Goal: Task Accomplishment & Management: Manage account settings

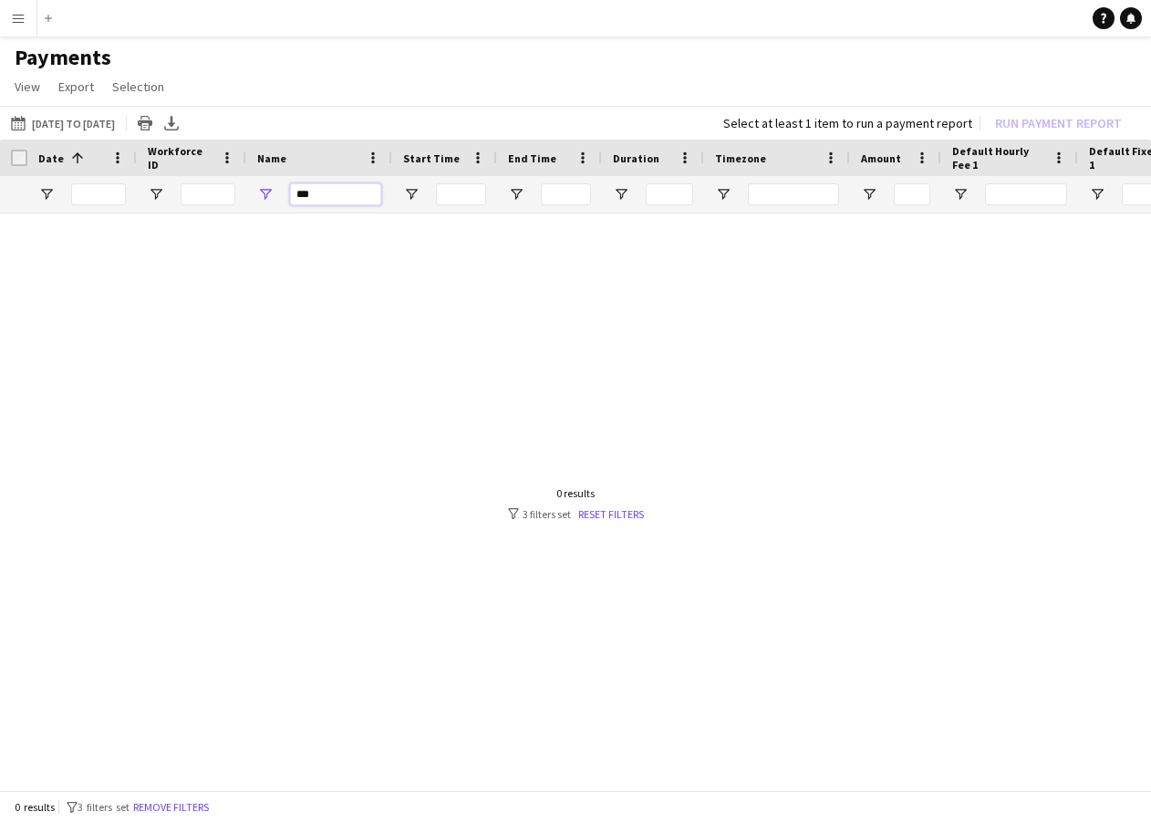
click at [330, 196] on input "***" at bounding box center [335, 194] width 91 height 22
type input "*"
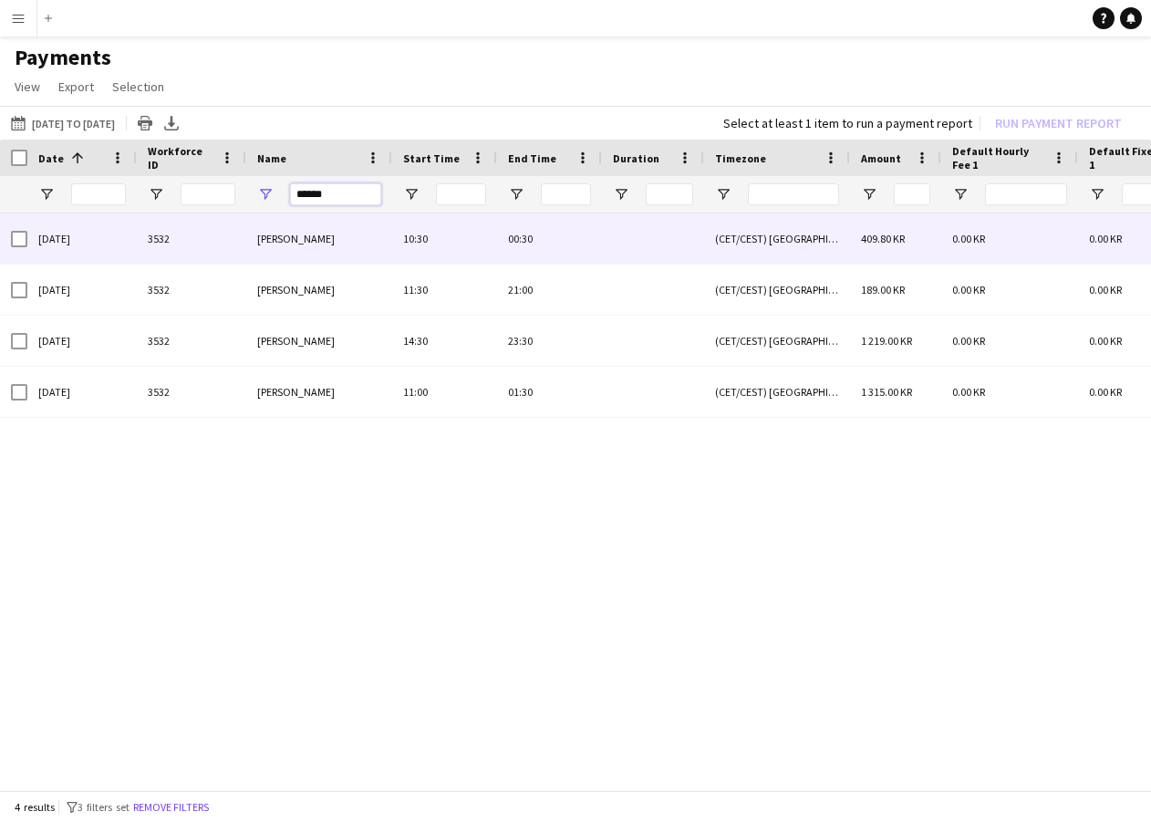
type input "******"
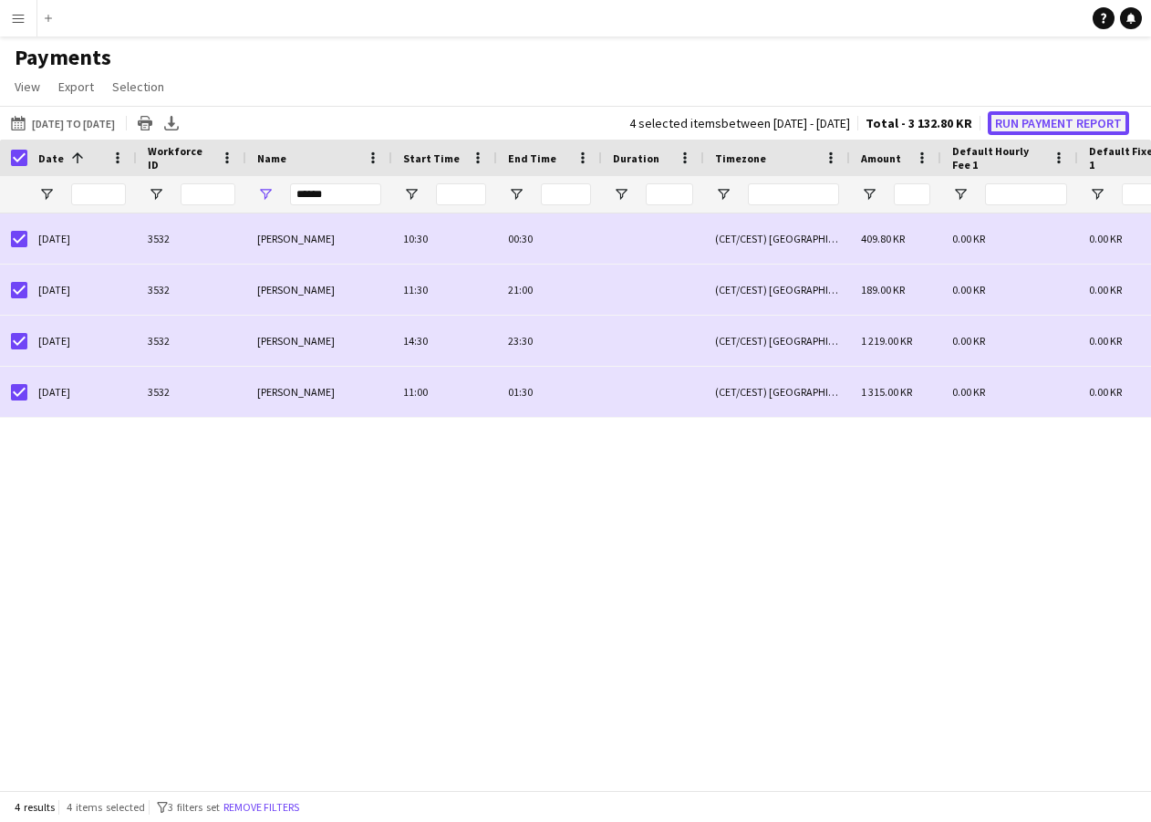
click at [1039, 134] on button "Run Payment Report" at bounding box center [1058, 123] width 141 height 24
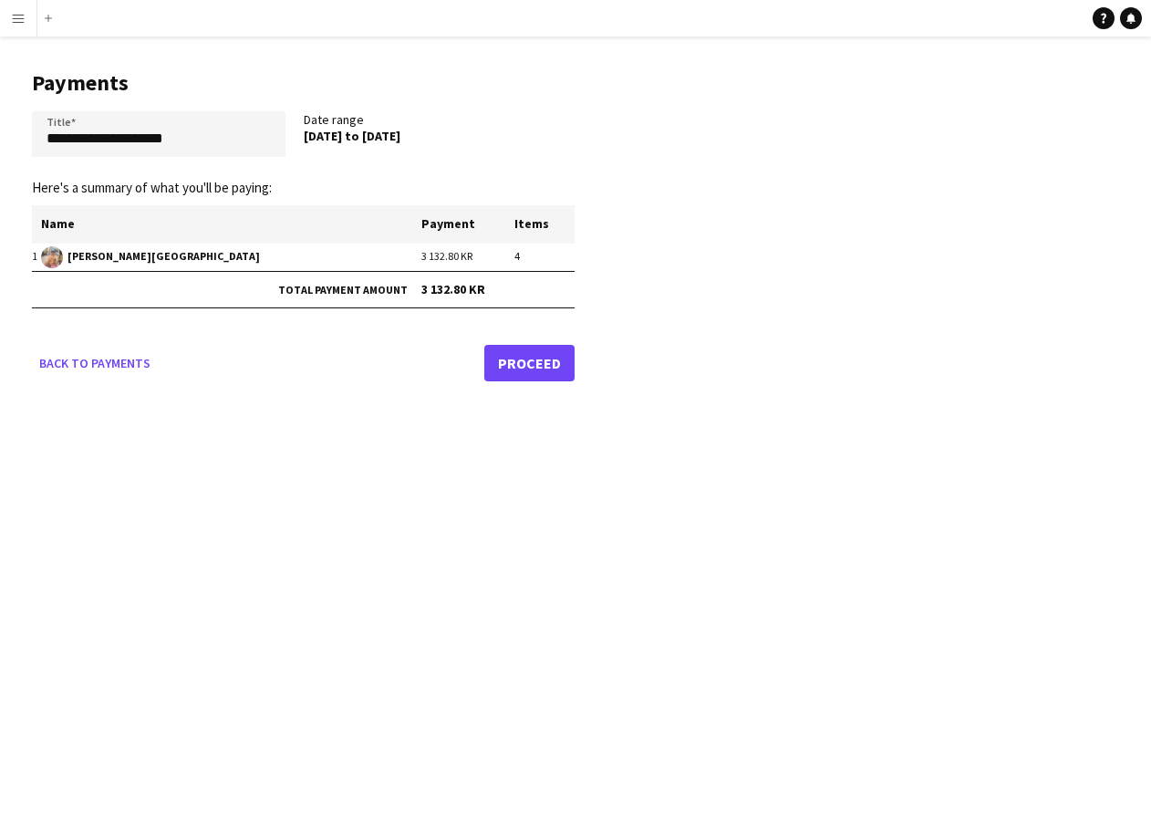
click at [1043, 127] on app-pay-new-report "**********" at bounding box center [575, 222] width 1151 height 372
drag, startPoint x: 168, startPoint y: 148, endPoint x: -10, endPoint y: 127, distance: 179.1
click at [0, 127] on html "**********" at bounding box center [575, 411] width 1151 height 822
type input "**********"
click at [513, 358] on link "Proceed" at bounding box center [529, 363] width 90 height 36
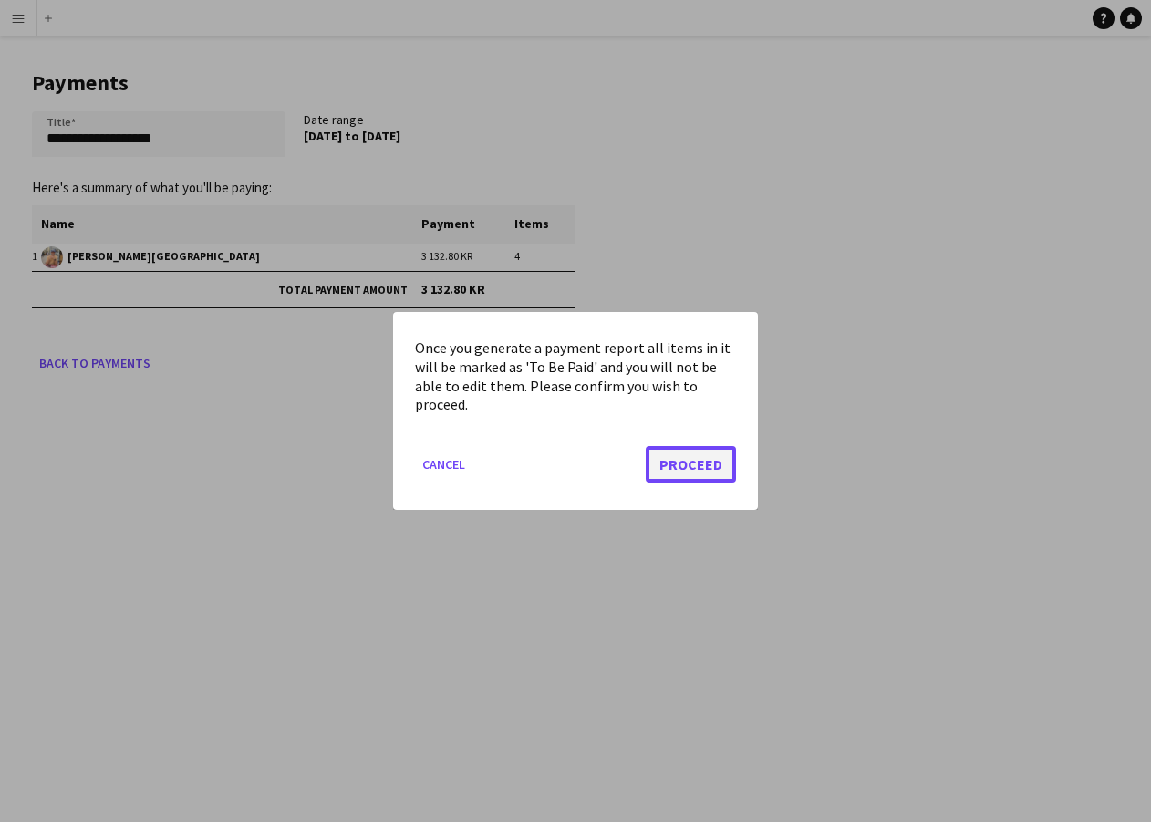
click at [723, 473] on button "Proceed" at bounding box center [691, 464] width 90 height 36
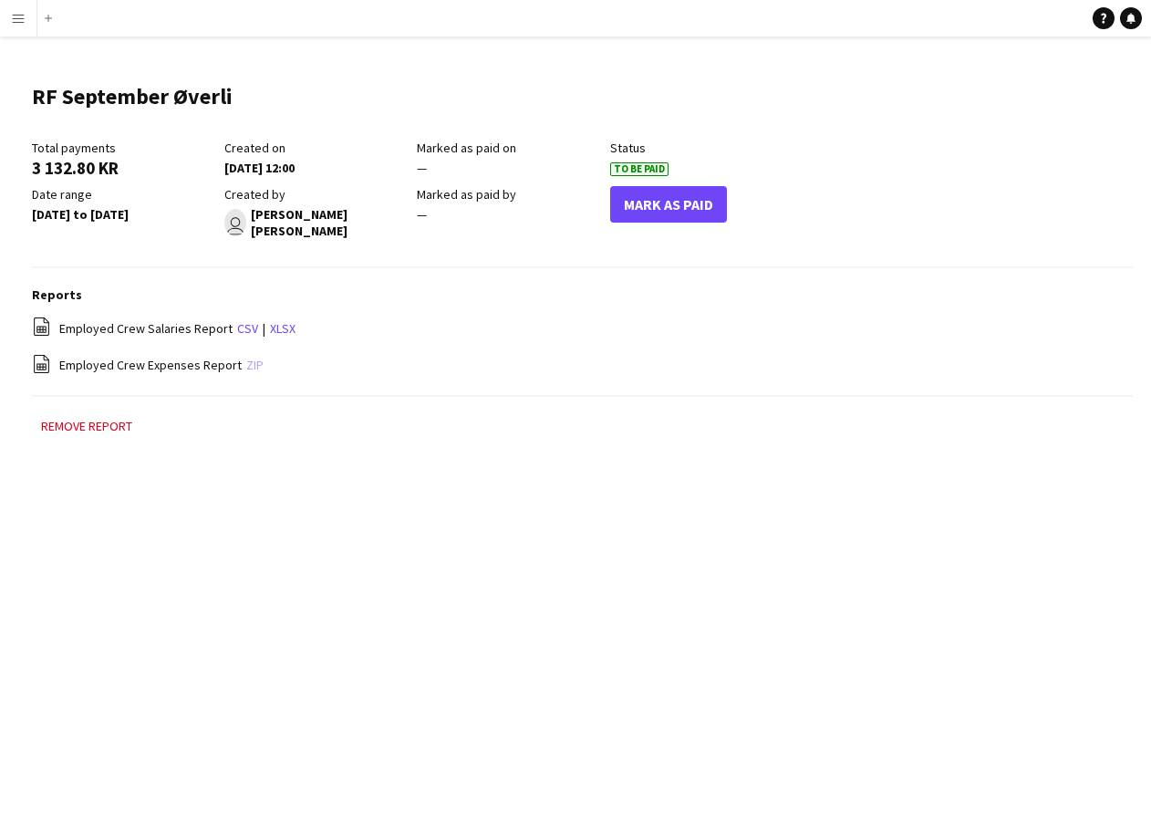
click at [251, 357] on link "zip" at bounding box center [254, 365] width 17 height 16
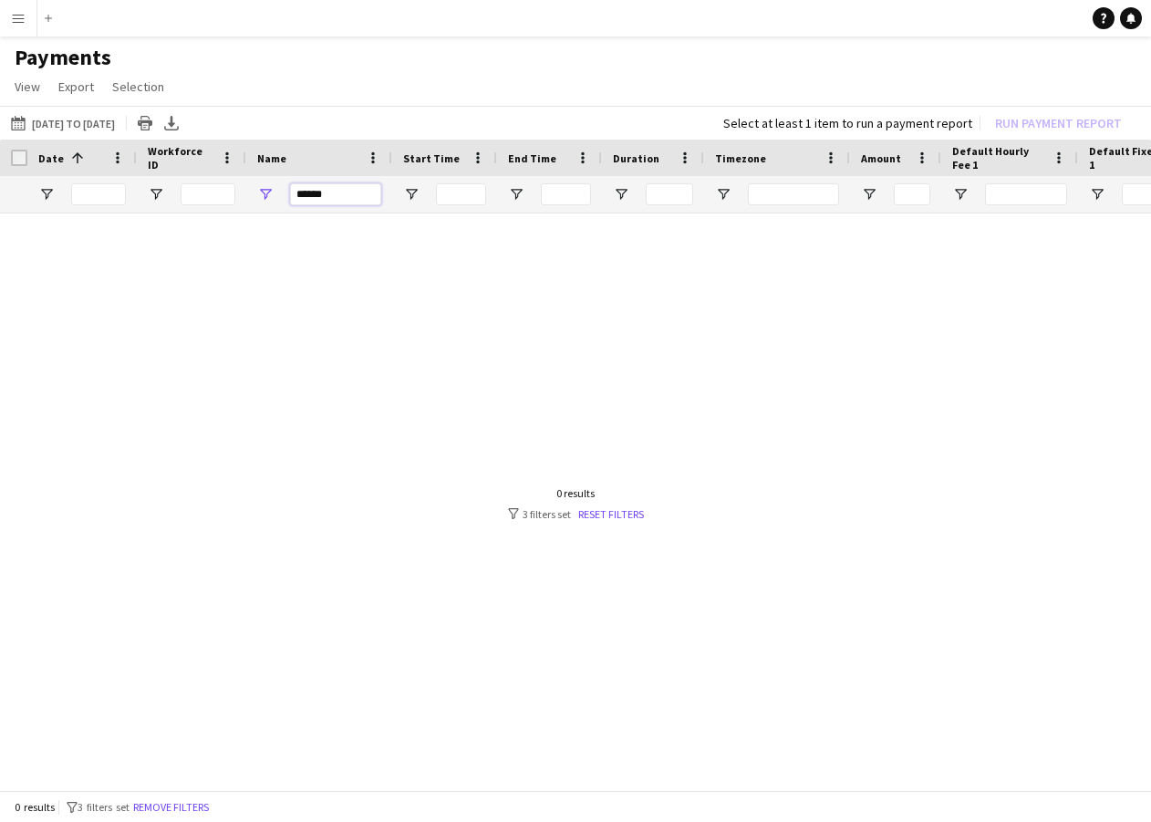
click at [337, 199] on input "******" at bounding box center [335, 194] width 91 height 22
type input "*"
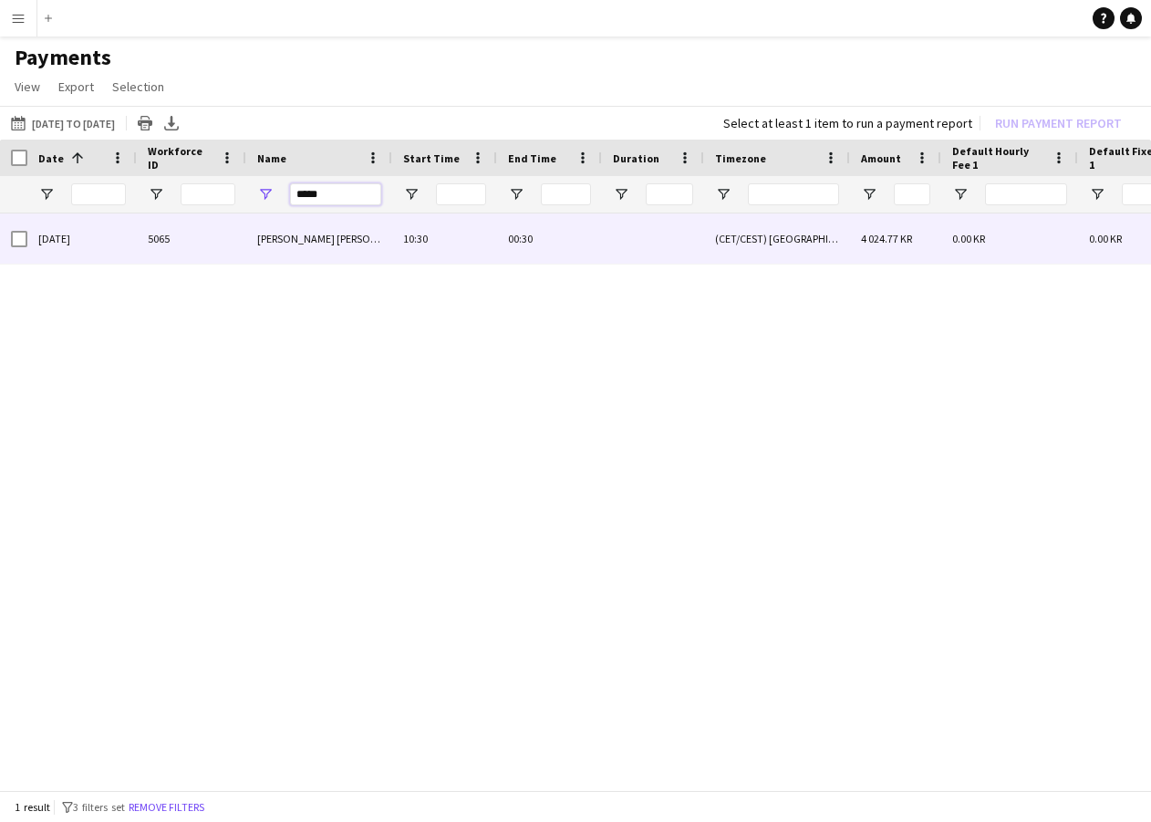
type input "*****"
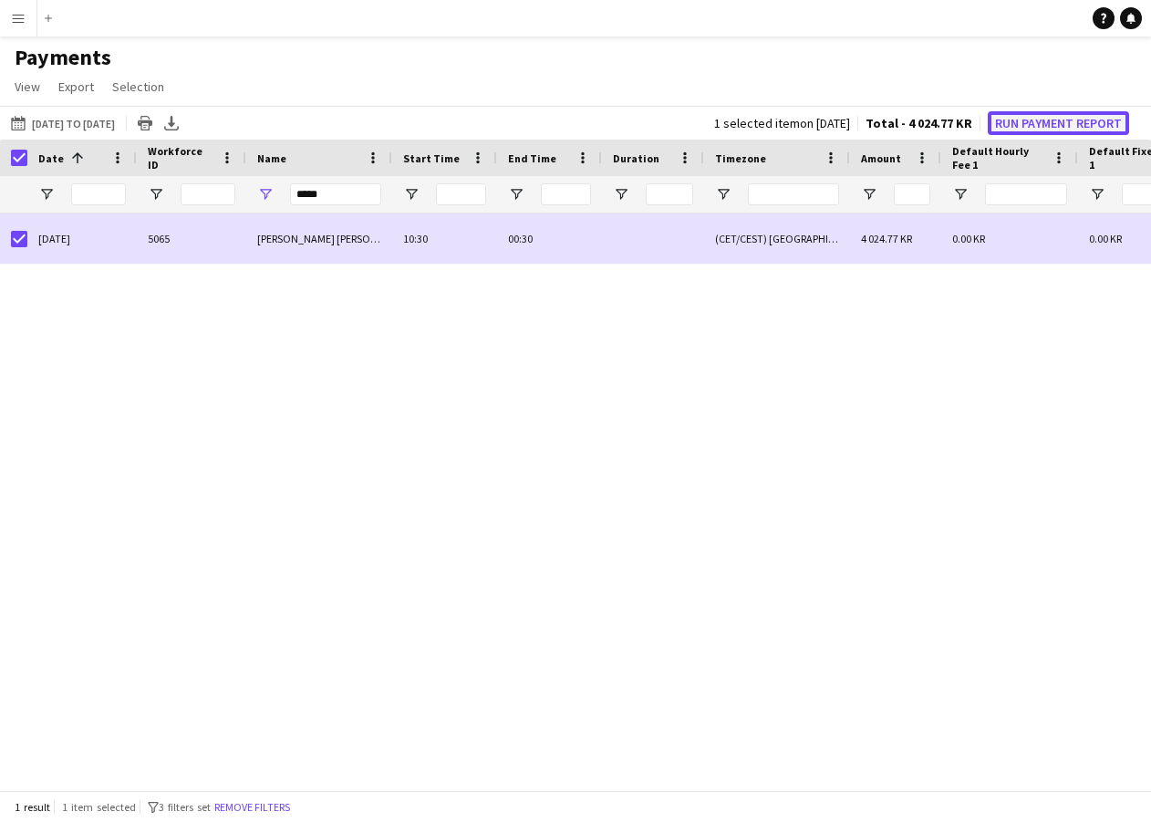
click at [1055, 112] on button "Run Payment Report" at bounding box center [1058, 123] width 141 height 24
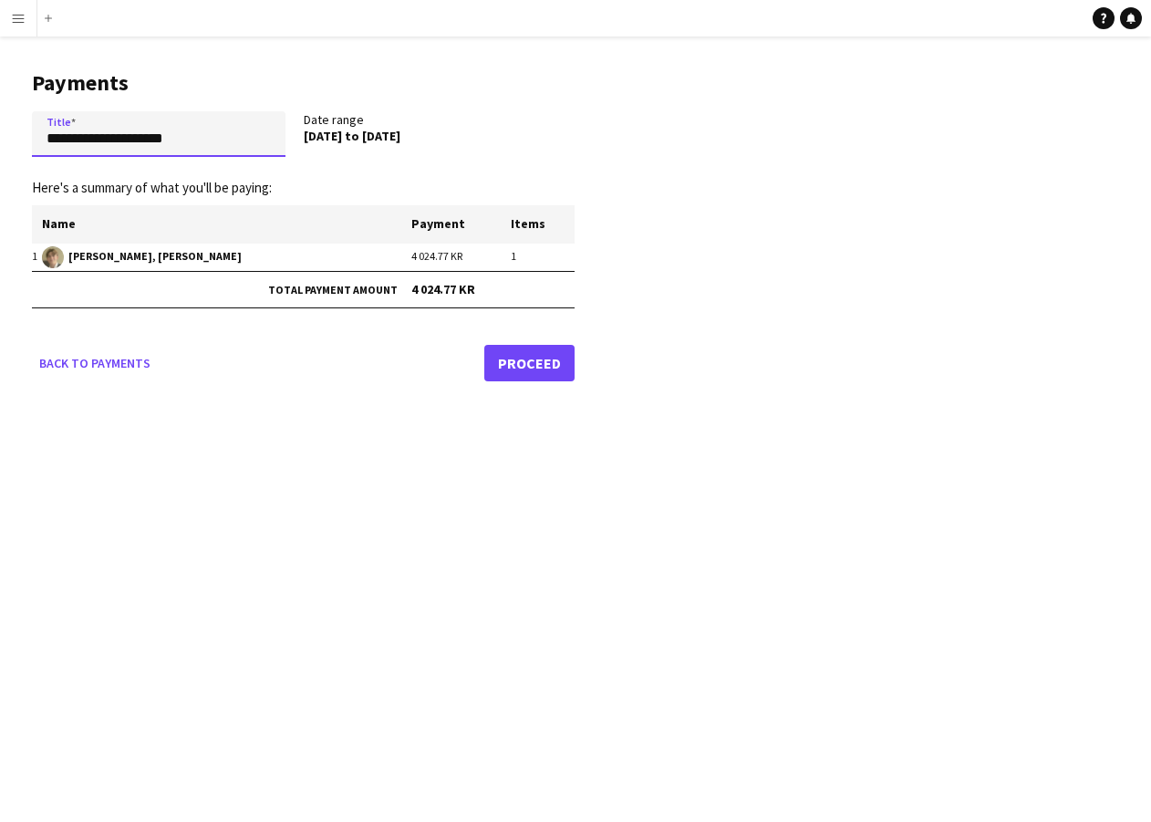
drag, startPoint x: 216, startPoint y: 131, endPoint x: -10, endPoint y: 125, distance: 226.3
click at [0, 125] on html "**********" at bounding box center [575, 411] width 1151 height 822
type input "**********"
click at [546, 372] on link "Proceed" at bounding box center [529, 363] width 90 height 36
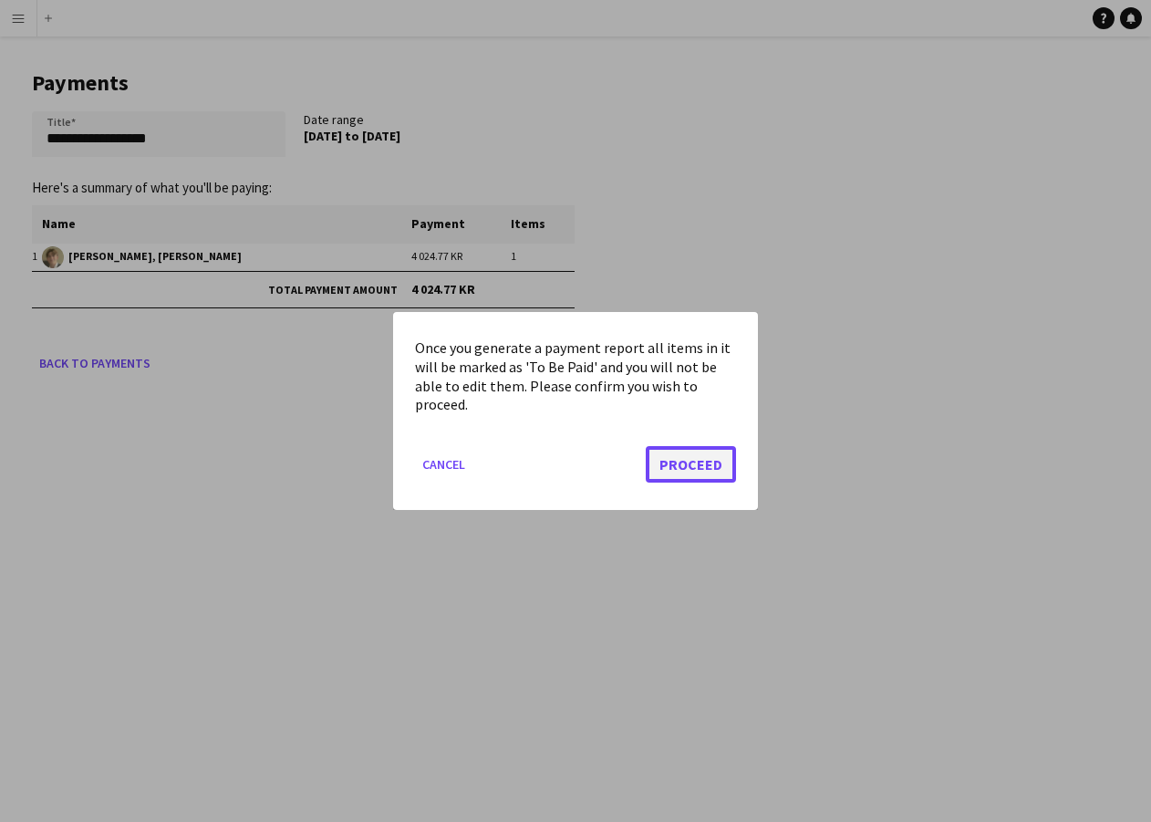
click at [705, 450] on button "Proceed" at bounding box center [691, 464] width 90 height 36
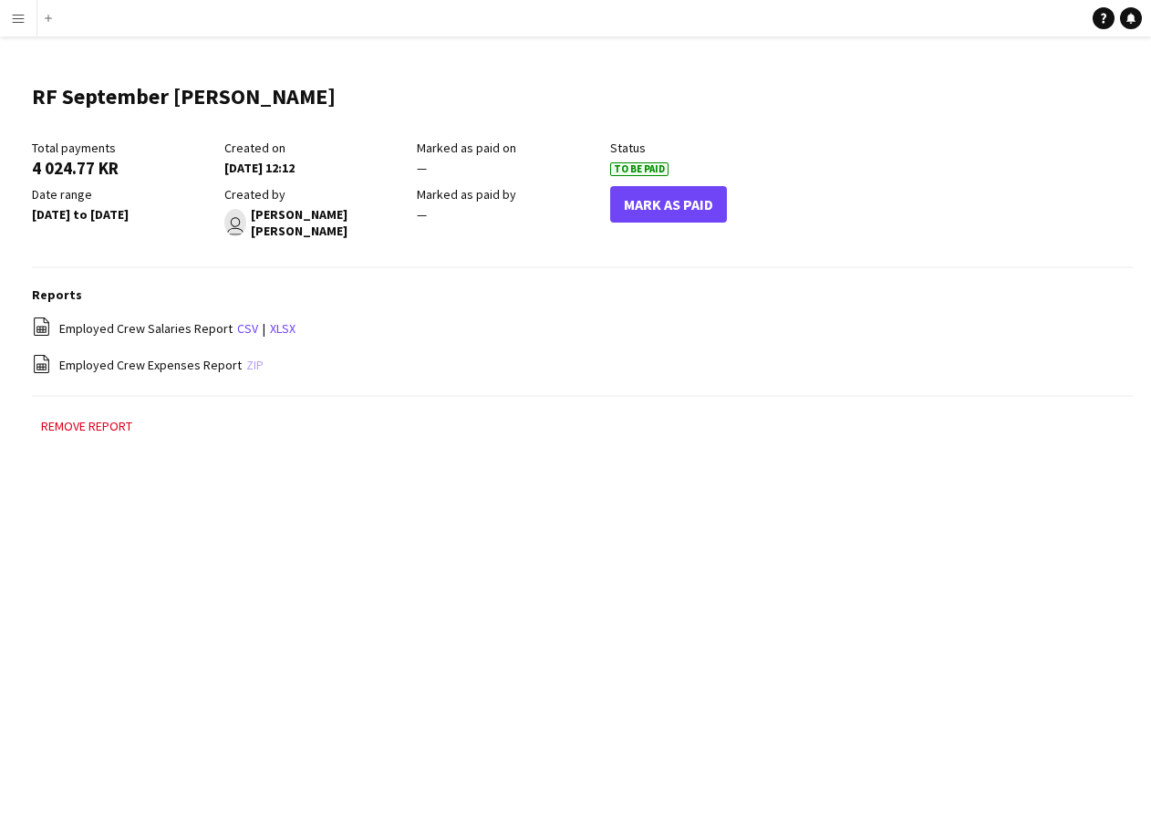
click at [252, 360] on link "zip" at bounding box center [254, 365] width 17 height 16
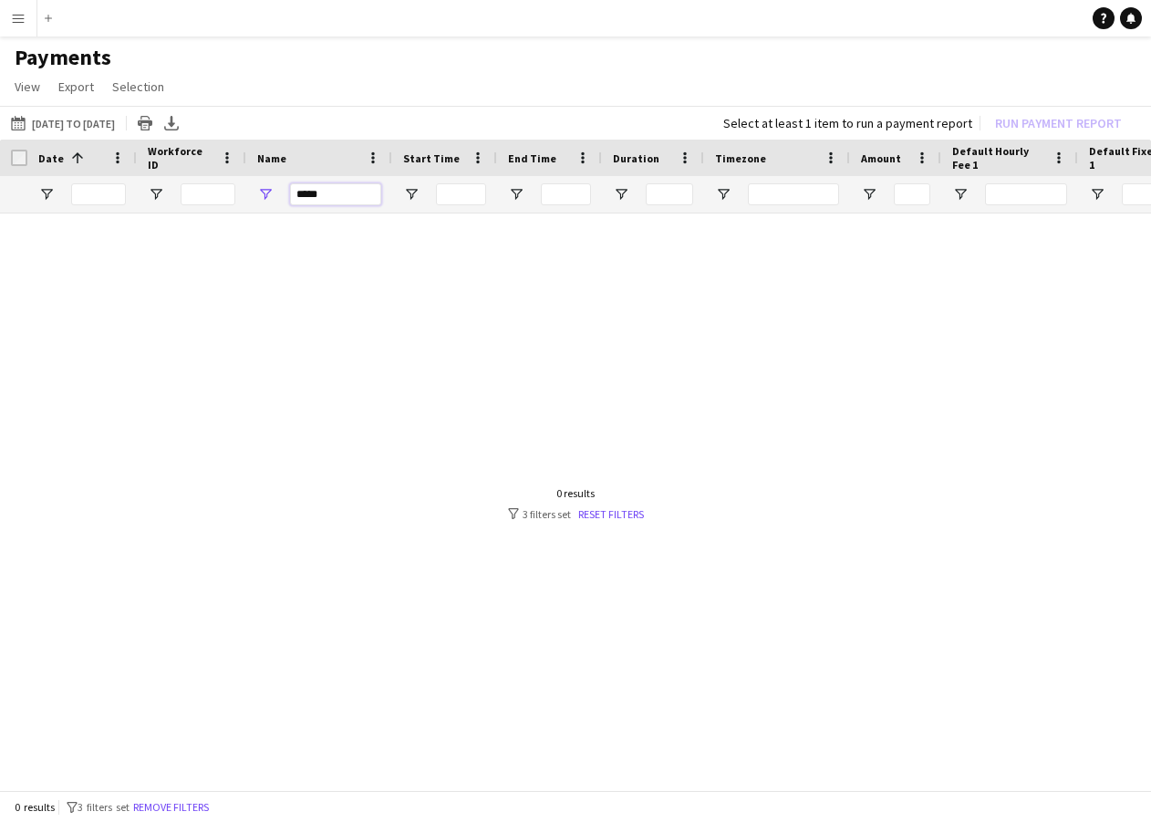
click at [371, 192] on input "*****" at bounding box center [335, 194] width 91 height 22
type input "*"
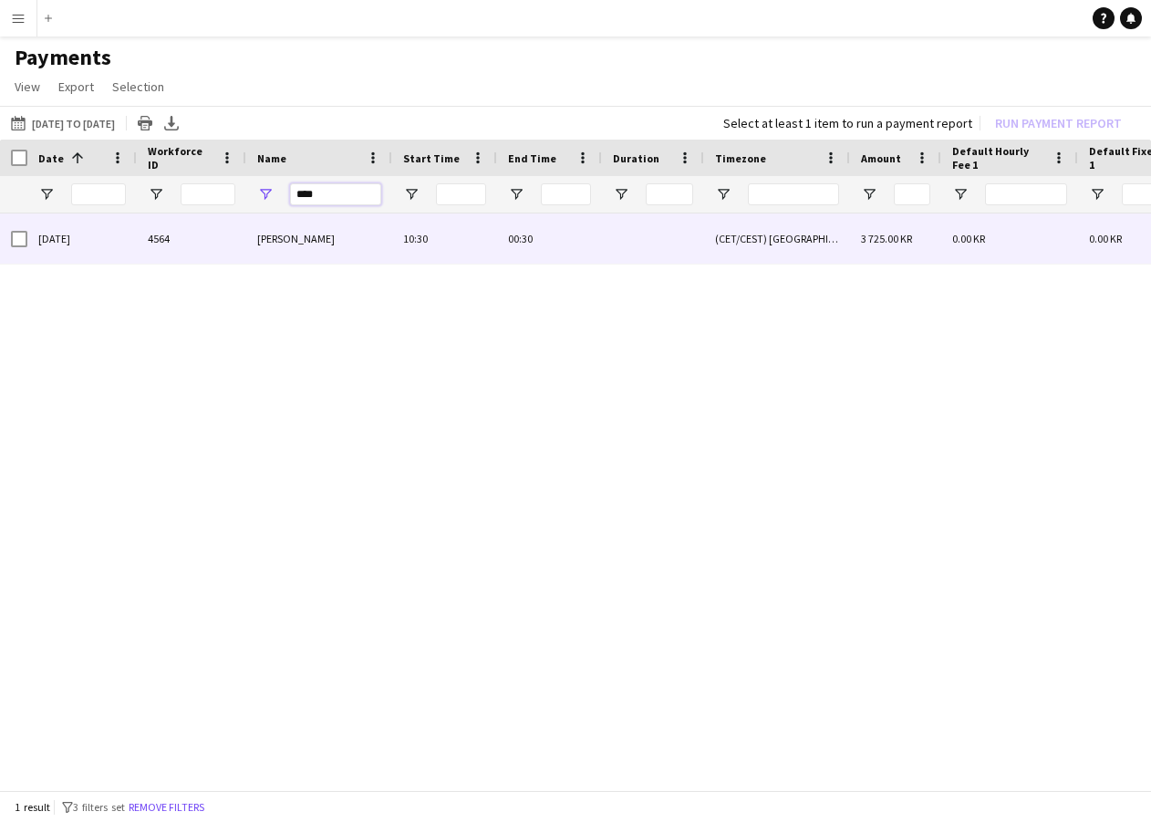
type input "****"
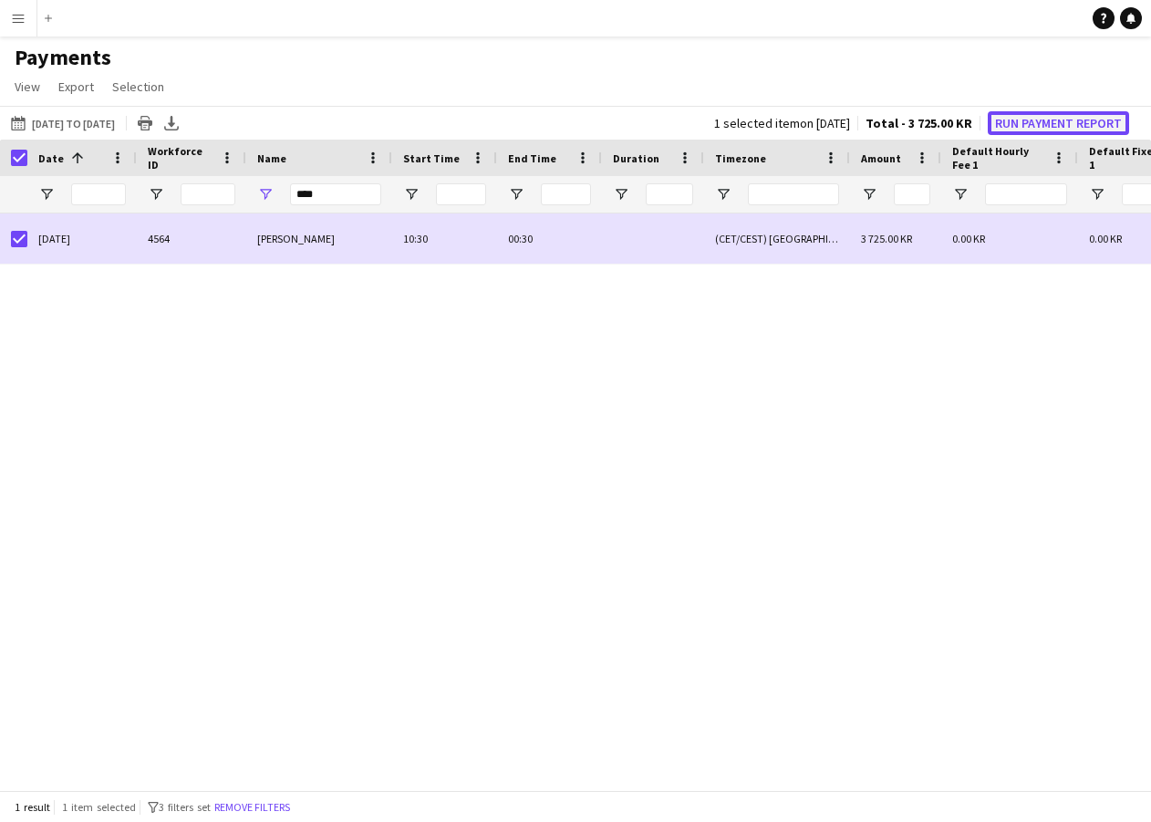
click at [1049, 118] on button "Run Payment Report" at bounding box center [1058, 123] width 141 height 24
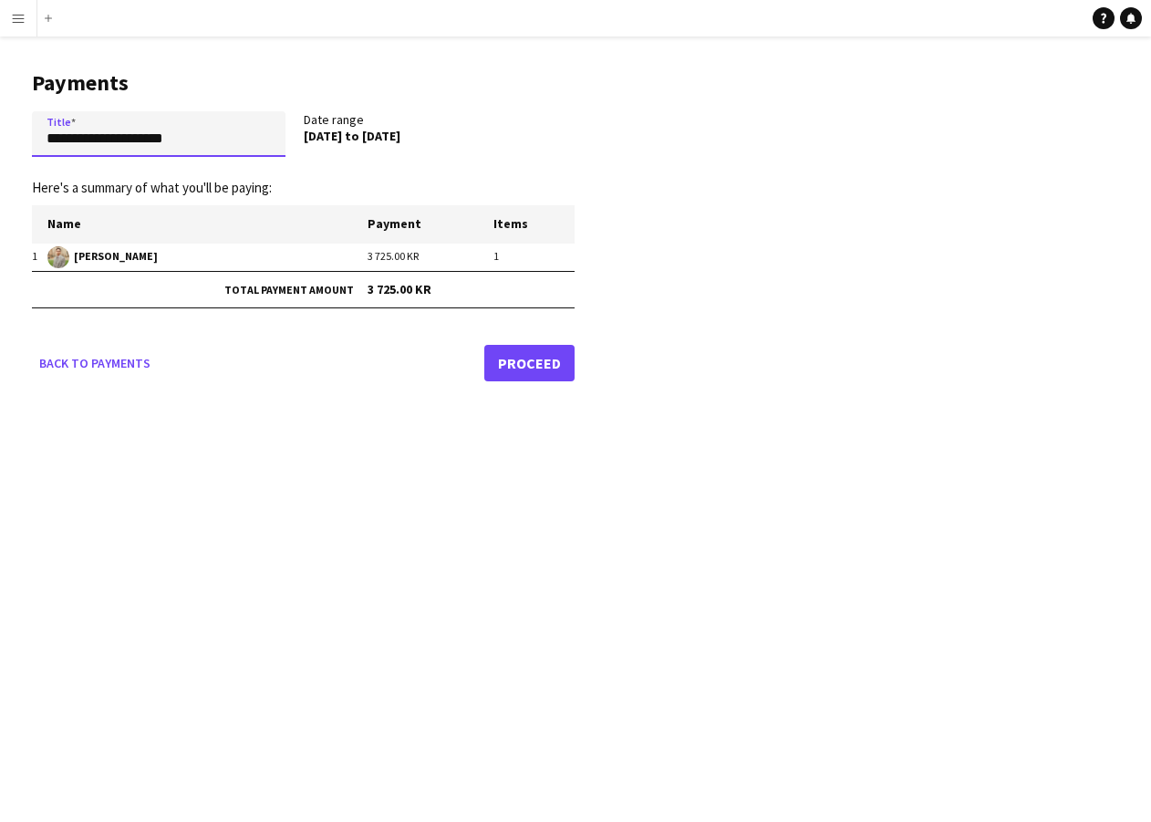
drag, startPoint x: 219, startPoint y: 130, endPoint x: 30, endPoint y: 127, distance: 188.9
click at [13, 119] on main "**********" at bounding box center [296, 222] width 593 height 372
type input "**********"
click at [558, 357] on link "Proceed" at bounding box center [529, 363] width 90 height 36
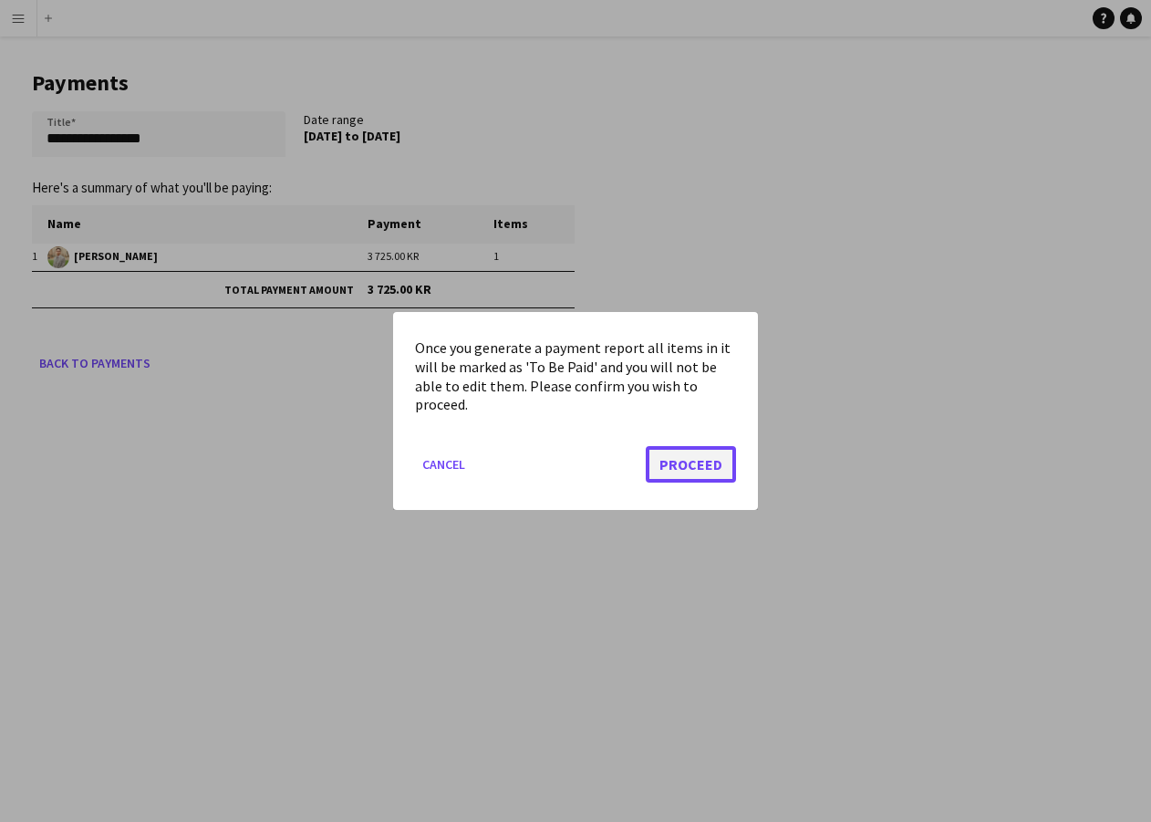
click at [712, 462] on button "Proceed" at bounding box center [691, 464] width 90 height 36
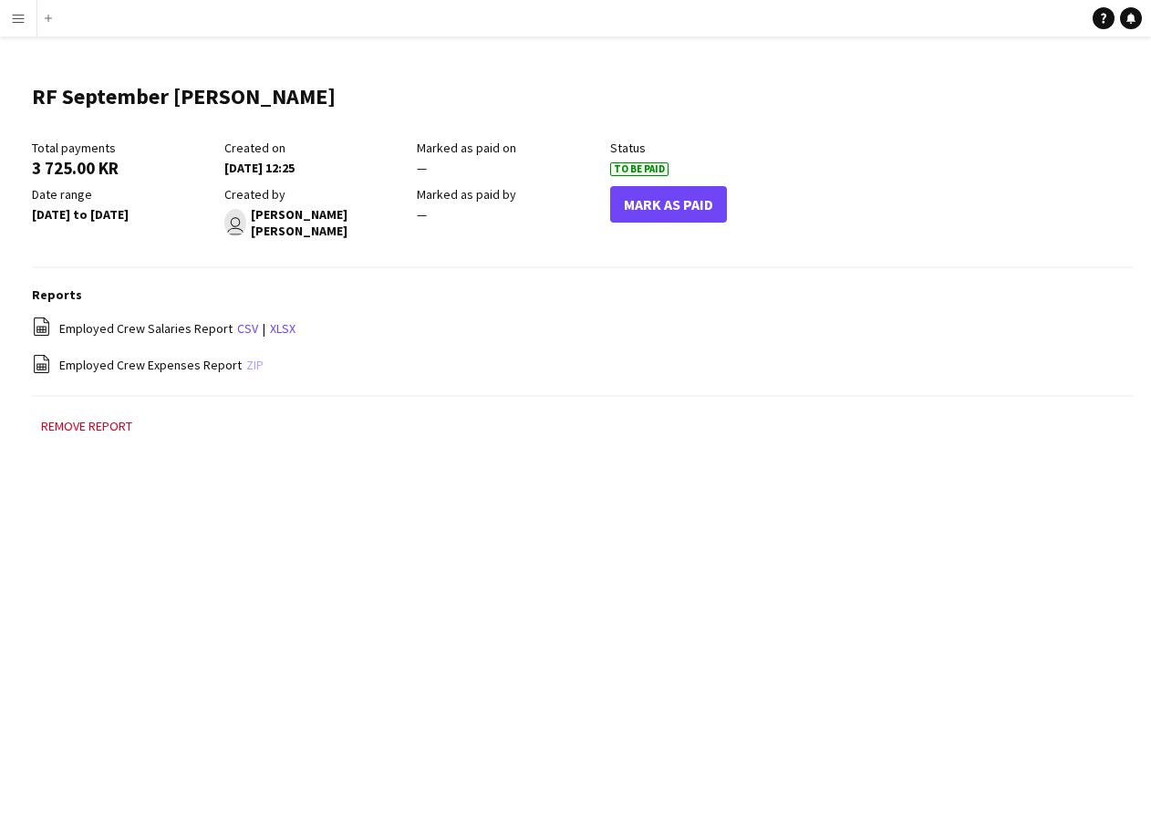
click at [250, 359] on link "zip" at bounding box center [254, 365] width 17 height 16
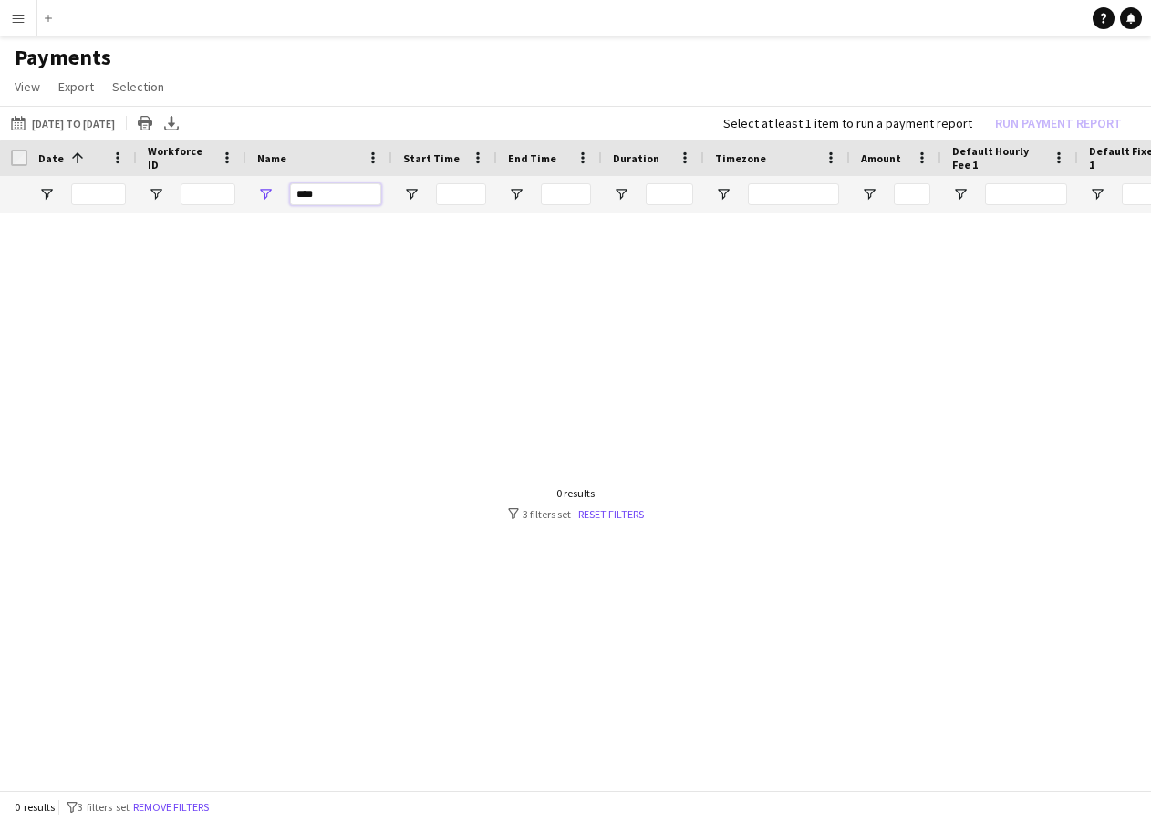
click at [321, 203] on input "****" at bounding box center [335, 194] width 91 height 22
type input "*"
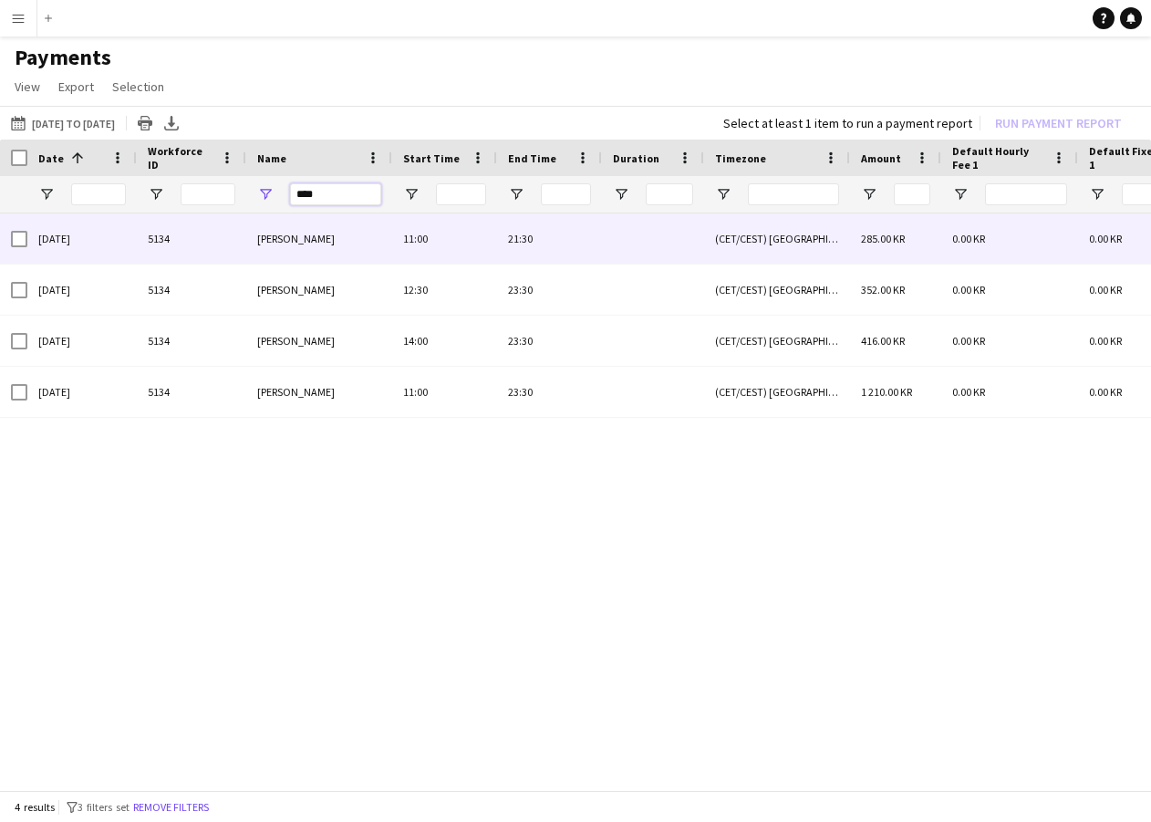
type input "****"
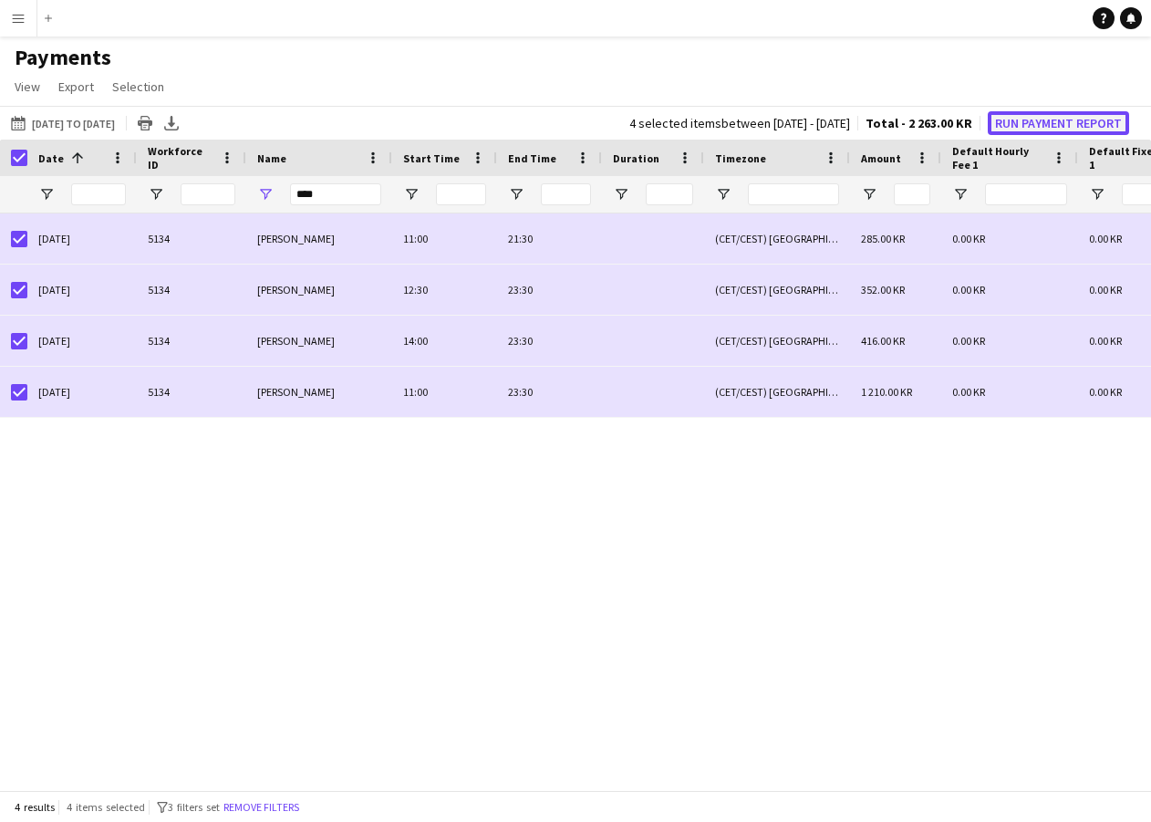
click at [1024, 129] on button "Run Payment Report" at bounding box center [1058, 123] width 141 height 24
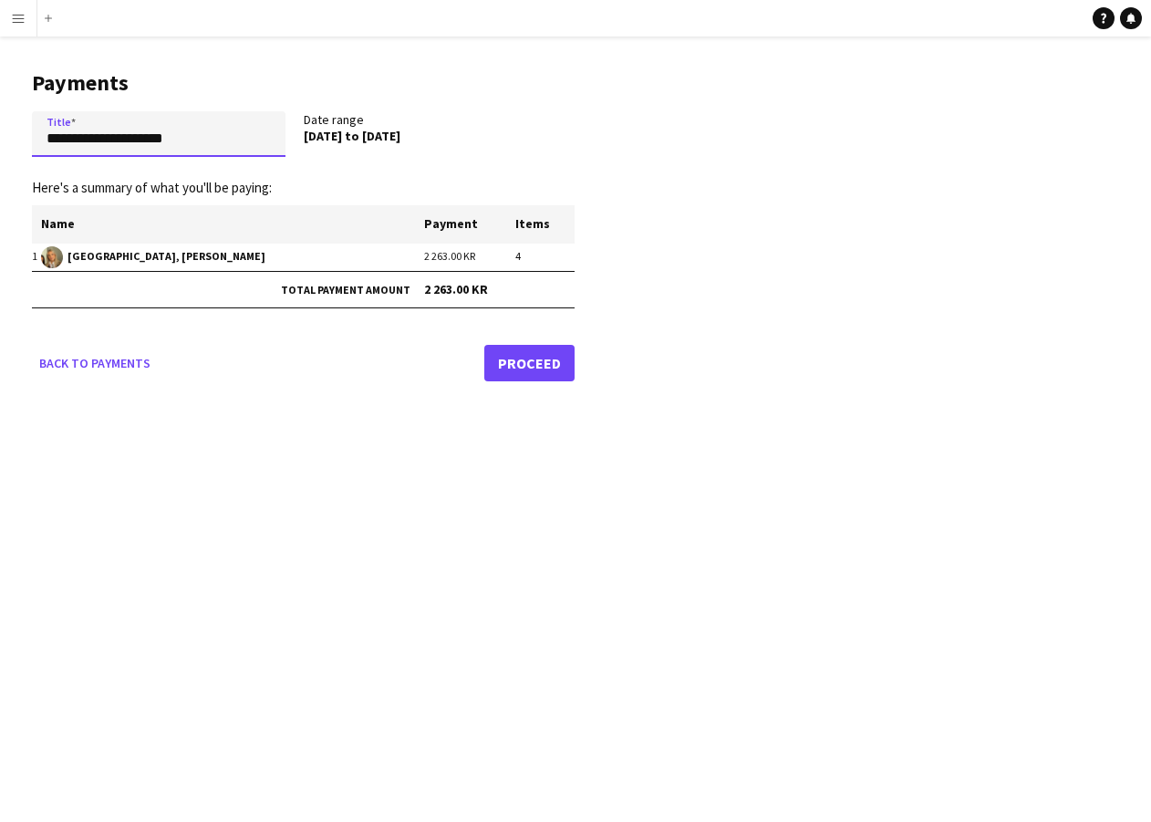
drag, startPoint x: 182, startPoint y: 148, endPoint x: 38, endPoint y: 130, distance: 145.3
click at [26, 130] on main "**********" at bounding box center [296, 222] width 593 height 372
type input "**********"
click at [549, 369] on link "Proceed" at bounding box center [529, 363] width 90 height 36
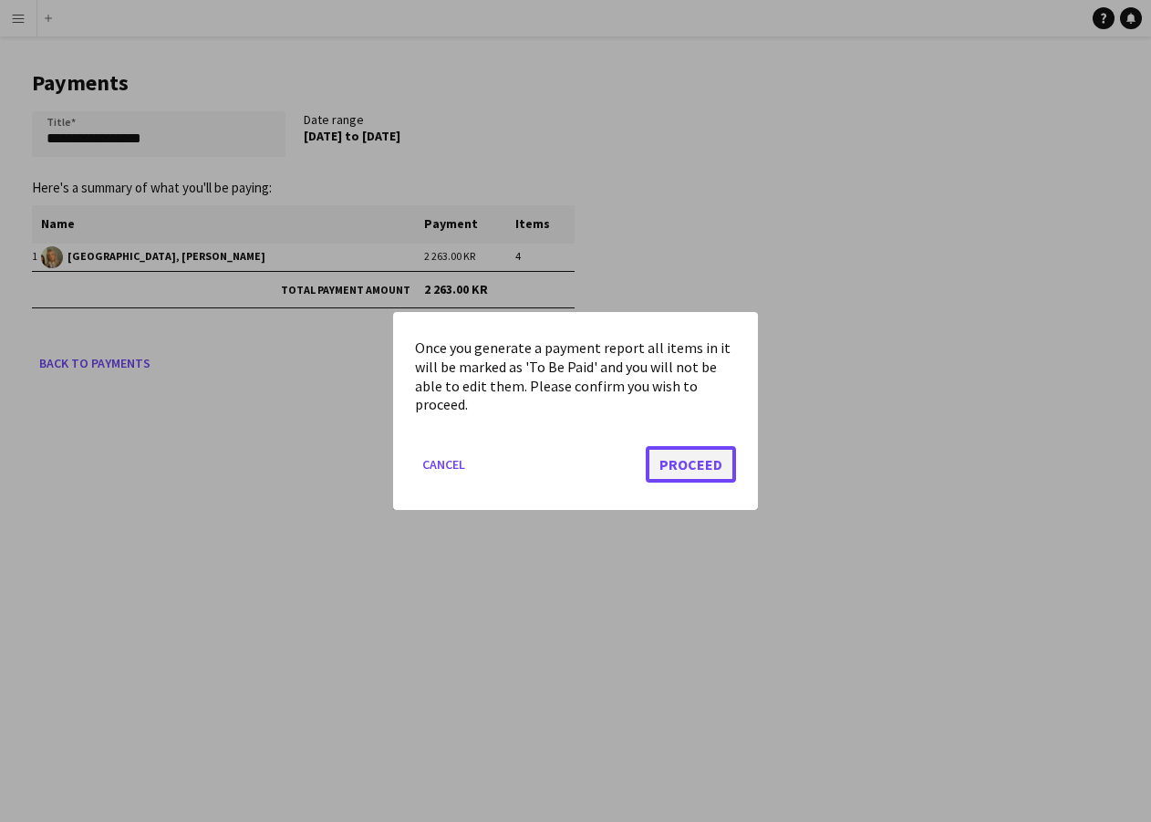
click at [705, 456] on button "Proceed" at bounding box center [691, 464] width 90 height 36
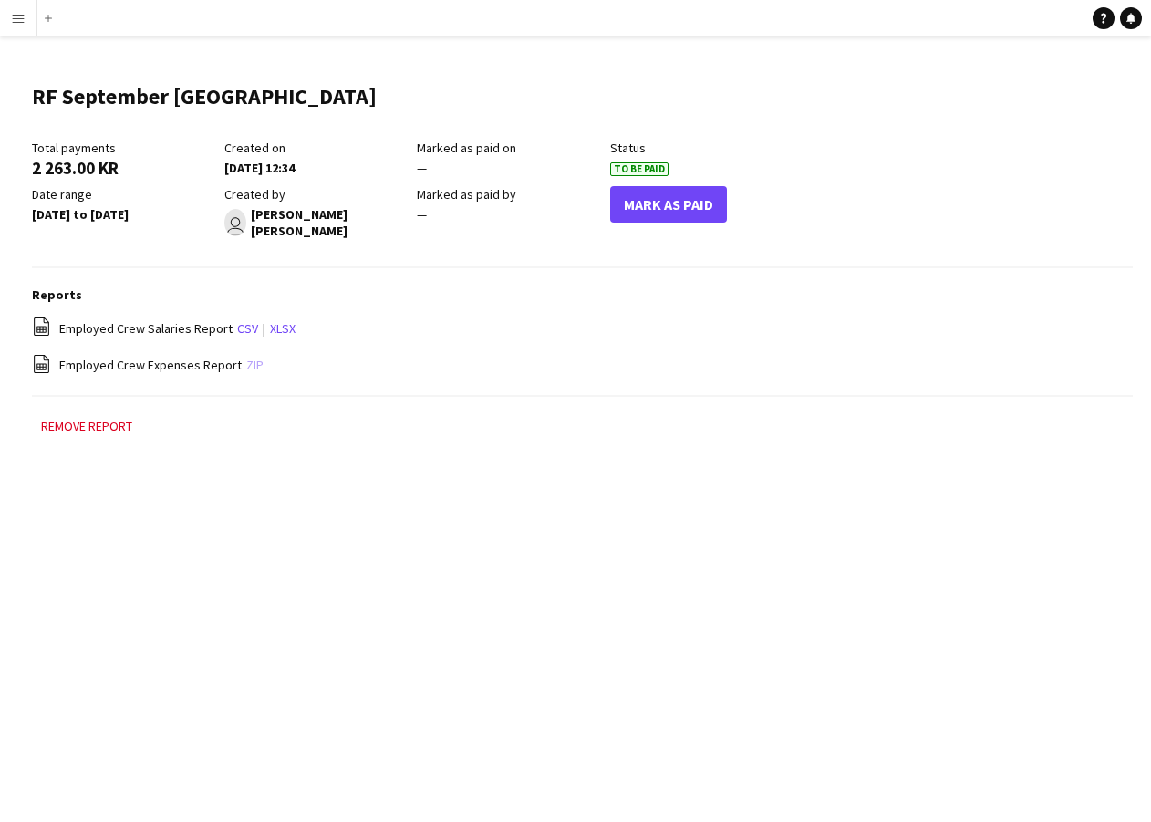
click at [254, 358] on link "zip" at bounding box center [254, 365] width 17 height 16
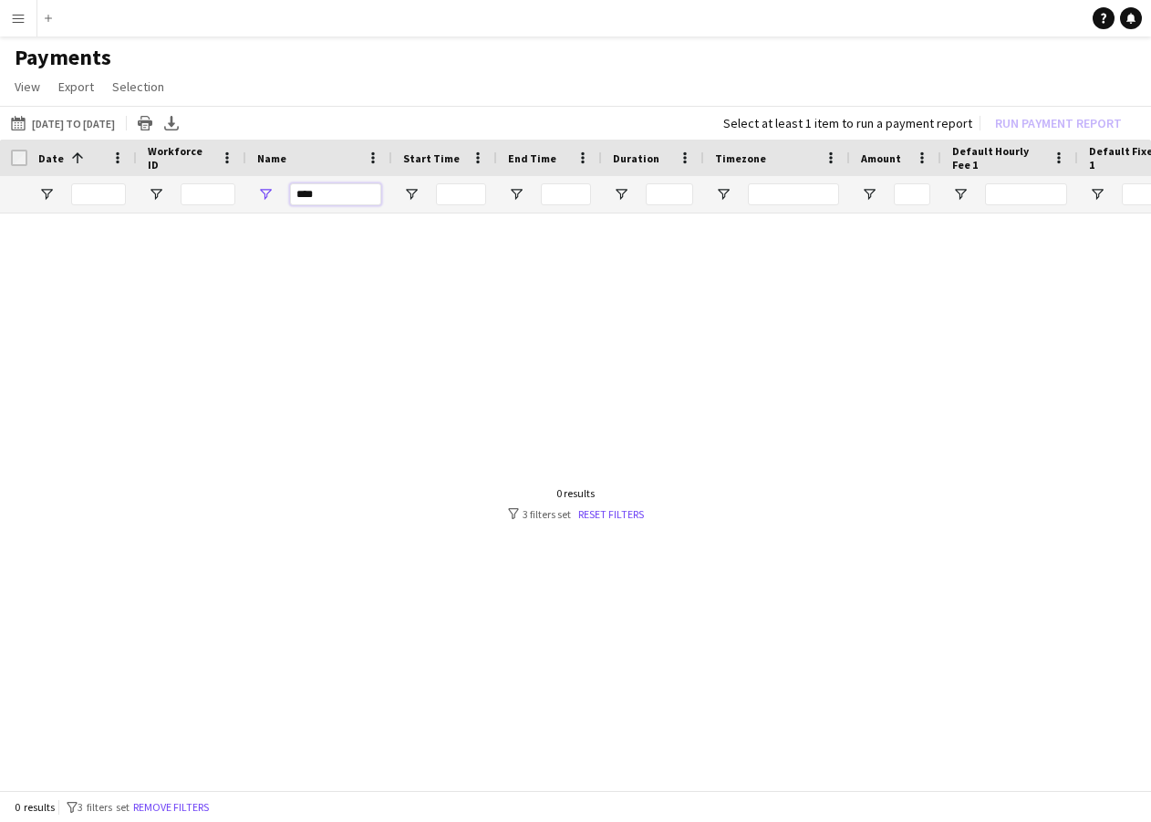
click at [339, 192] on input "****" at bounding box center [335, 194] width 91 height 22
type input "*"
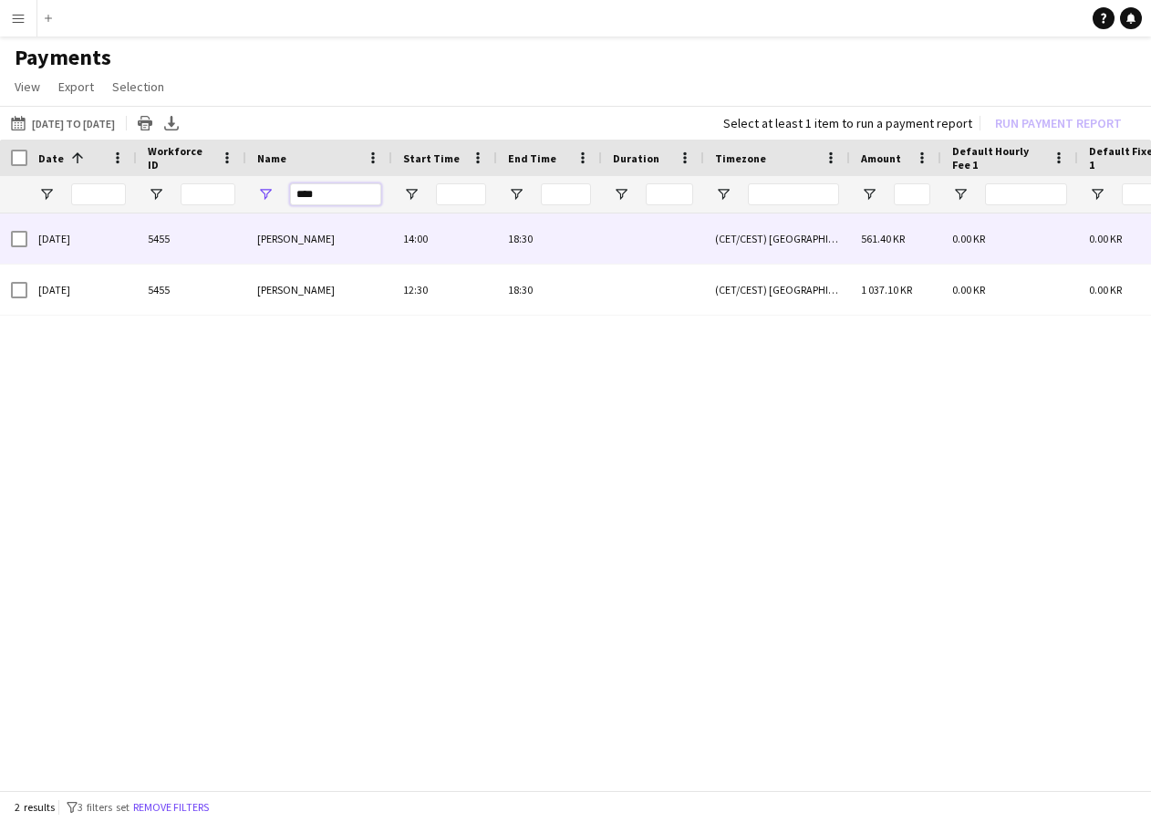
type input "****"
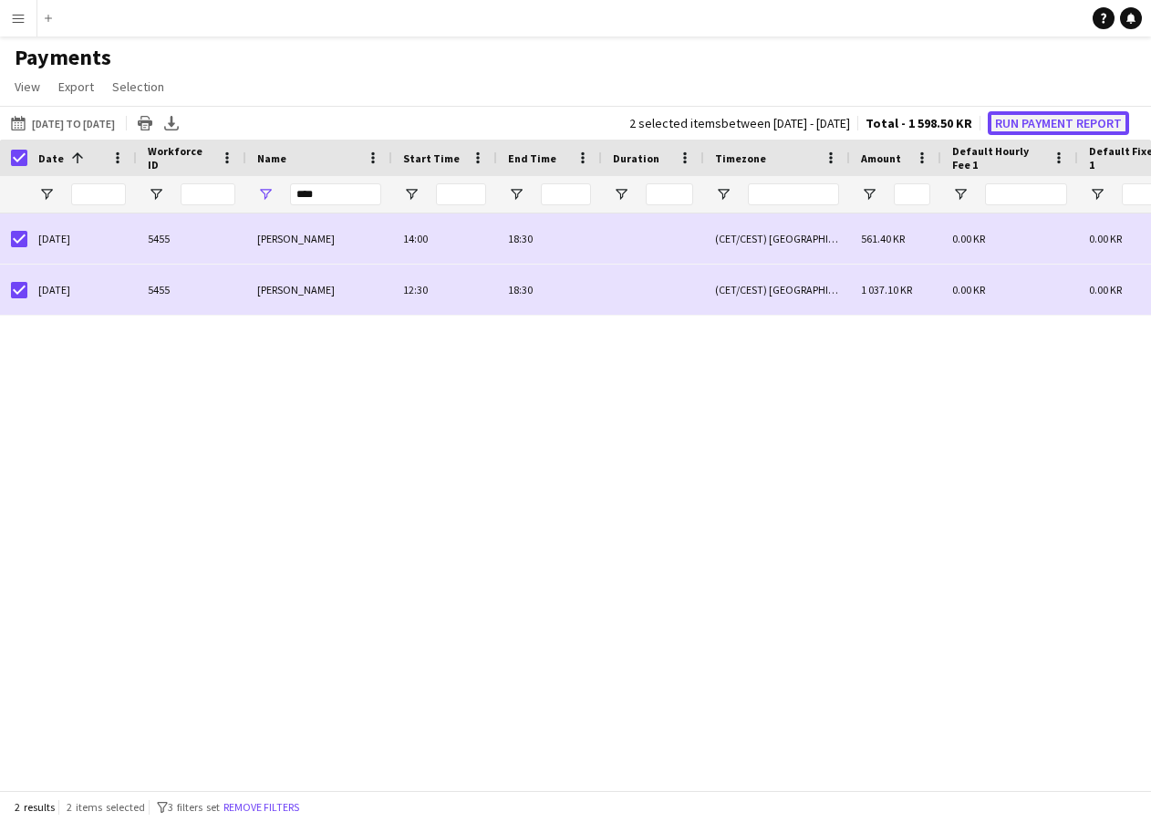
click at [1056, 123] on button "Run Payment Report" at bounding box center [1058, 123] width 141 height 24
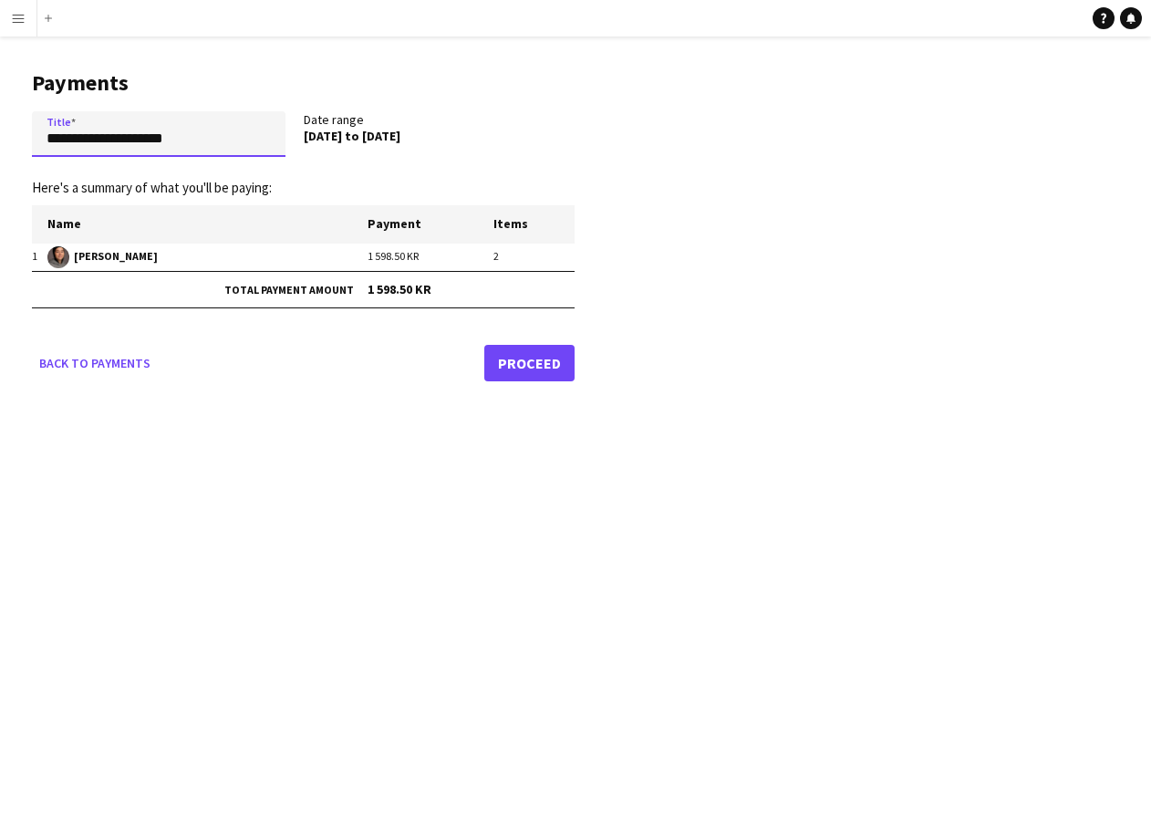
drag, startPoint x: 38, startPoint y: 143, endPoint x: 14, endPoint y: 149, distance: 25.2
click at [0, 143] on html "**********" at bounding box center [575, 411] width 1151 height 822
type input "*"
type input "**********"
click at [123, 308] on form "**********" at bounding box center [303, 246] width 543 height 270
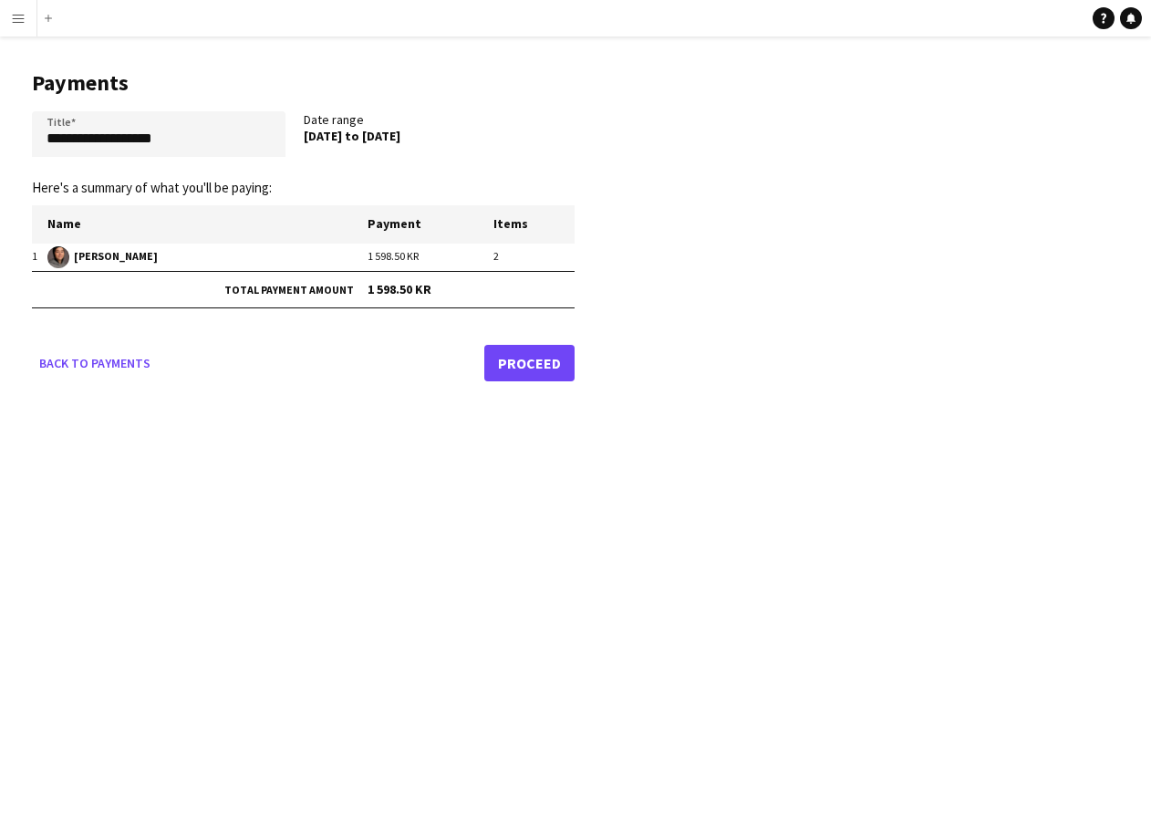
click at [552, 364] on link "Proceed" at bounding box center [529, 363] width 90 height 36
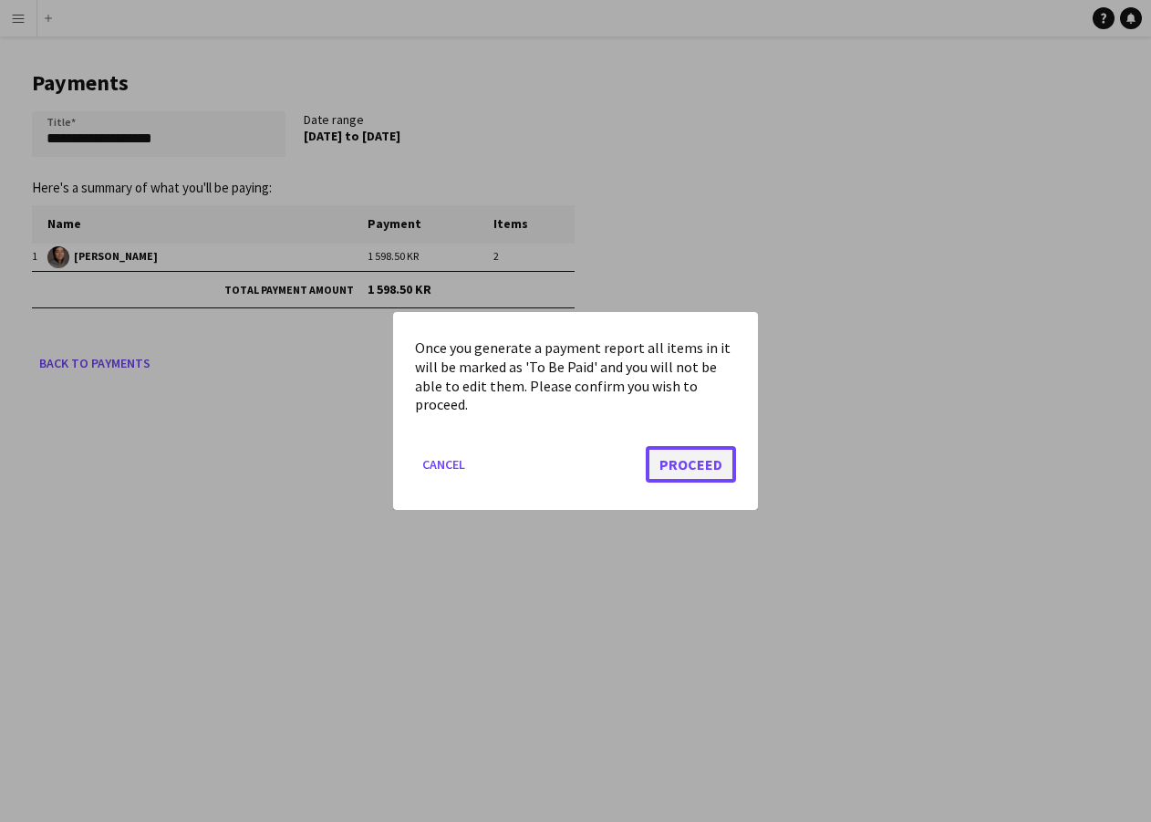
click at [704, 455] on button "Proceed" at bounding box center [691, 464] width 90 height 36
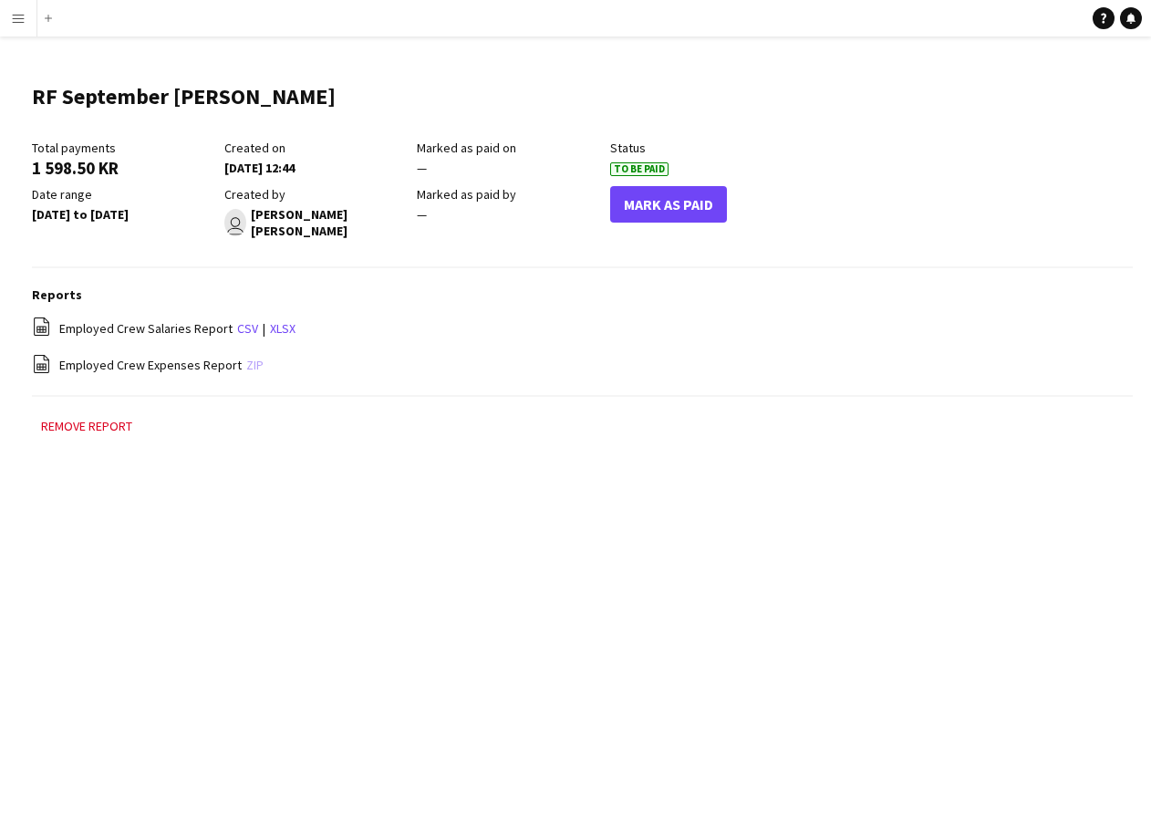
click at [251, 357] on link "zip" at bounding box center [254, 365] width 17 height 16
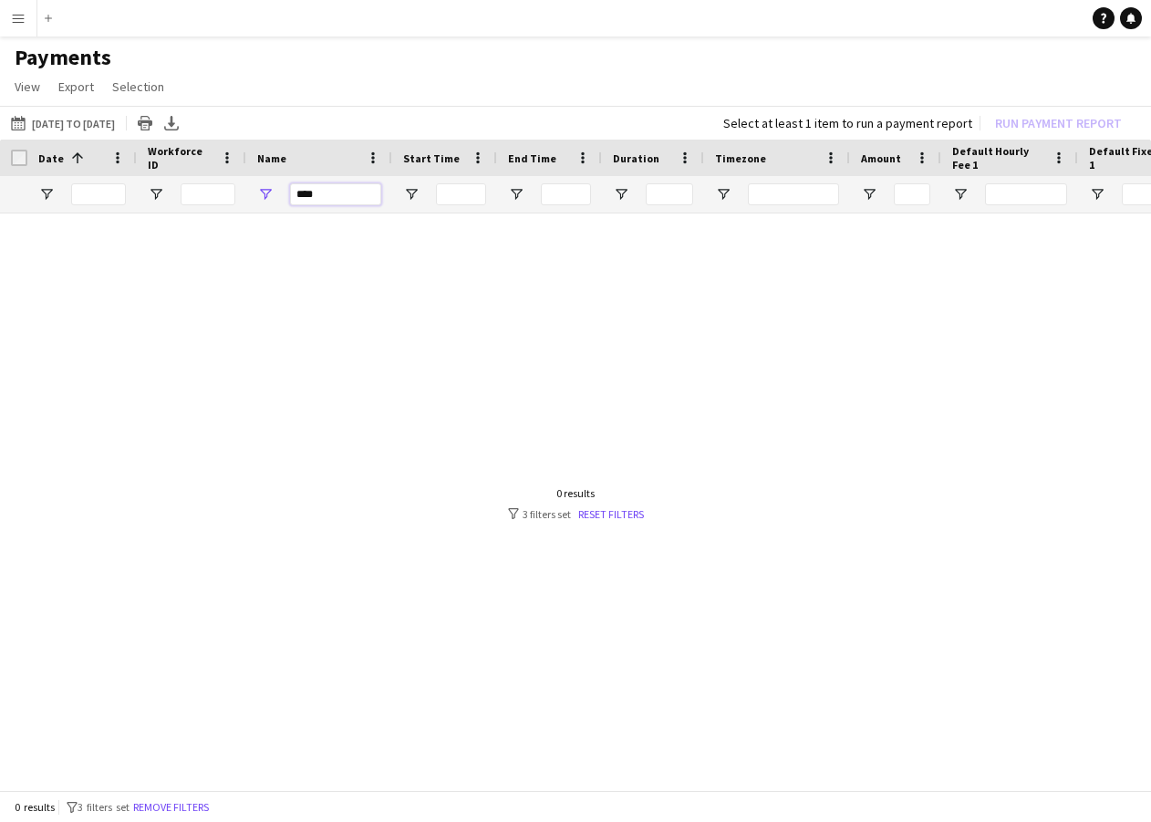
click at [346, 194] on input "****" at bounding box center [335, 194] width 91 height 22
type input "*"
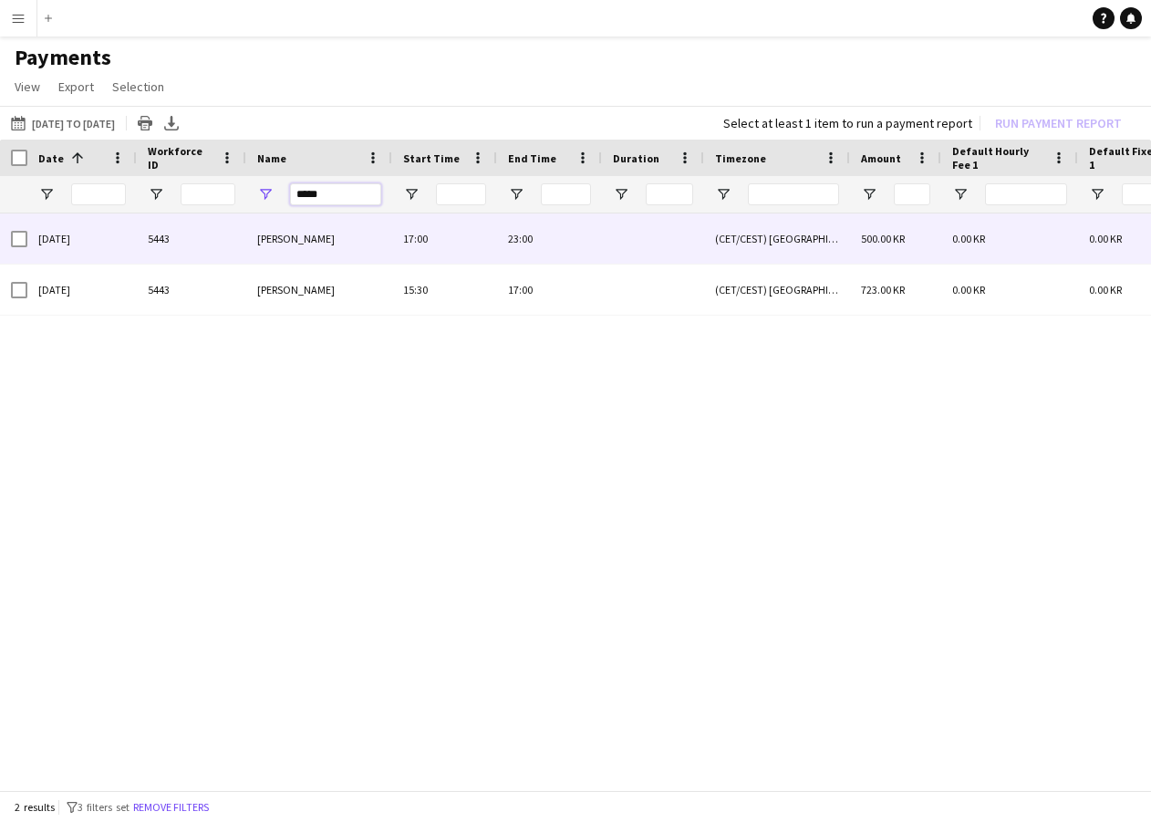
type input "*****"
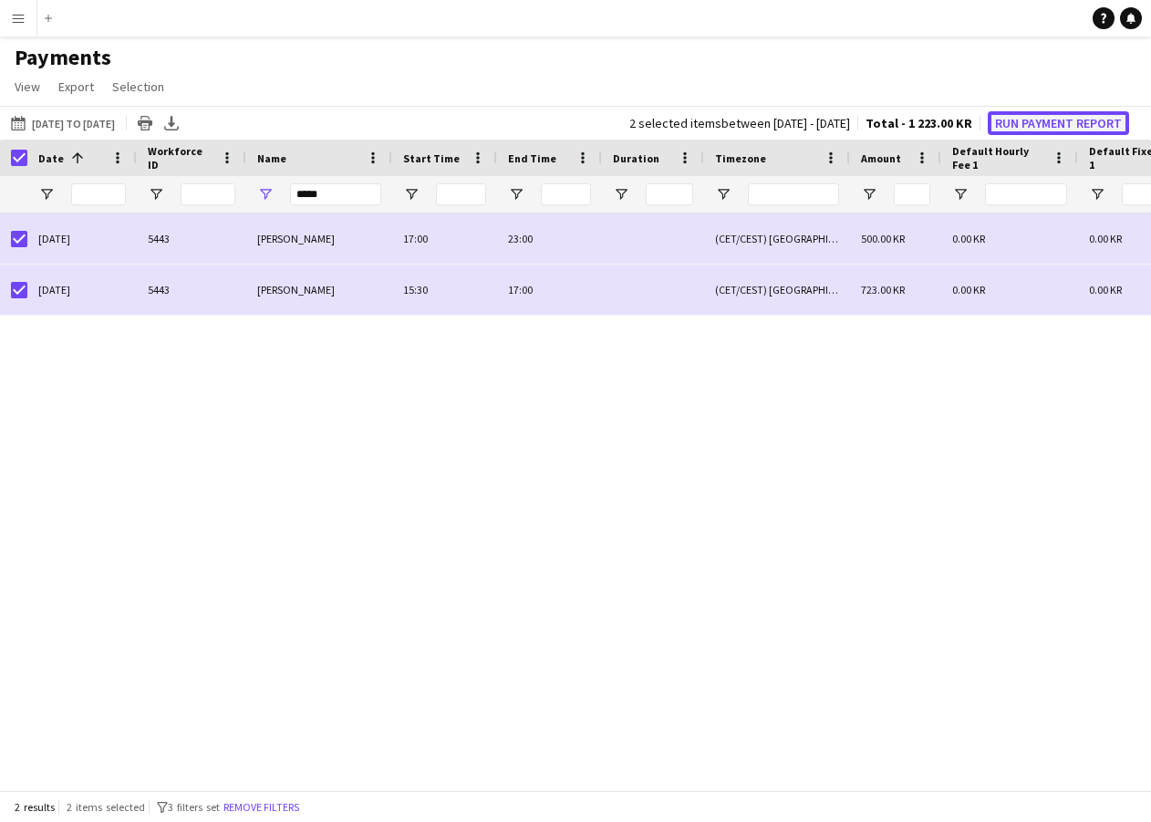
click at [1035, 125] on button "Run Payment Report" at bounding box center [1058, 123] width 141 height 24
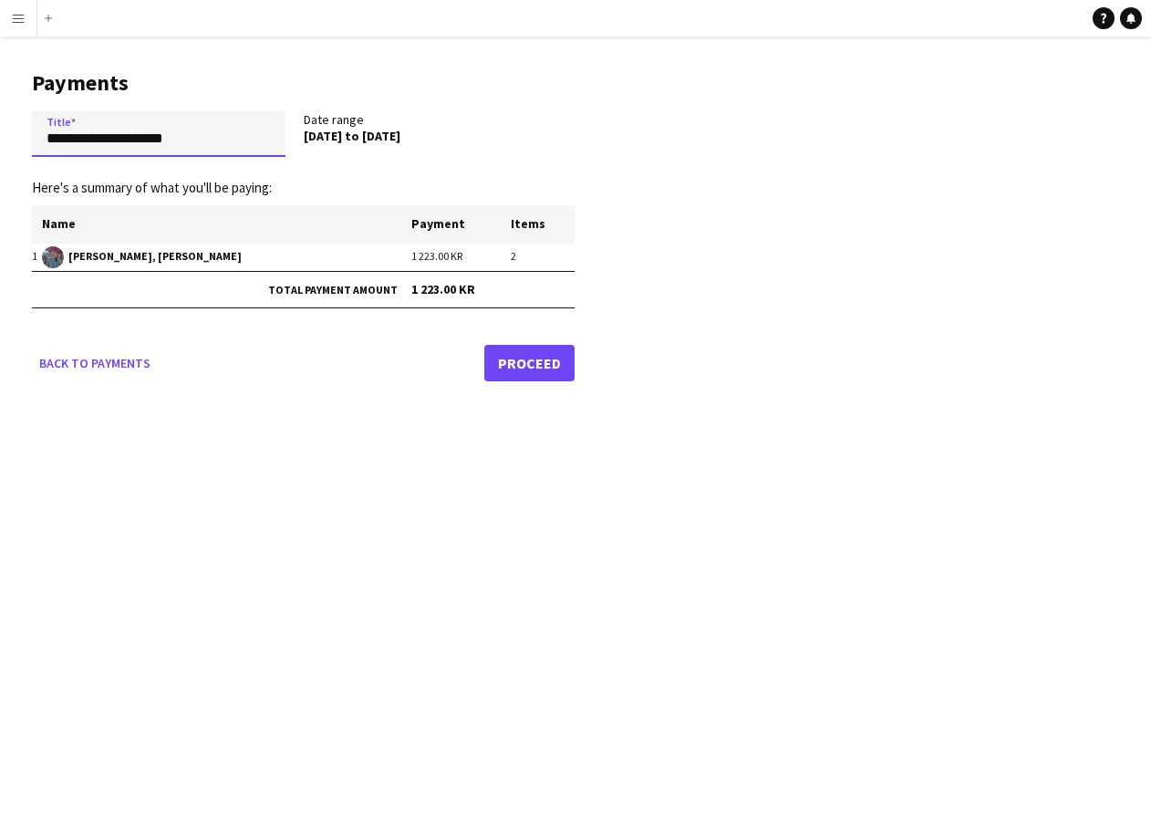
drag, startPoint x: 234, startPoint y: 144, endPoint x: 109, endPoint y: 170, distance: 126.7
click at [0, 125] on html "**********" at bounding box center [575, 411] width 1151 height 822
type input "**********"
click at [324, 341] on form "**********" at bounding box center [303, 246] width 543 height 270
click at [563, 360] on link "Proceed" at bounding box center [529, 363] width 90 height 36
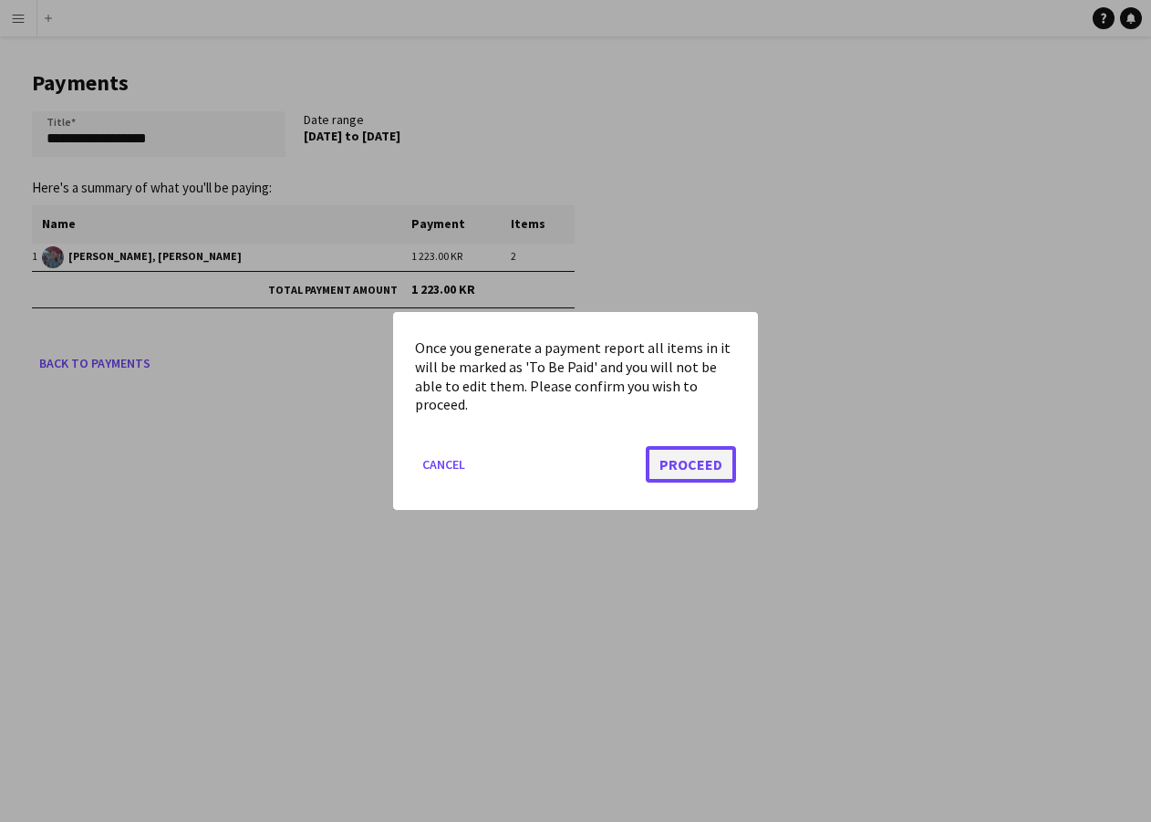
click at [662, 470] on button "Proceed" at bounding box center [691, 464] width 90 height 36
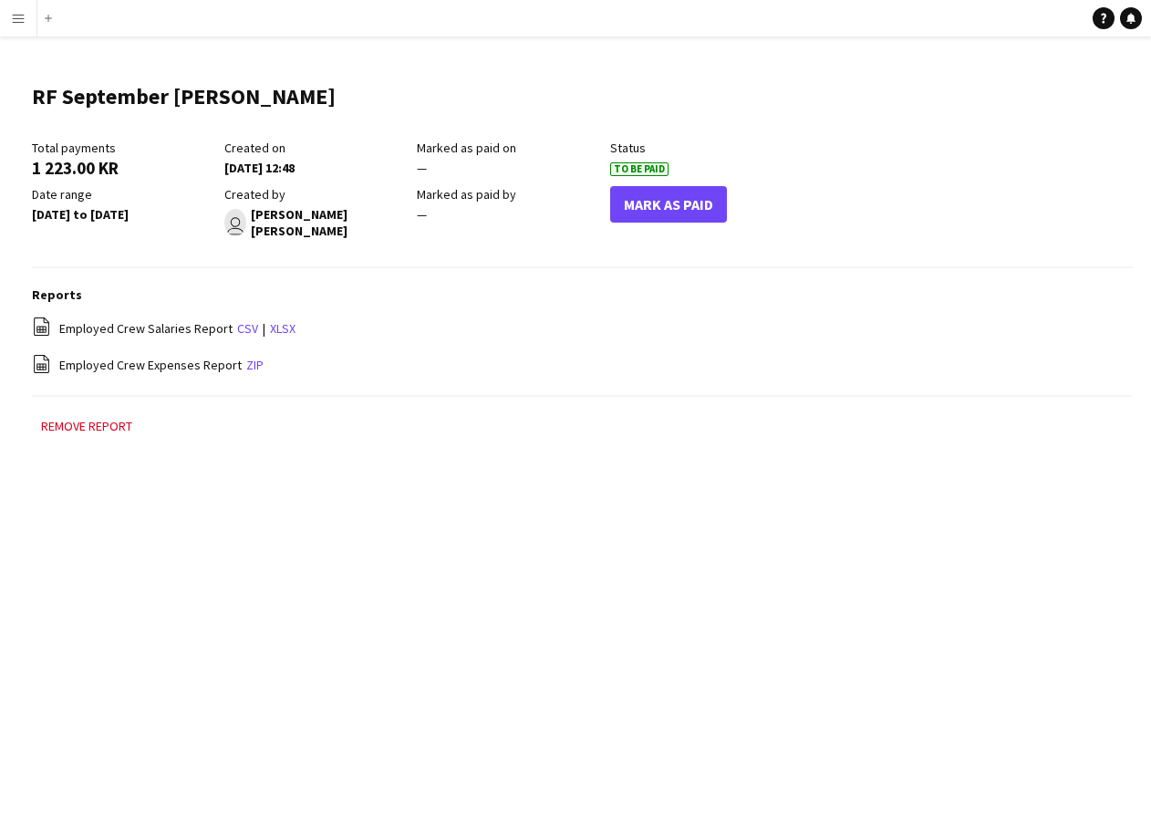
click at [246, 357] on link "zip" at bounding box center [254, 365] width 17 height 16
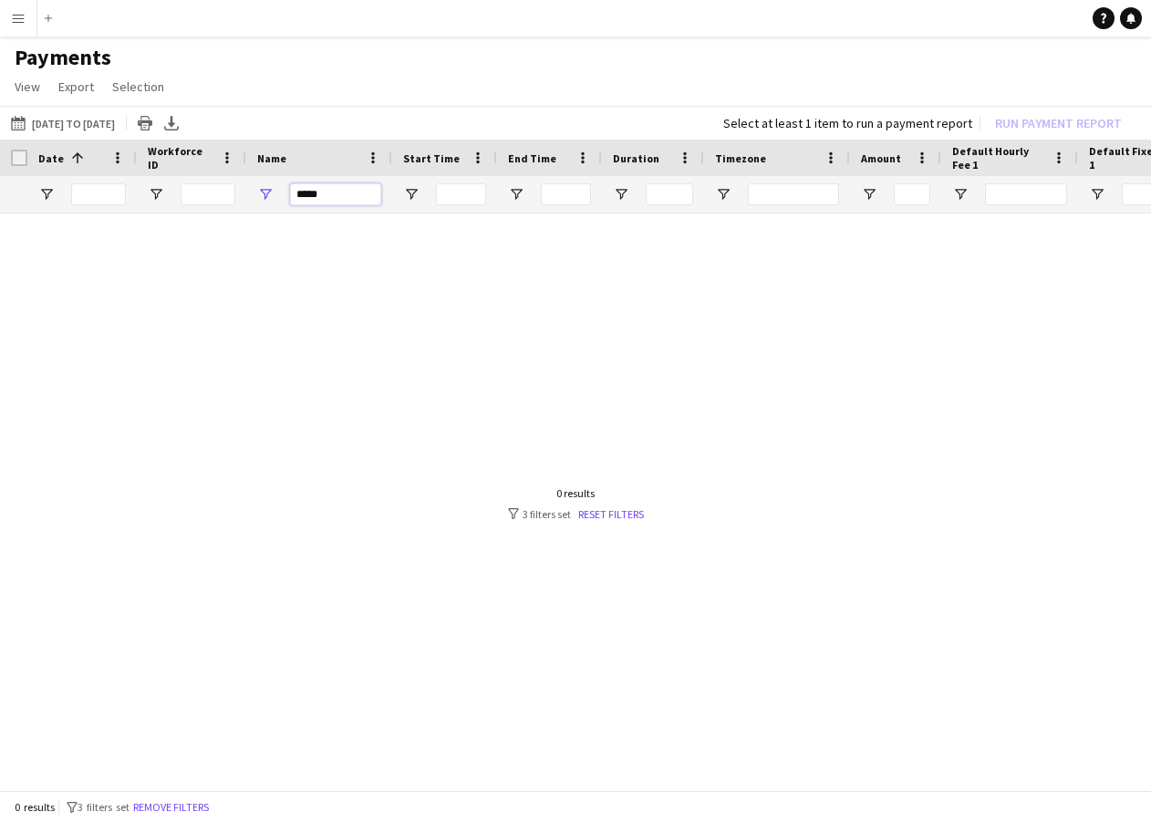
click at [334, 200] on input "*****" at bounding box center [335, 194] width 91 height 22
type input "*"
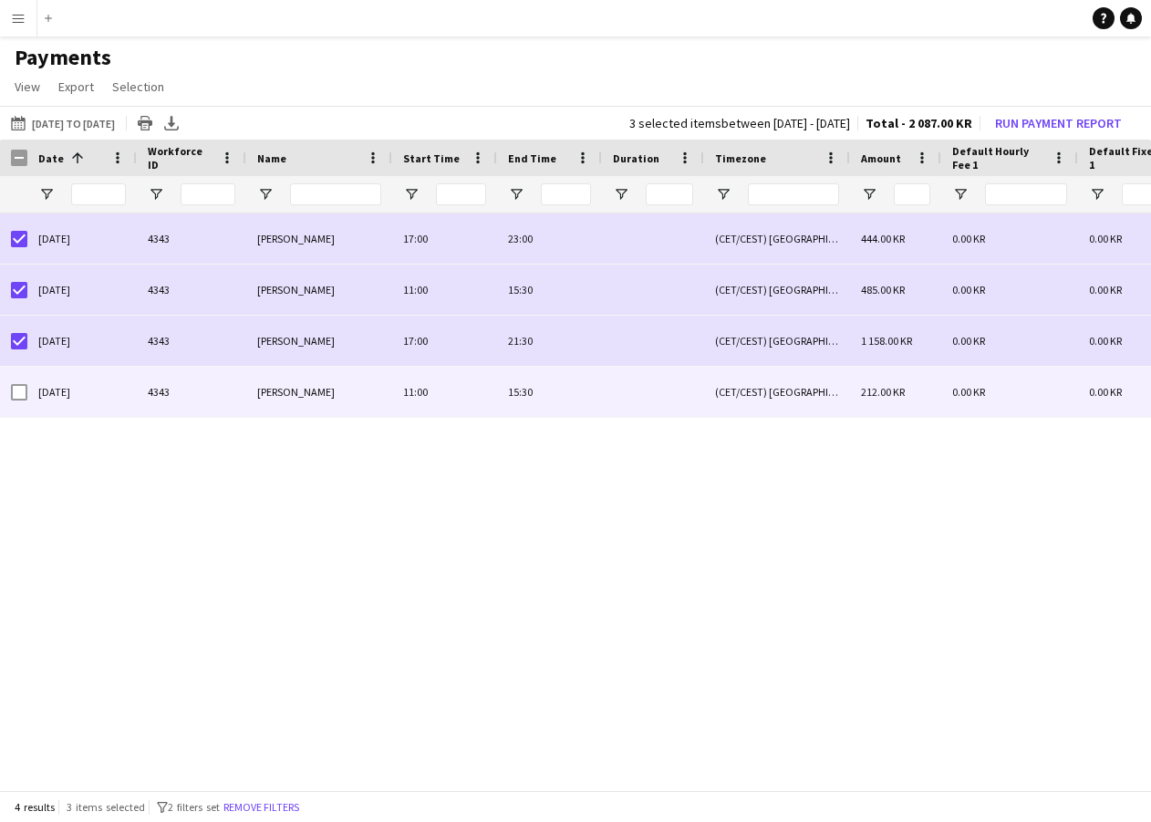
click at [24, 382] on div at bounding box center [19, 392] width 16 height 51
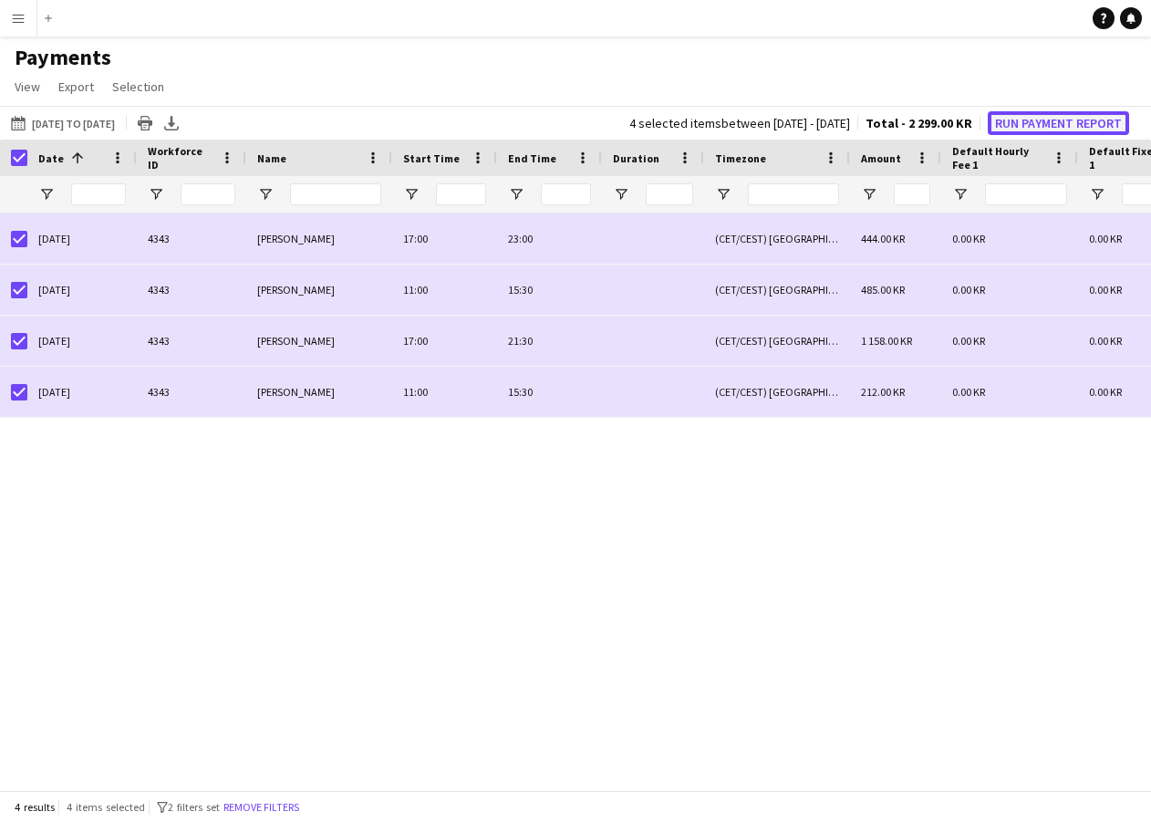
click at [1051, 130] on button "Run Payment Report" at bounding box center [1058, 123] width 141 height 24
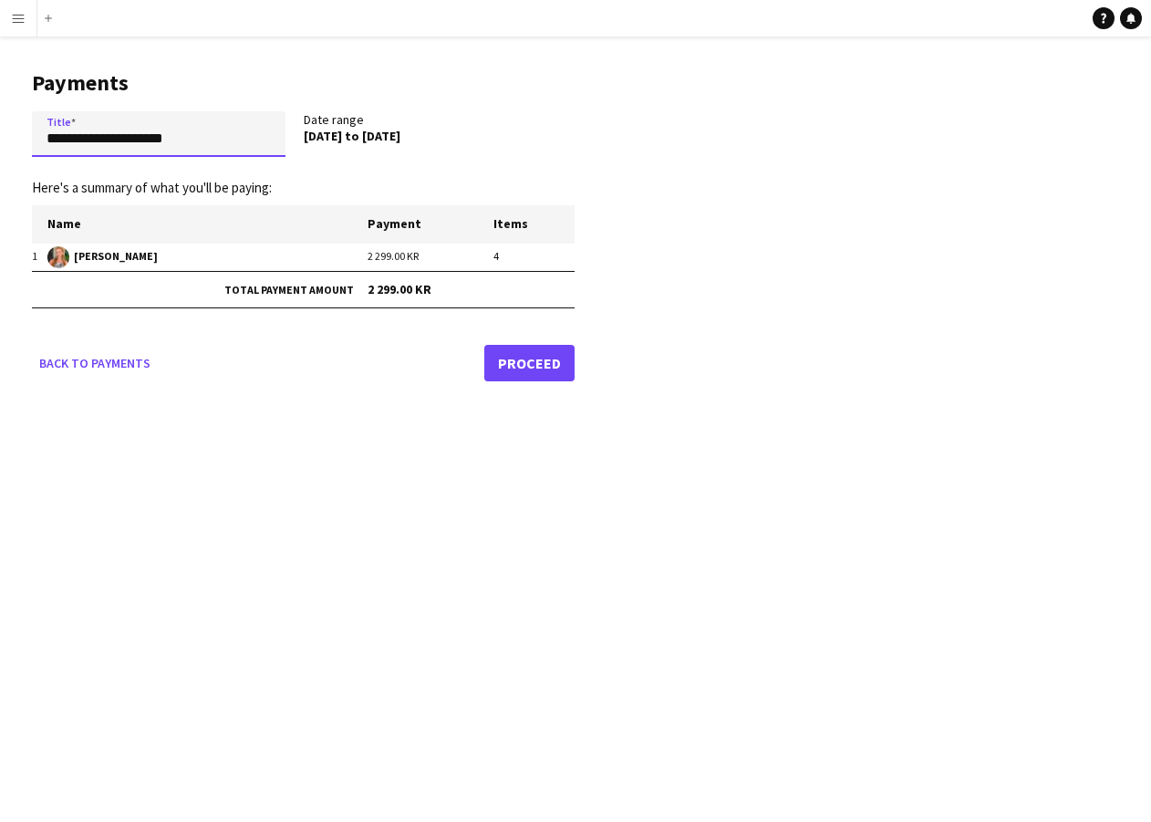
drag, startPoint x: 198, startPoint y: 138, endPoint x: 16, endPoint y: 138, distance: 181.5
click at [0, 136] on html "**********" at bounding box center [575, 411] width 1151 height 822
type input "**********"
click at [102, 294] on td "Total payment amount" at bounding box center [200, 289] width 336 height 36
click at [537, 363] on link "Proceed" at bounding box center [529, 363] width 90 height 36
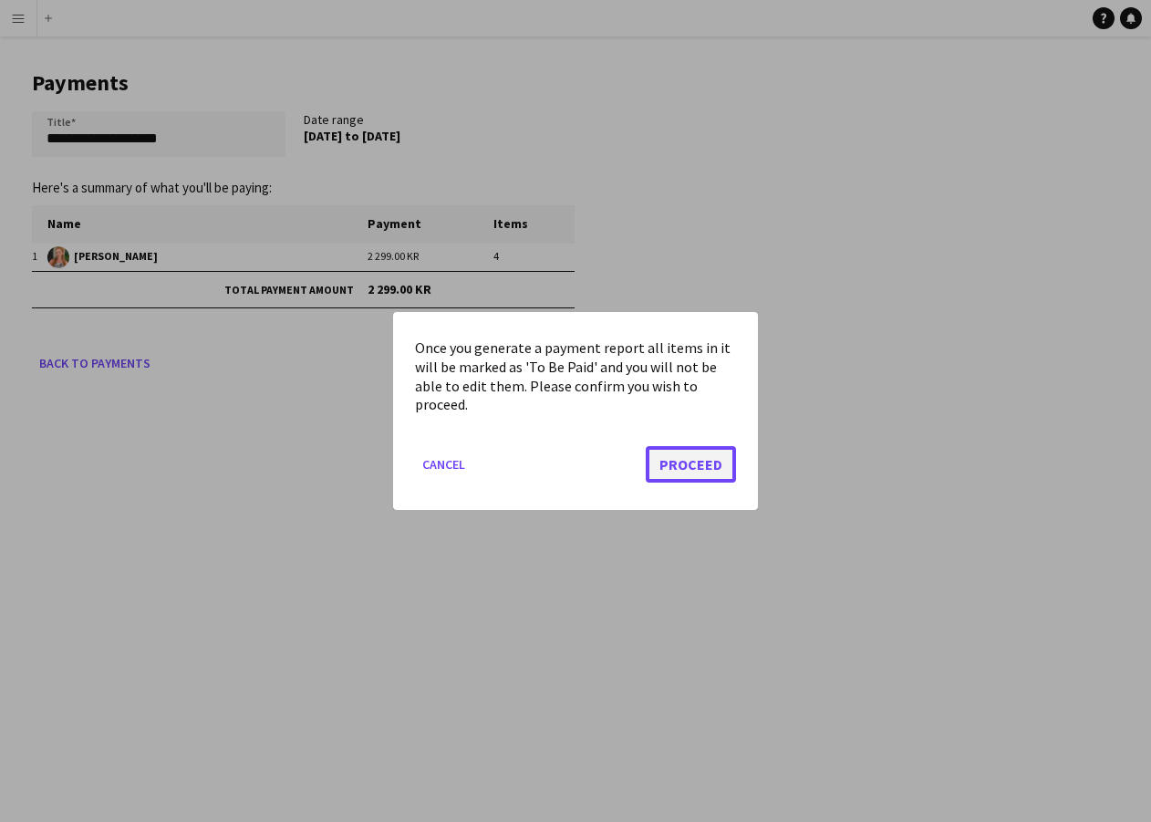
click at [695, 470] on button "Proceed" at bounding box center [691, 464] width 90 height 36
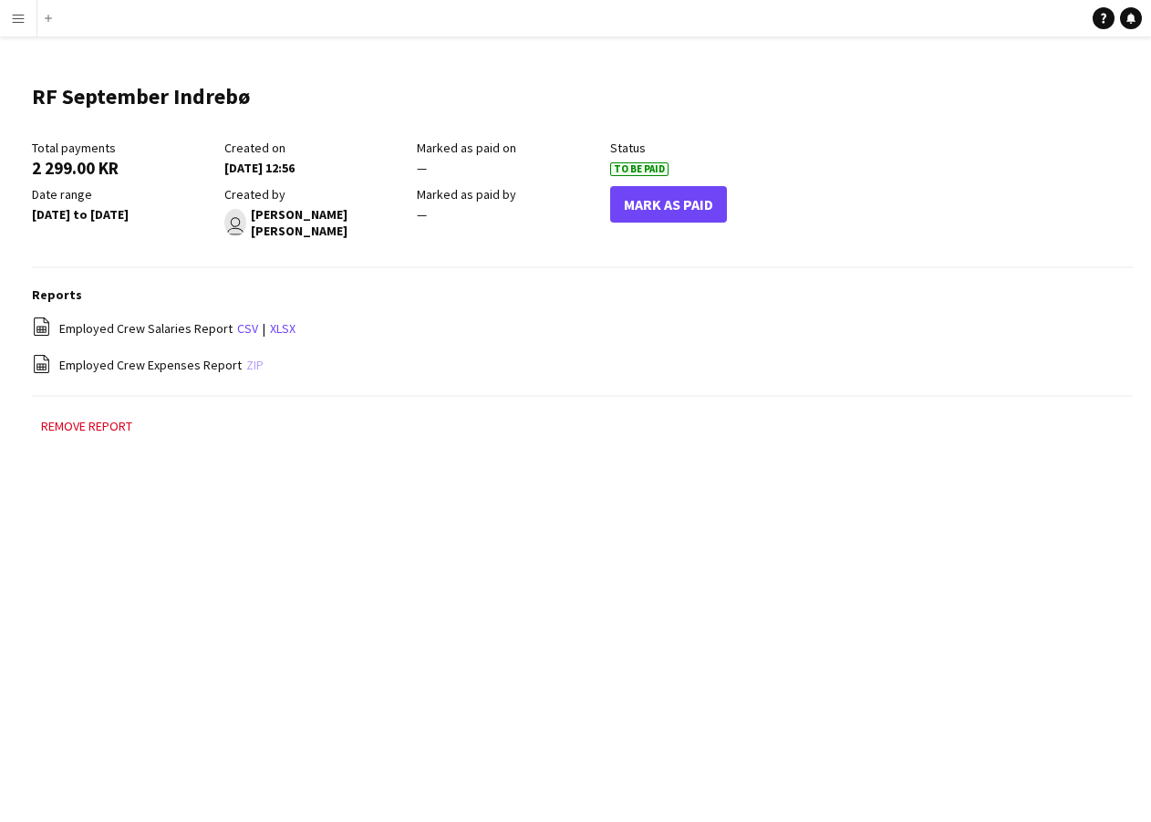
click at [249, 363] on link "zip" at bounding box center [254, 365] width 17 height 16
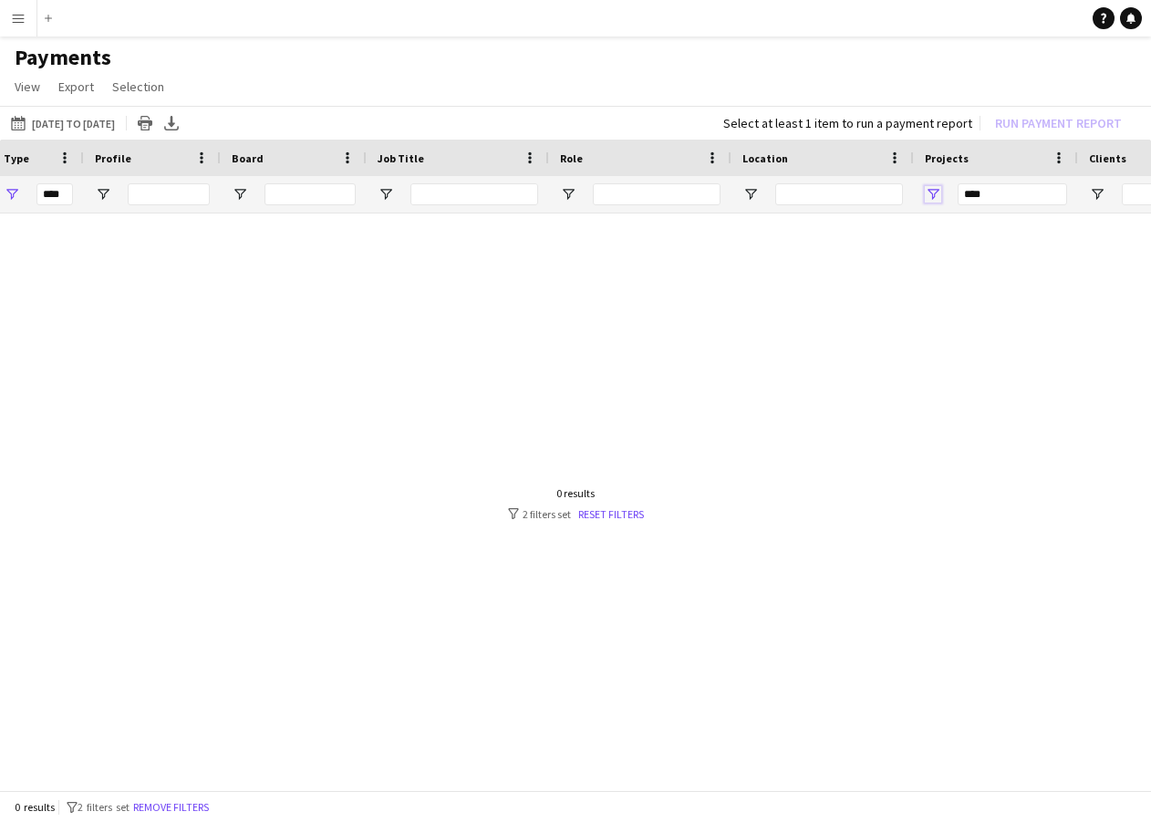
click at [930, 186] on span "Open Filter Menu" at bounding box center [933, 194] width 16 height 16
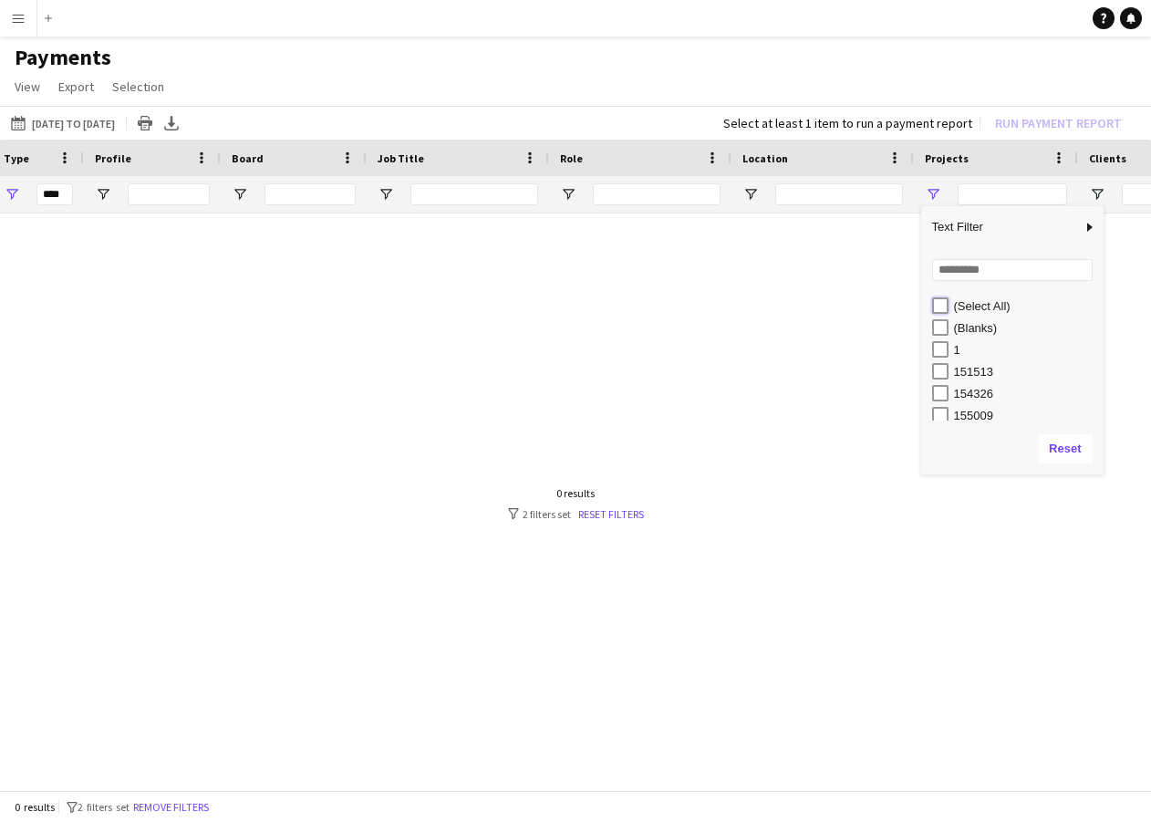
type input "**********"
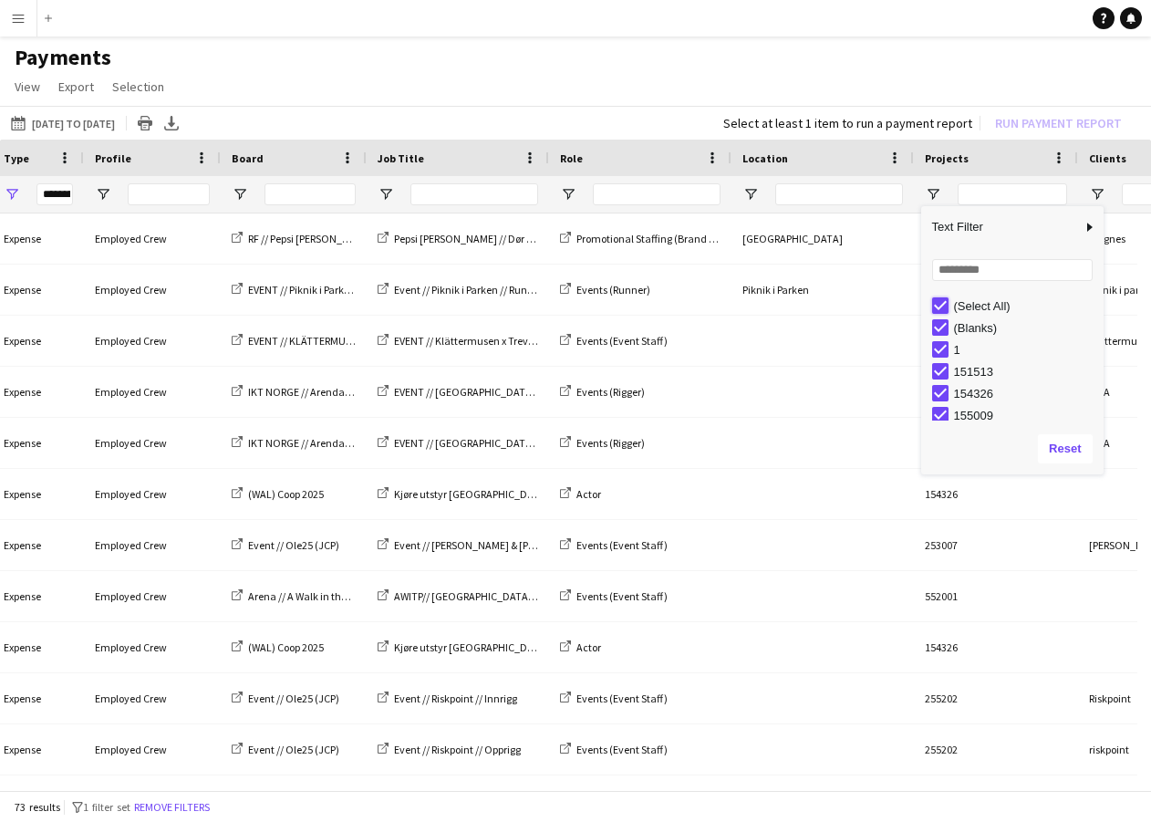
type input "***"
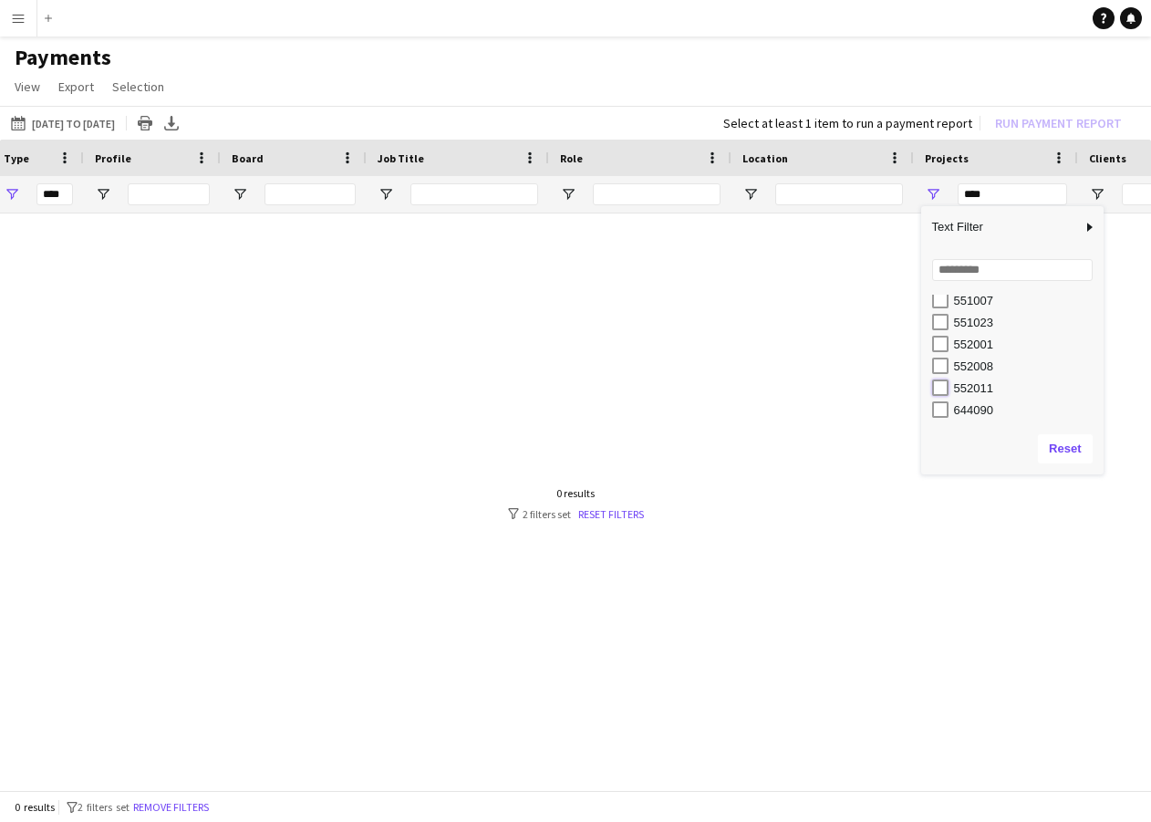
type input "**********"
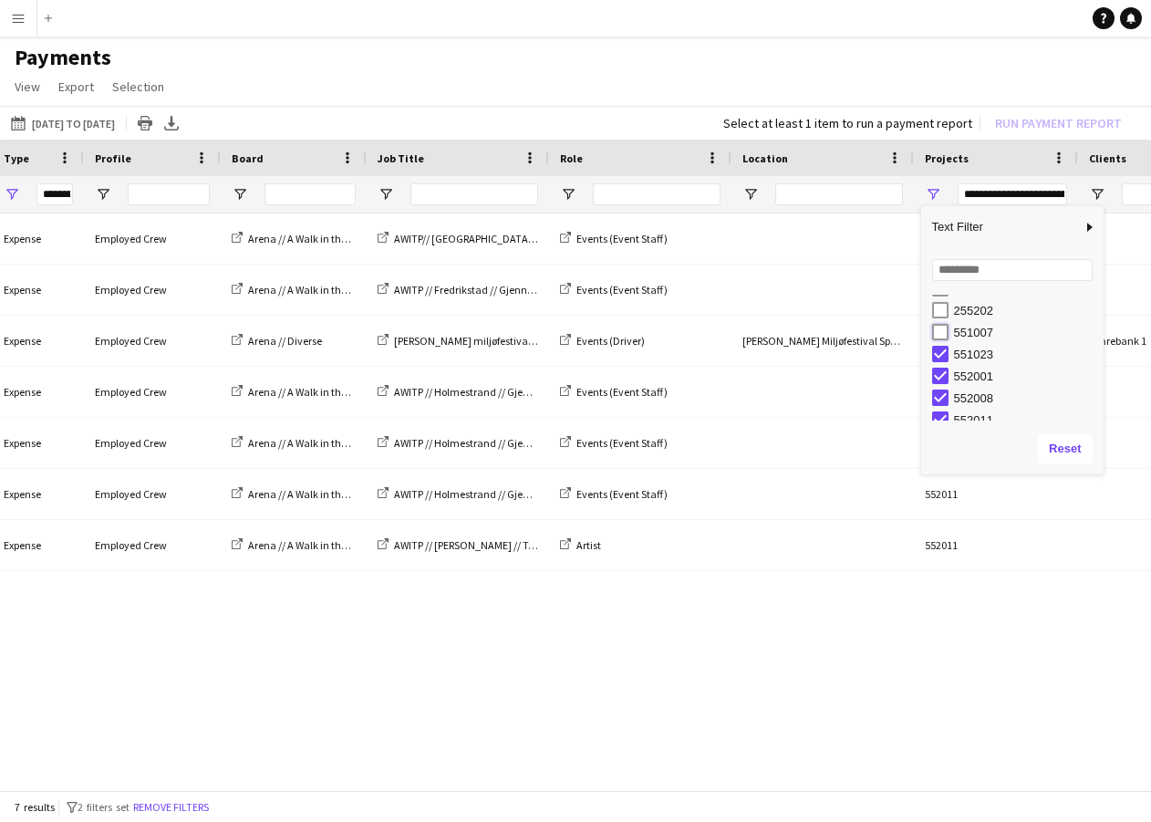
type input "**********"
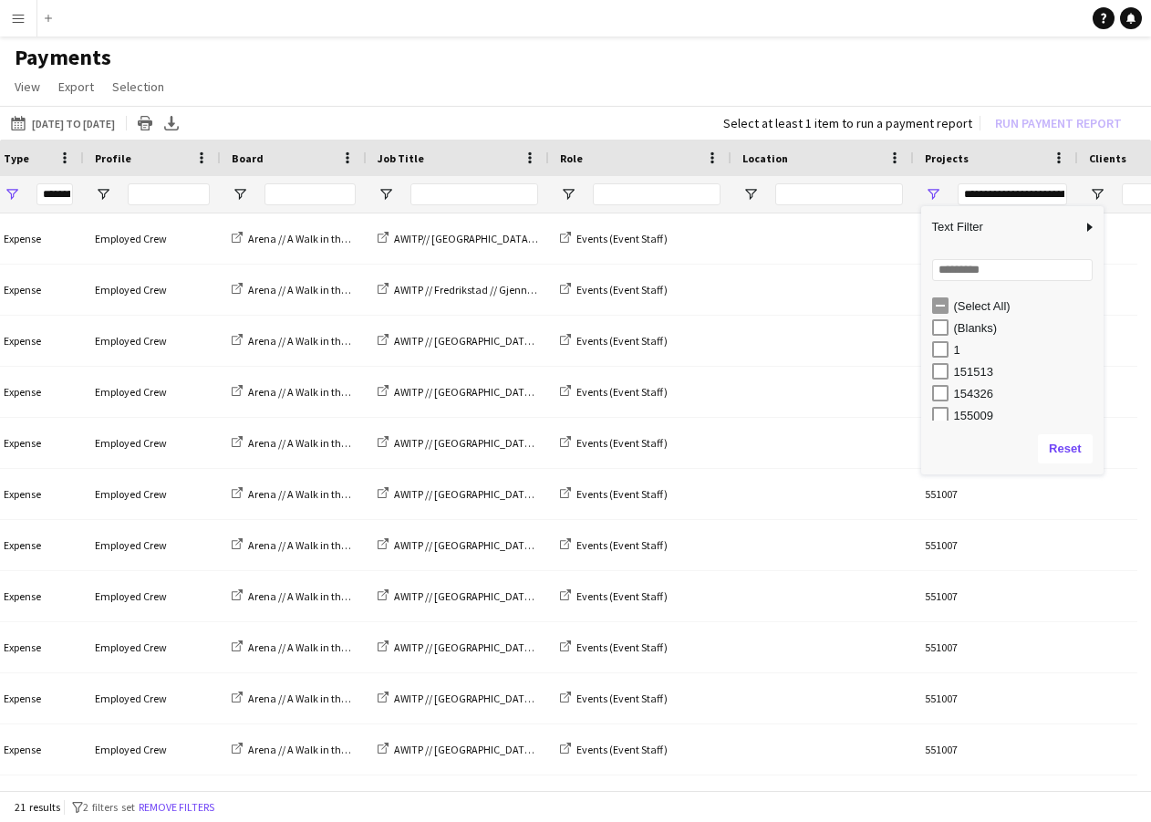
click at [933, 91] on app-page-menu "View Customise view Customise filters Reset Filters Reset View Reset All Export…" at bounding box center [575, 88] width 1151 height 35
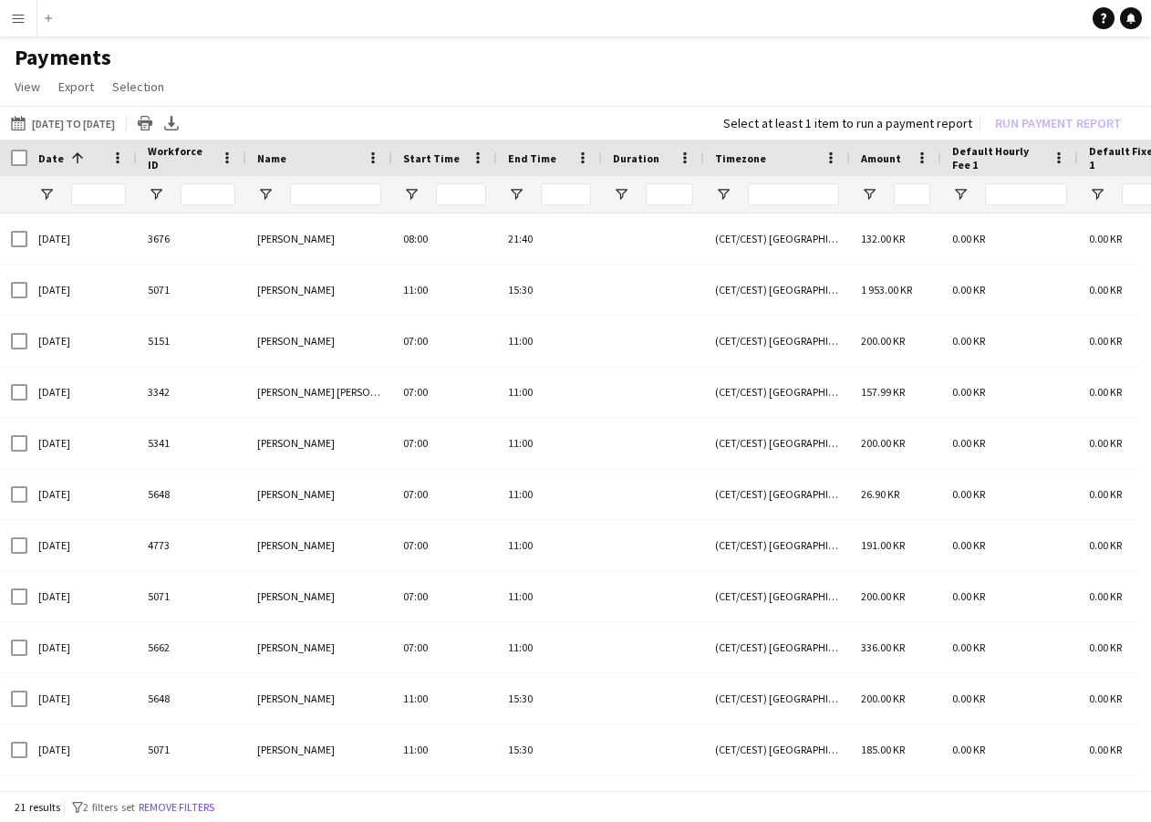
click at [8, 20] on button "Menu" at bounding box center [18, 18] width 36 height 36
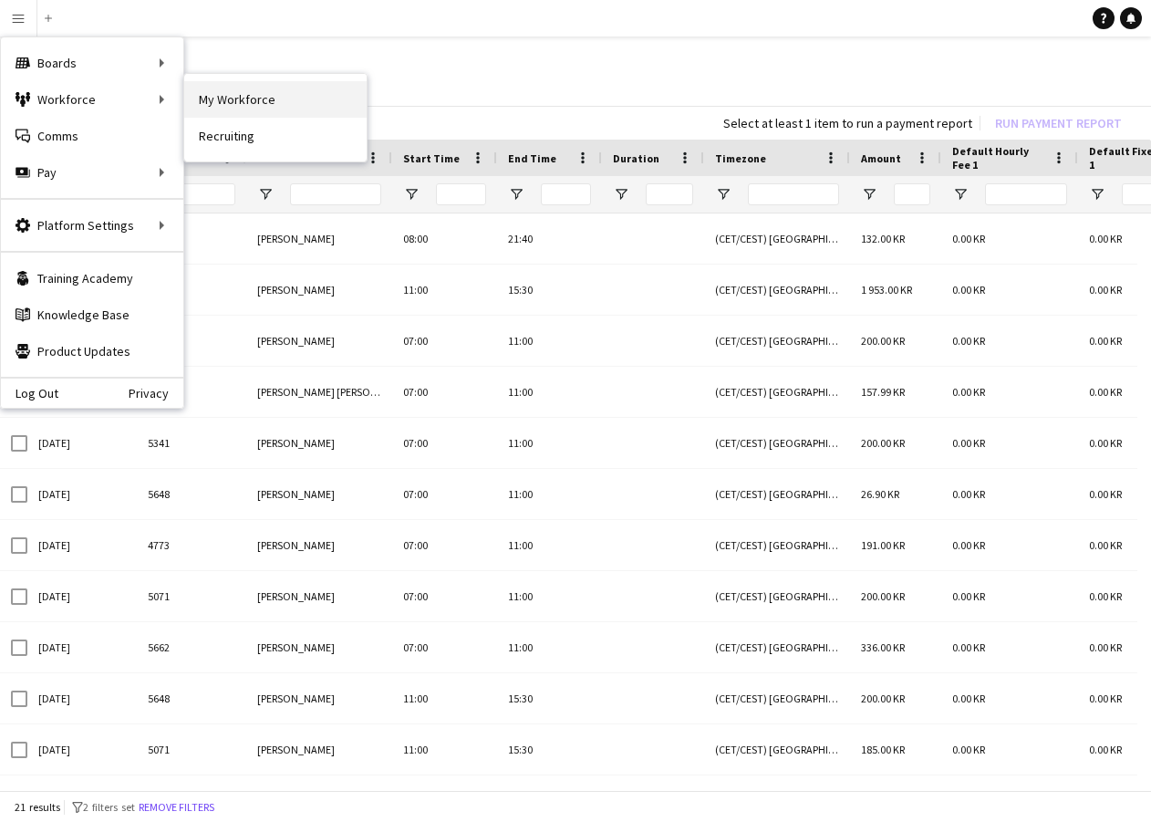
click at [203, 99] on link "My Workforce" at bounding box center [275, 99] width 182 height 36
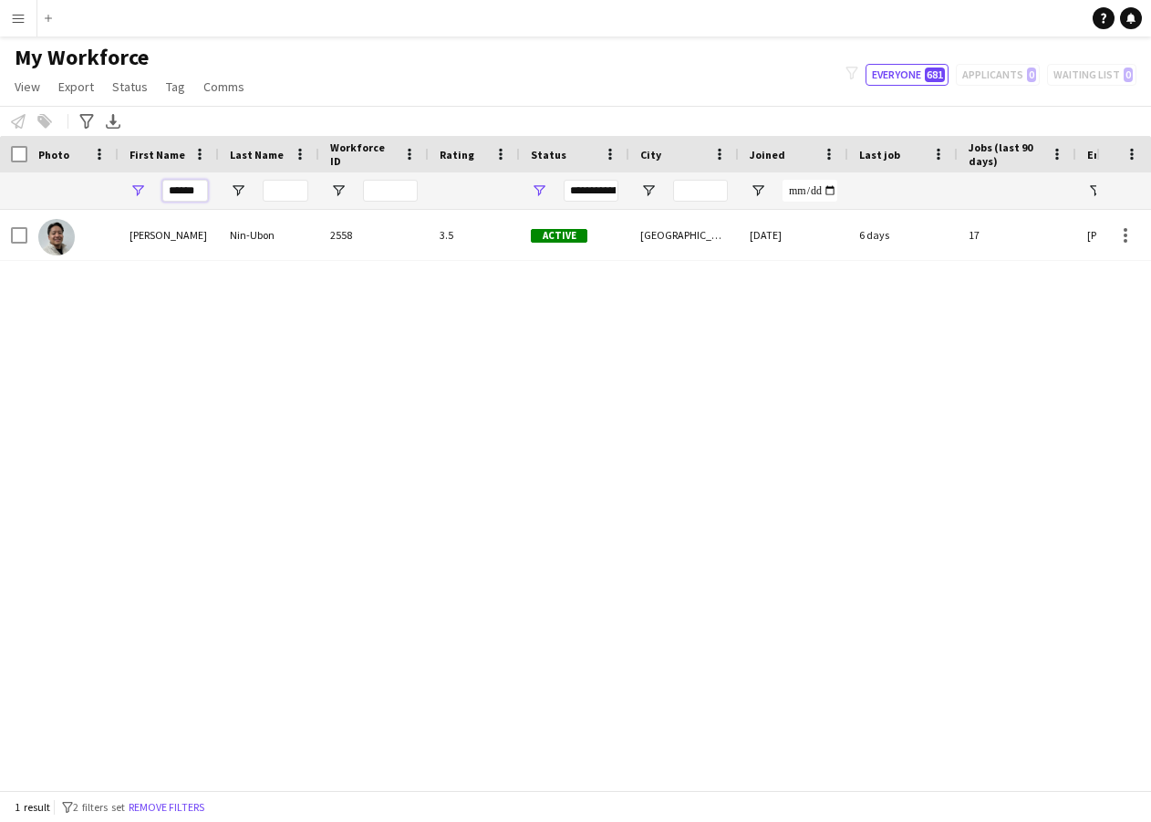
click at [199, 199] on input "******" at bounding box center [185, 191] width 46 height 22
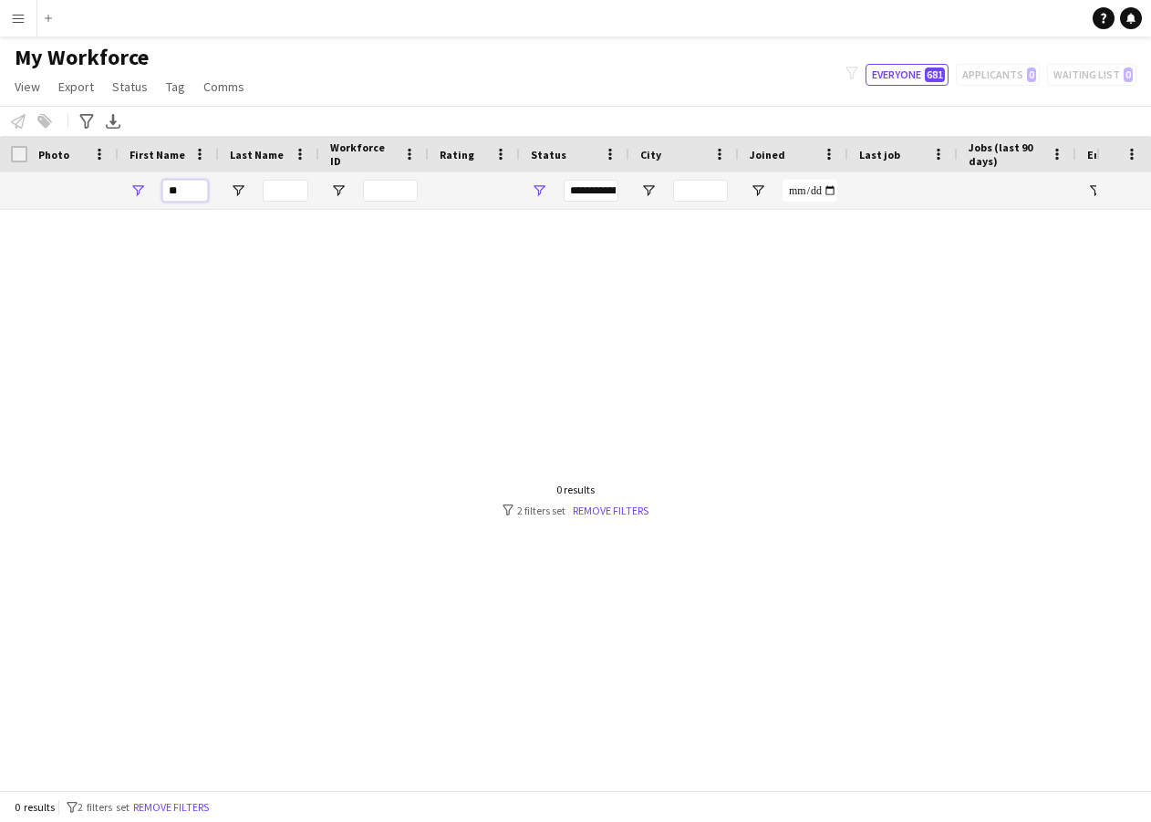
type input "*"
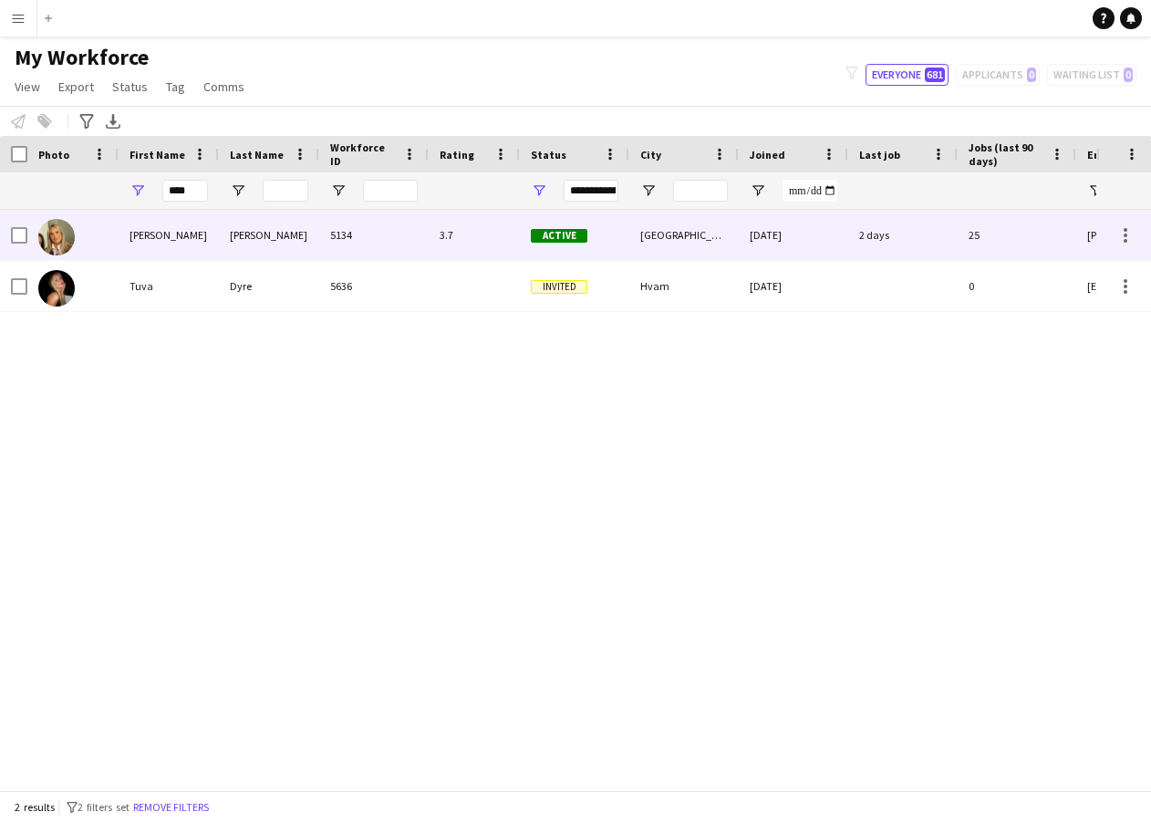
click at [202, 241] on div "[PERSON_NAME]" at bounding box center [169, 235] width 100 height 50
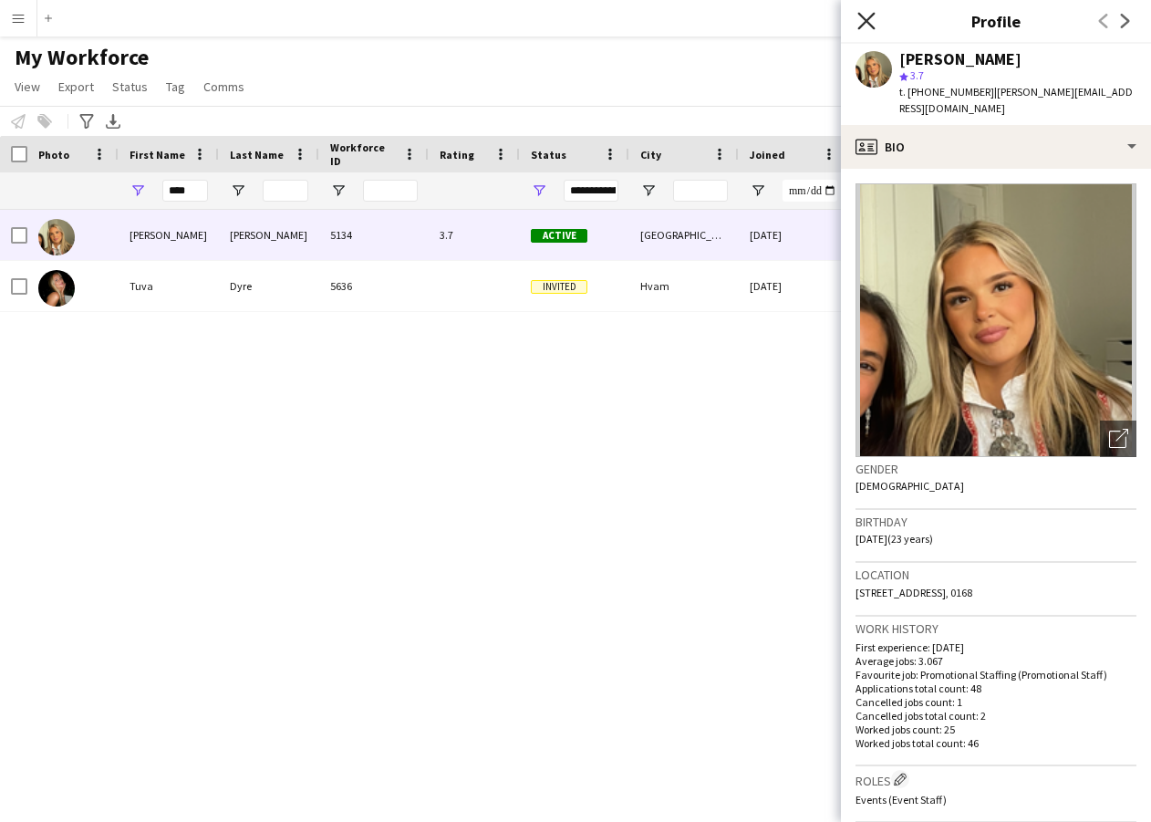
click at [862, 20] on icon "Close pop-in" at bounding box center [865, 20] width 17 height 17
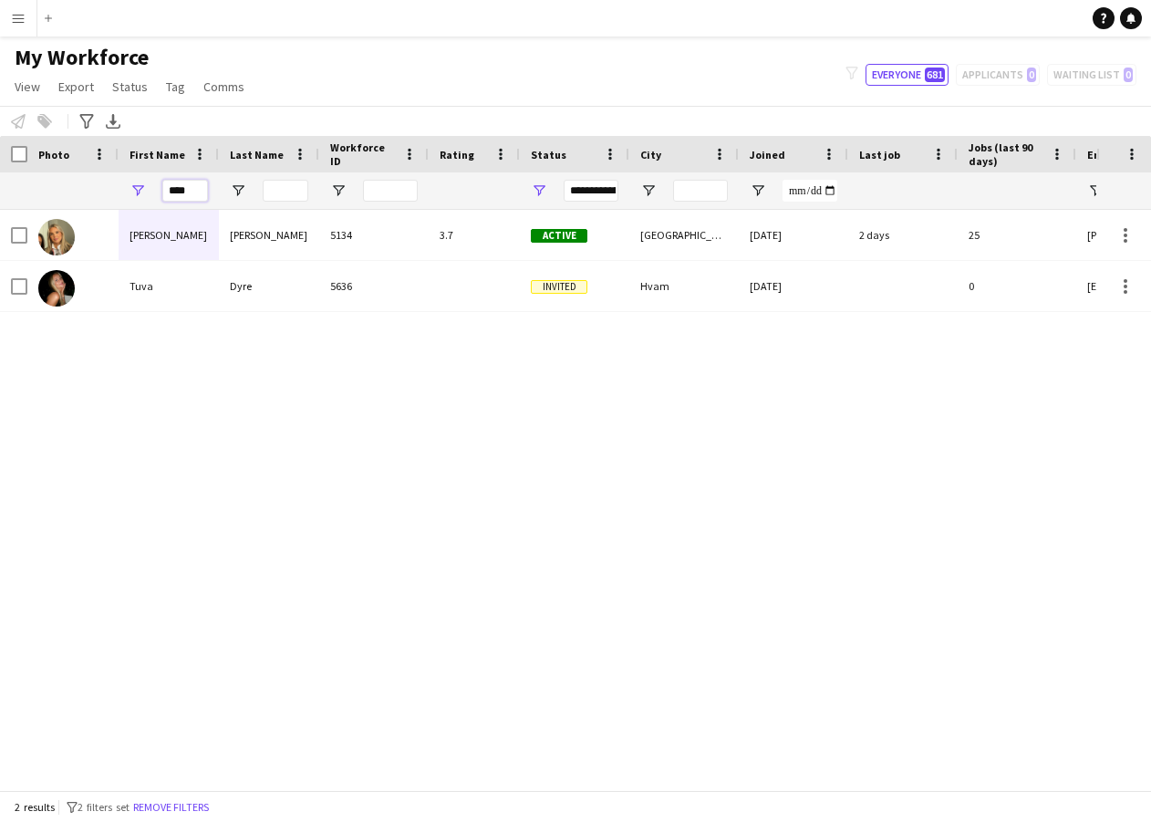
click at [191, 187] on input "****" at bounding box center [185, 191] width 46 height 22
type input "*"
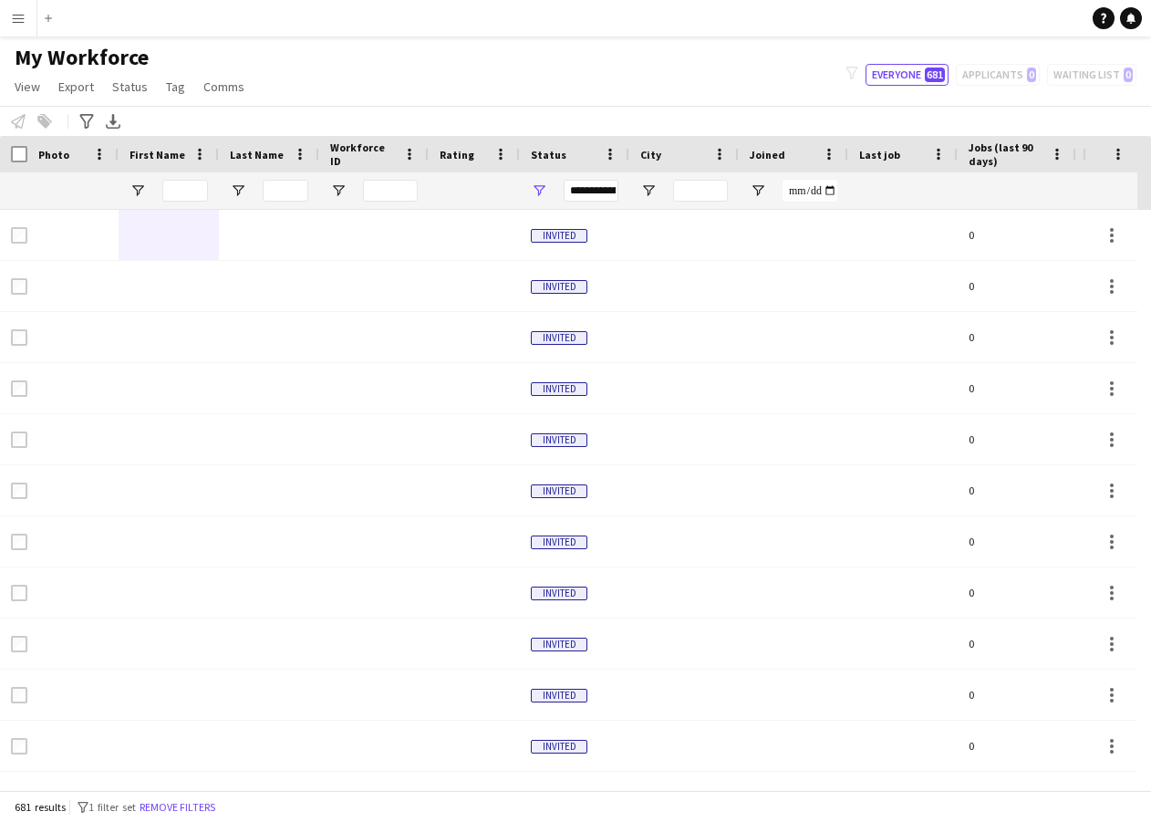
click at [26, 23] on button "Menu" at bounding box center [18, 18] width 36 height 36
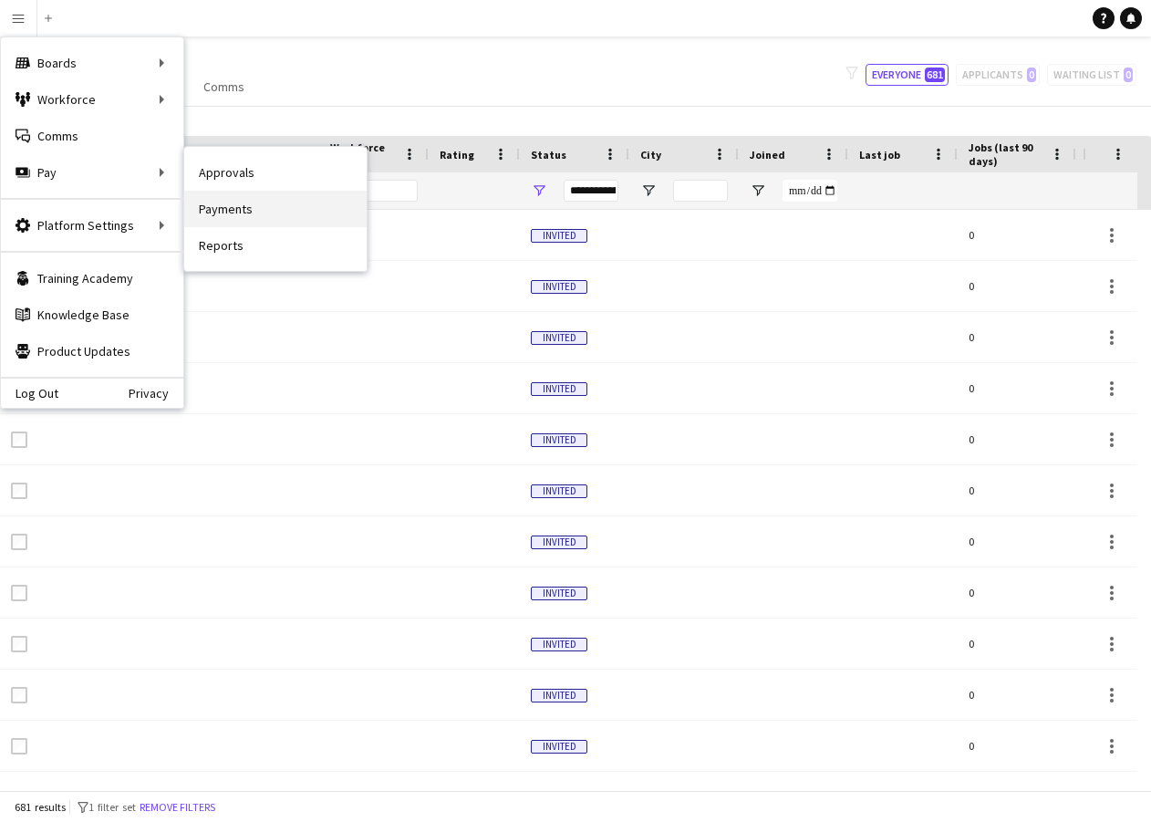
click at [264, 220] on link "Payments" at bounding box center [275, 209] width 182 height 36
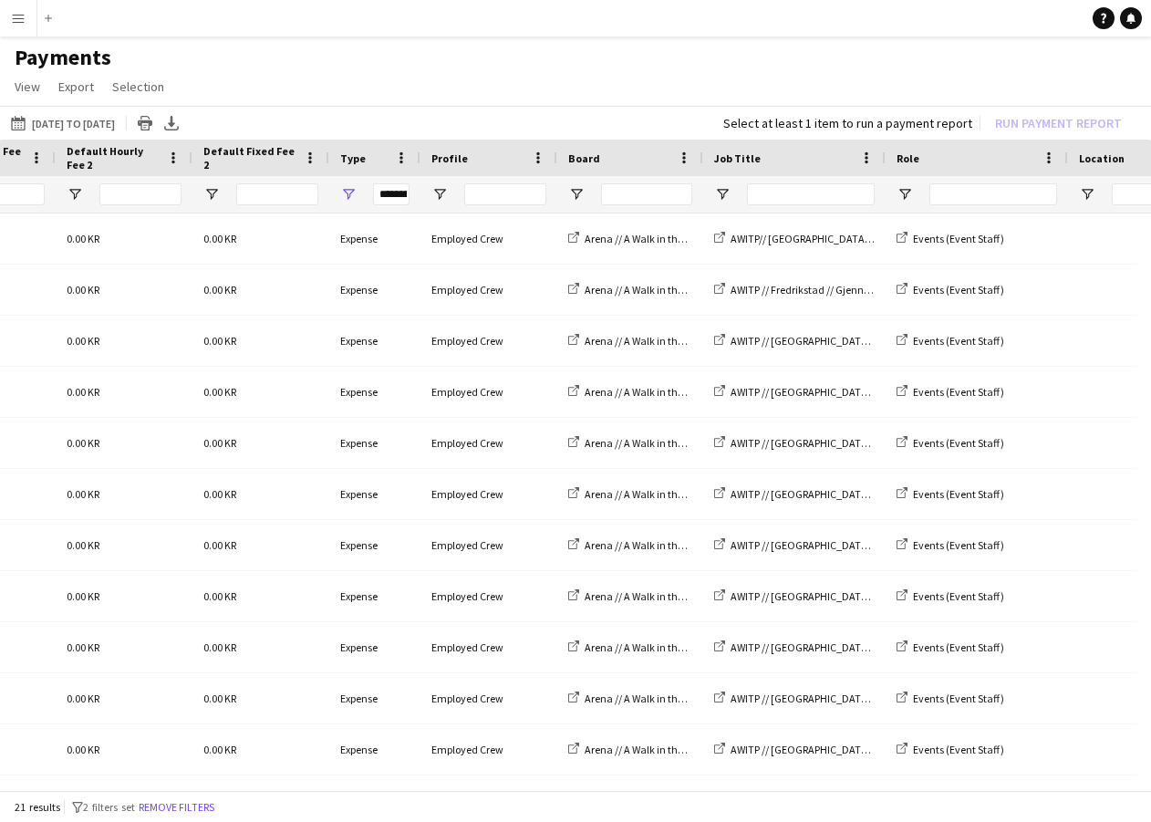
scroll to position [0, 1415]
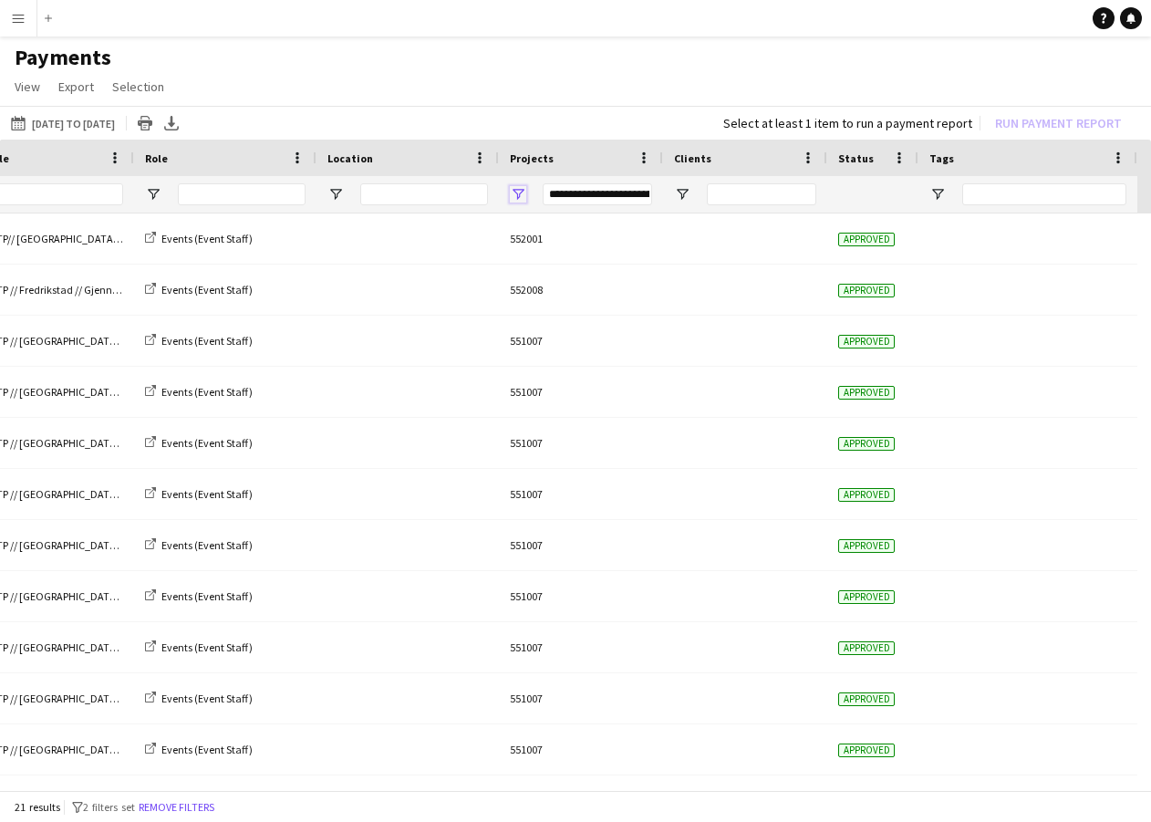
click at [519, 190] on span "Open Filter Menu" at bounding box center [518, 194] width 16 height 16
click at [537, 110] on div "[DATE] to [DATE] [DATE] to [DATE] [DATE] This Week This Month [DATE] Last Week …" at bounding box center [575, 123] width 1151 height 34
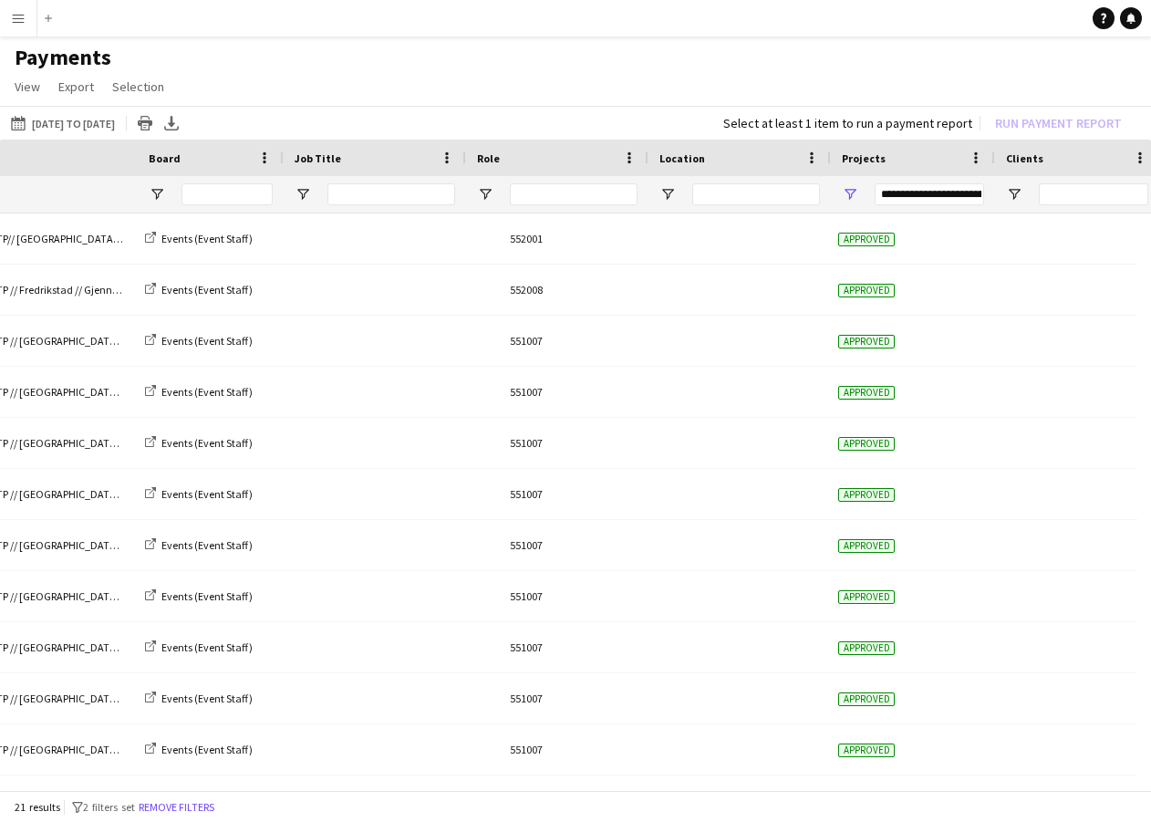
scroll to position [0, 1579]
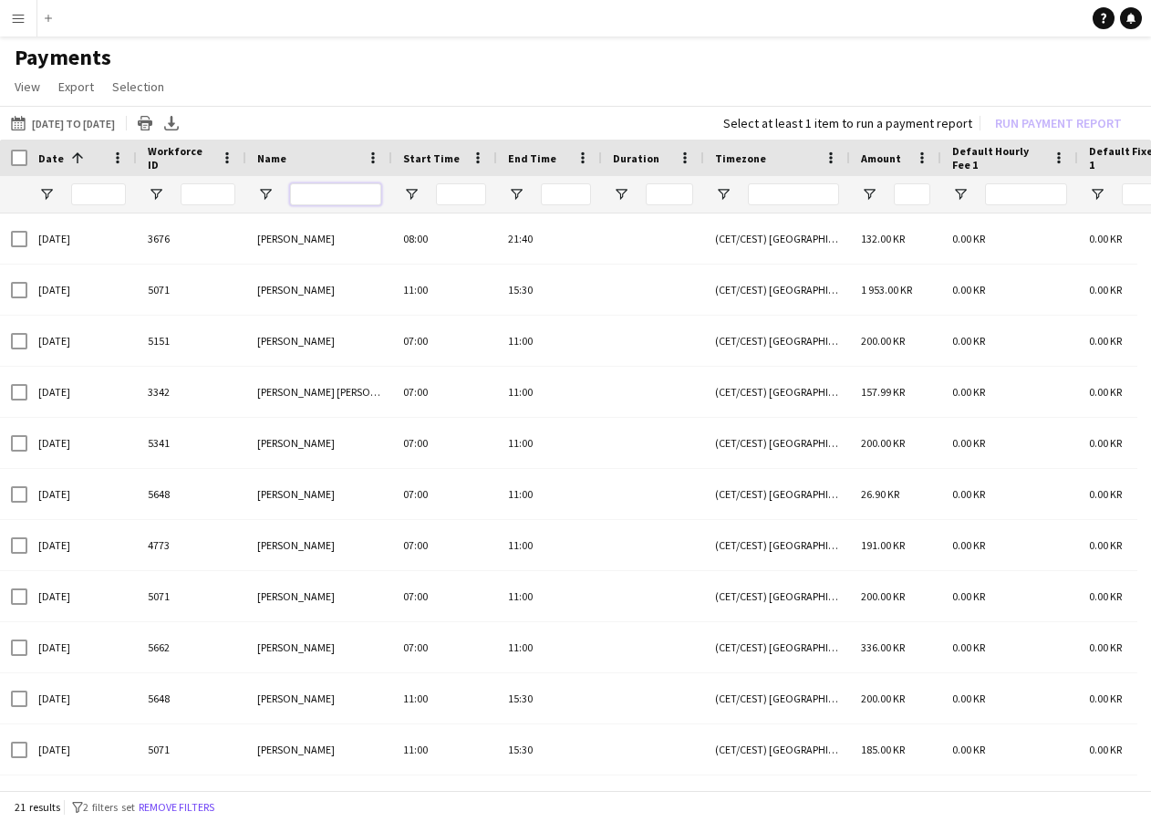
click at [346, 194] on input "Name Filter Input" at bounding box center [335, 194] width 91 height 22
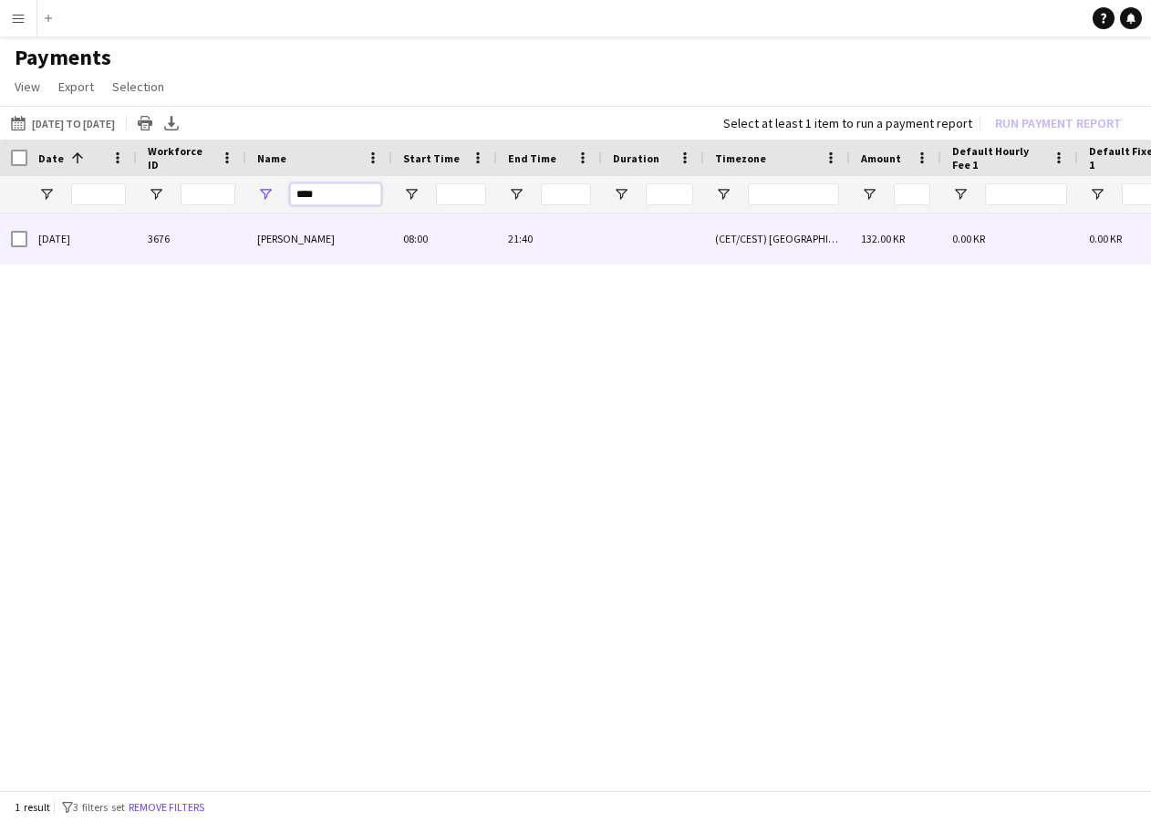
type input "****"
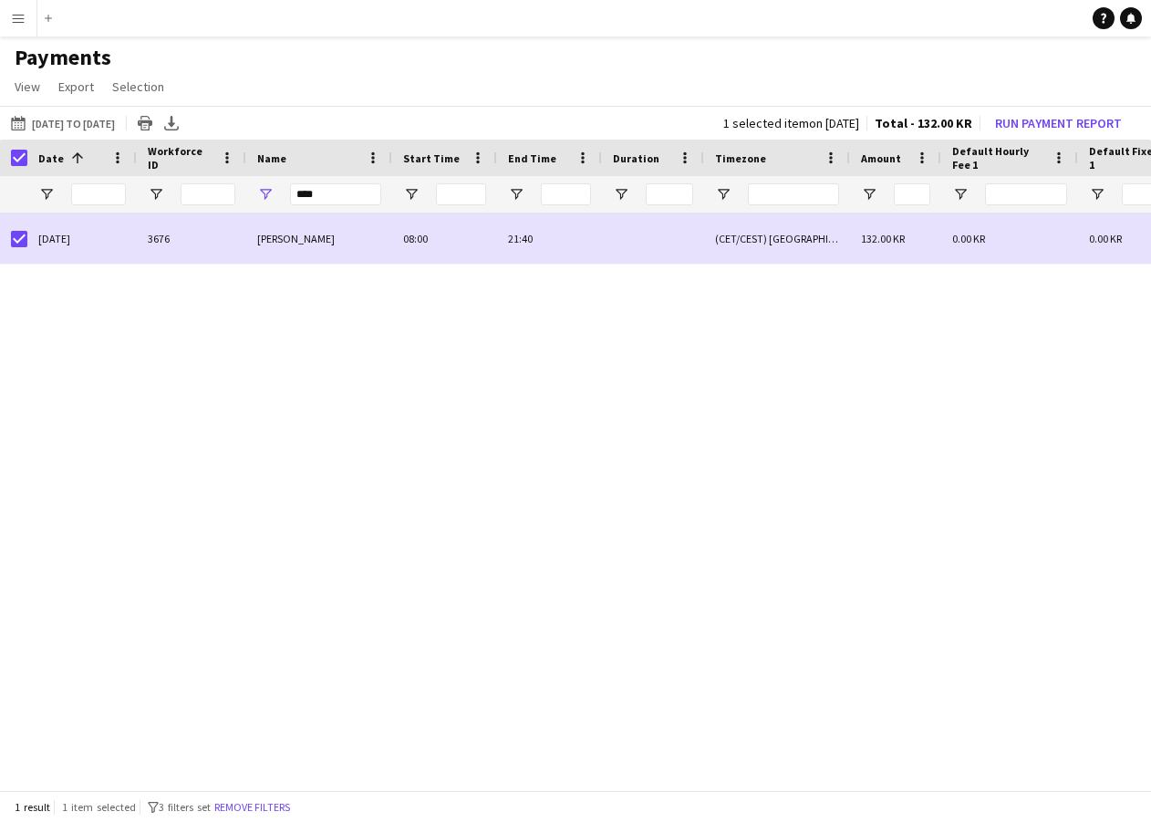
click at [1103, 110] on div "1 selected item on [DATE] Total - 132.00 KR Run Payment Report" at bounding box center [926, 123] width 435 height 26
click at [1100, 116] on button "Run Payment Report" at bounding box center [1058, 123] width 141 height 24
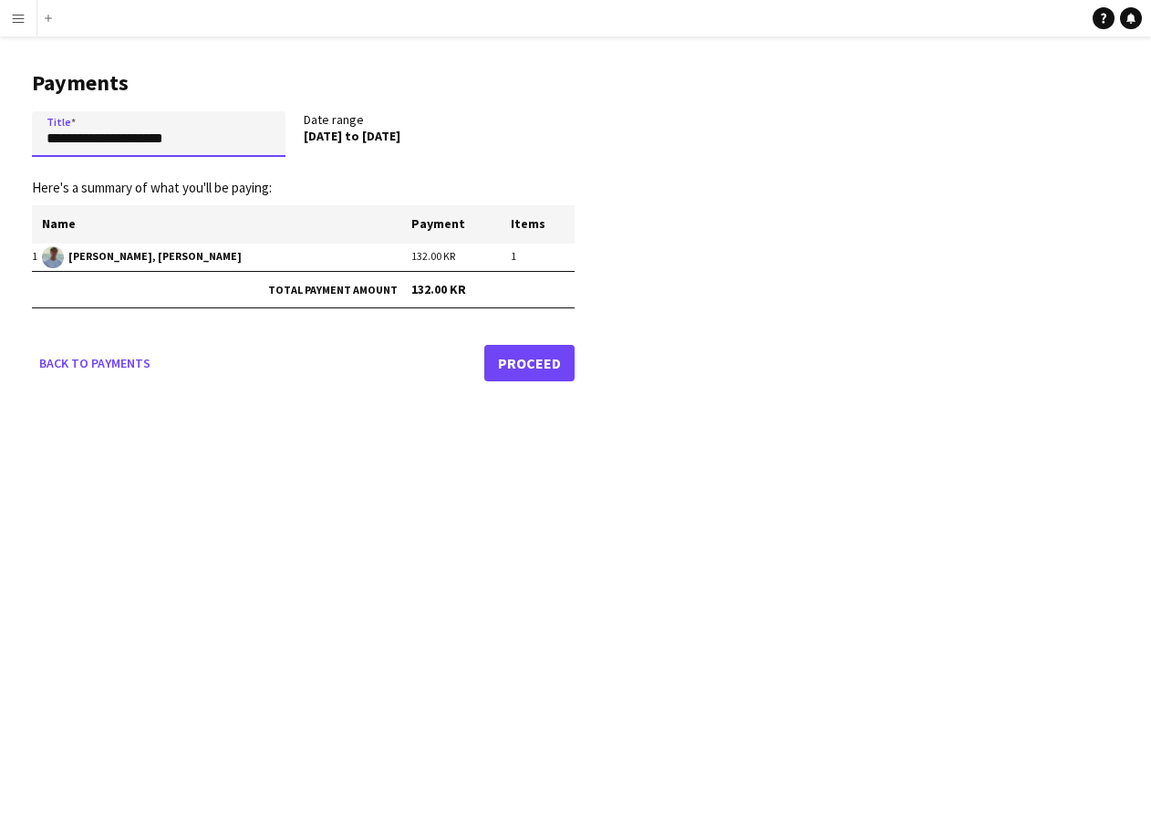
drag, startPoint x: 118, startPoint y: 135, endPoint x: -10, endPoint y: 134, distance: 127.7
click at [0, 134] on html "**********" at bounding box center [575, 411] width 1151 height 822
type input "*"
type input "**********"
click at [245, 350] on div "Back to payments Proceed" at bounding box center [303, 363] width 543 height 36
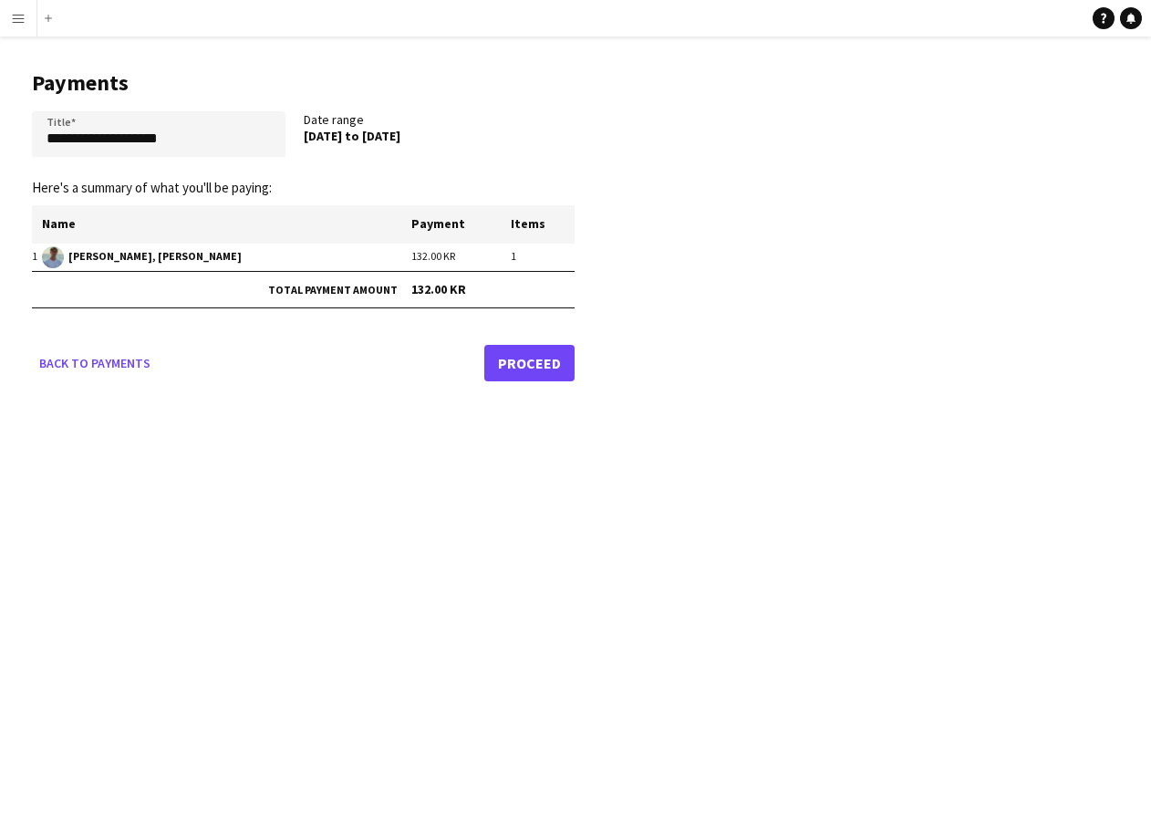
drag, startPoint x: 591, startPoint y: 378, endPoint x: 559, endPoint y: 368, distance: 33.5
click at [592, 378] on main "**********" at bounding box center [296, 222] width 593 height 372
click at [542, 363] on link "Proceed" at bounding box center [529, 363] width 90 height 36
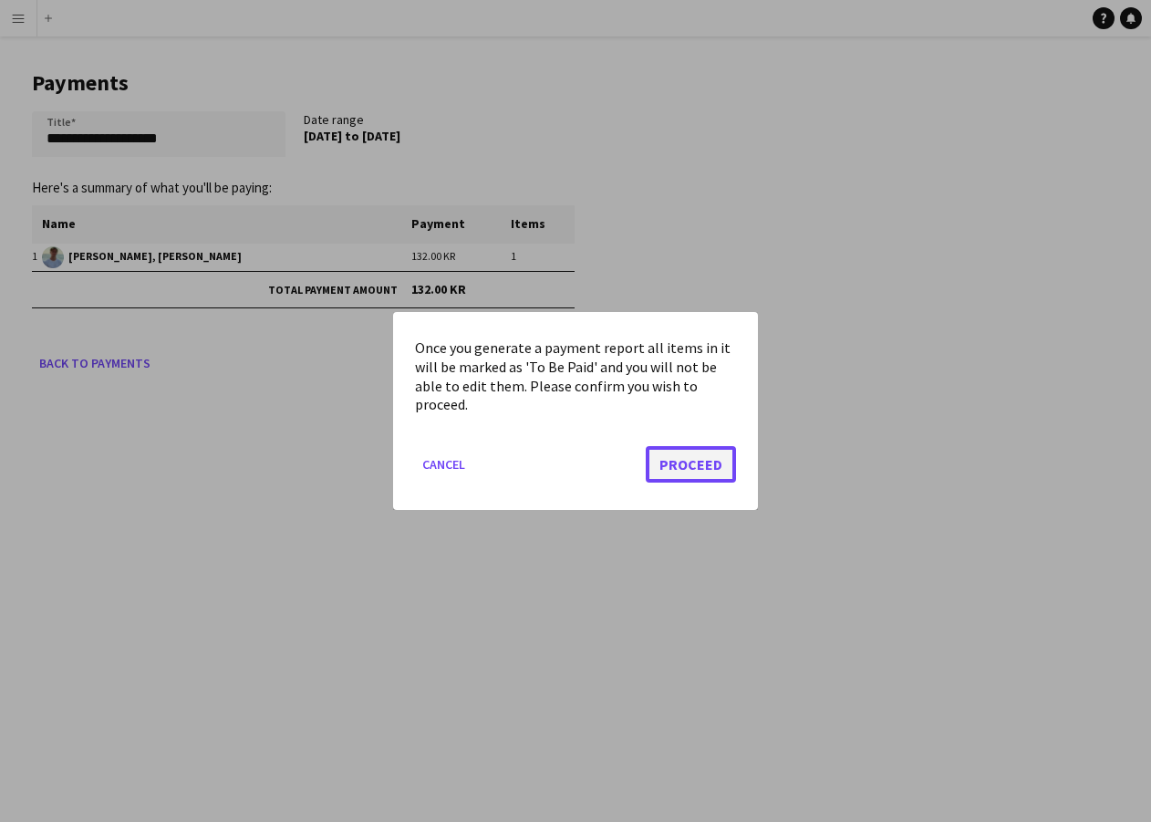
click at [727, 462] on button "Proceed" at bounding box center [691, 464] width 90 height 36
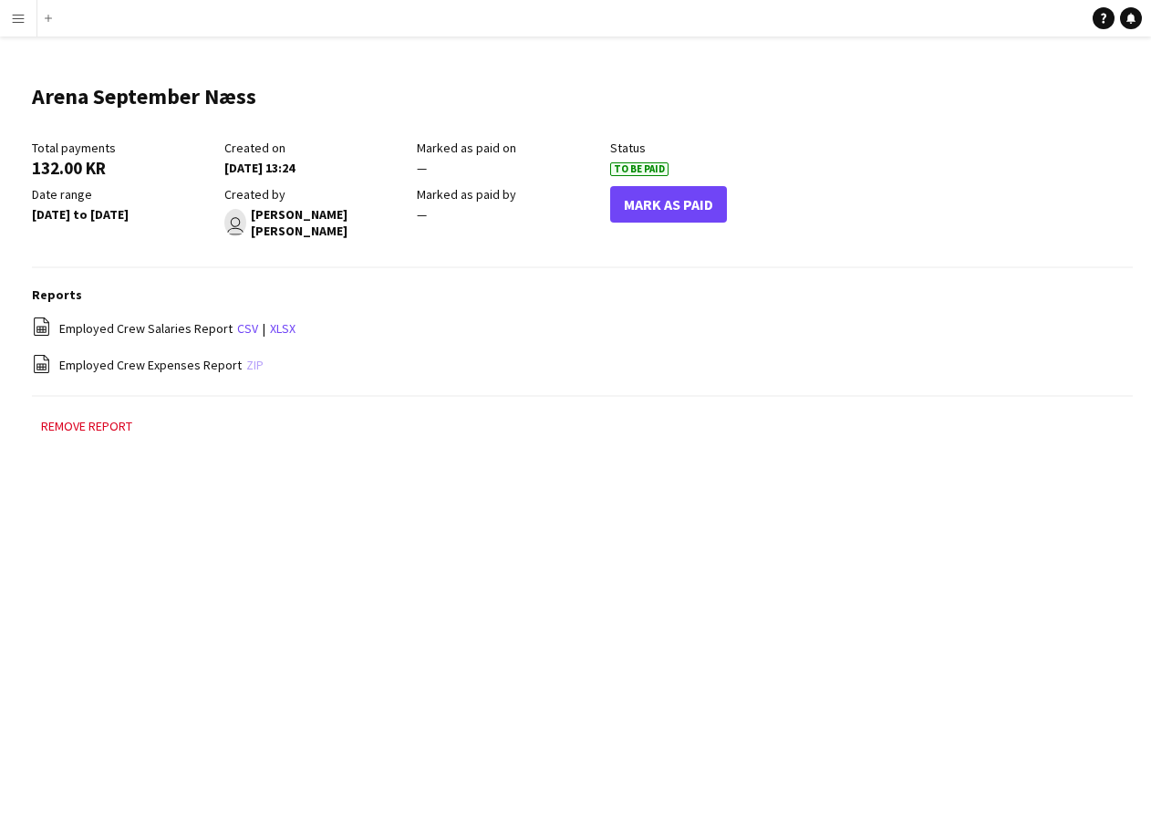
click at [248, 361] on link "zip" at bounding box center [254, 365] width 17 height 16
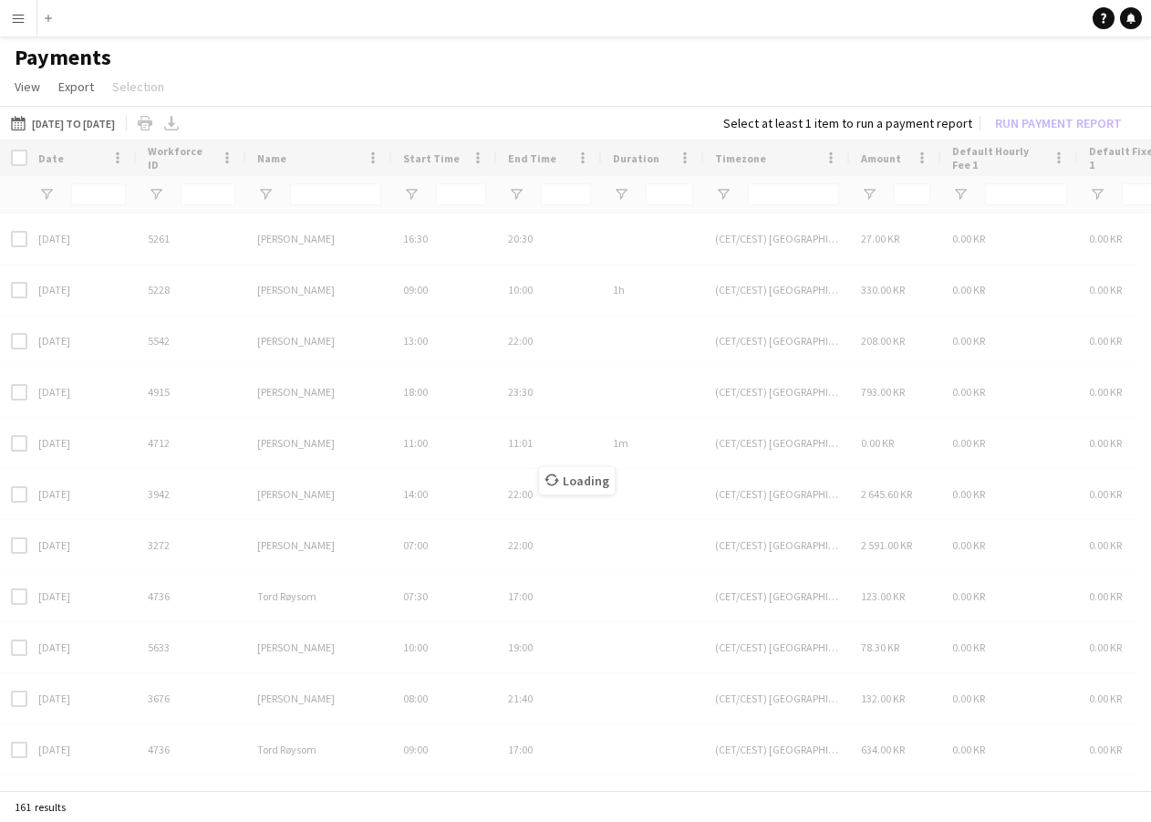
click at [20, 20] on app-icon "Menu" at bounding box center [18, 18] width 15 height 15
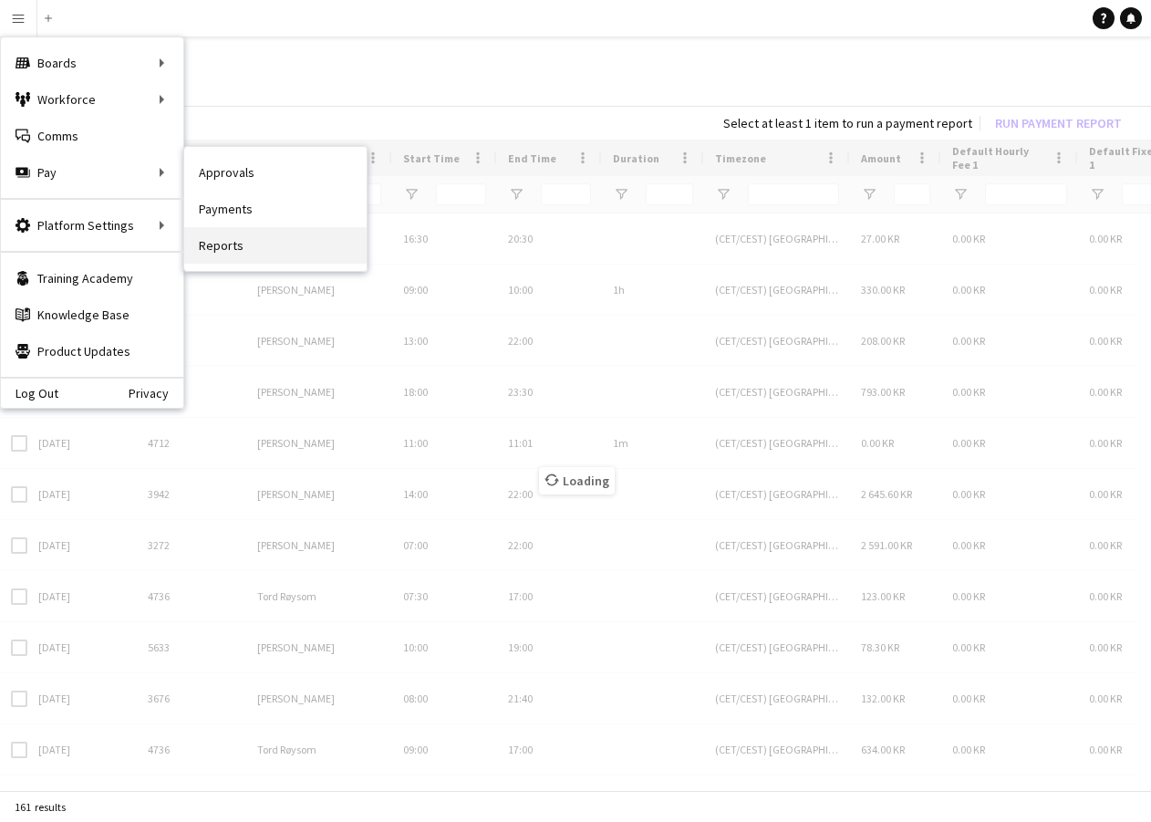
click at [282, 249] on link "Reports" at bounding box center [275, 245] width 182 height 36
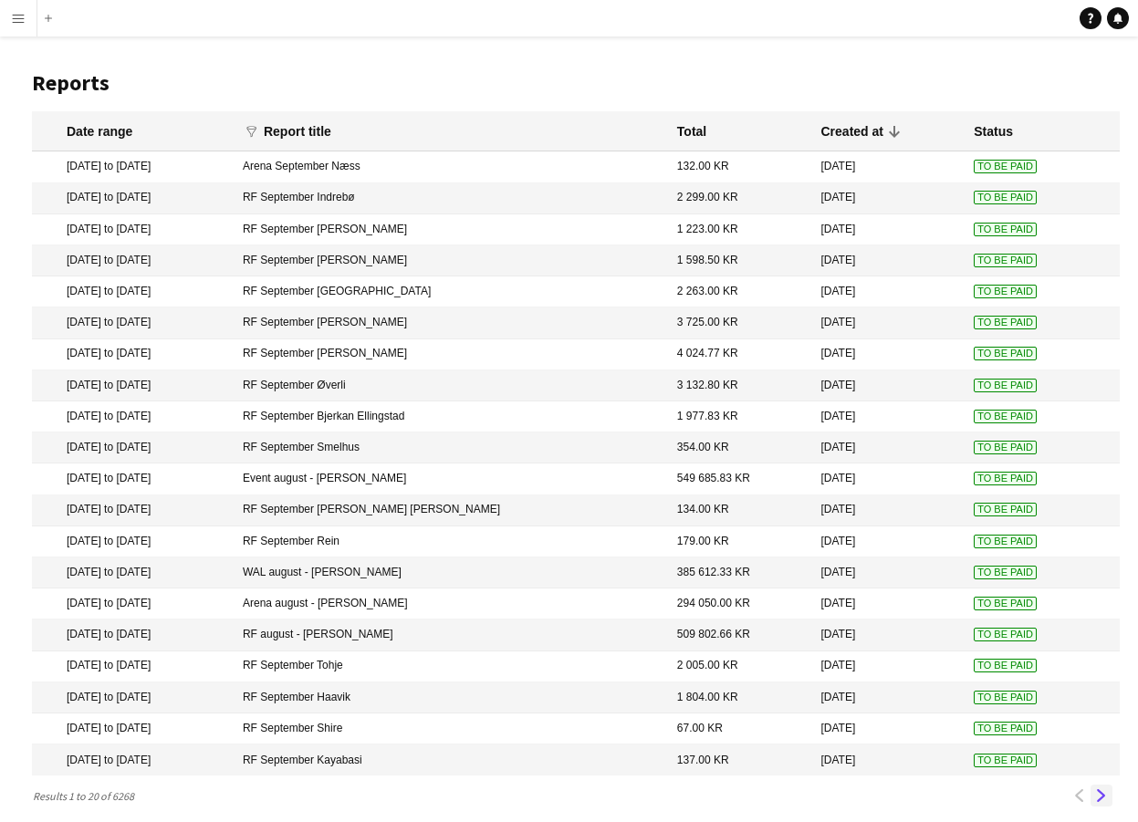
click at [1098, 799] on app-icon "Next" at bounding box center [1101, 795] width 13 height 13
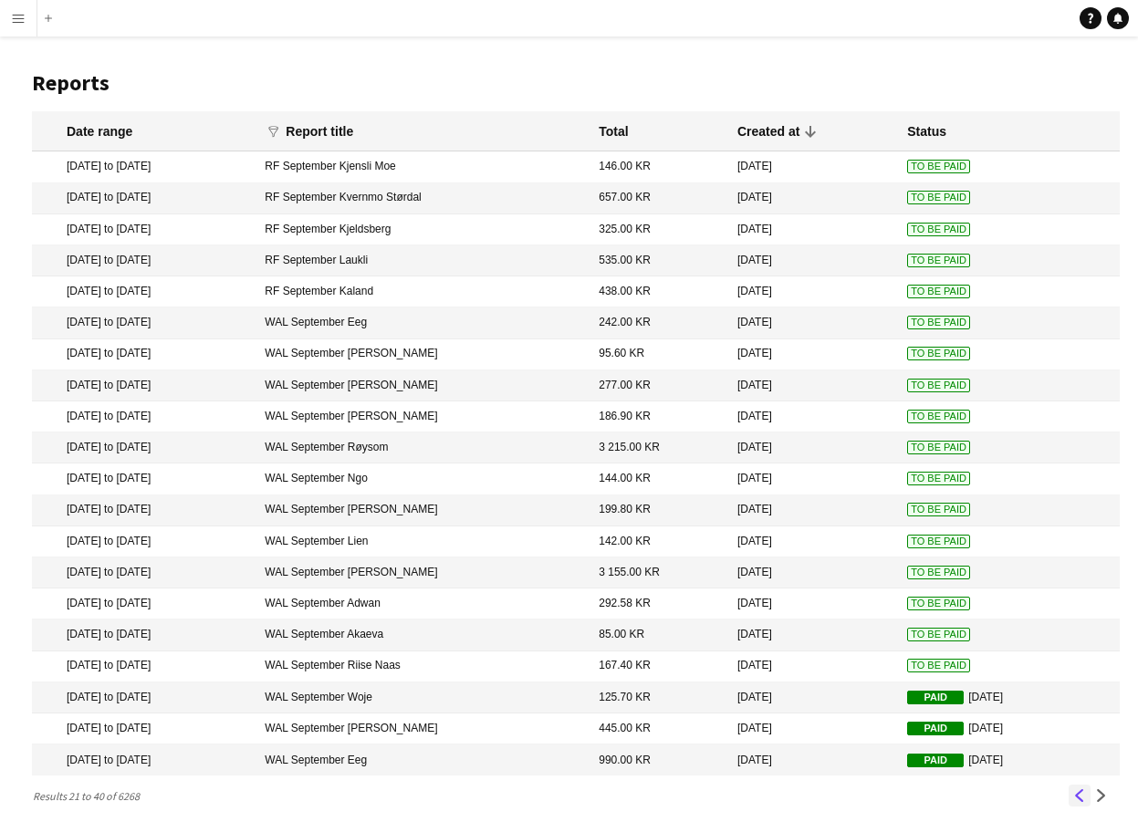
click at [1069, 796] on button "Previous" at bounding box center [1079, 796] width 22 height 22
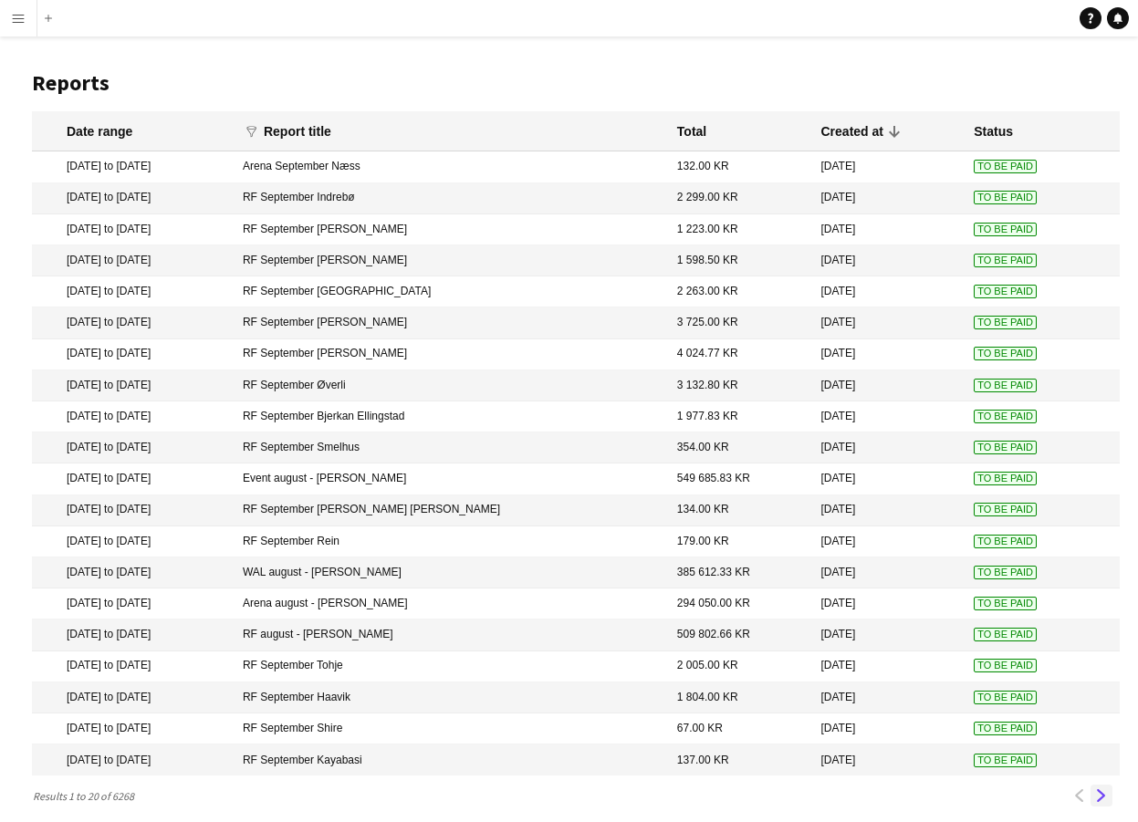
click at [1096, 793] on app-icon "Next" at bounding box center [1101, 795] width 13 height 13
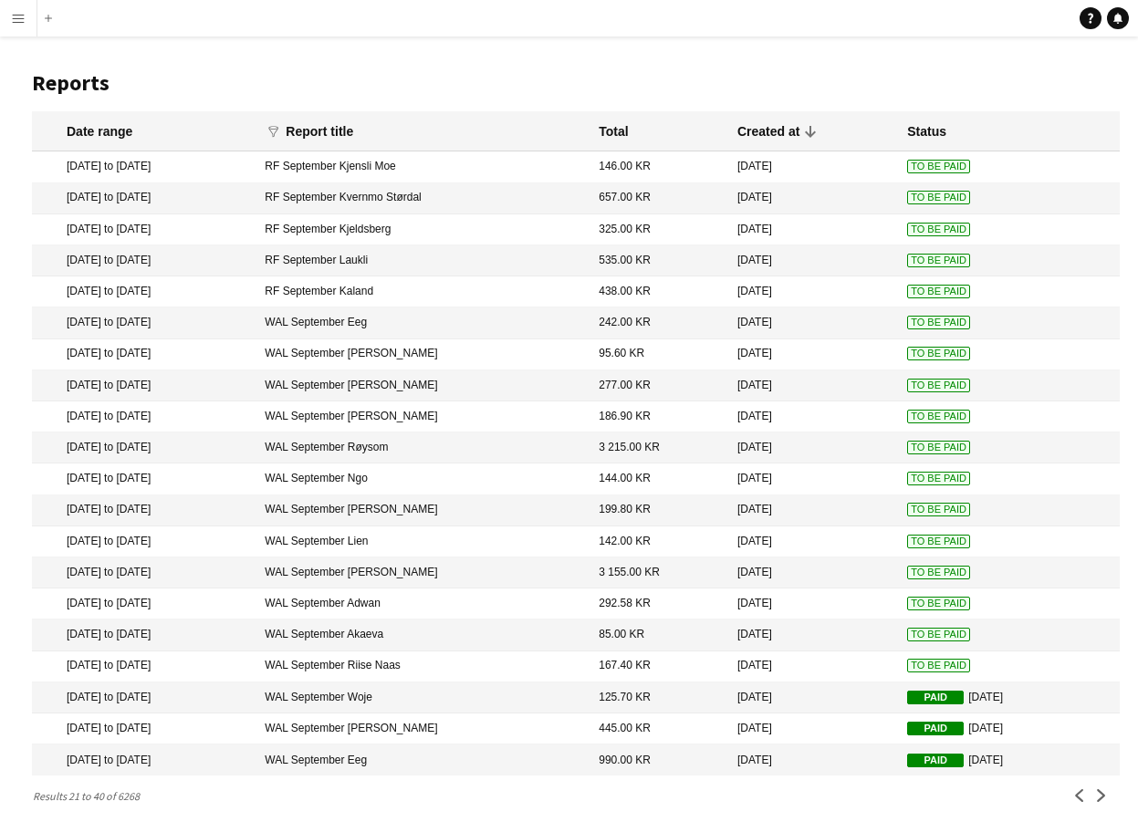
click at [439, 449] on mat-cell "WAL September Røysom" at bounding box center [422, 447] width 334 height 31
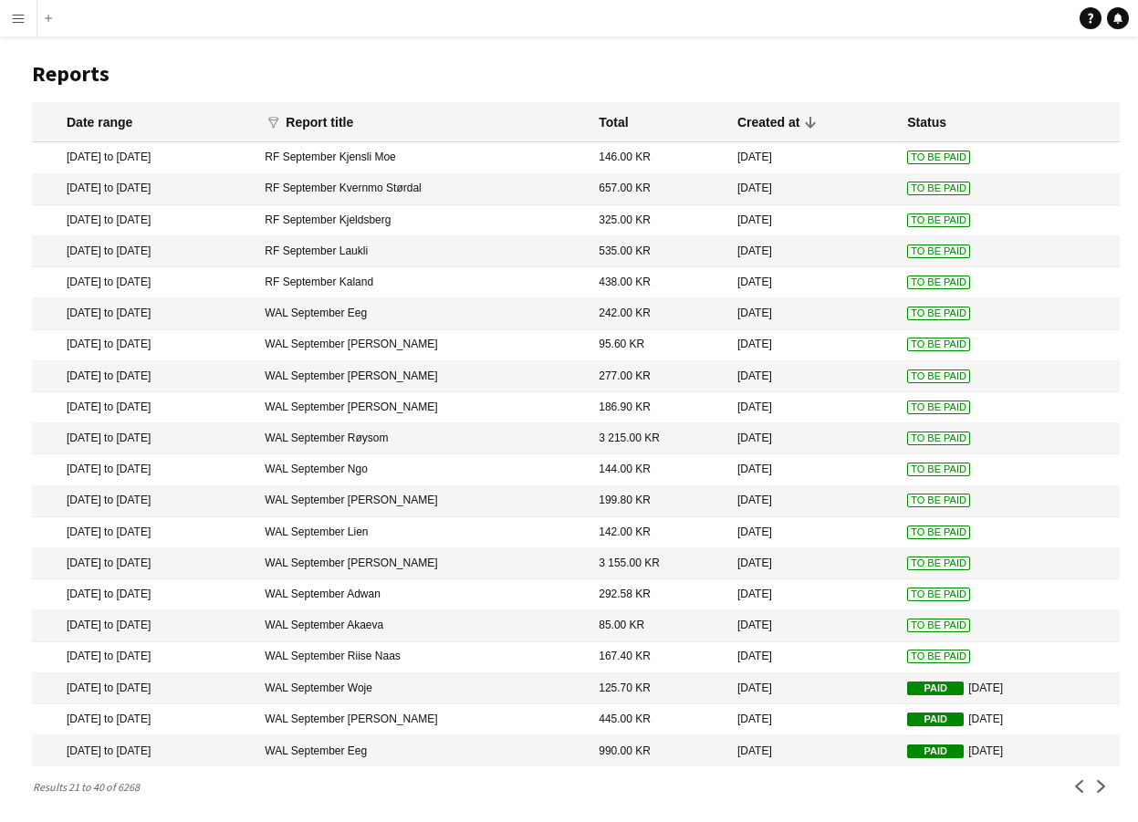
scroll to position [12, 0]
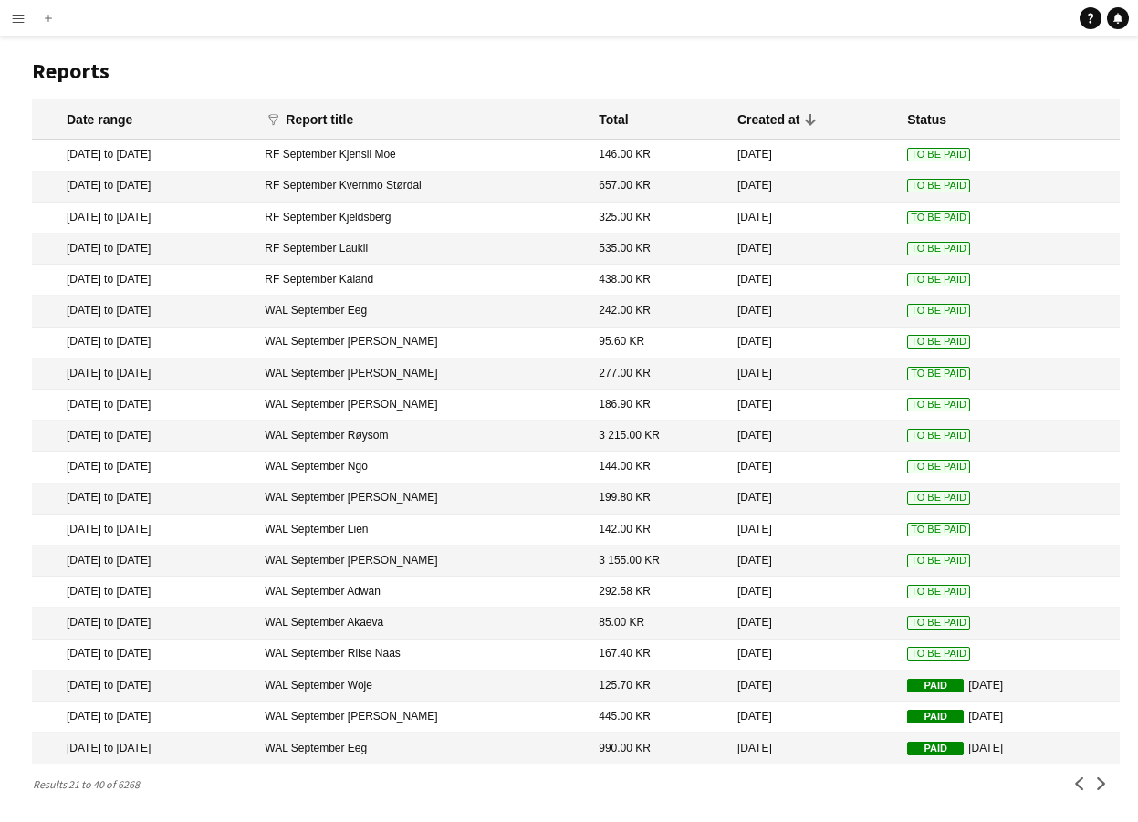
click at [511, 591] on mat-cell "WAL September Adwan" at bounding box center [422, 592] width 334 height 31
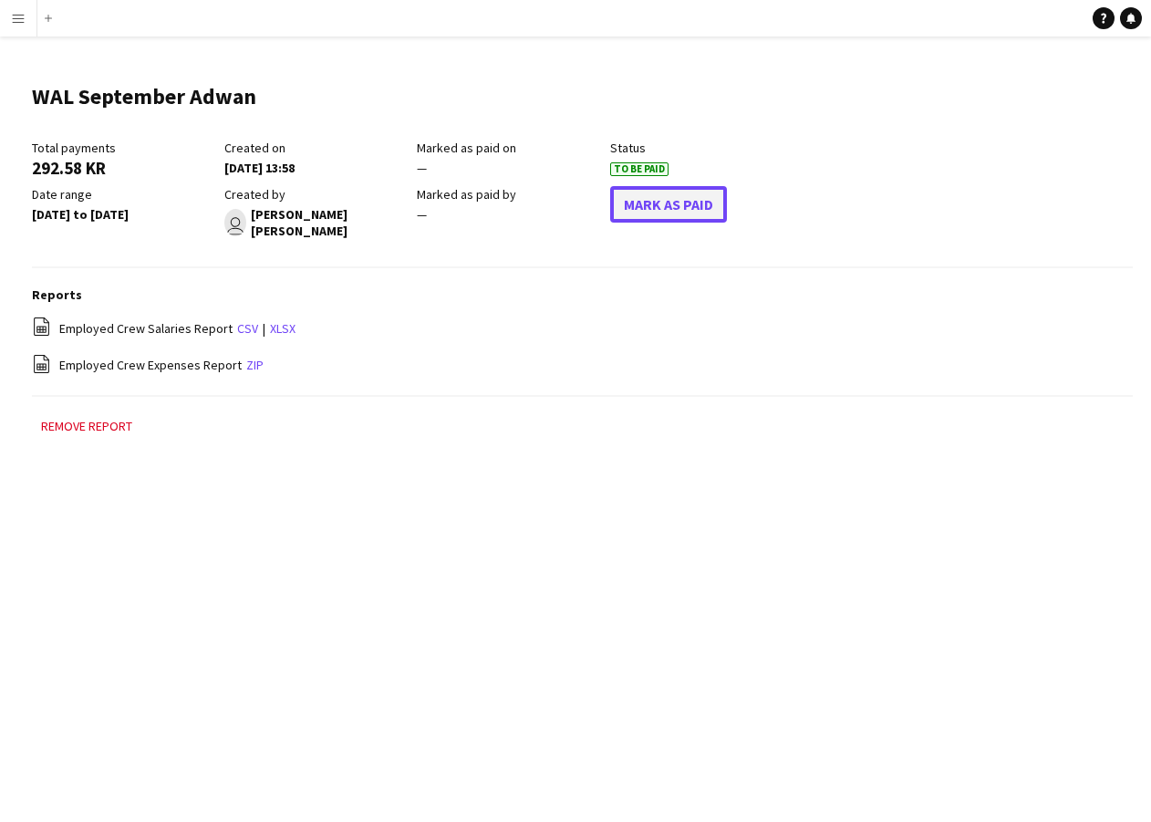
click at [660, 205] on button "Mark As Paid" at bounding box center [668, 204] width 117 height 36
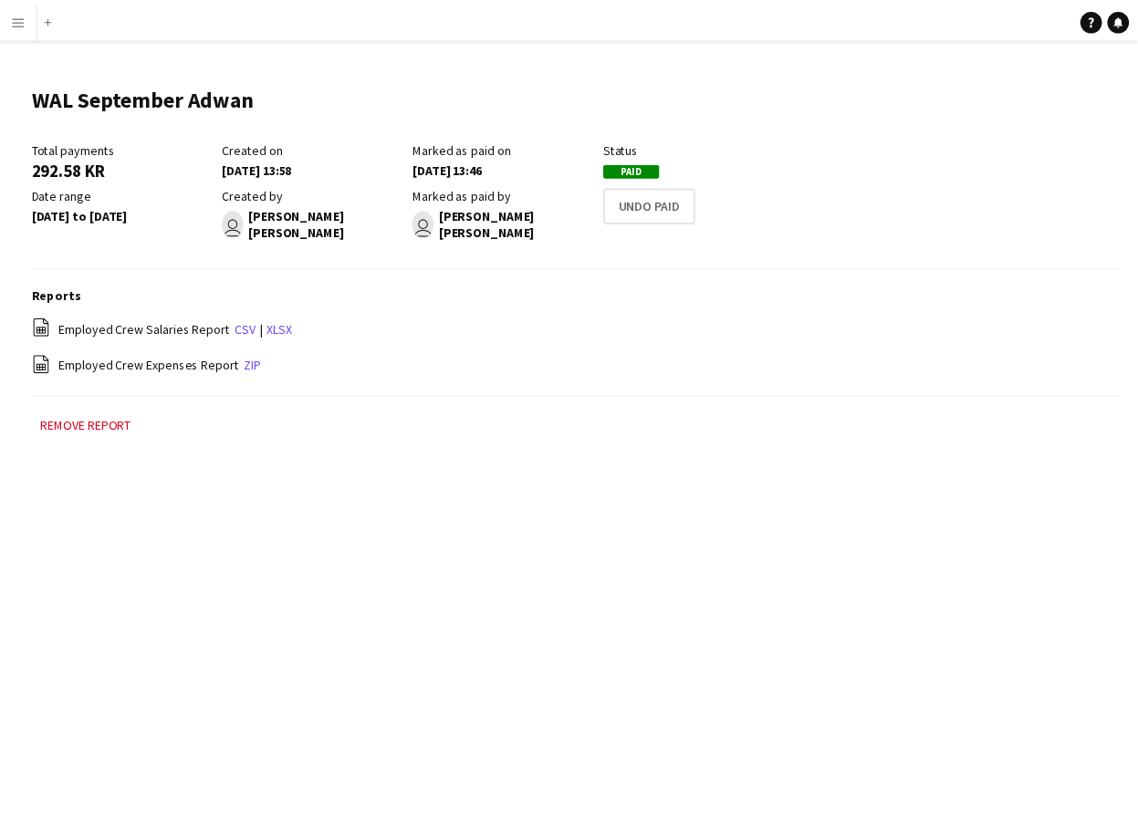
scroll to position [12, 0]
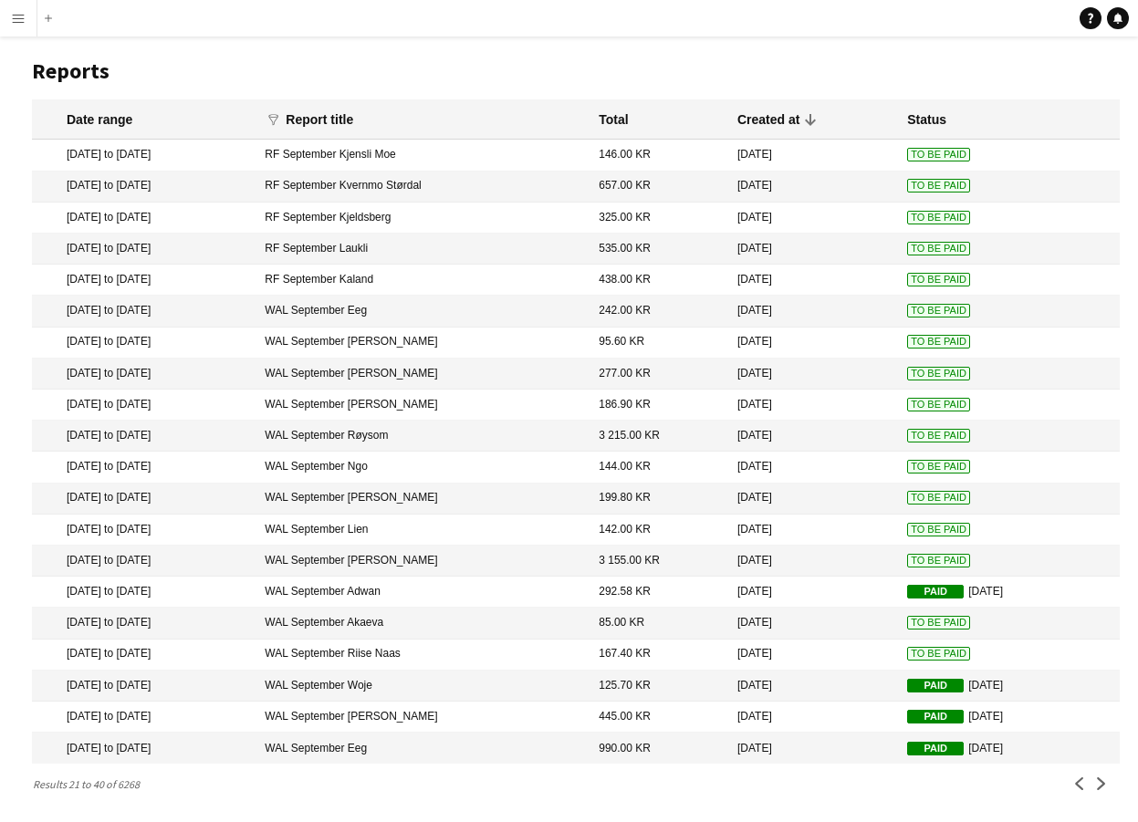
click at [751, 629] on mat-cell "[DATE]" at bounding box center [813, 623] width 170 height 31
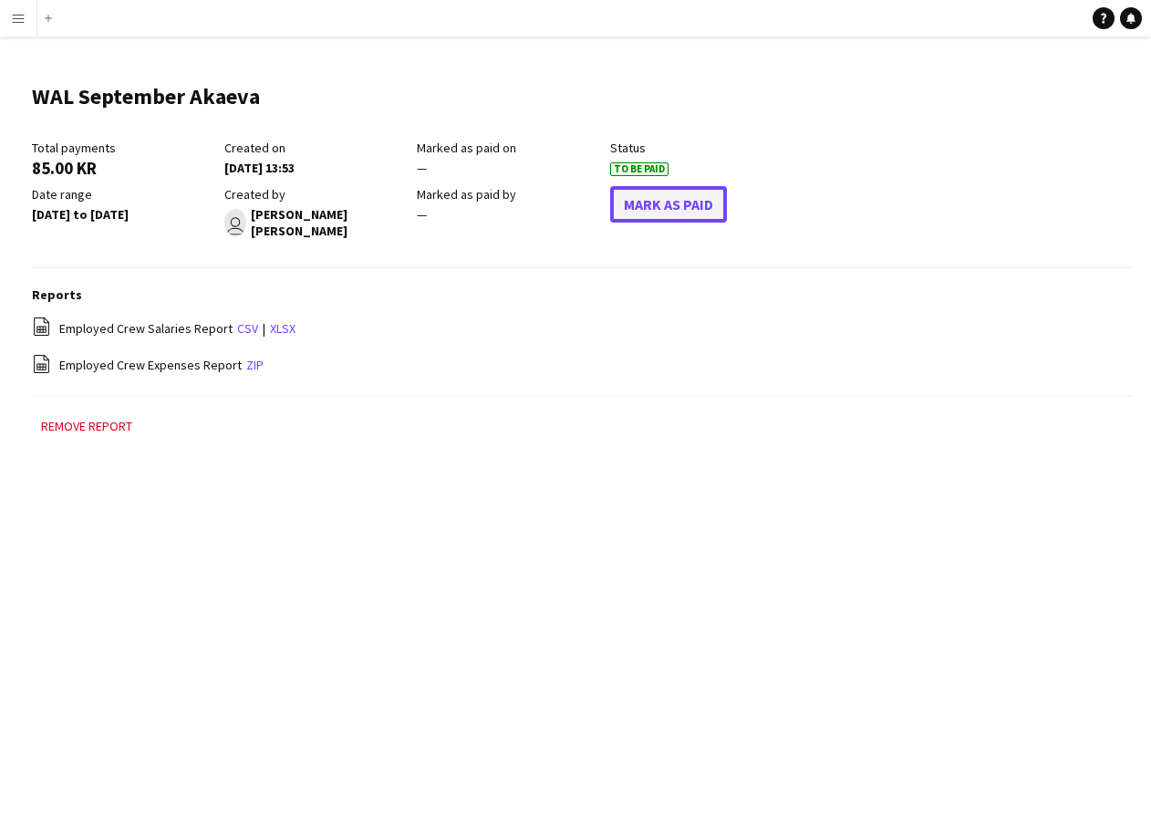
click at [671, 190] on button "Mark As Paid" at bounding box center [668, 204] width 117 height 36
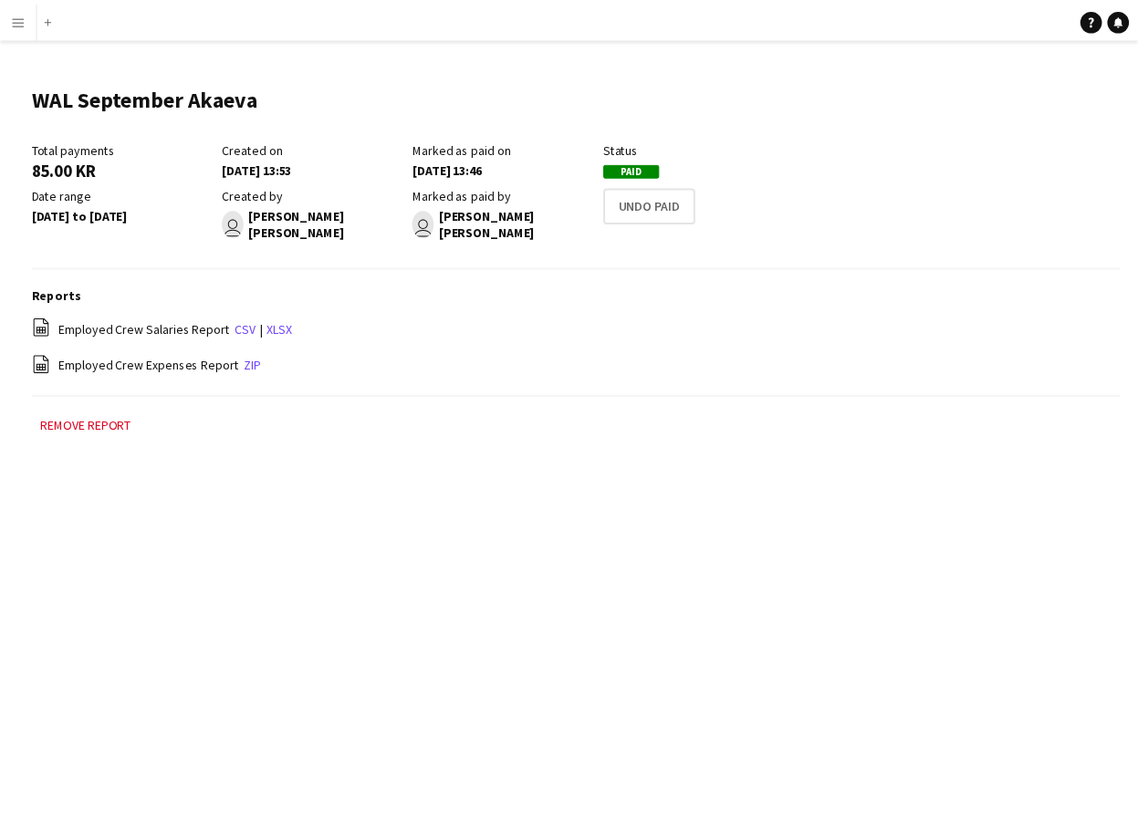
scroll to position [12, 0]
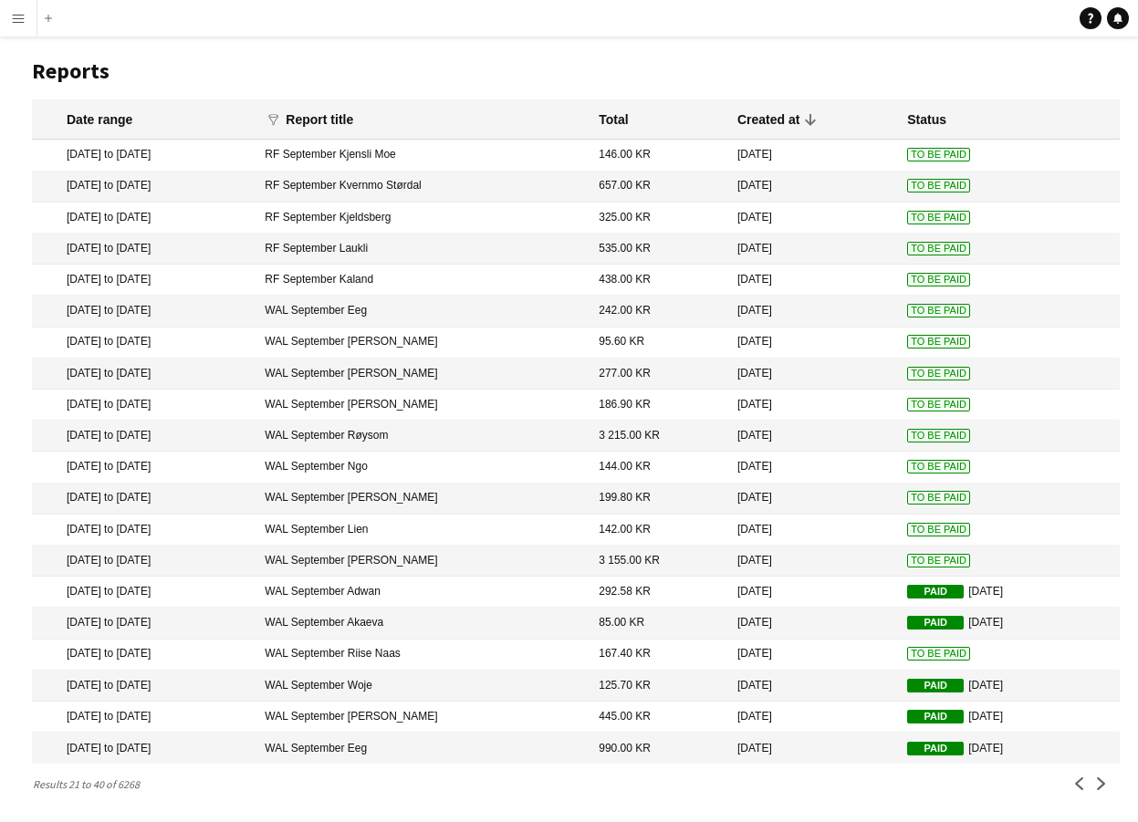
click at [913, 652] on span "To Be Paid" at bounding box center [938, 654] width 63 height 14
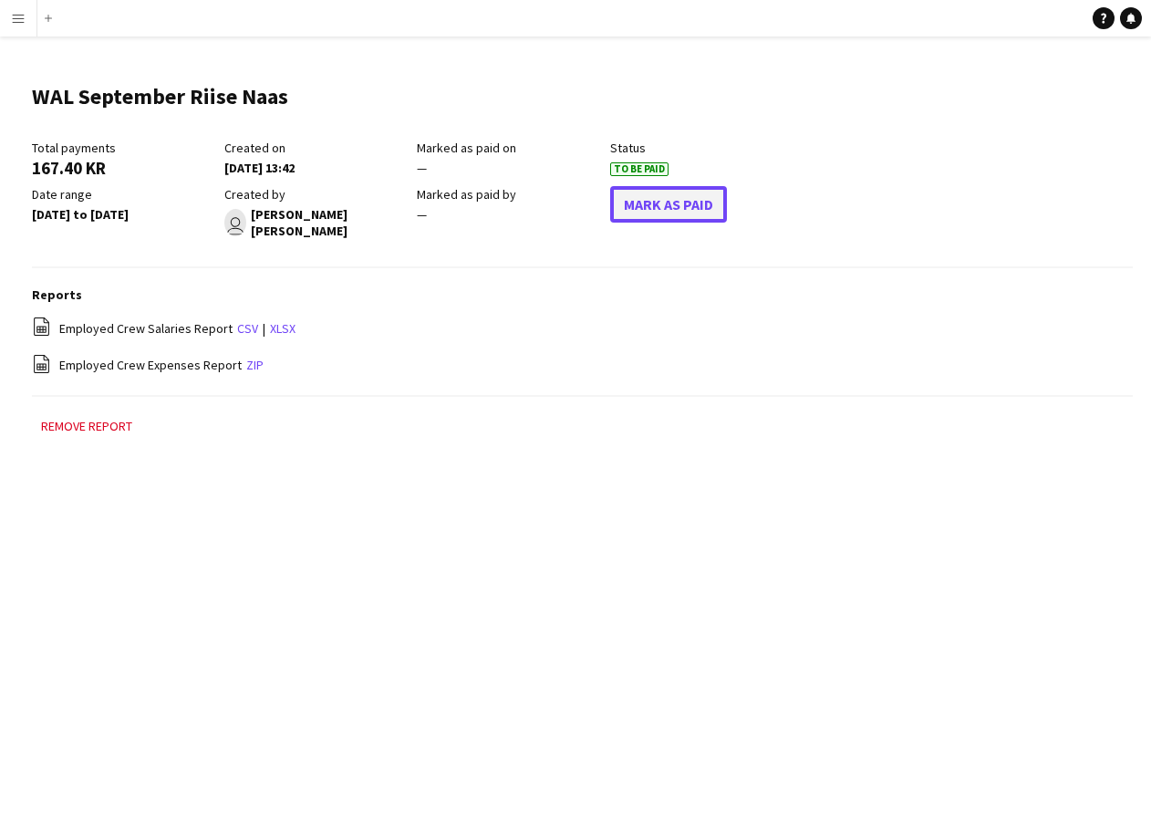
click at [702, 219] on button "Mark As Paid" at bounding box center [668, 204] width 117 height 36
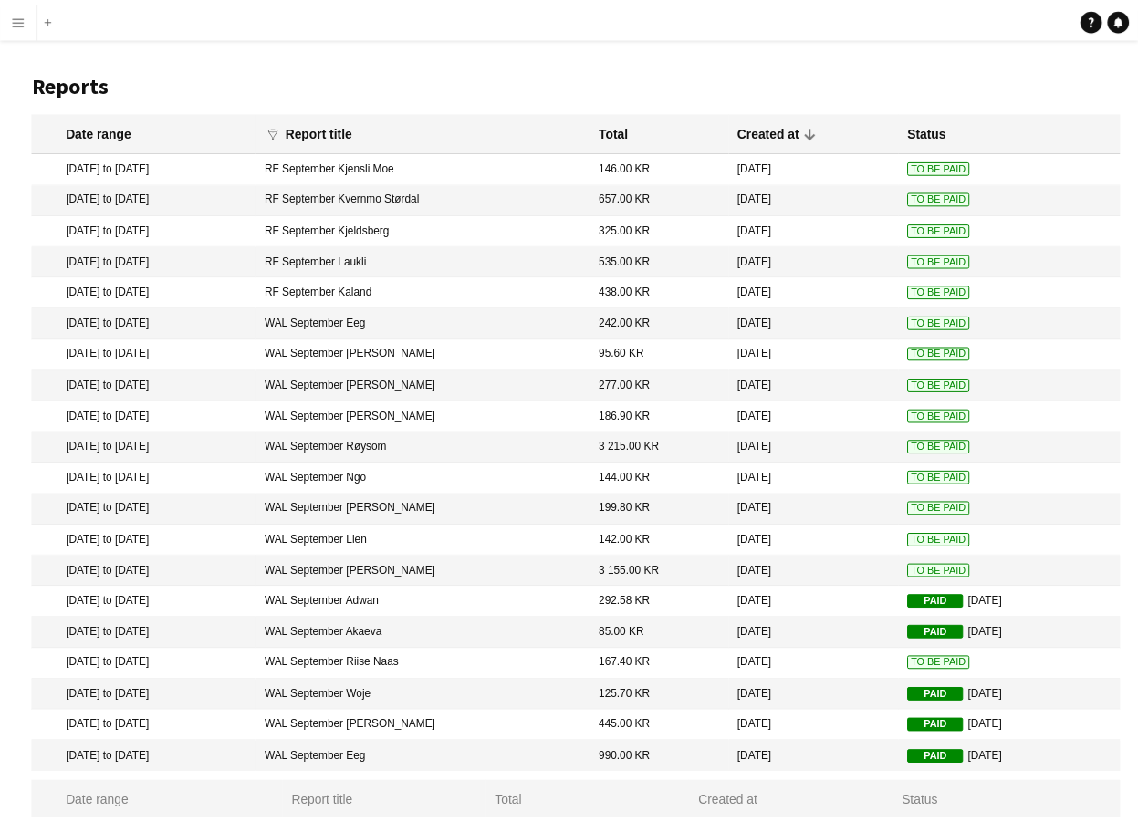
scroll to position [12, 0]
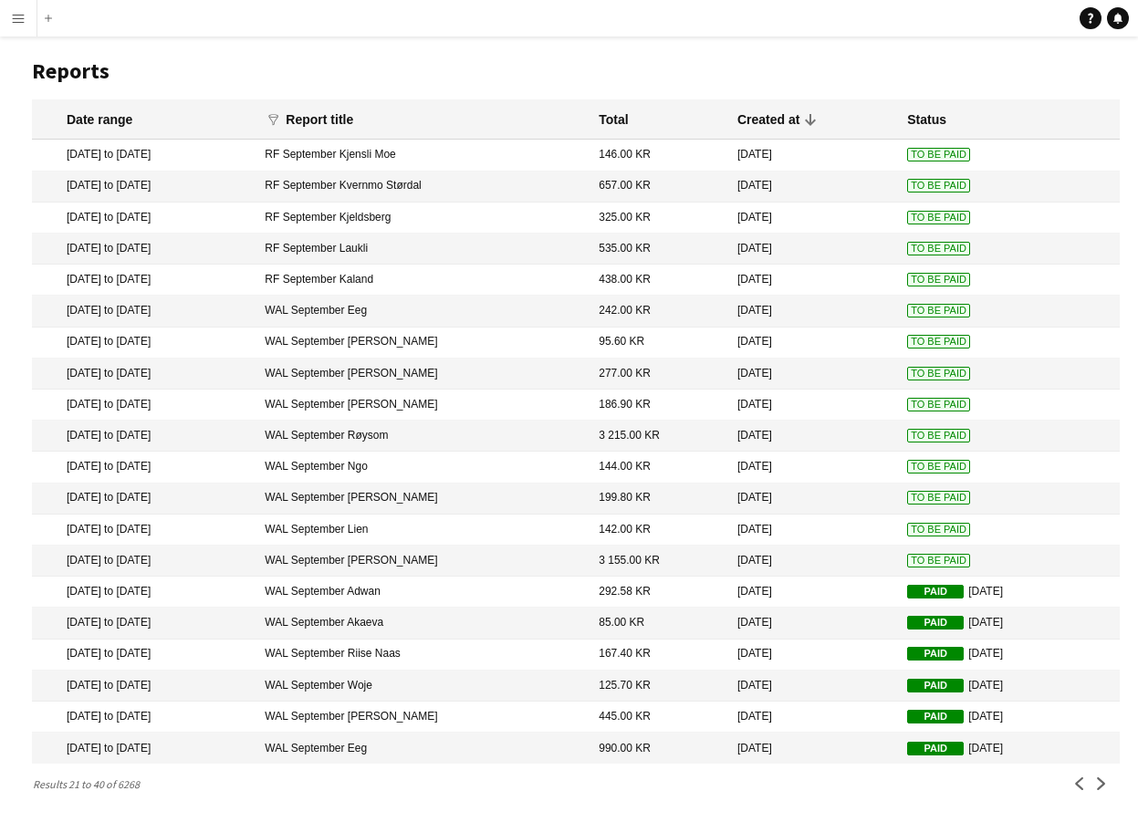
click at [657, 551] on mat-cell "3 155.00 KR" at bounding box center [658, 561] width 139 height 31
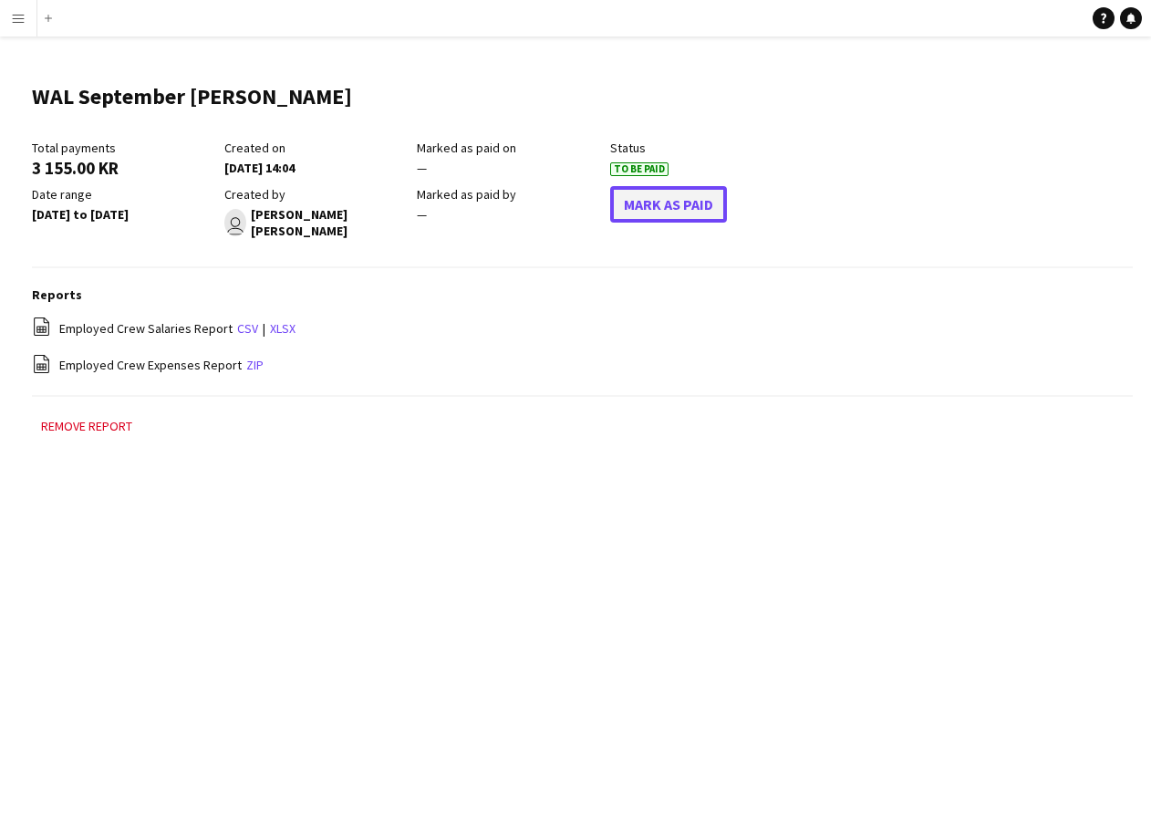
click at [652, 219] on button "Mark As Paid" at bounding box center [668, 204] width 117 height 36
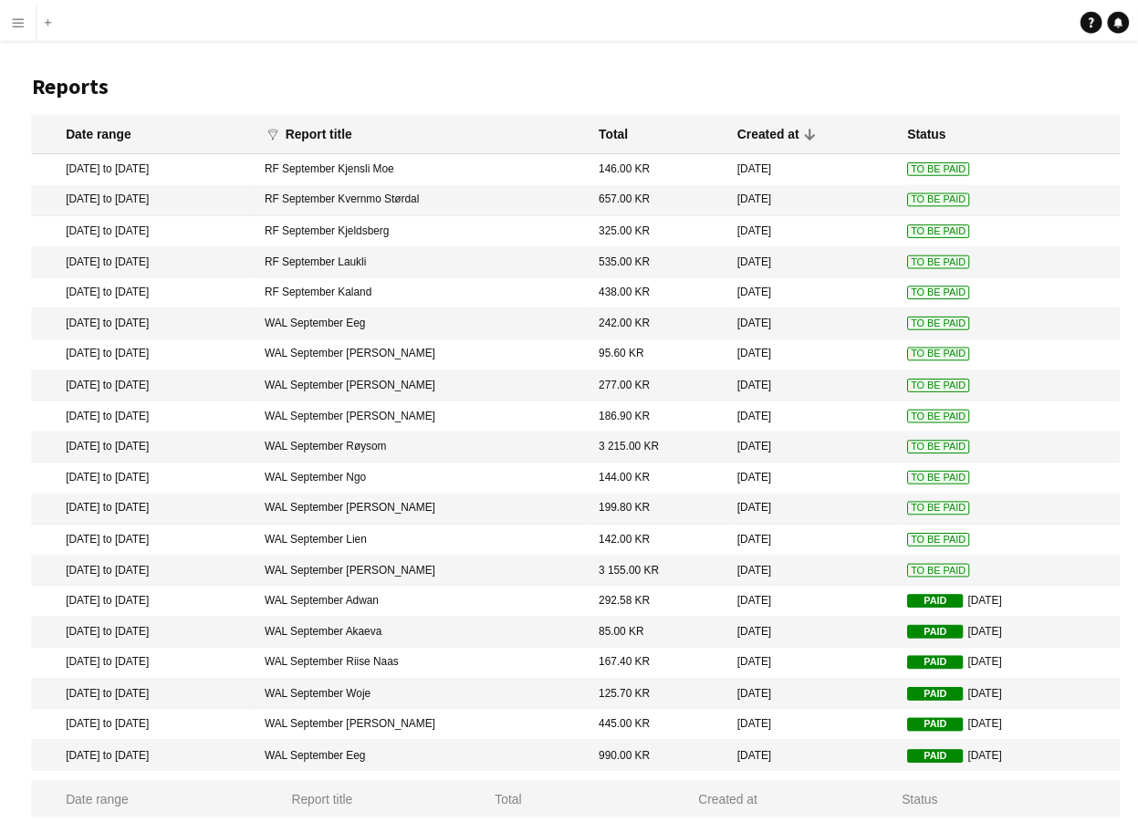
scroll to position [12, 0]
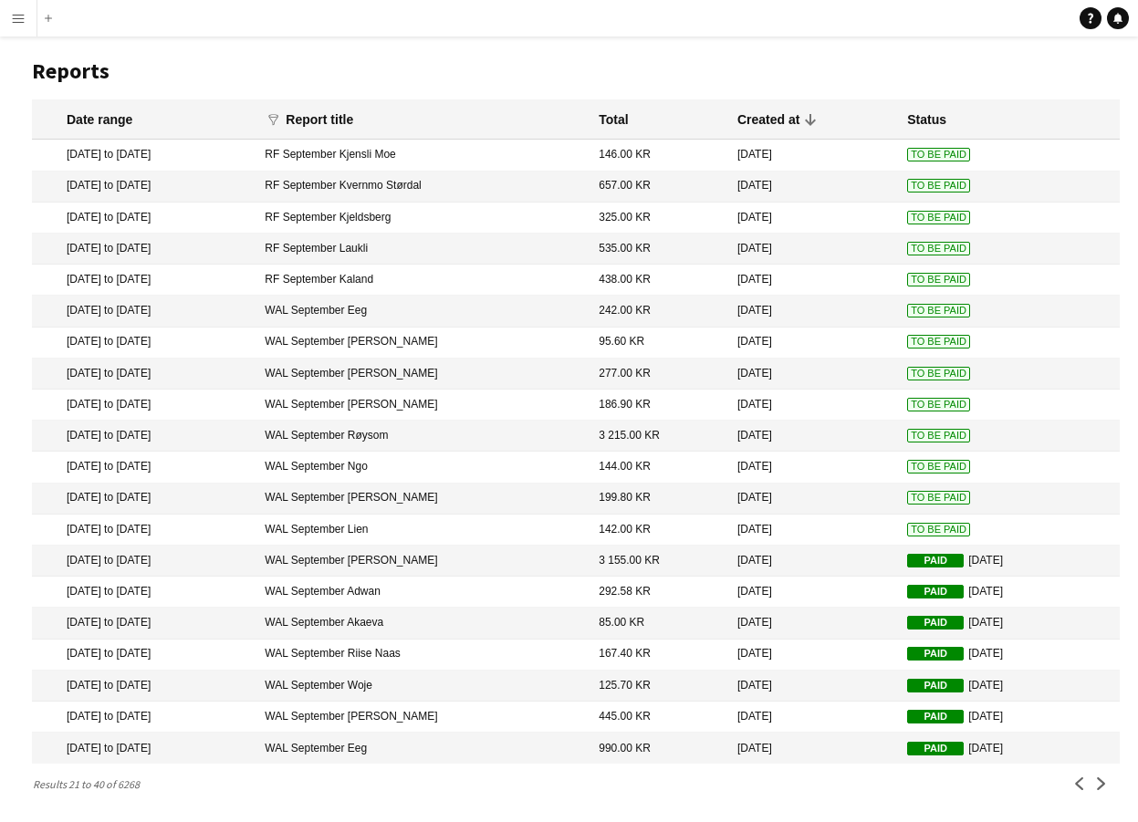
click at [673, 528] on mat-cell "142.00 KR" at bounding box center [658, 529] width 139 height 31
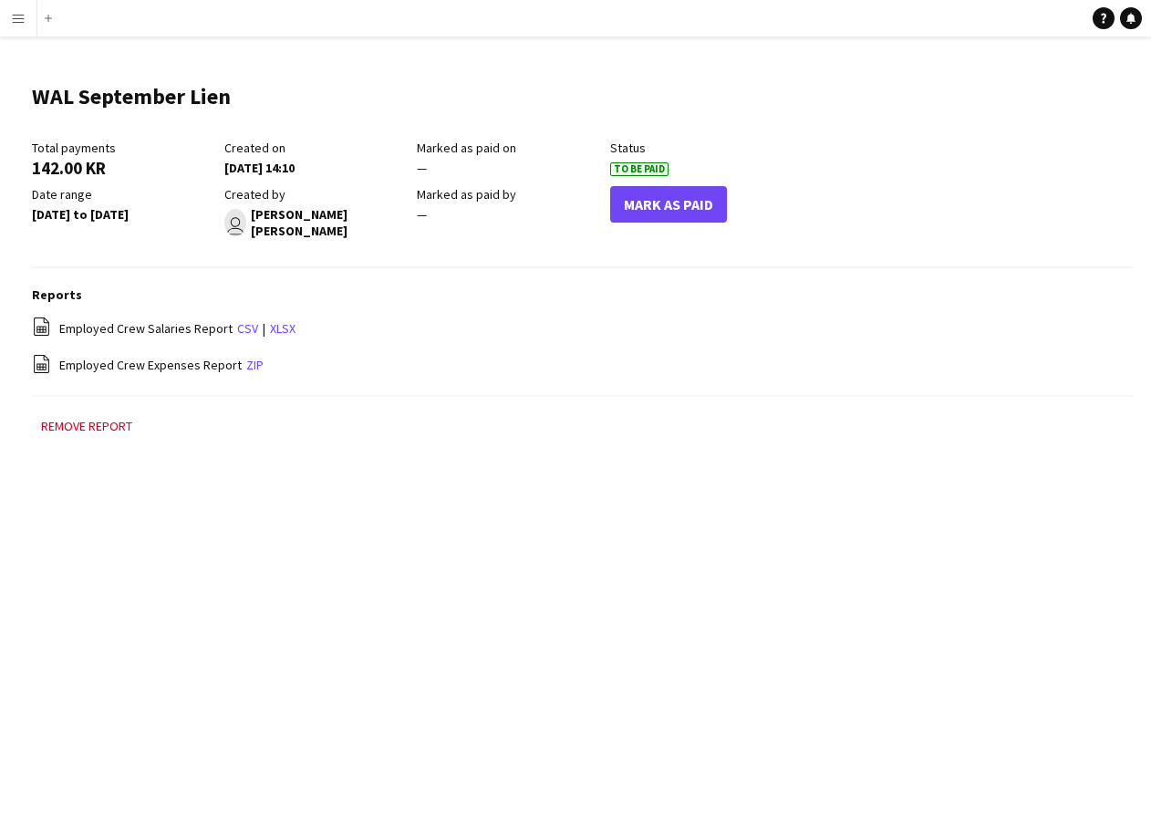
click at [675, 177] on div "Total payments 142.00 KR Created on [DATE] 14:10 Marked as paid on — Status To …" at bounding box center [417, 194] width 771 height 109
click at [674, 189] on button "Mark As Paid" at bounding box center [668, 204] width 117 height 36
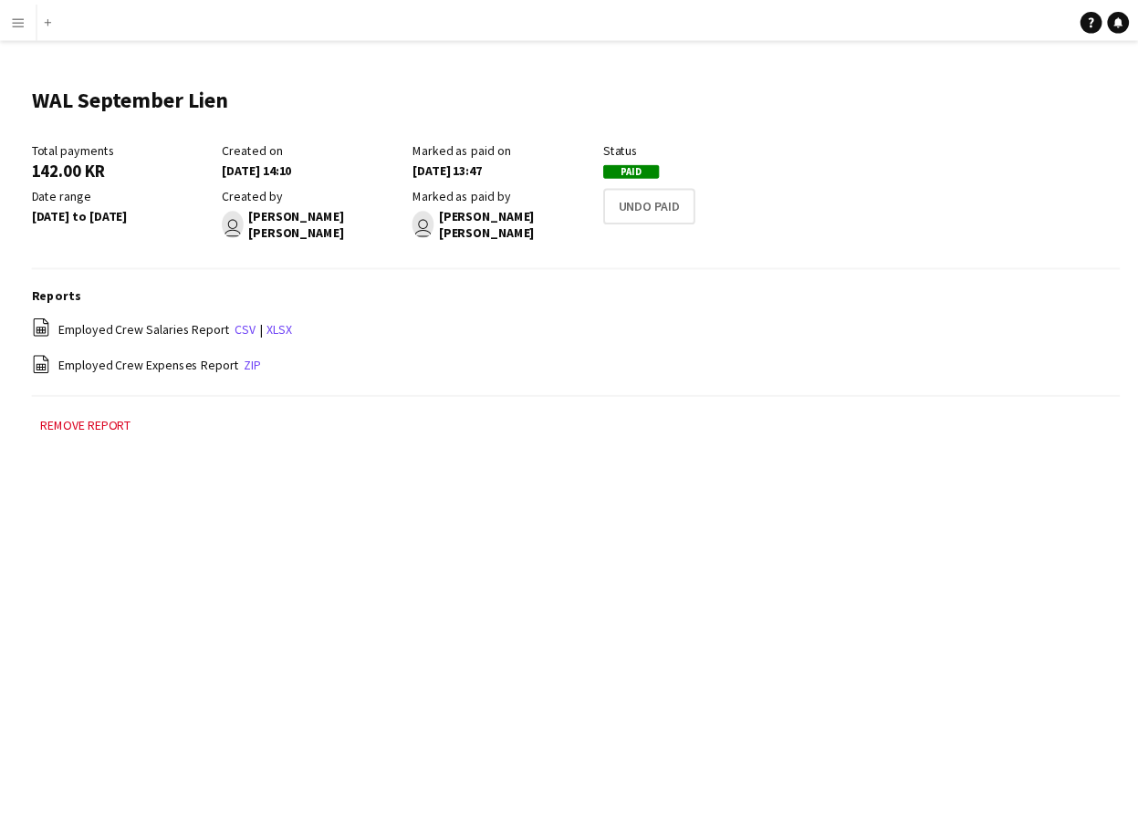
scroll to position [12, 0]
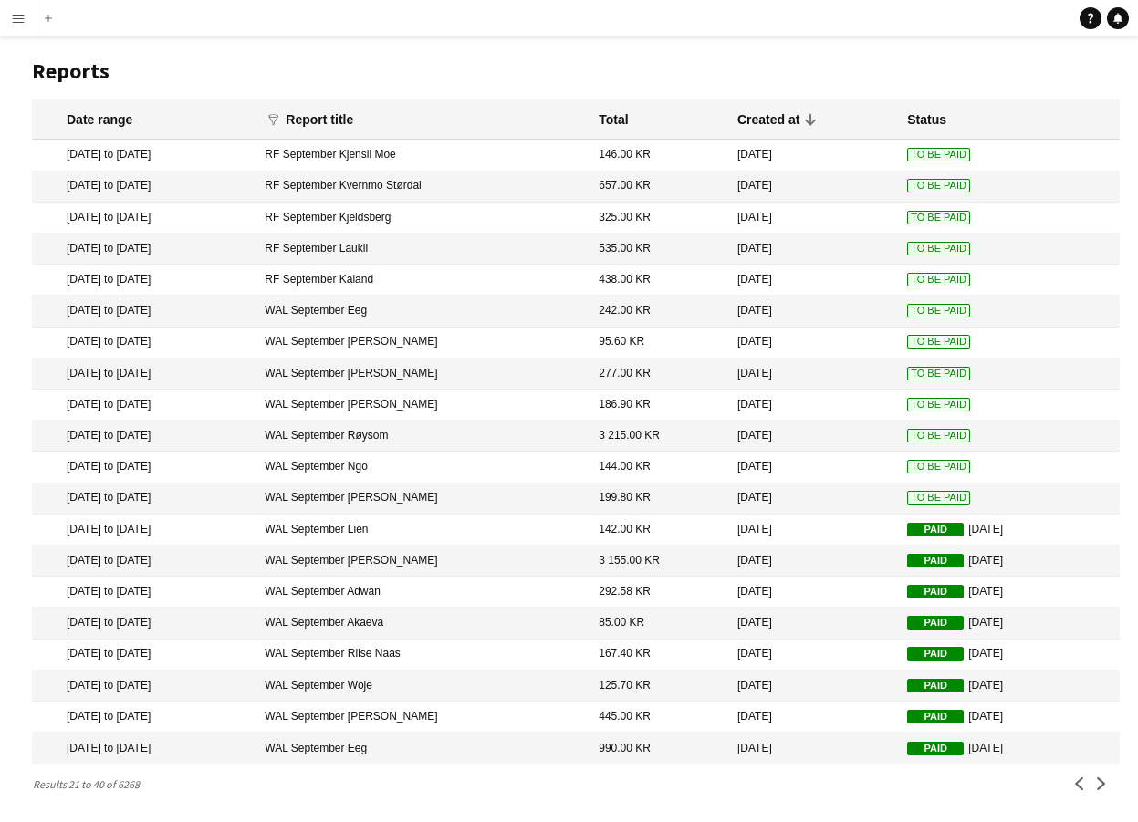
click at [713, 496] on mat-cell "199.80 KR" at bounding box center [658, 498] width 139 height 31
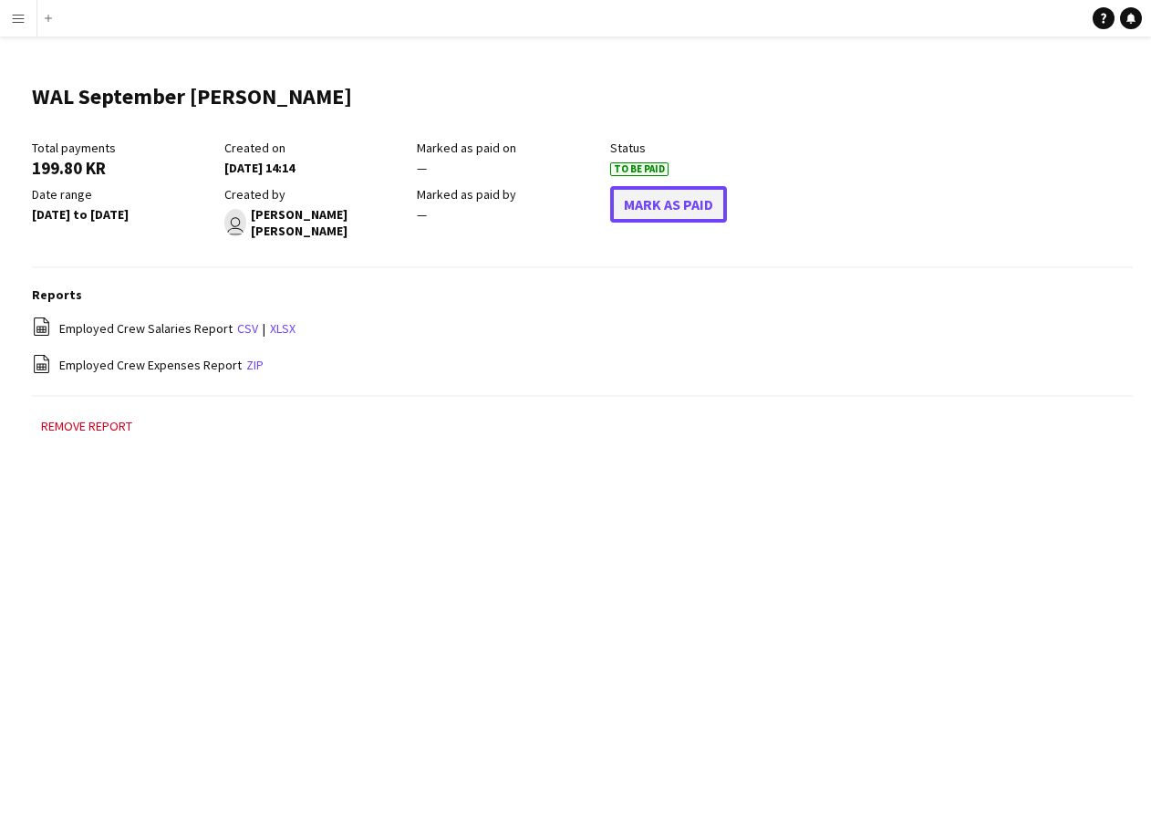
click at [665, 216] on button "Mark As Paid" at bounding box center [668, 204] width 117 height 36
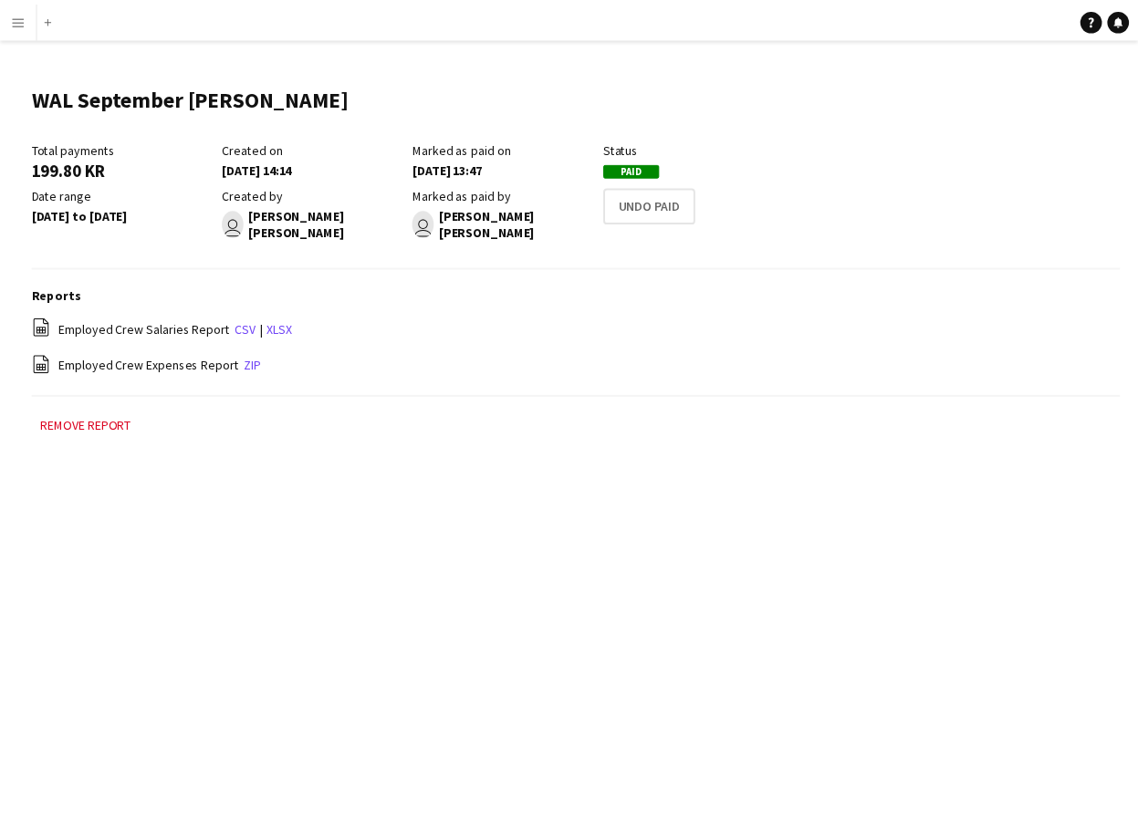
scroll to position [12, 0]
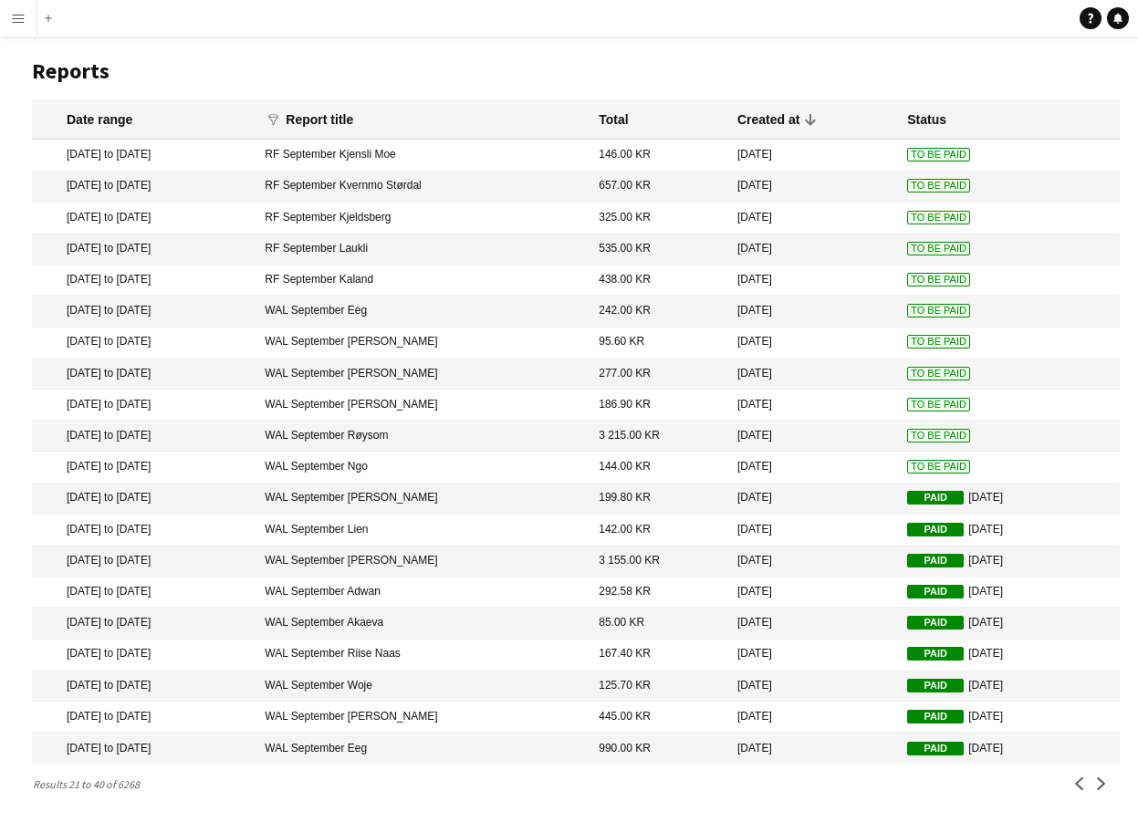
click at [819, 471] on mat-cell "[DATE]" at bounding box center [813, 467] width 170 height 31
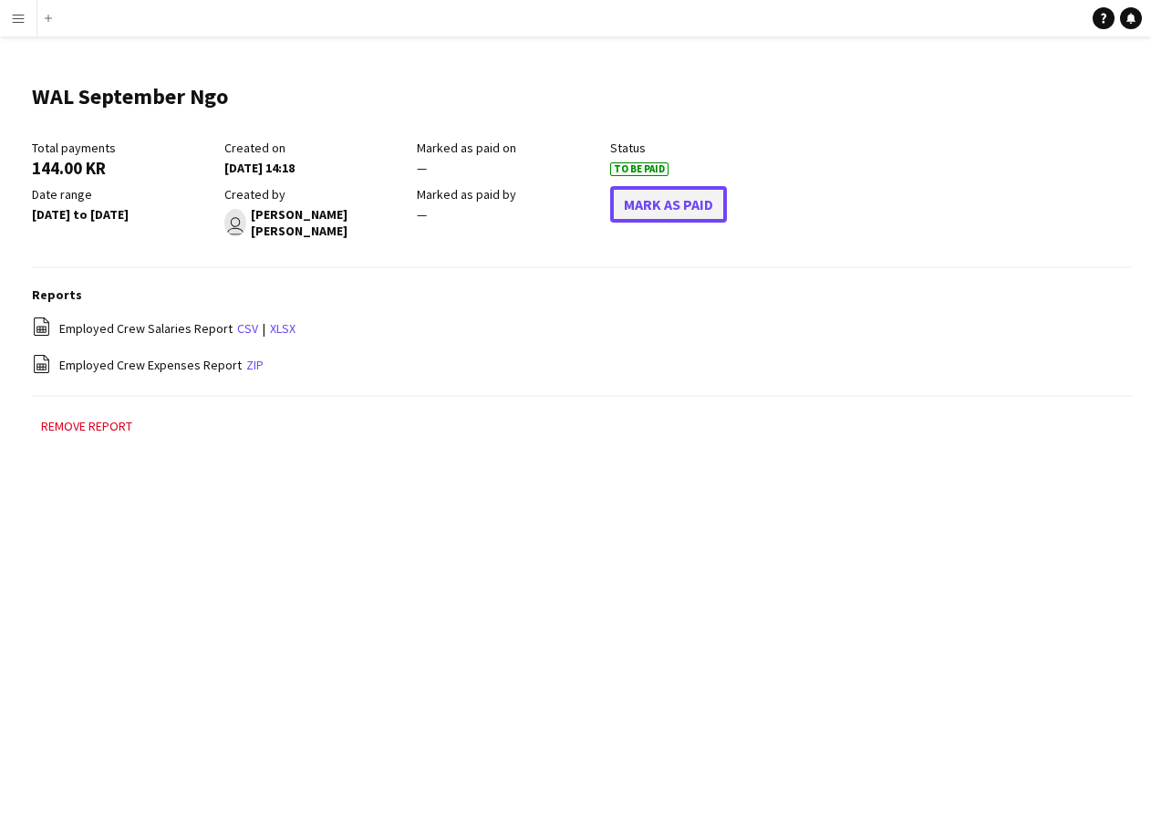
click at [675, 213] on button "Mark As Paid" at bounding box center [668, 204] width 117 height 36
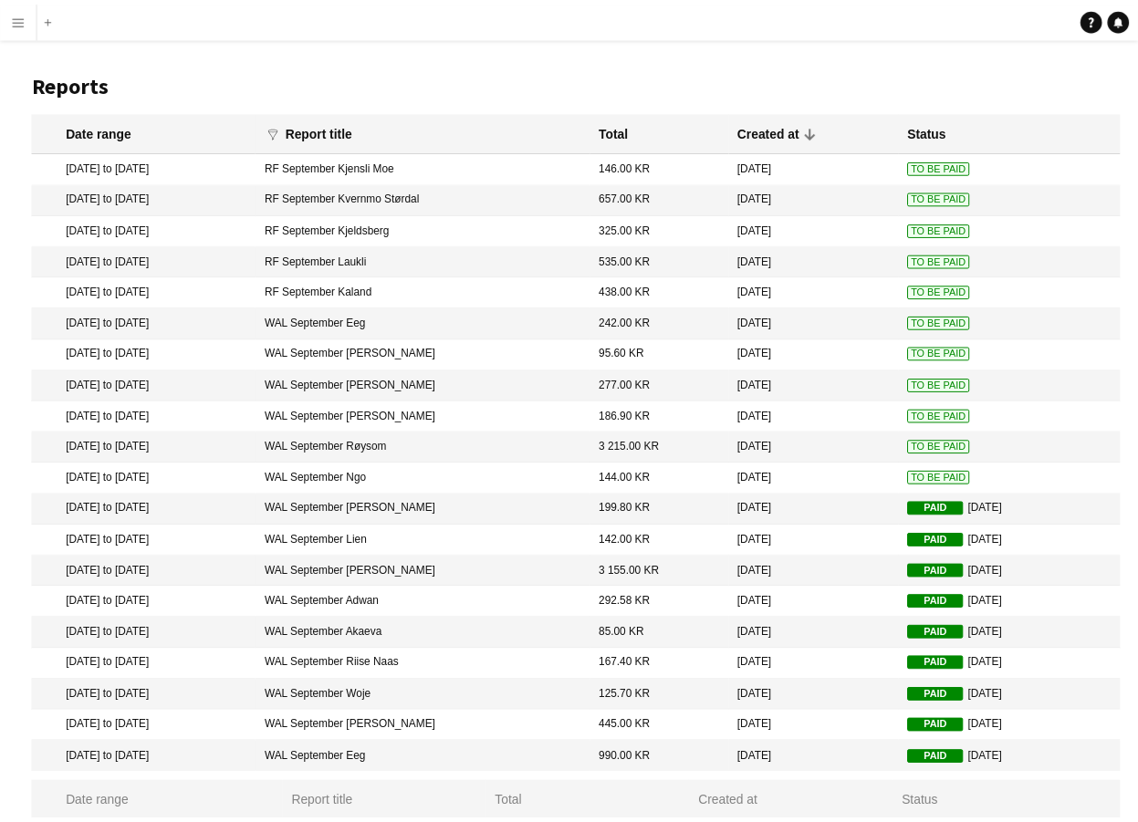
scroll to position [12, 0]
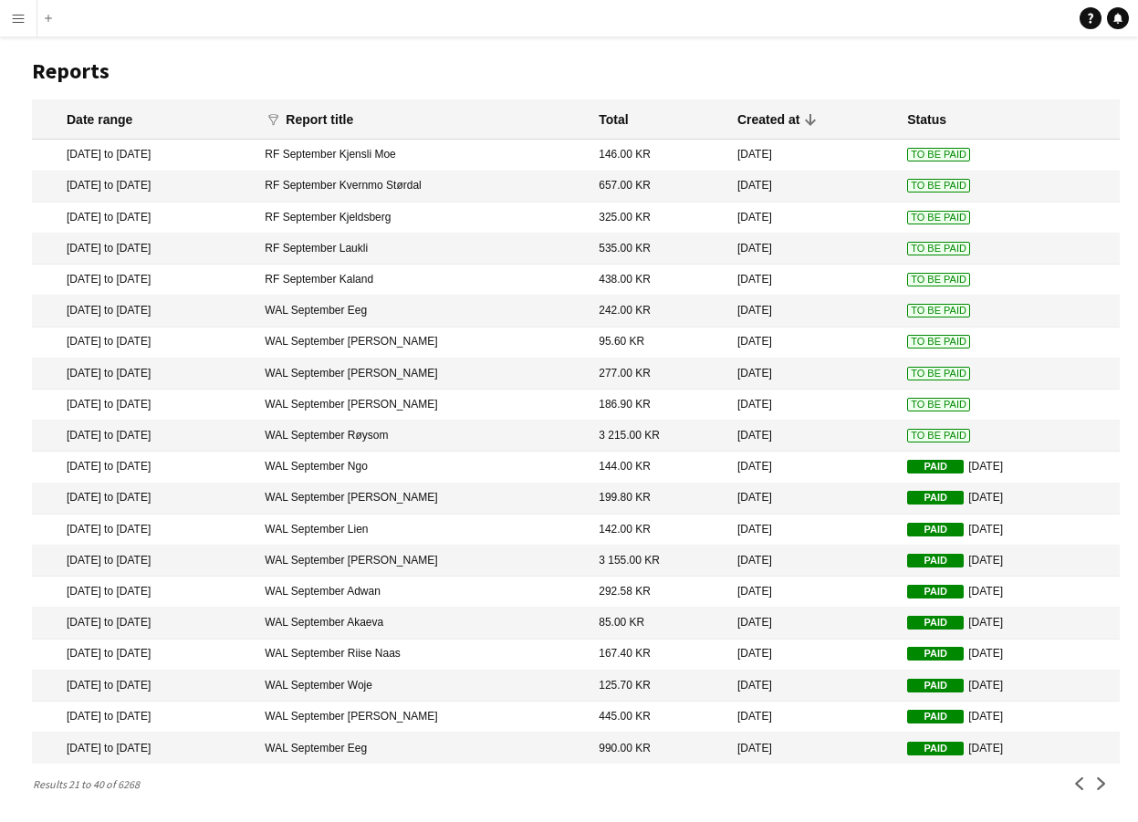
click at [691, 434] on mat-cell "3 215.00 KR" at bounding box center [658, 436] width 139 height 31
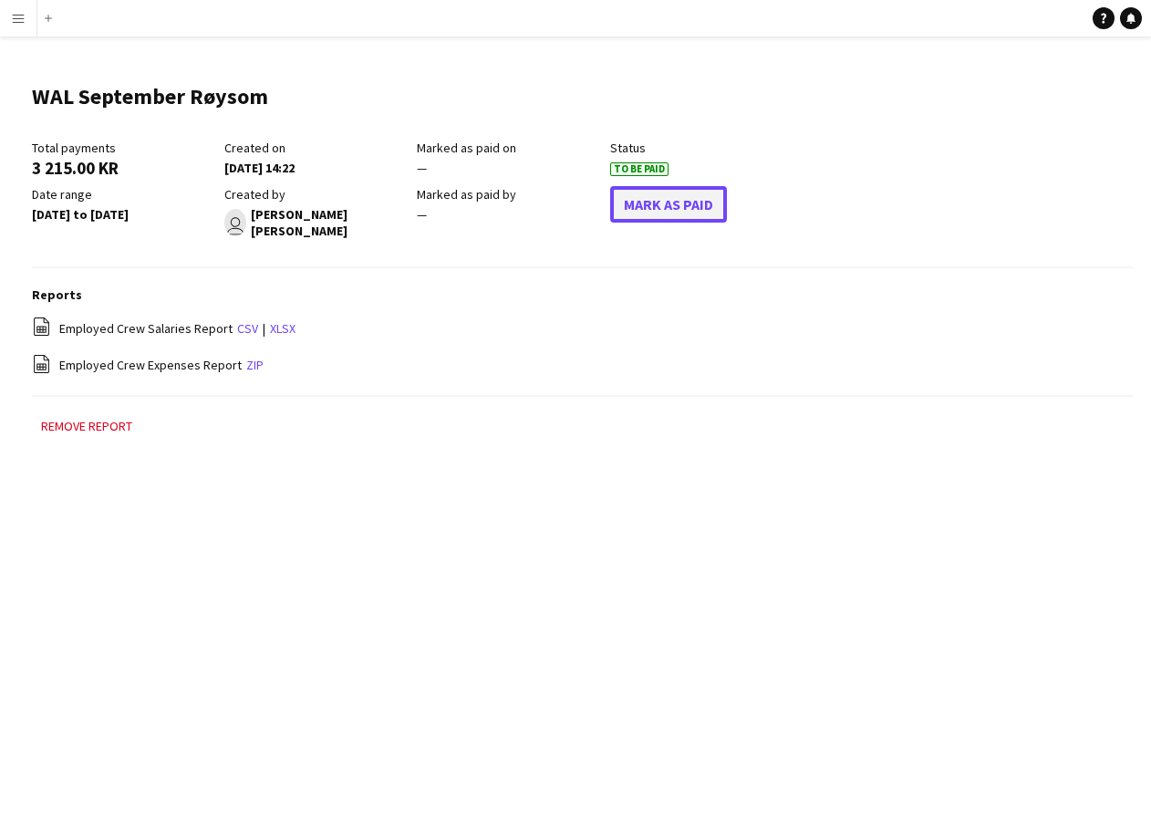
click at [698, 191] on button "Mark As Paid" at bounding box center [668, 204] width 117 height 36
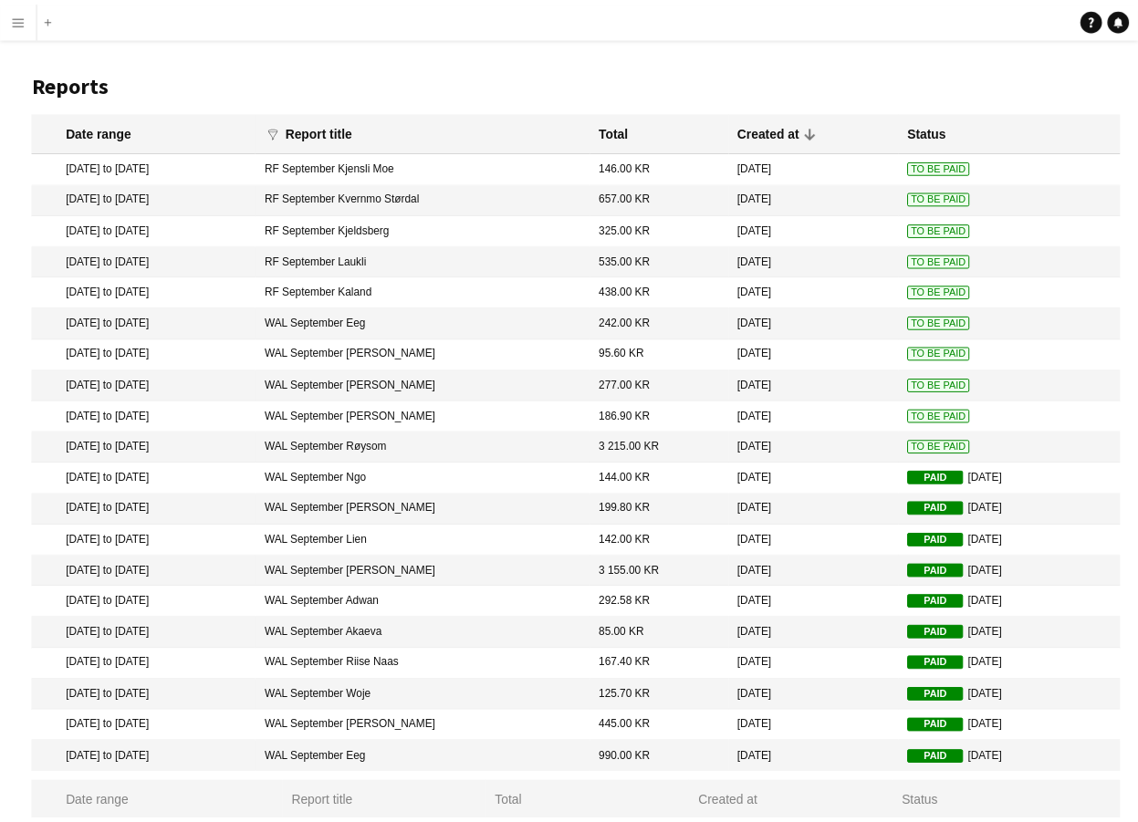
scroll to position [12, 0]
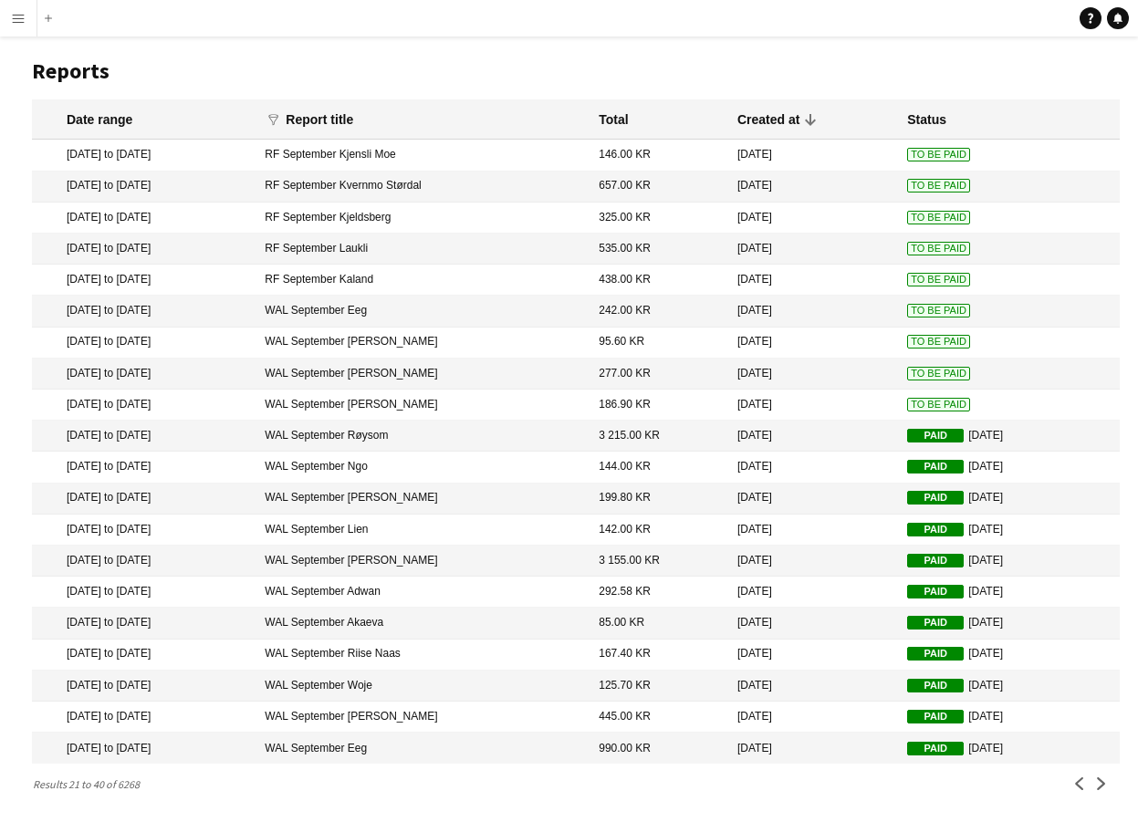
click at [681, 406] on mat-cell "186.90 KR" at bounding box center [658, 405] width 139 height 31
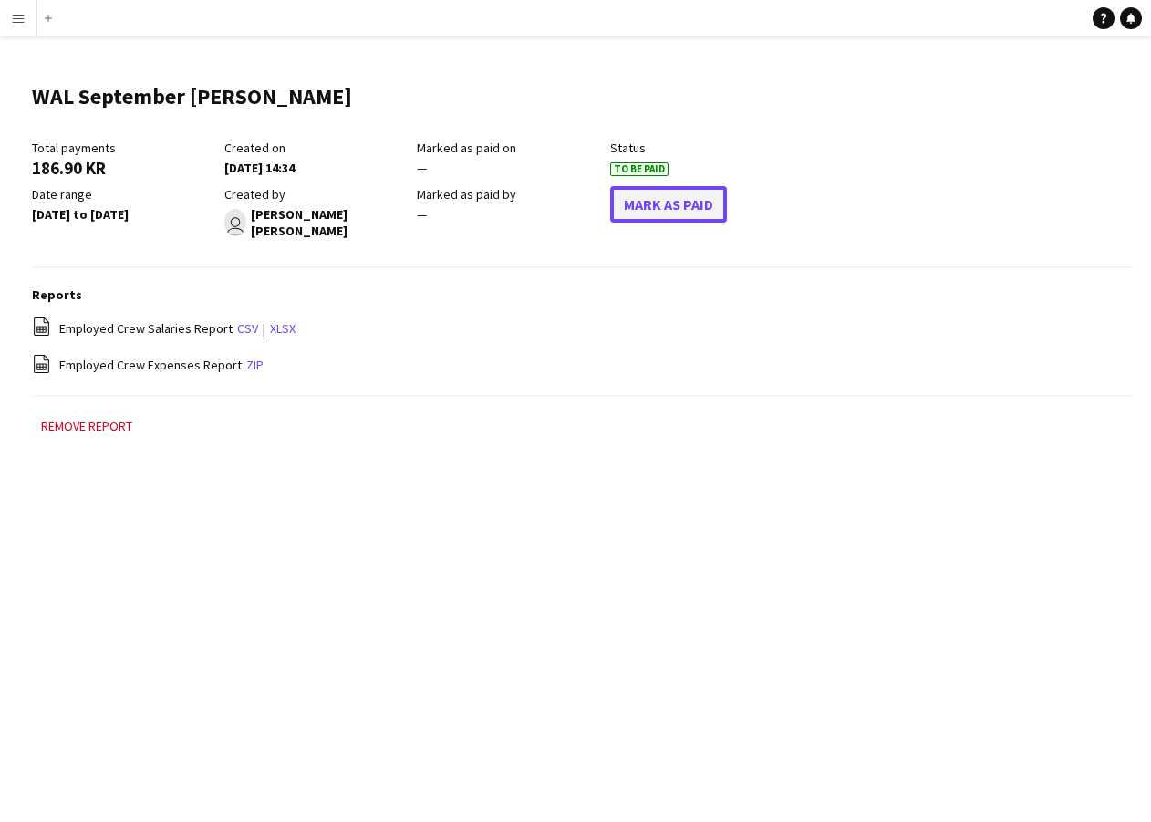
click at [661, 201] on button "Mark As Paid" at bounding box center [668, 204] width 117 height 36
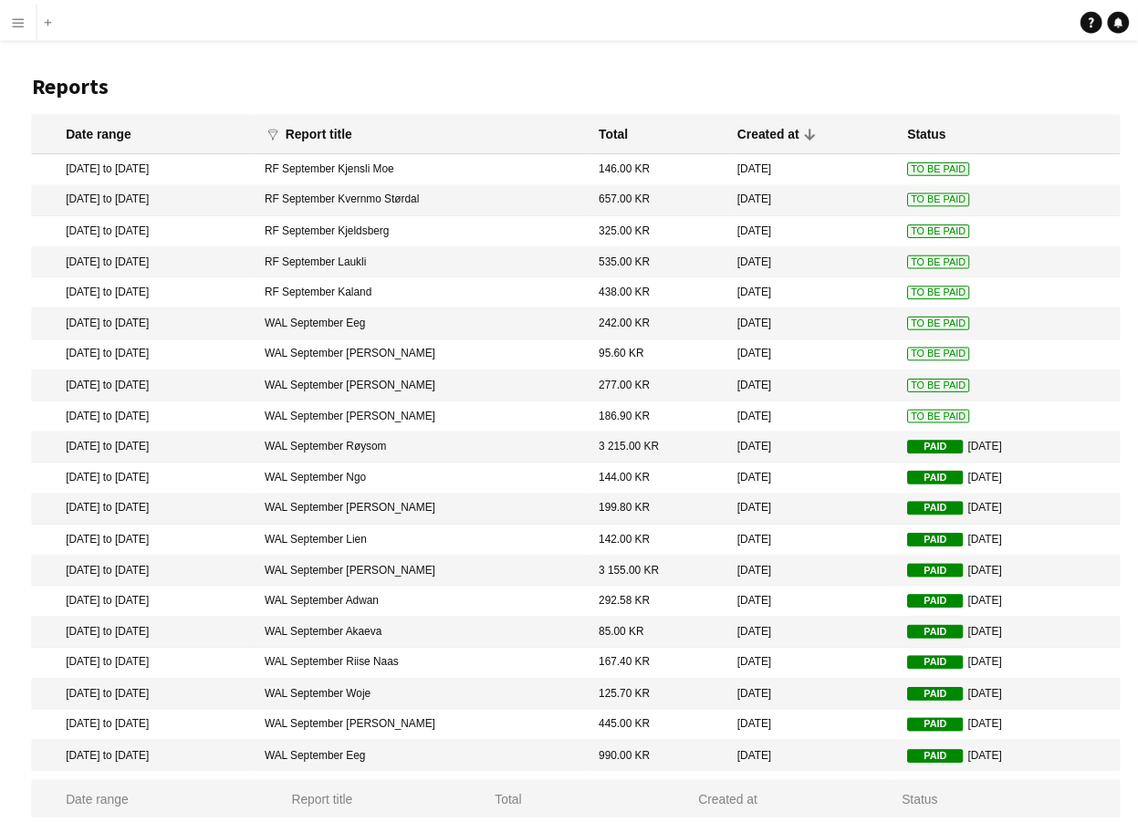
scroll to position [12, 0]
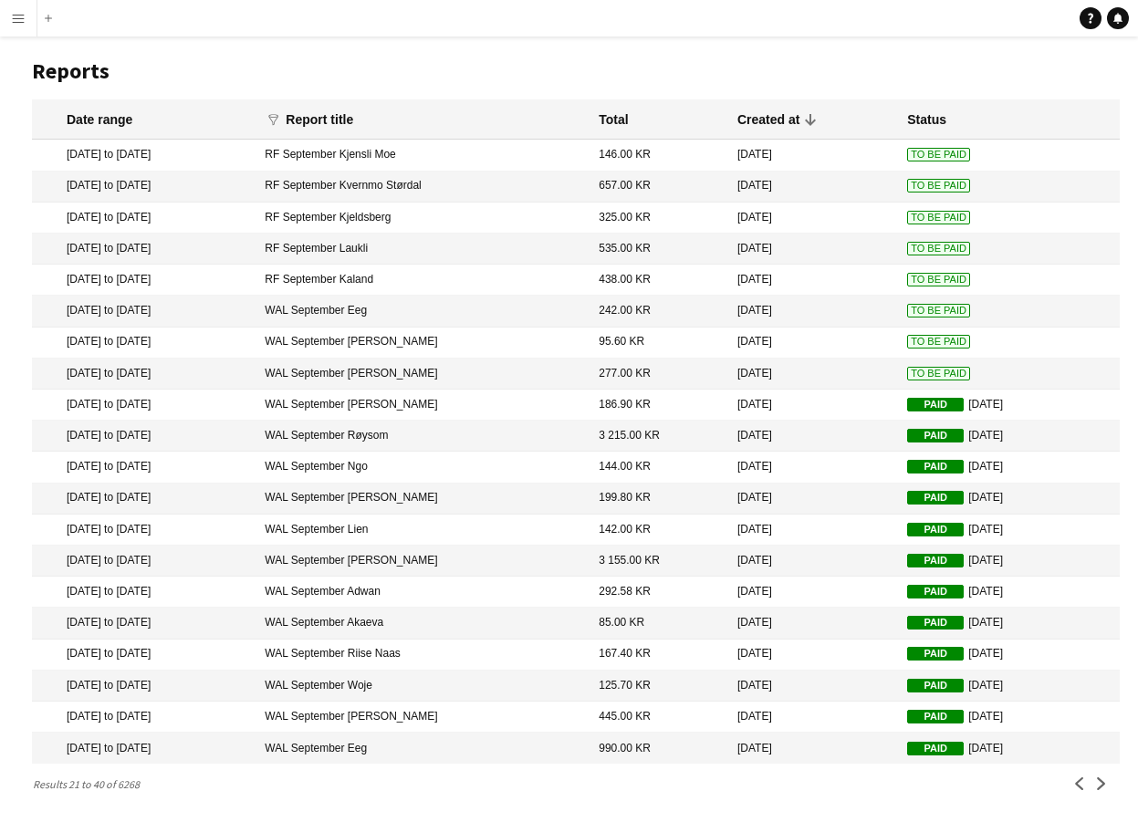
click at [717, 381] on mat-cell "277.00 KR" at bounding box center [658, 373] width 139 height 31
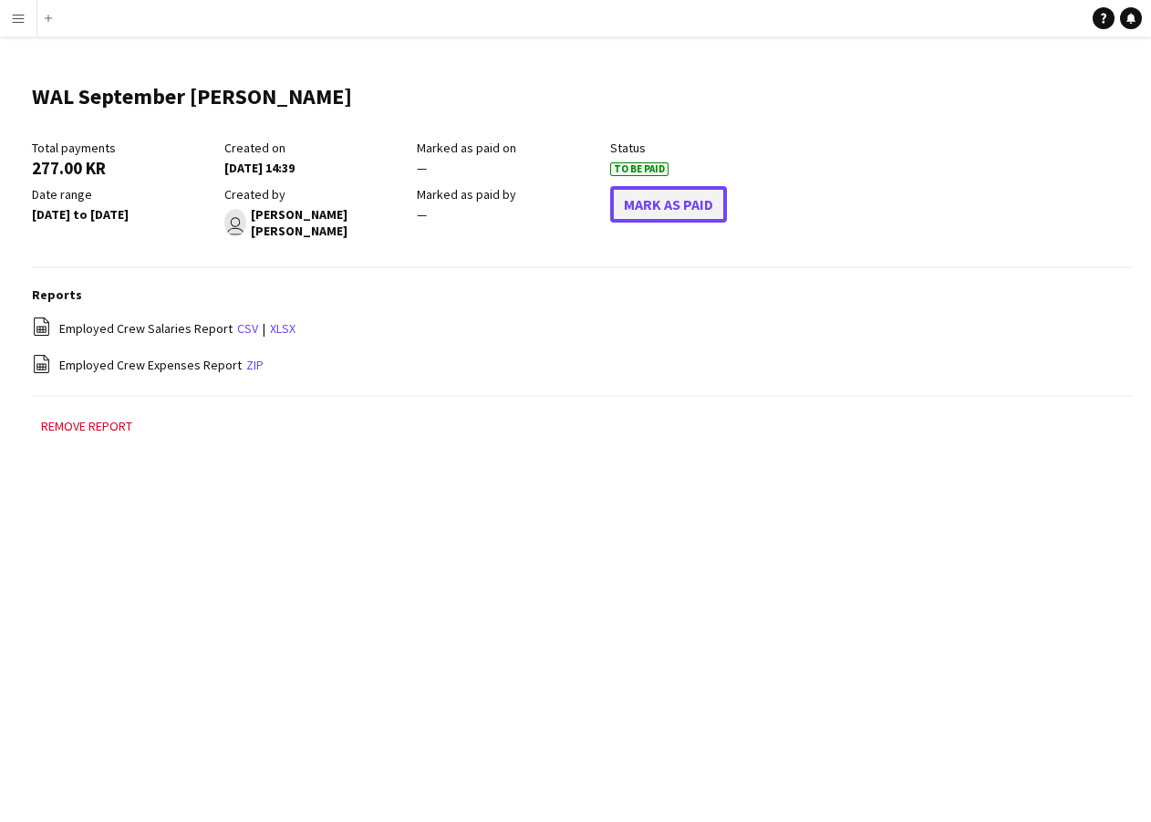
click at [671, 196] on button "Mark As Paid" at bounding box center [668, 204] width 117 height 36
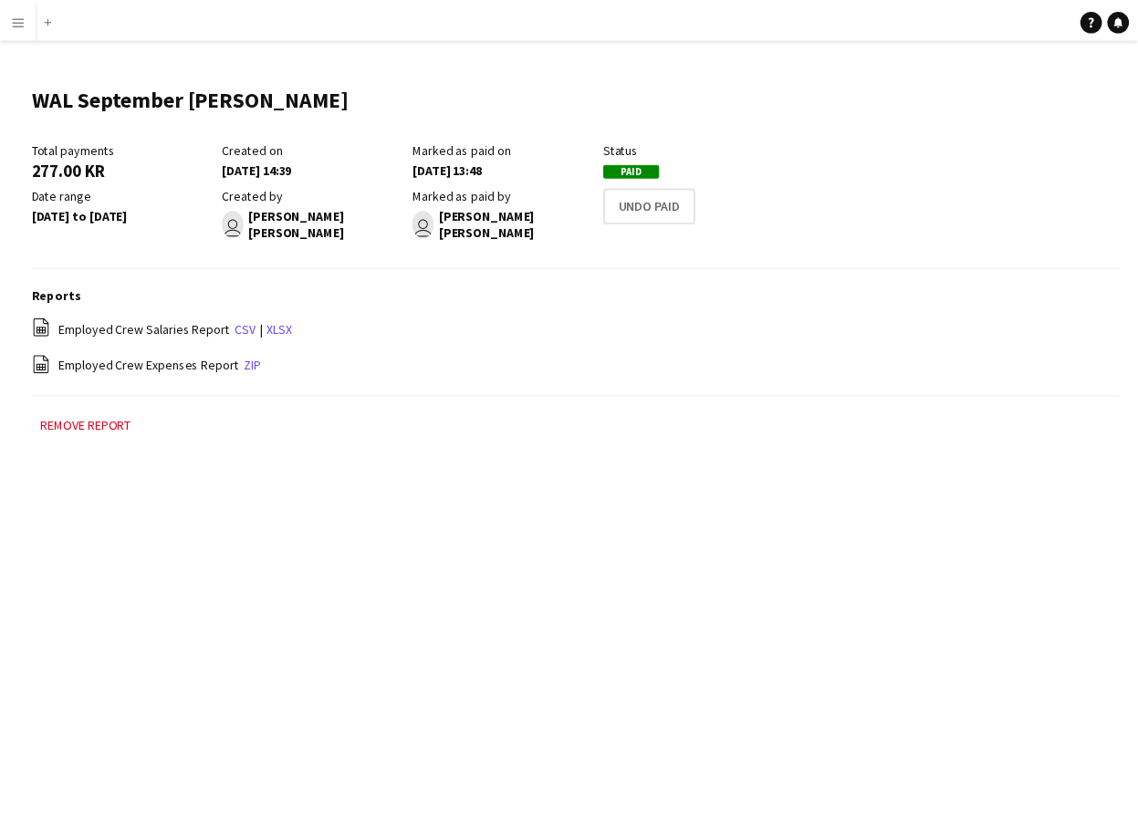
scroll to position [12, 0]
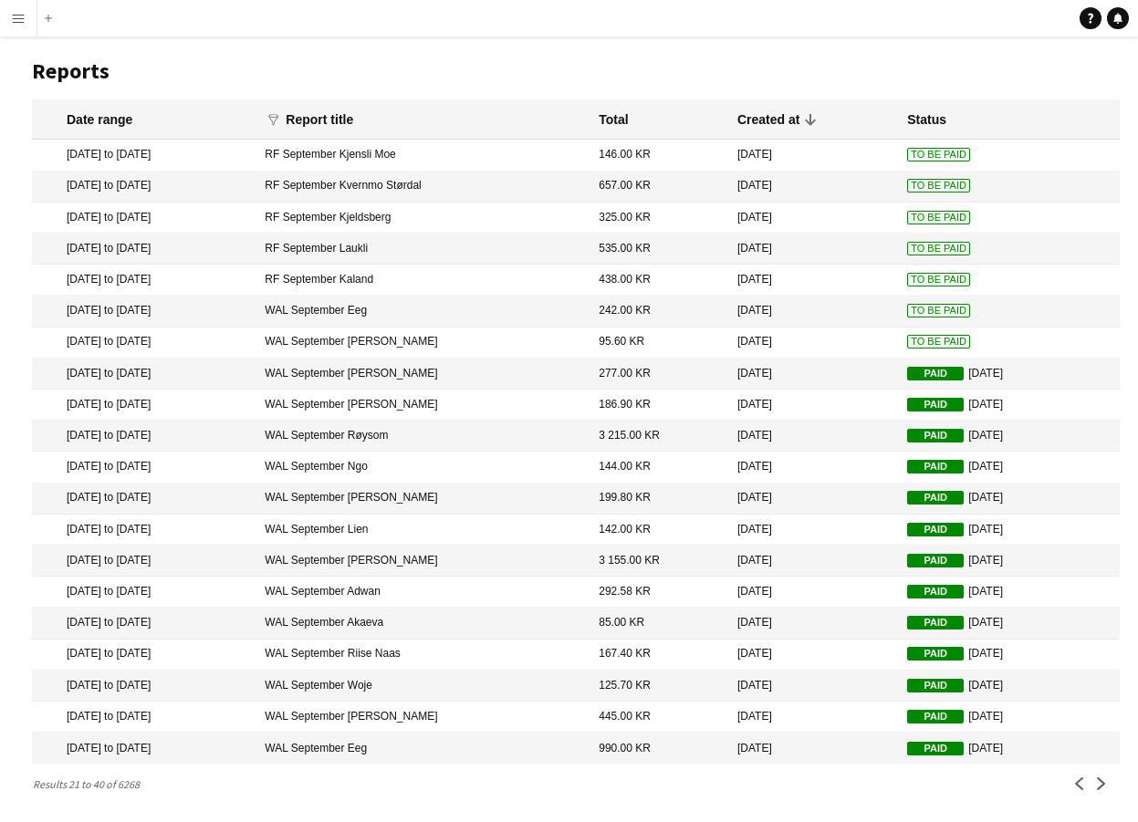
click at [706, 343] on mat-cell "95.60 KR" at bounding box center [658, 342] width 139 height 31
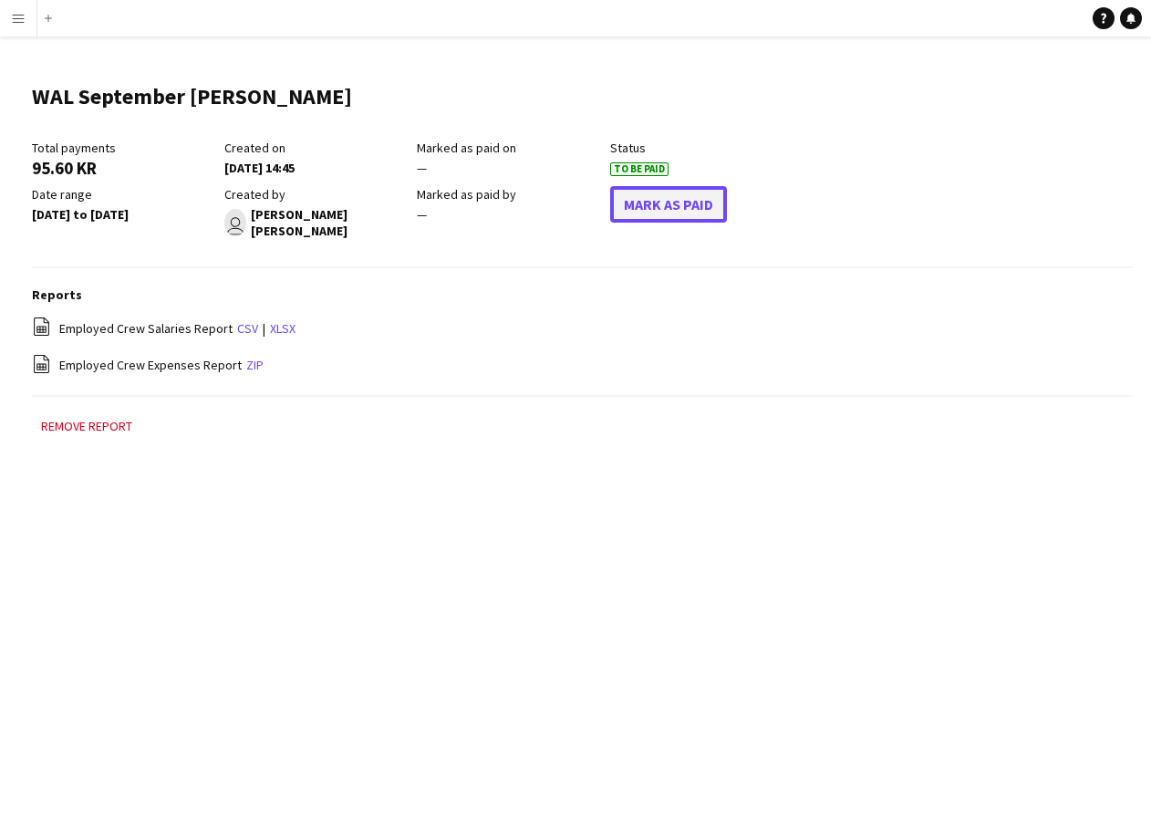
click at [658, 213] on button "Mark As Paid" at bounding box center [668, 204] width 117 height 36
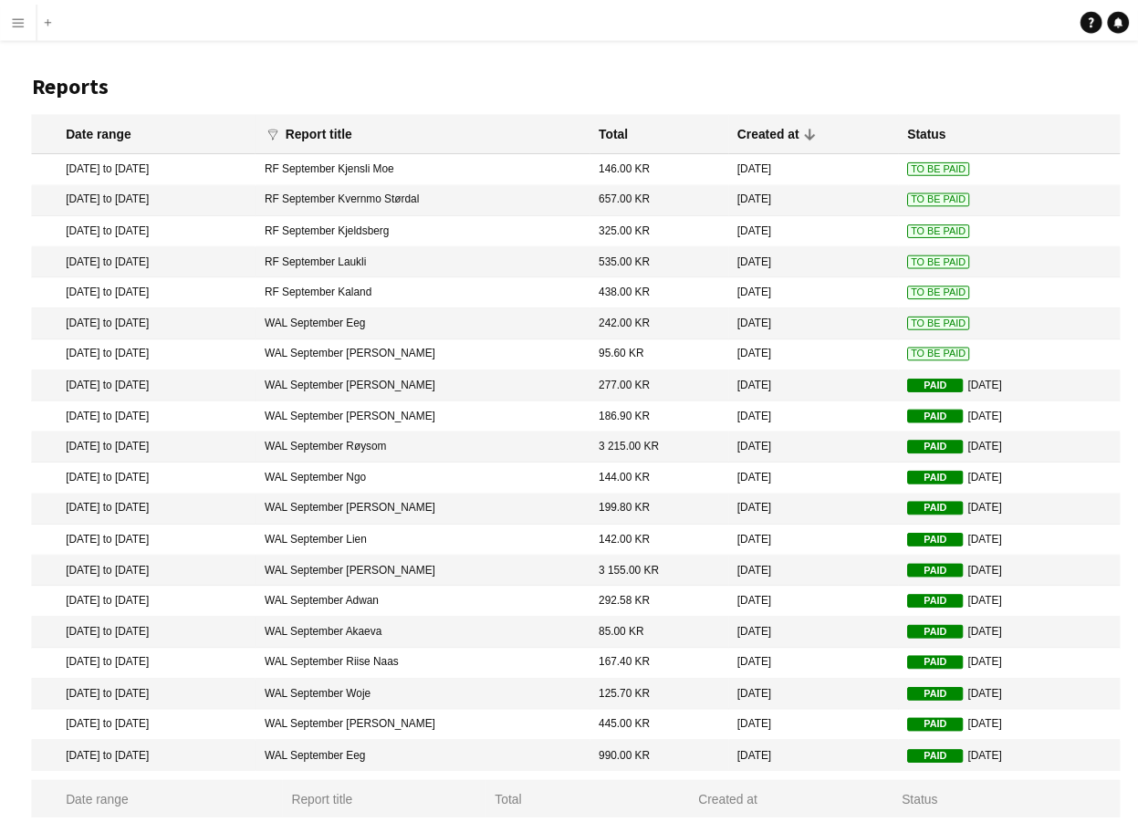
scroll to position [12, 0]
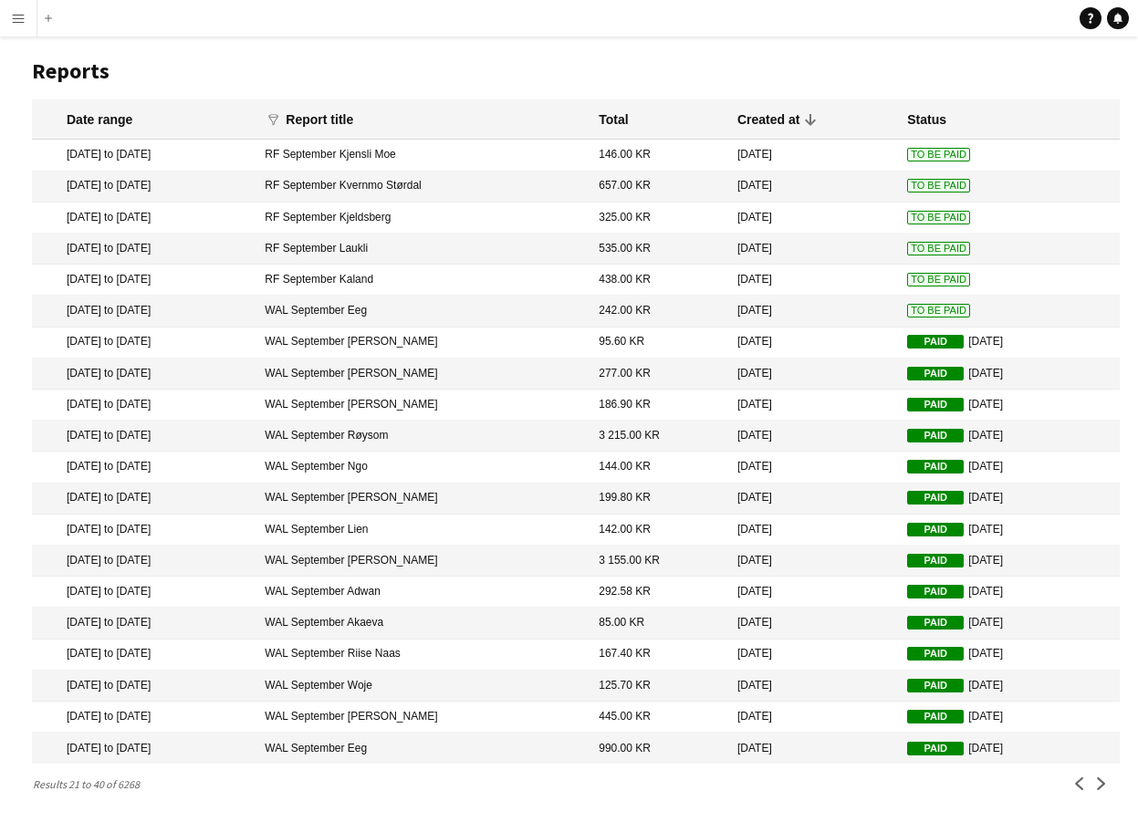
click at [836, 311] on mat-cell "[DATE]" at bounding box center [813, 311] width 170 height 31
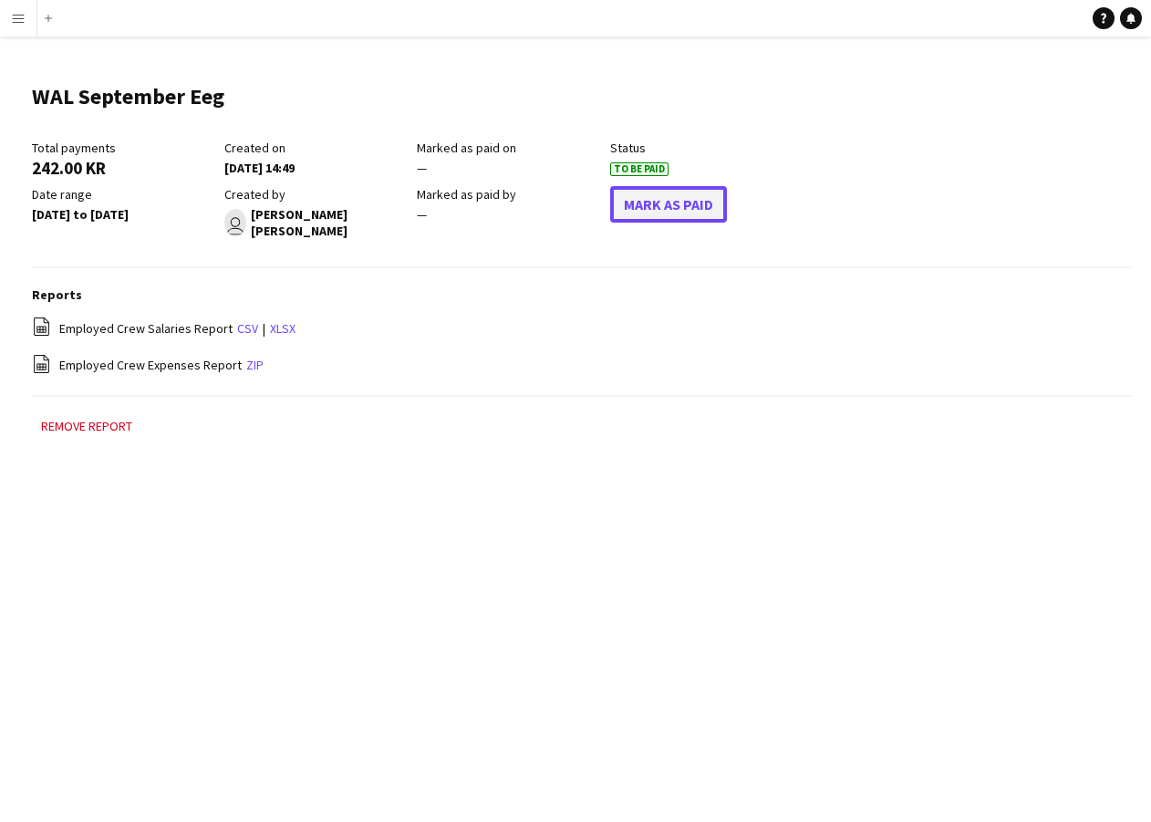
click at [685, 206] on button "Mark As Paid" at bounding box center [668, 204] width 117 height 36
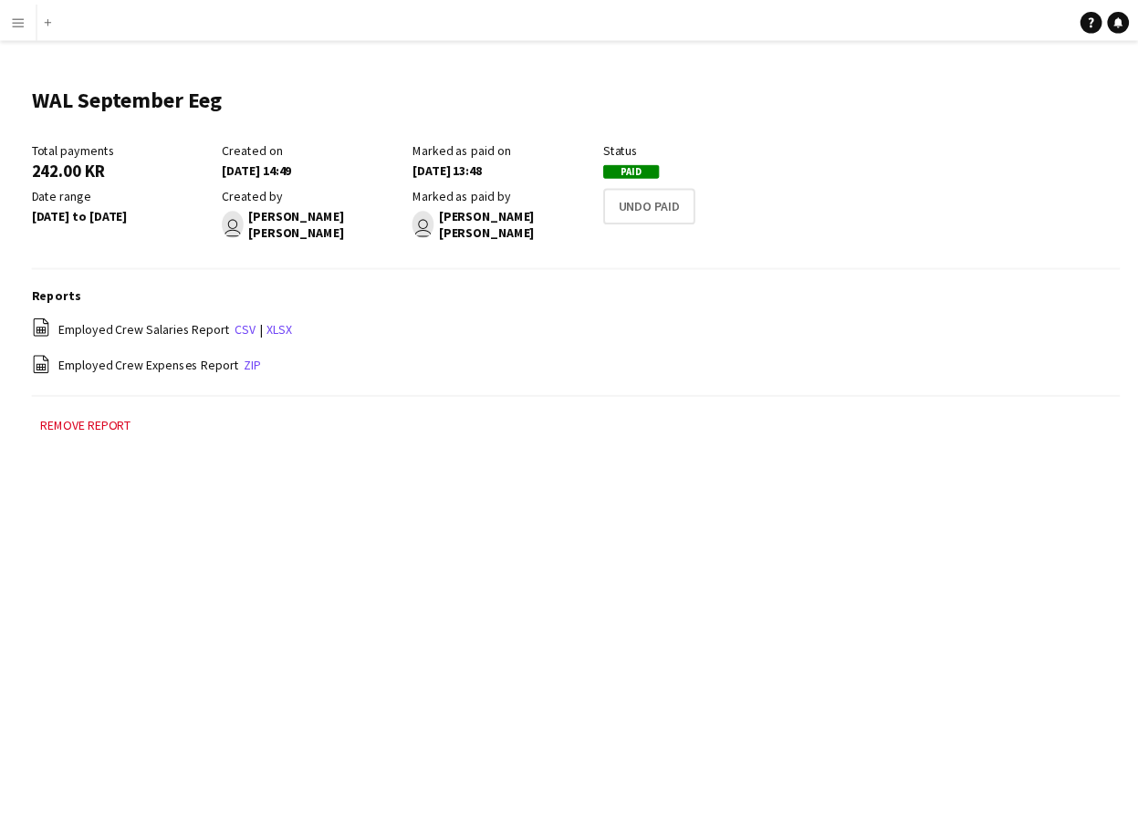
scroll to position [12, 0]
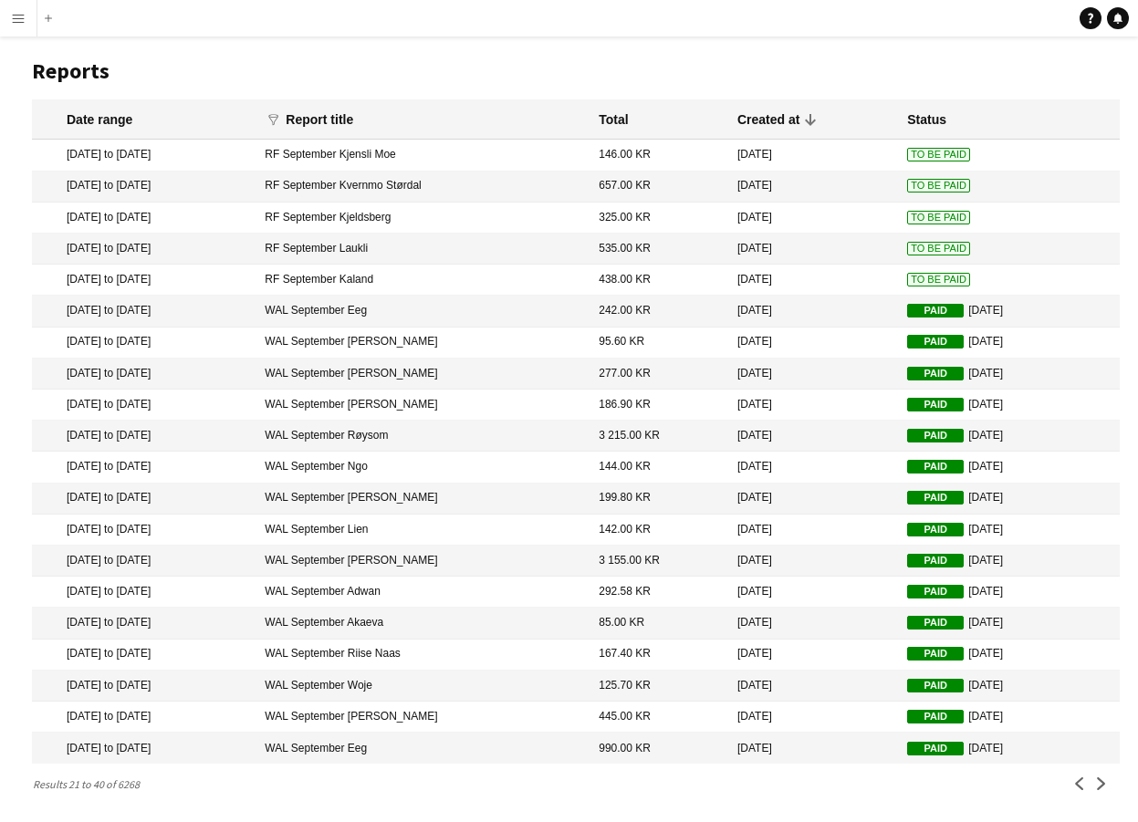
click at [648, 276] on mat-cell "438.00 KR" at bounding box center [658, 280] width 139 height 31
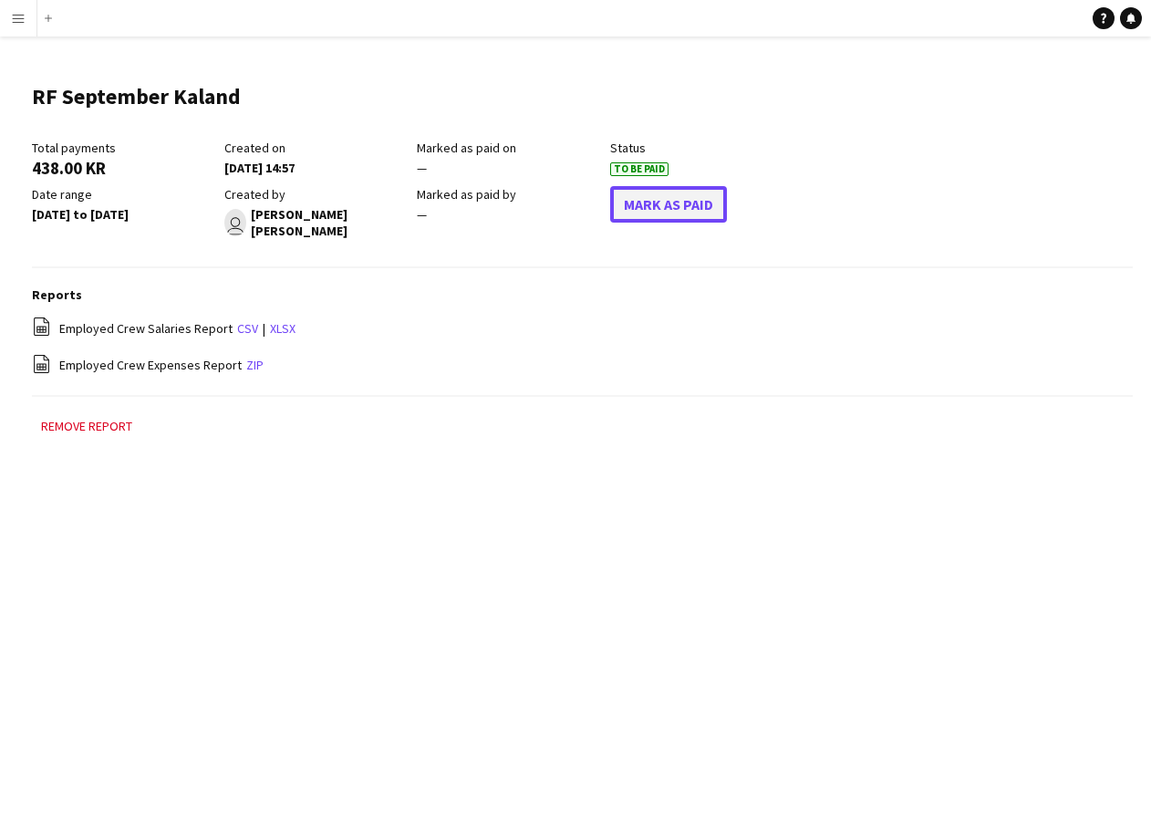
click at [685, 214] on button "Mark As Paid" at bounding box center [668, 204] width 117 height 36
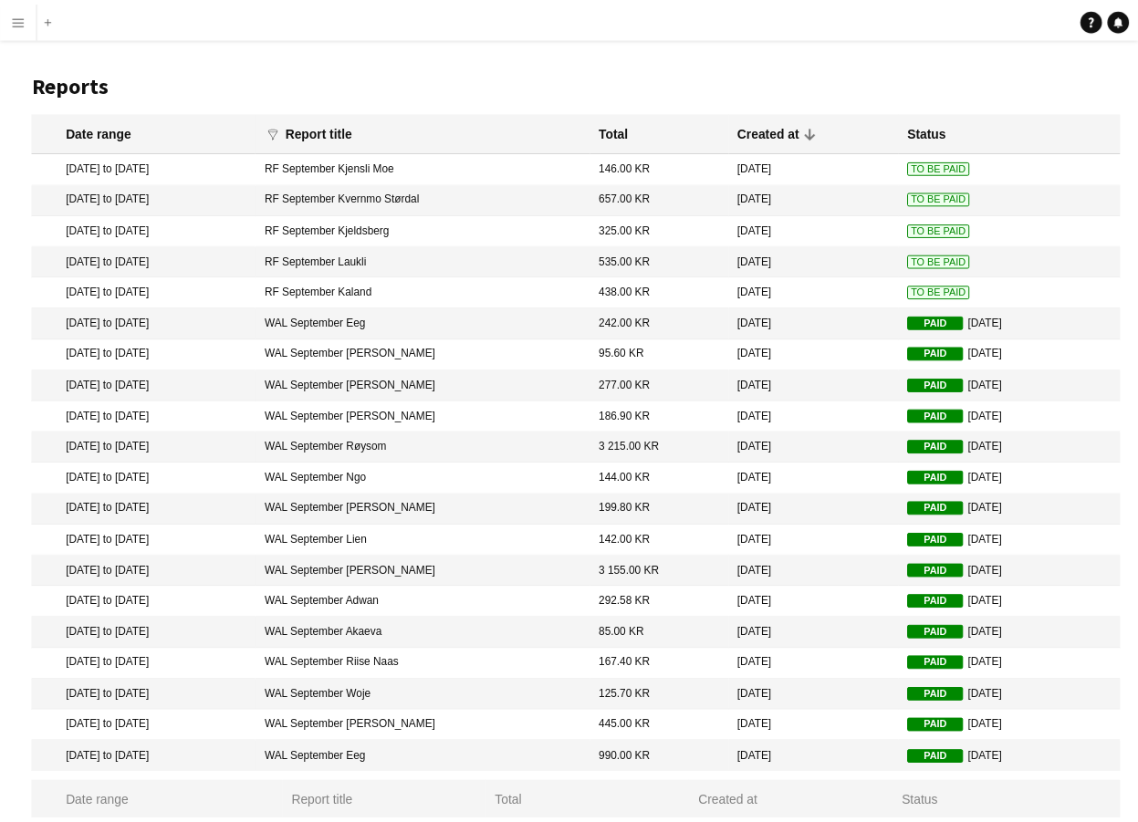
scroll to position [12, 0]
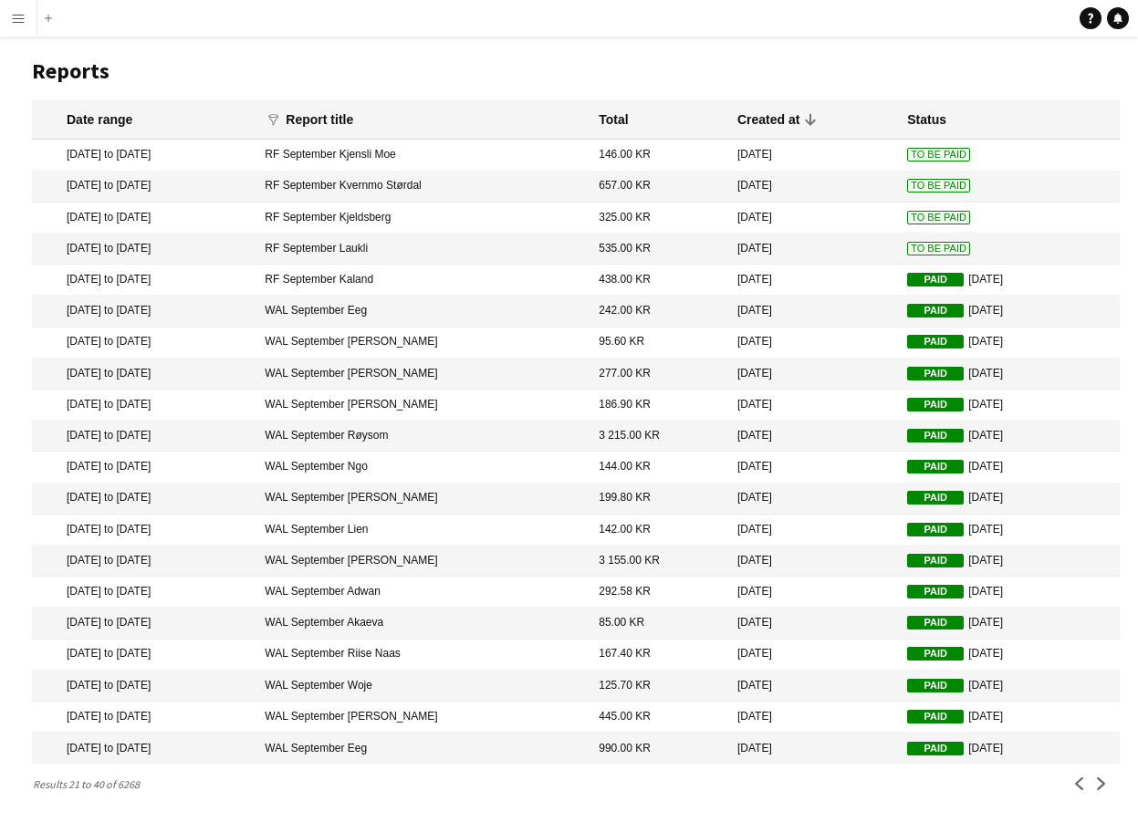
click at [654, 246] on mat-cell "535.00 KR" at bounding box center [658, 249] width 139 height 31
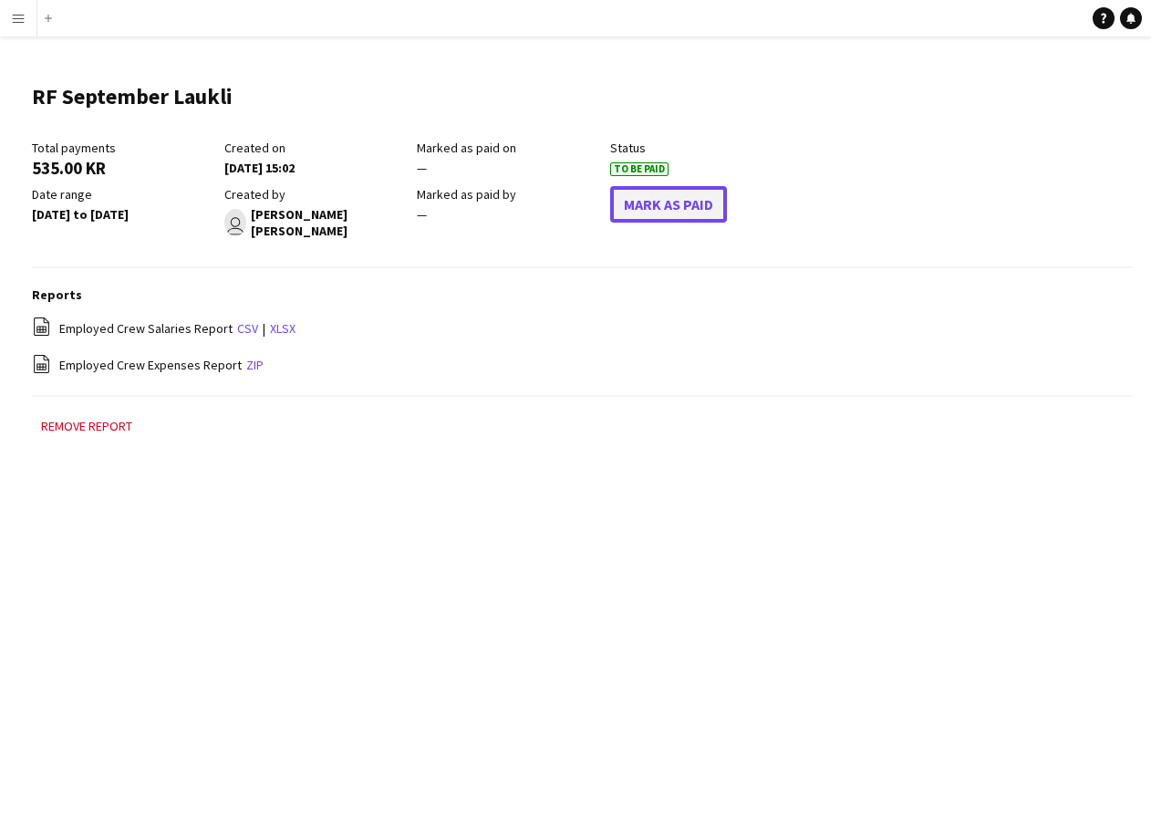
click at [636, 205] on button "Mark As Paid" at bounding box center [668, 204] width 117 height 36
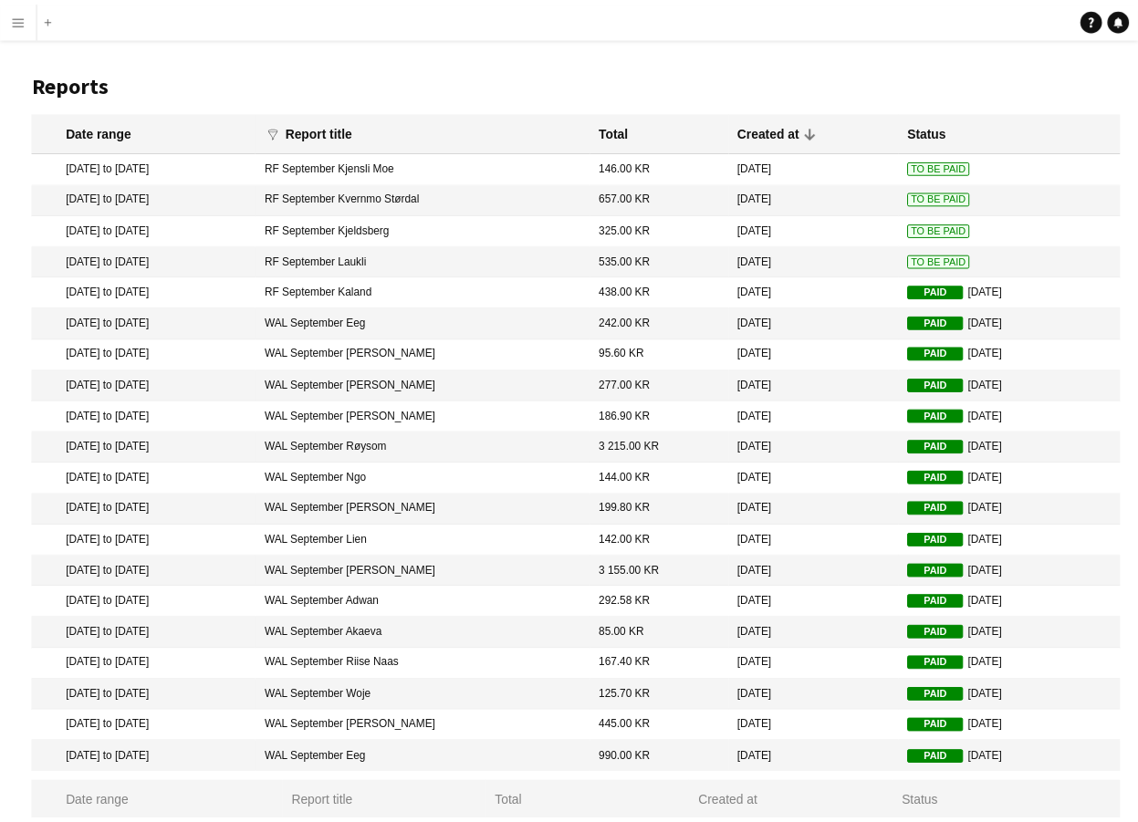
scroll to position [12, 0]
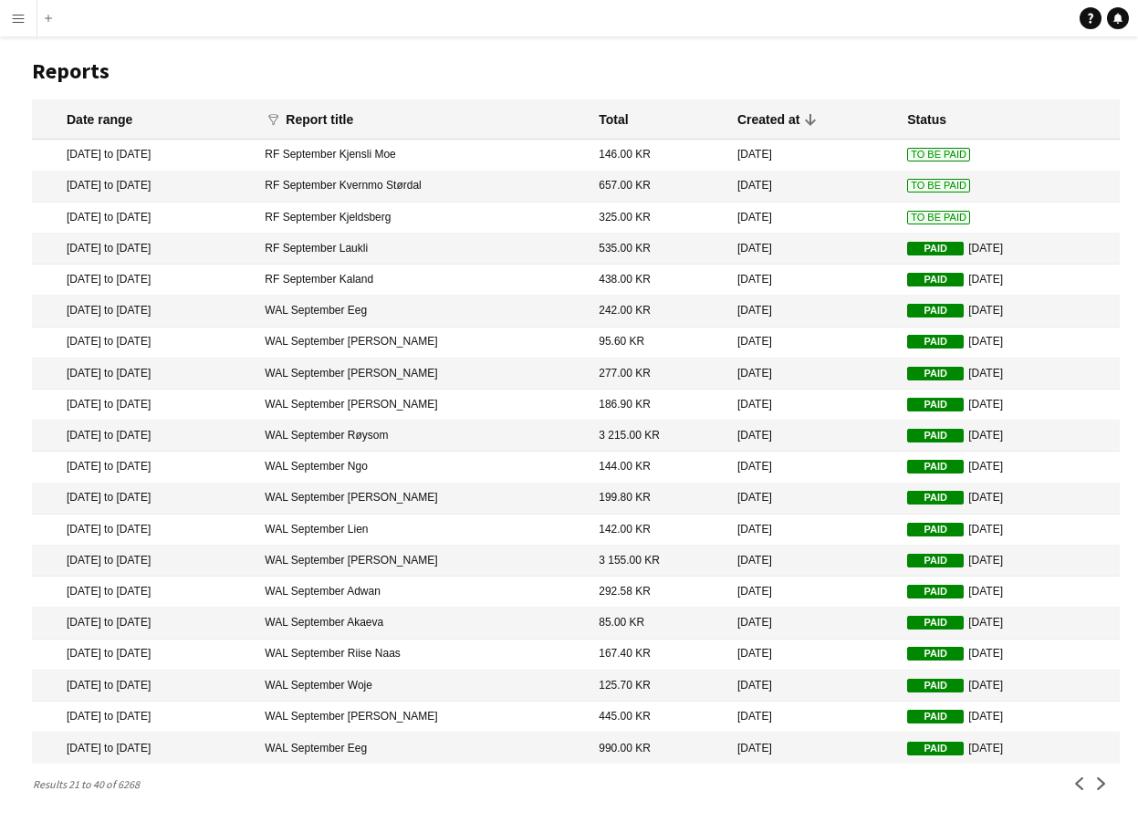
click at [618, 216] on mat-cell "325.00 KR" at bounding box center [658, 218] width 139 height 31
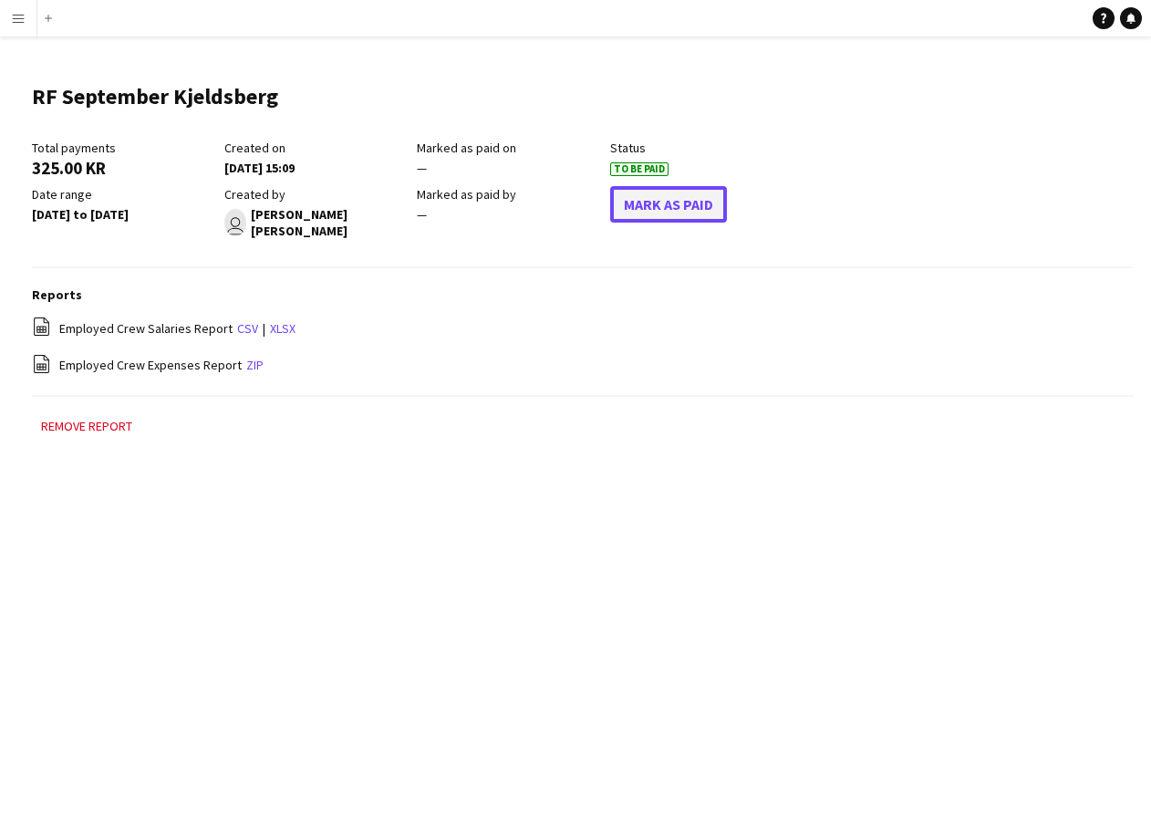
click at [679, 220] on button "Mark As Paid" at bounding box center [668, 204] width 117 height 36
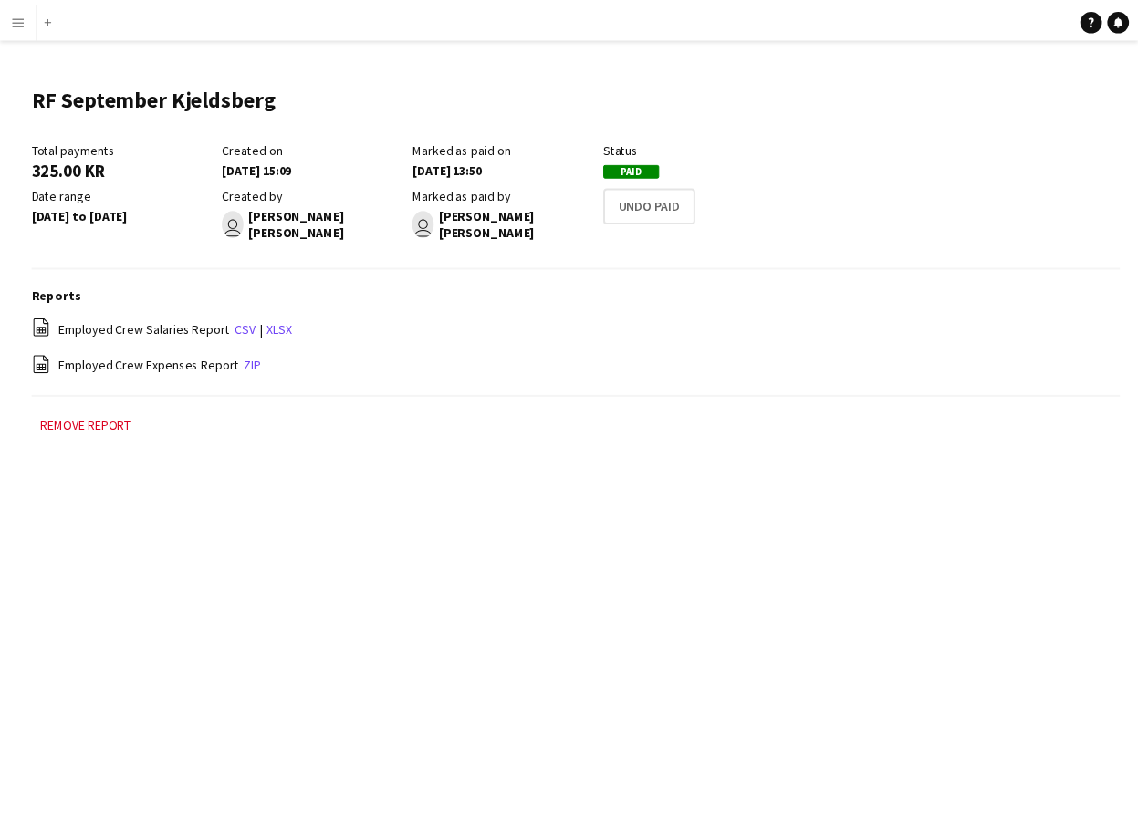
scroll to position [12, 0]
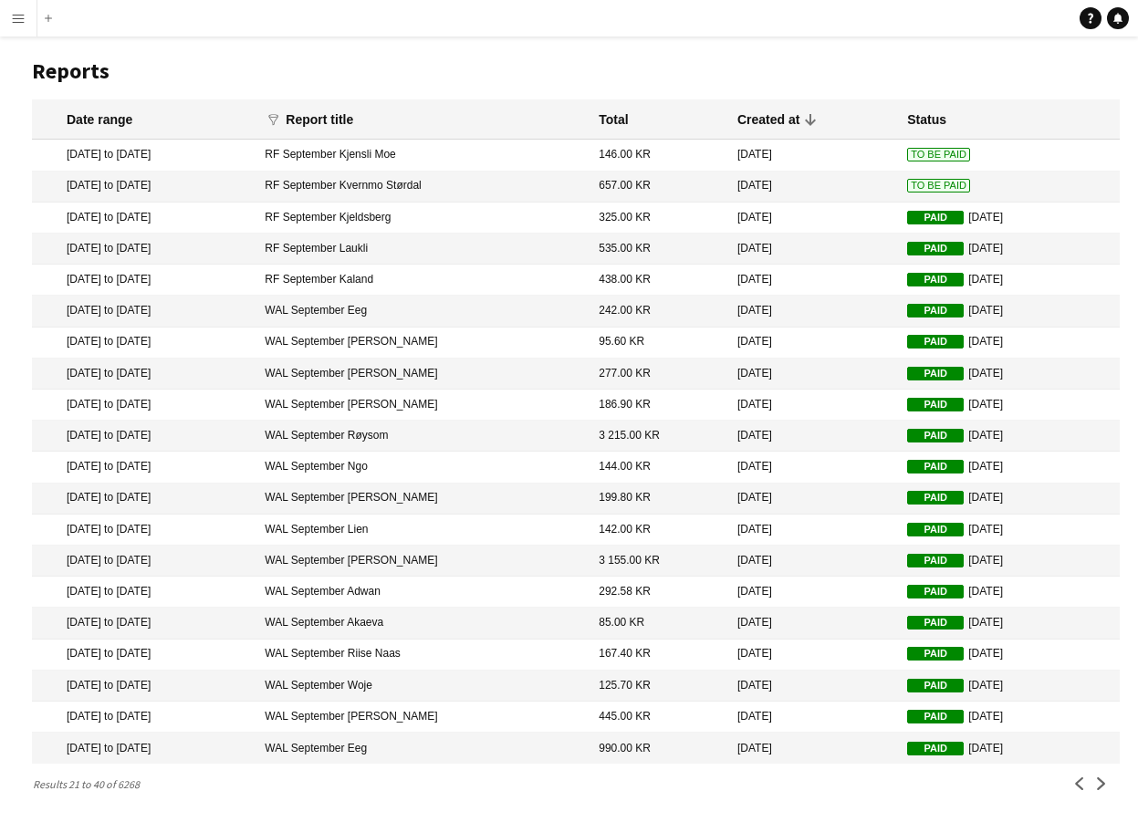
click at [658, 189] on mat-cell "657.00 KR" at bounding box center [658, 186] width 139 height 31
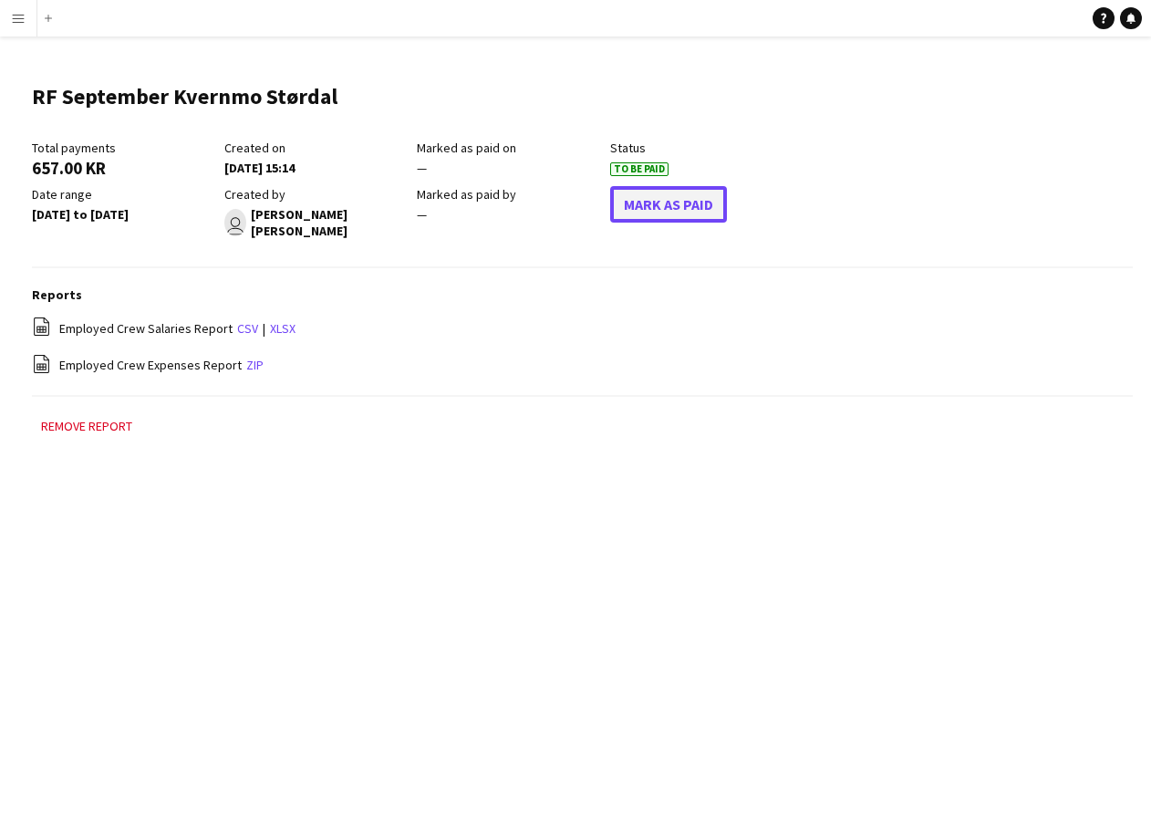
click at [689, 207] on button "Mark As Paid" at bounding box center [668, 204] width 117 height 36
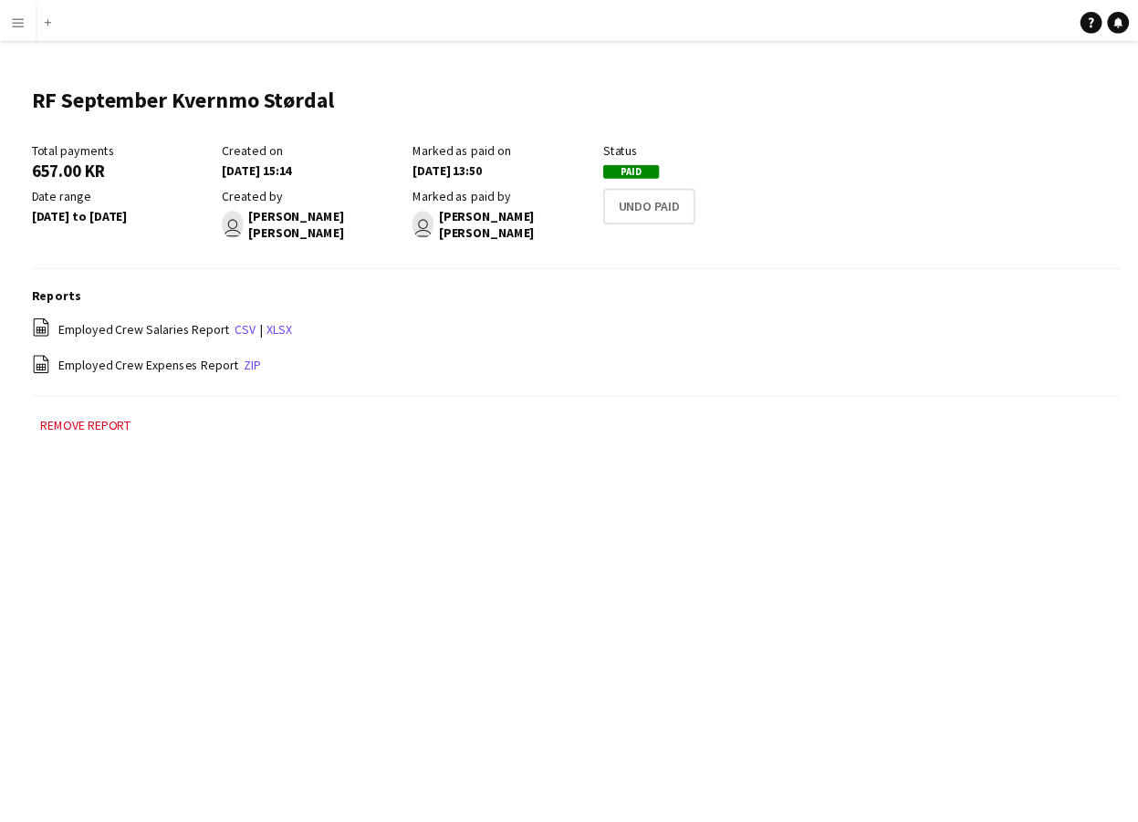
scroll to position [12, 0]
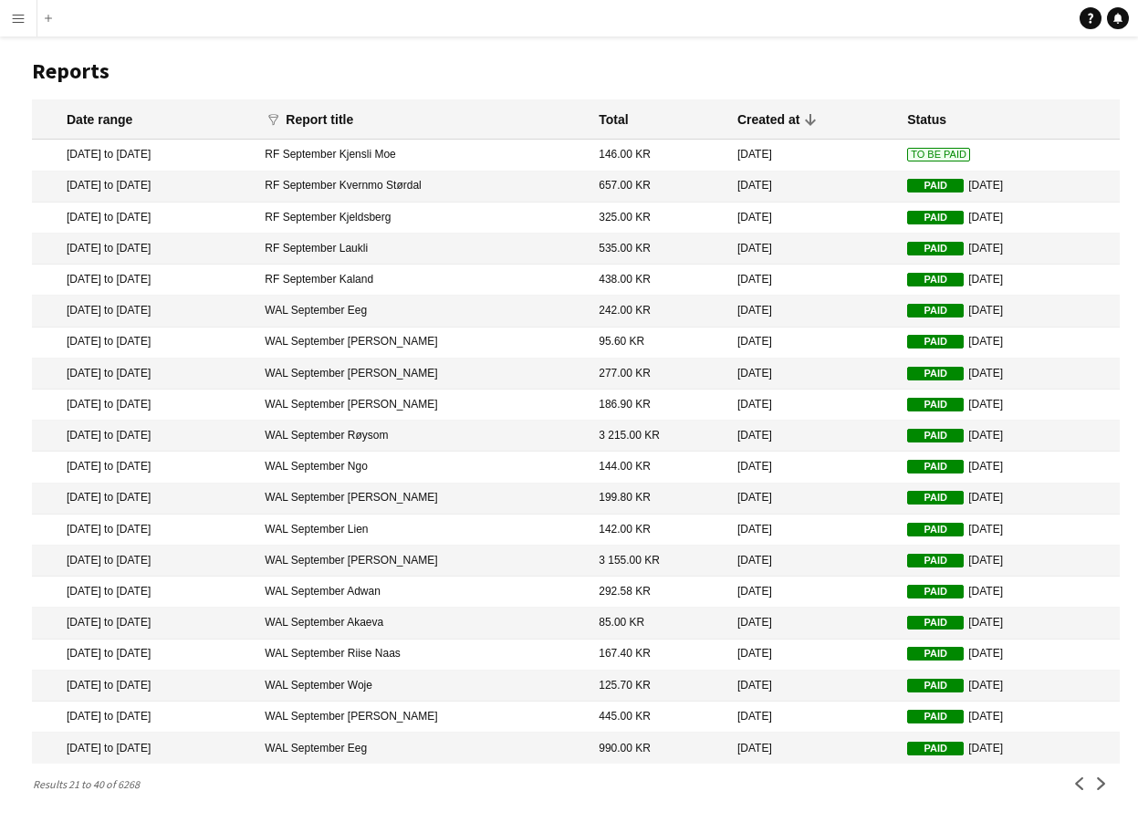
click at [628, 154] on mat-cell "146.00 KR" at bounding box center [658, 155] width 139 height 31
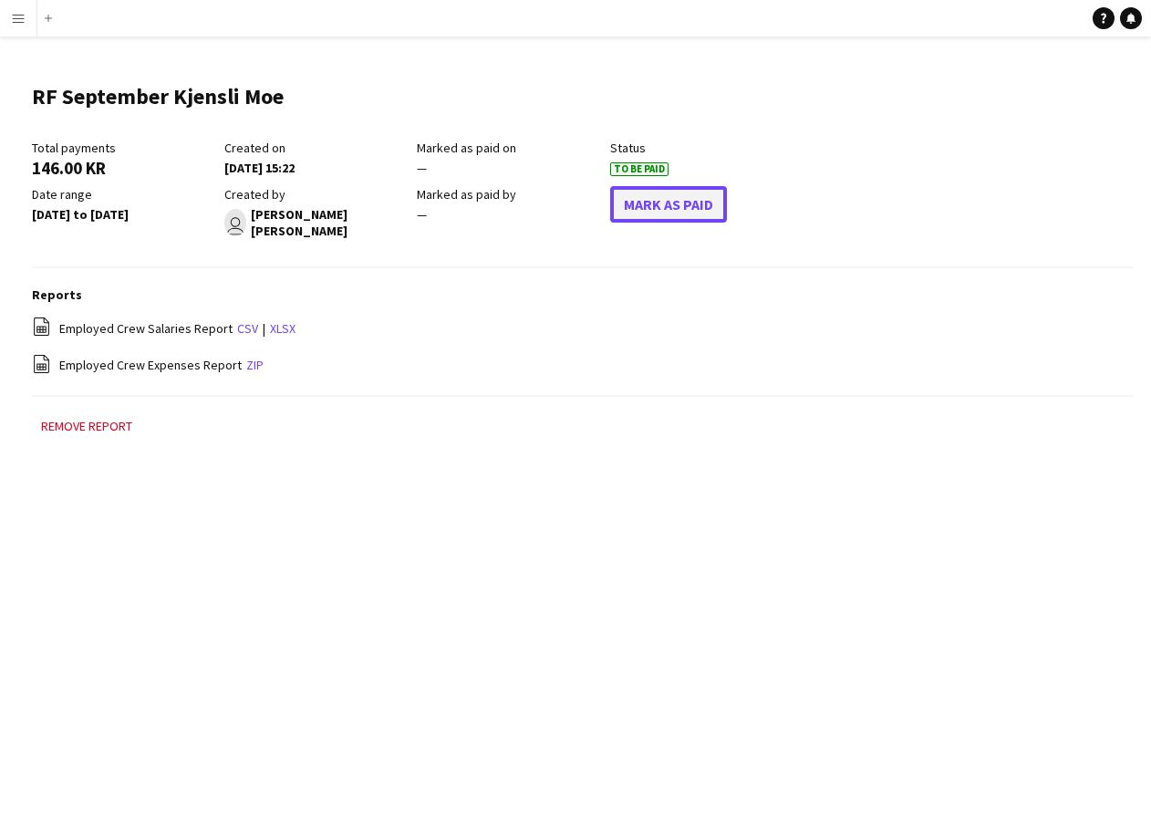
click at [686, 208] on button "Mark As Paid" at bounding box center [668, 204] width 117 height 36
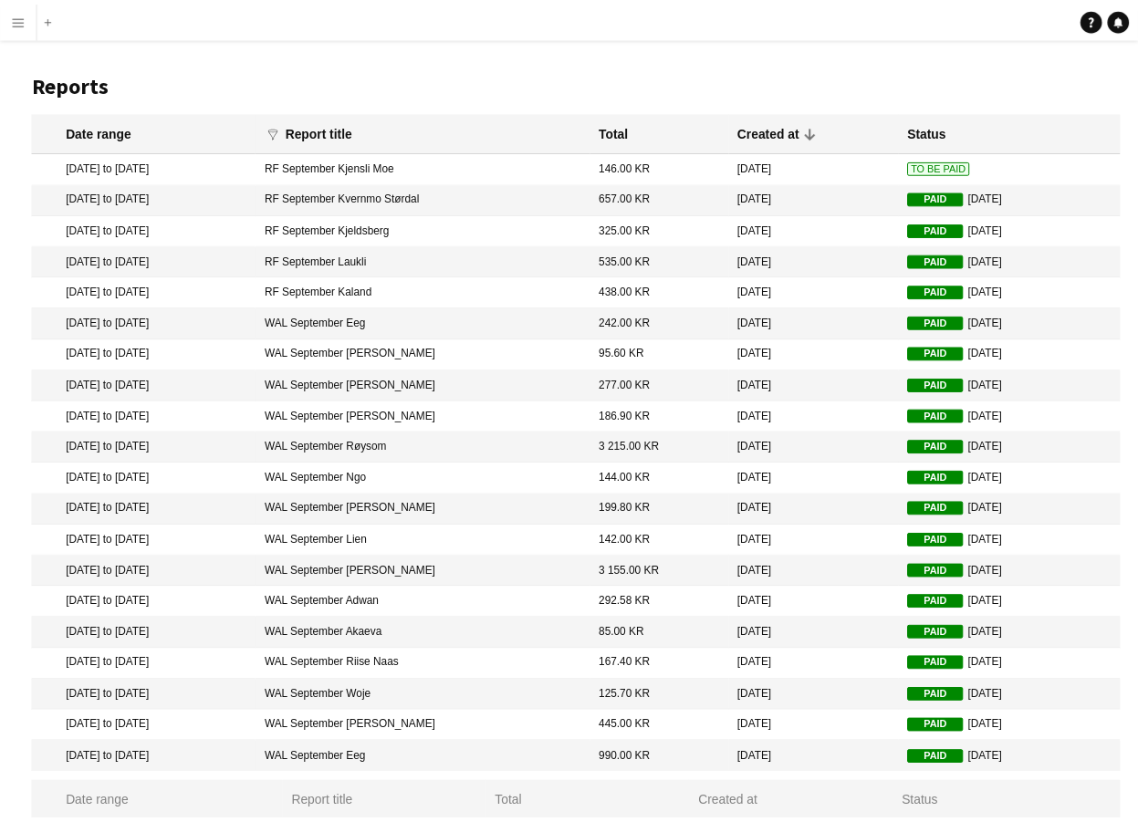
scroll to position [12, 0]
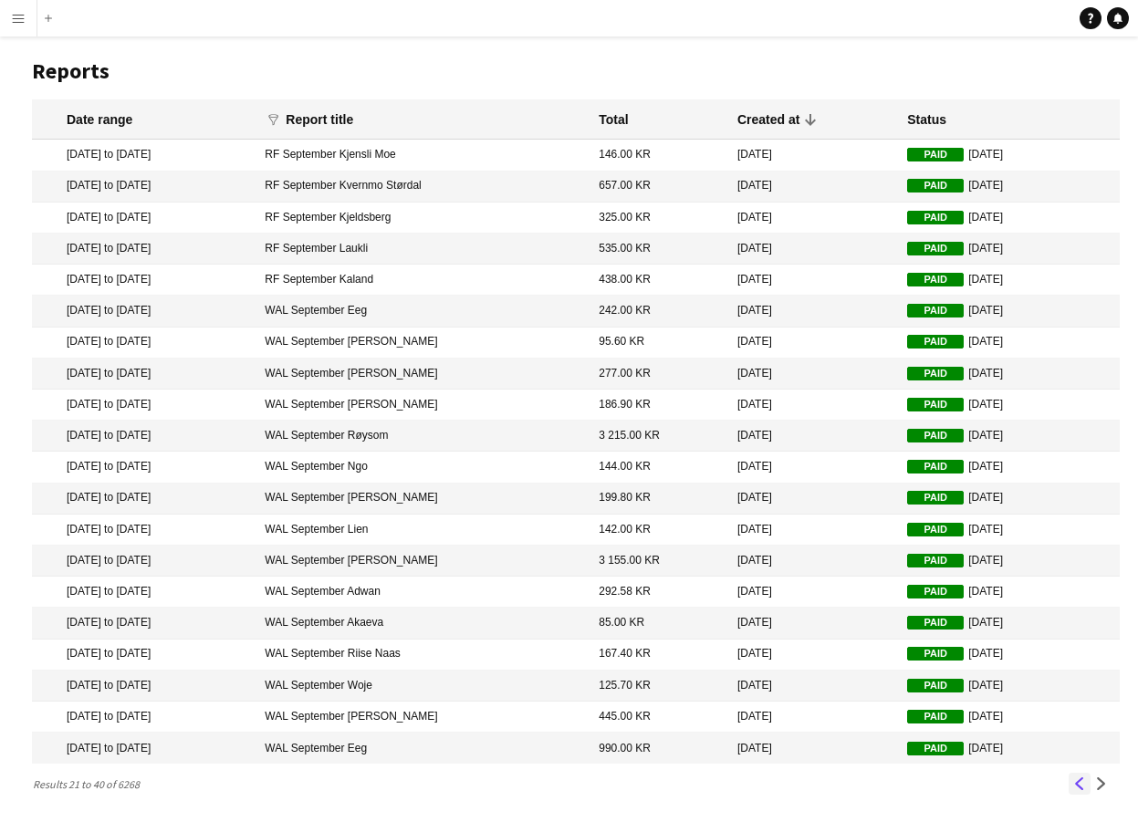
click at [1074, 788] on app-icon "Previous" at bounding box center [1079, 783] width 13 height 13
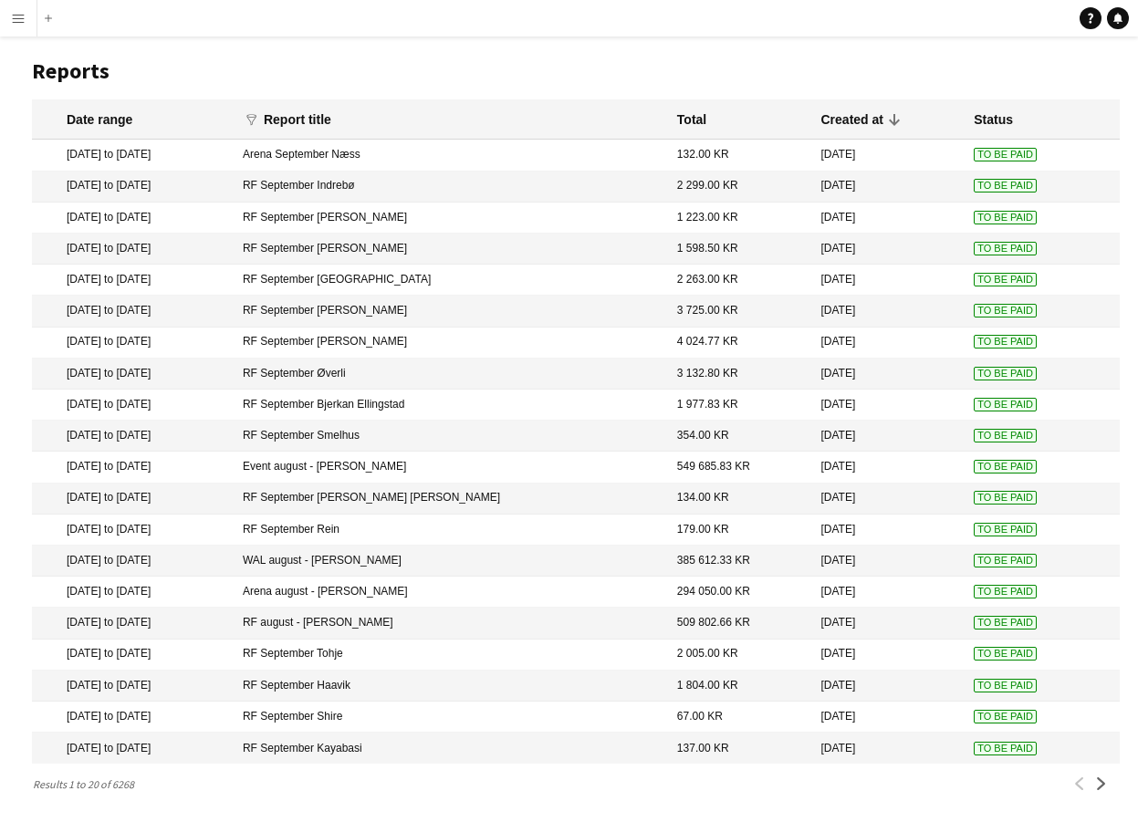
click at [555, 759] on mat-cell "RF September Kayabasi" at bounding box center [451, 748] width 434 height 31
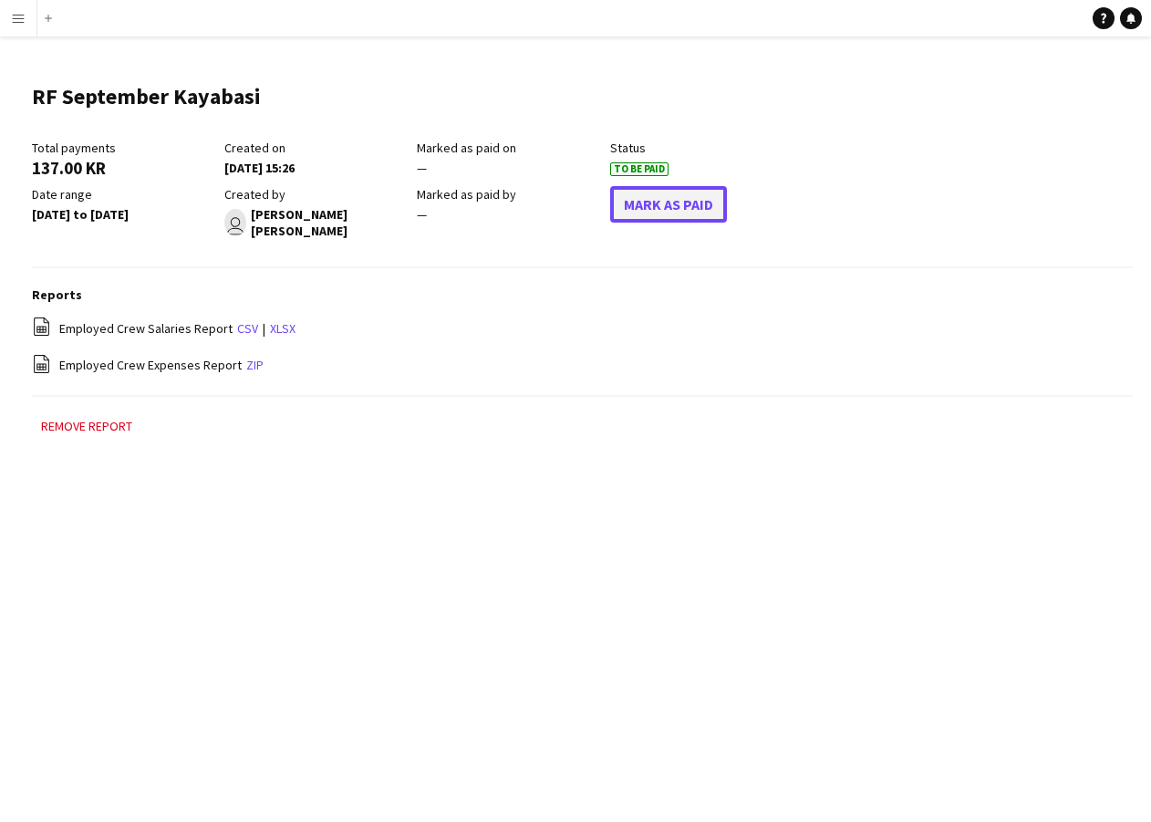
click at [697, 196] on button "Mark As Paid" at bounding box center [668, 204] width 117 height 36
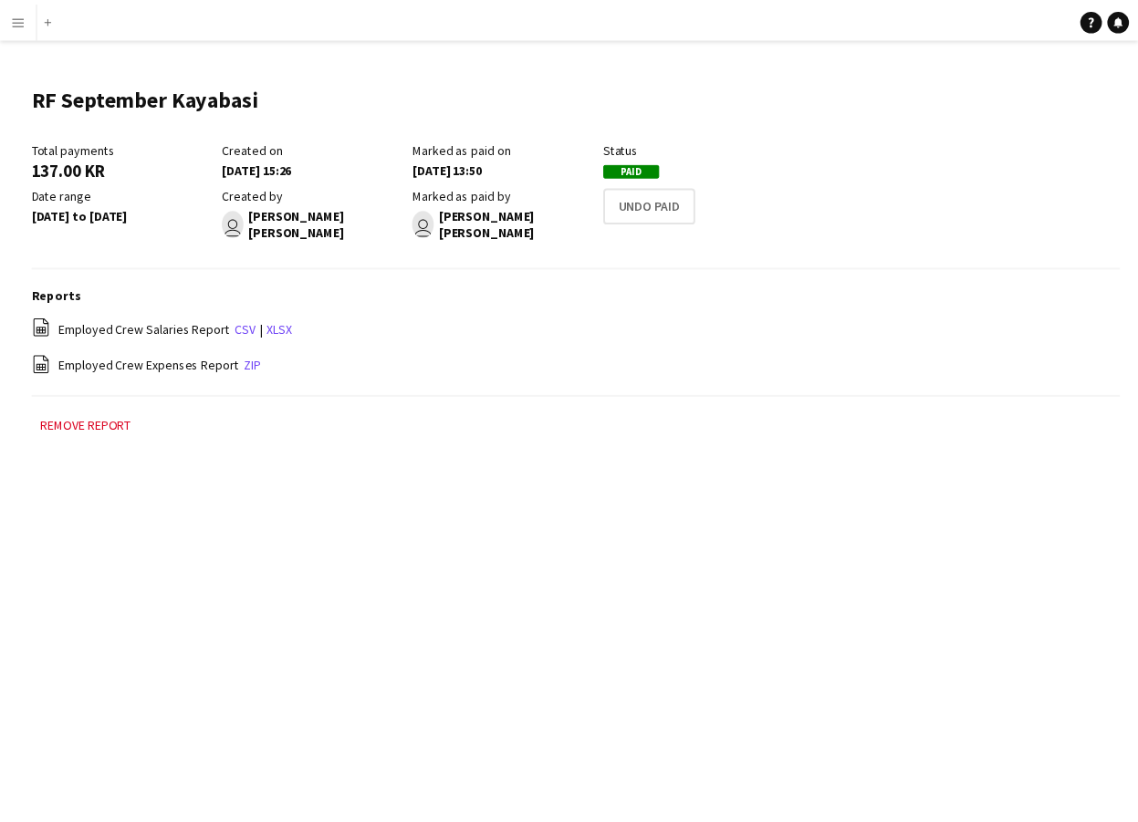
scroll to position [12, 0]
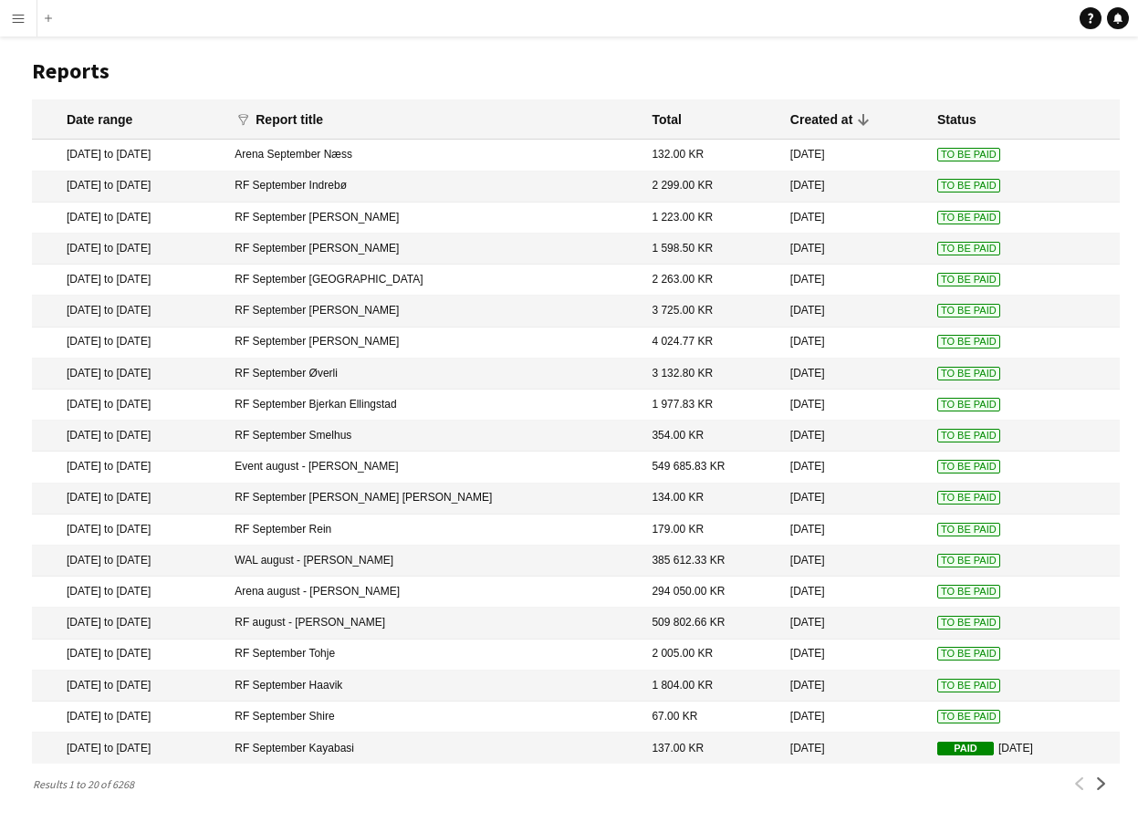
click at [655, 721] on mat-cell "67.00 KR" at bounding box center [711, 716] width 138 height 31
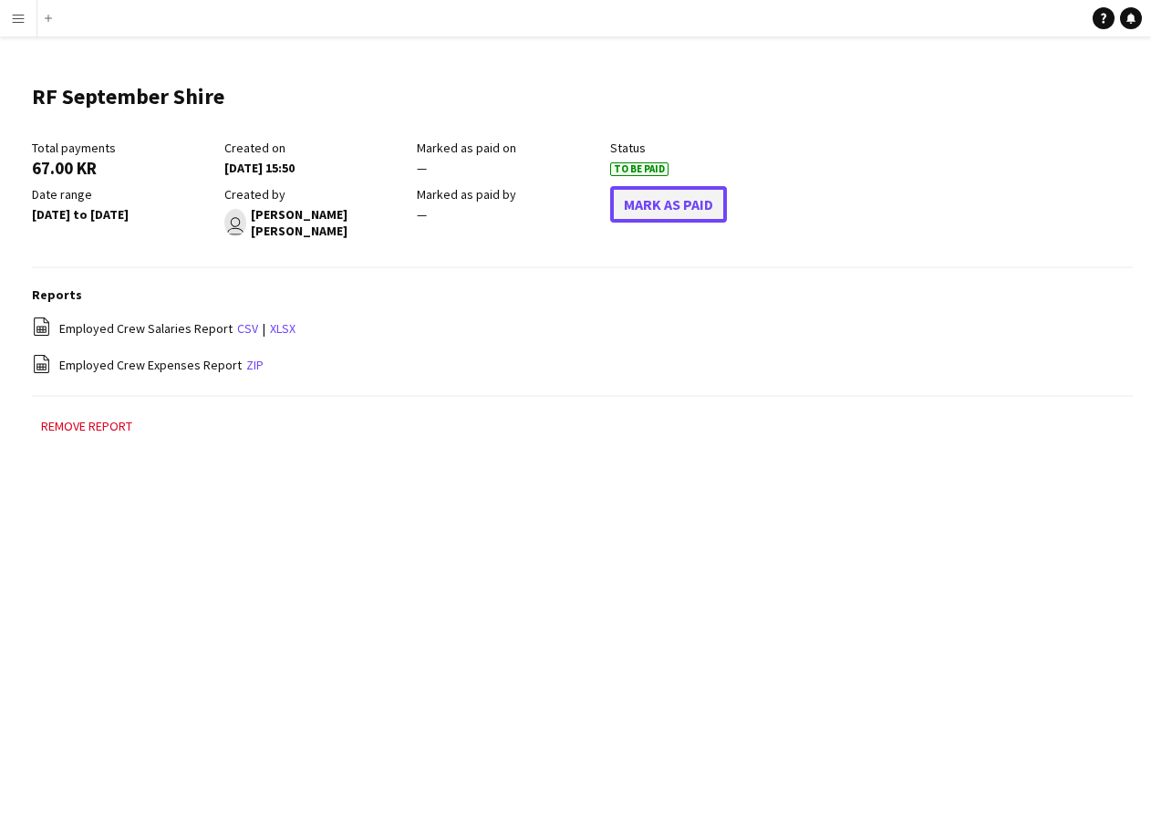
click at [705, 213] on button "Mark As Paid" at bounding box center [668, 204] width 117 height 36
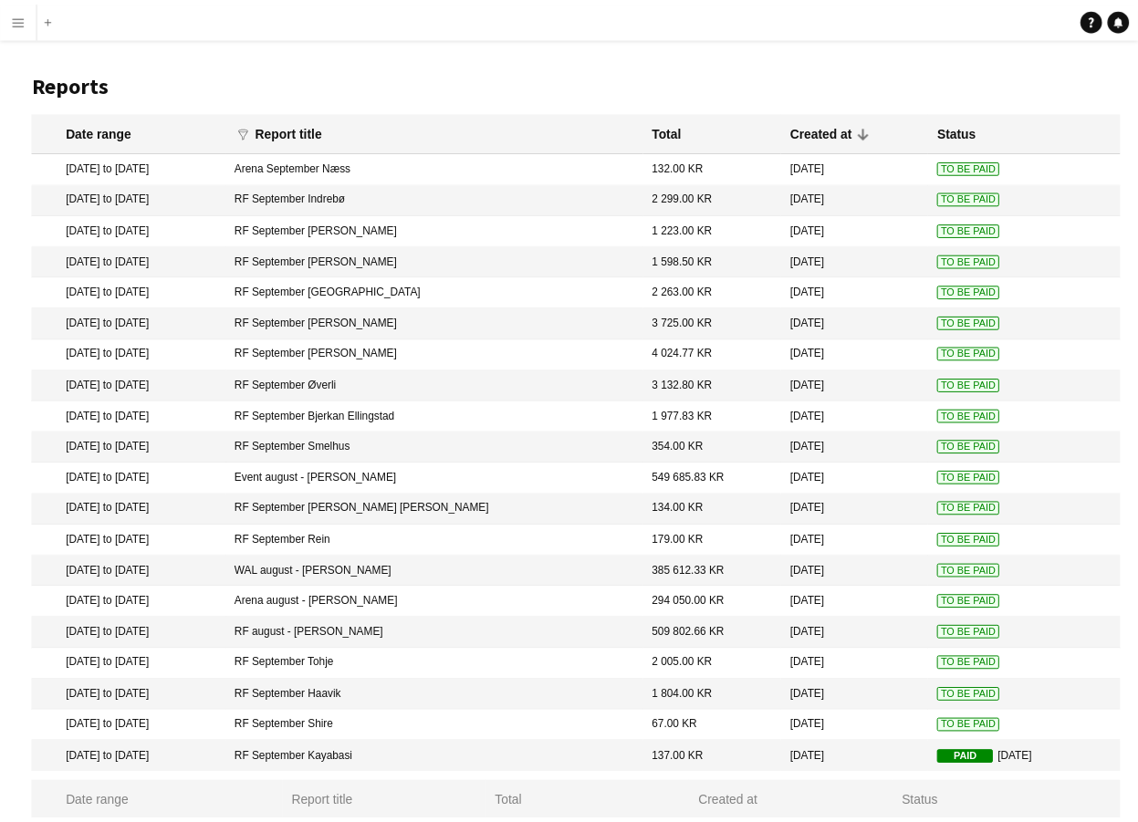
scroll to position [12, 0]
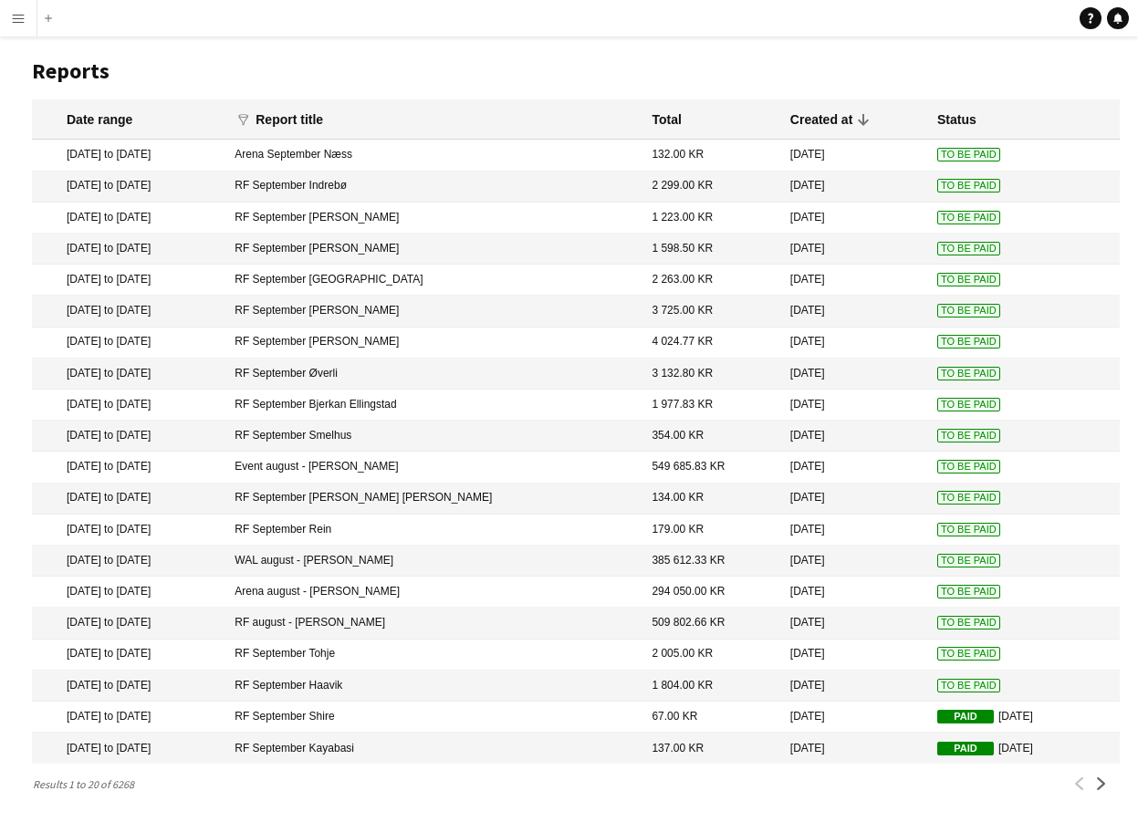
click at [701, 690] on mat-cell "1 804.00 KR" at bounding box center [711, 685] width 138 height 31
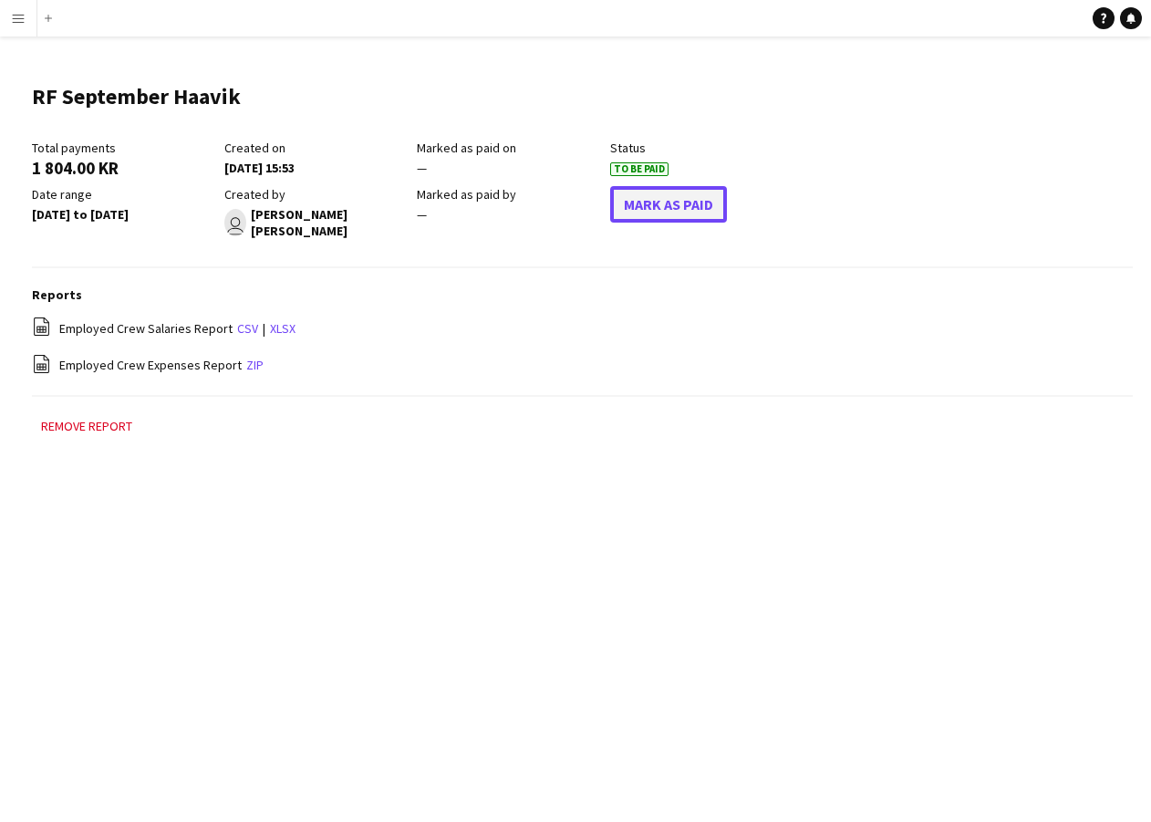
click at [661, 211] on button "Mark As Paid" at bounding box center [668, 204] width 117 height 36
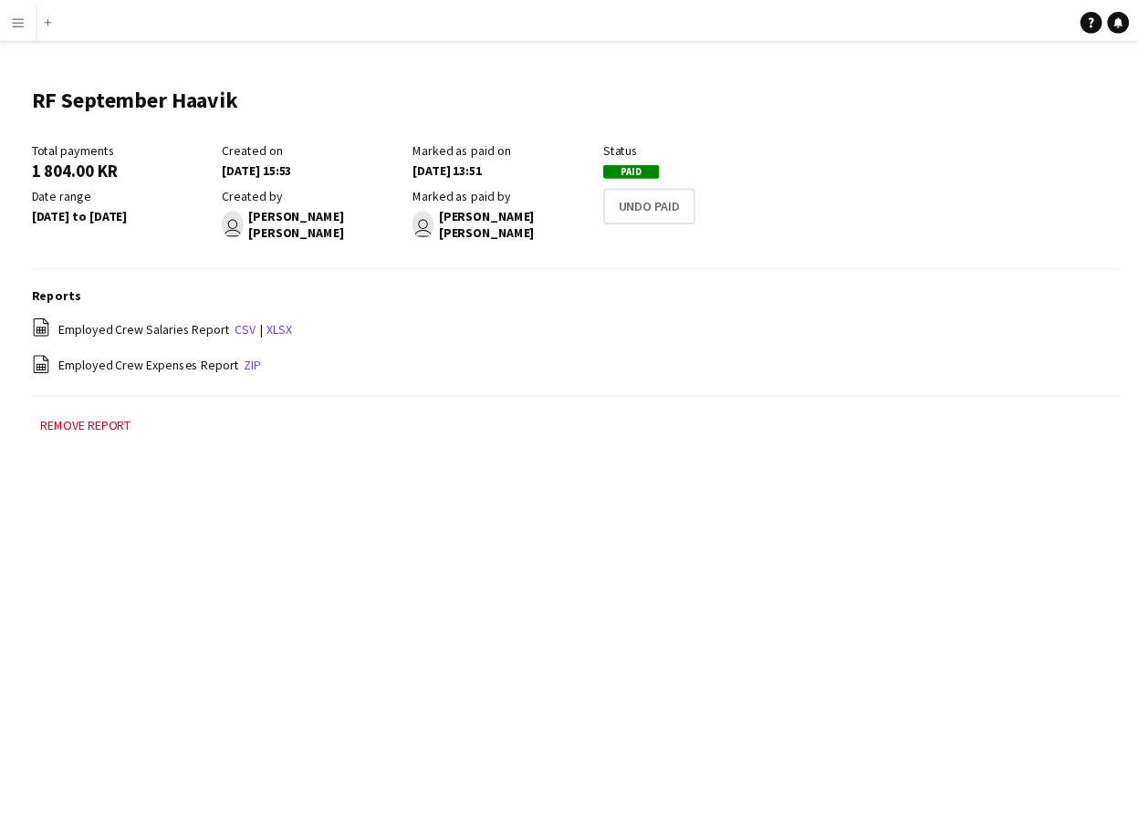
scroll to position [12, 0]
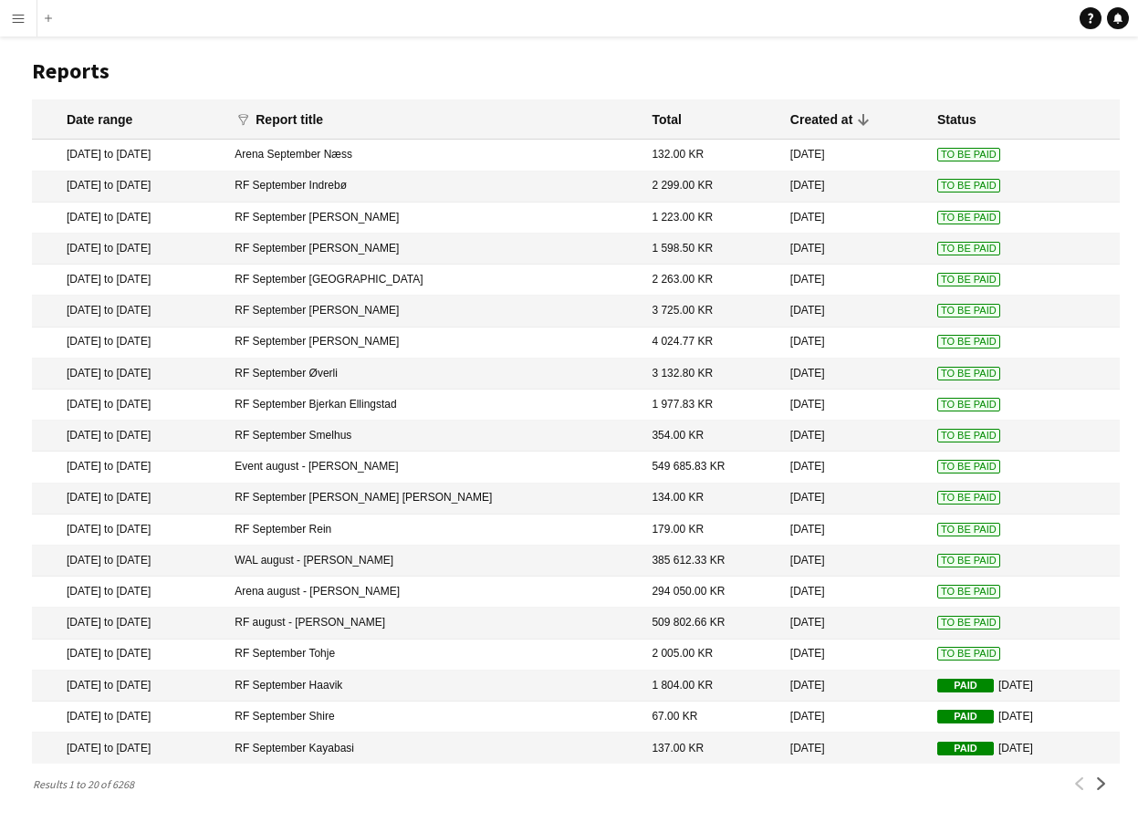
click at [781, 655] on mat-cell "[DATE]" at bounding box center [854, 654] width 147 height 31
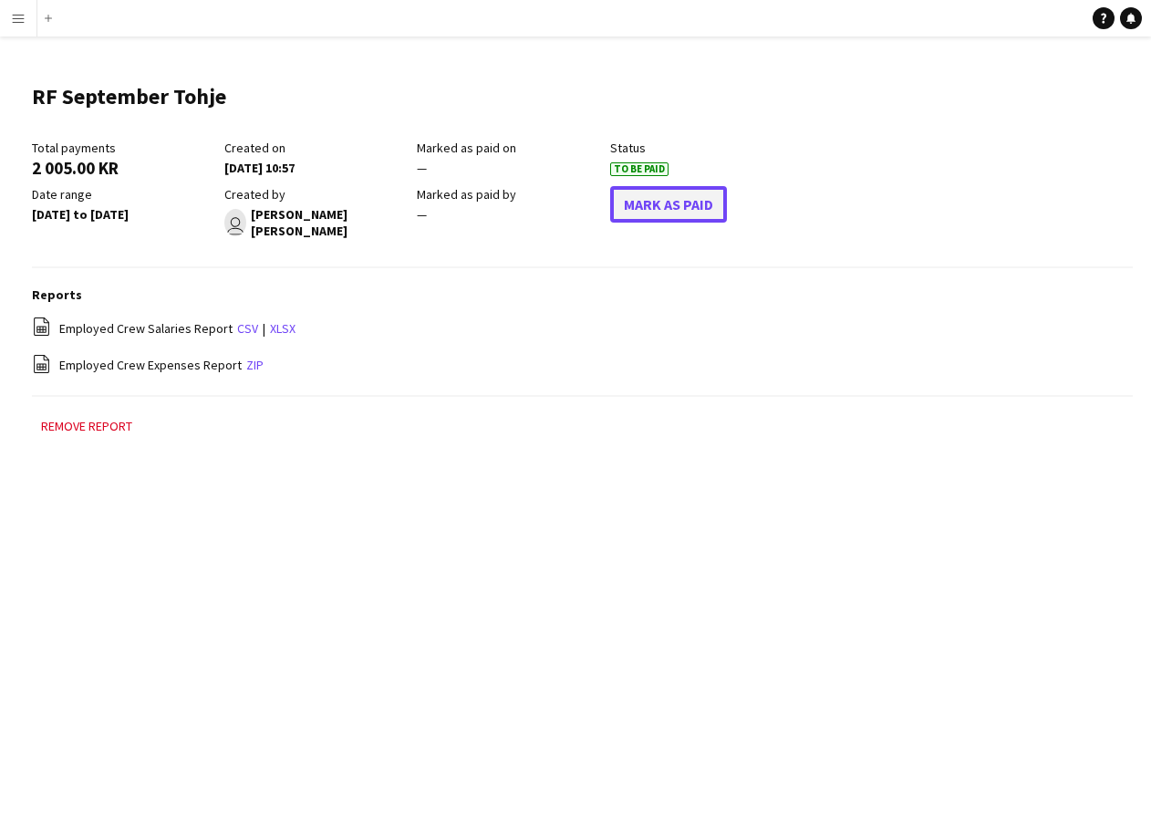
click at [660, 205] on button "Mark As Paid" at bounding box center [668, 204] width 117 height 36
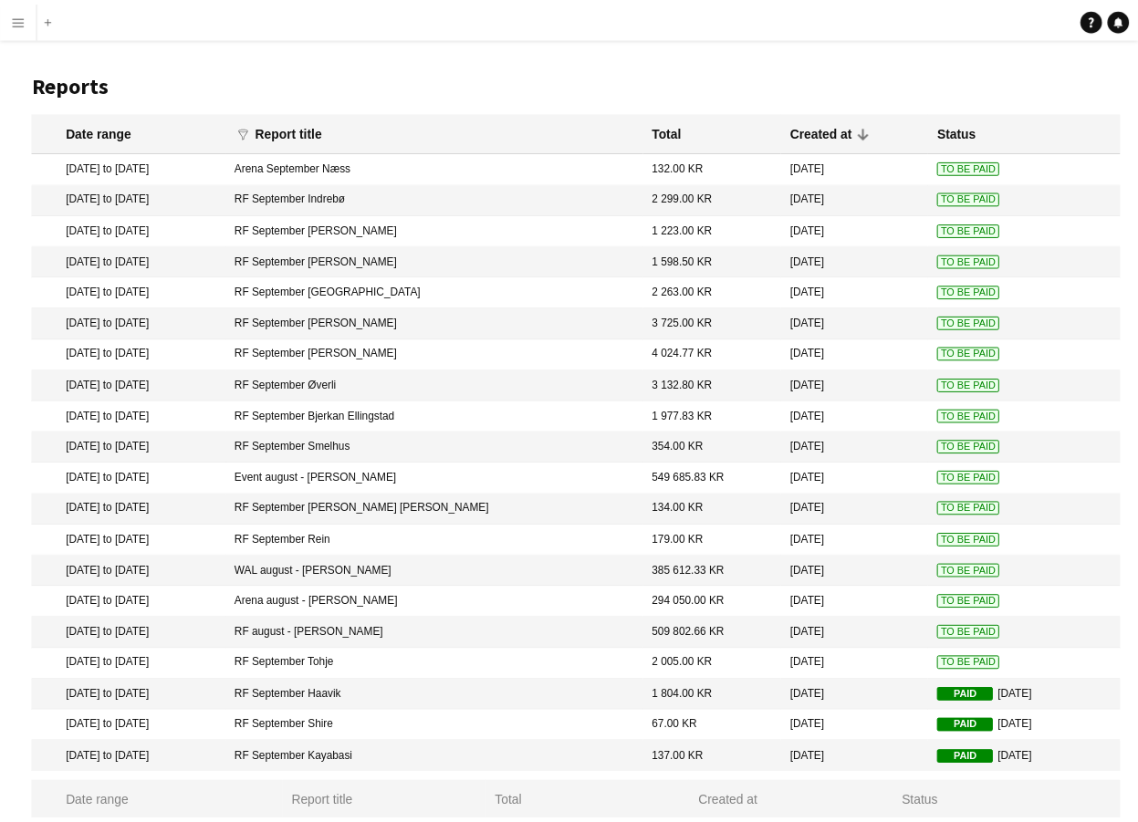
scroll to position [12, 0]
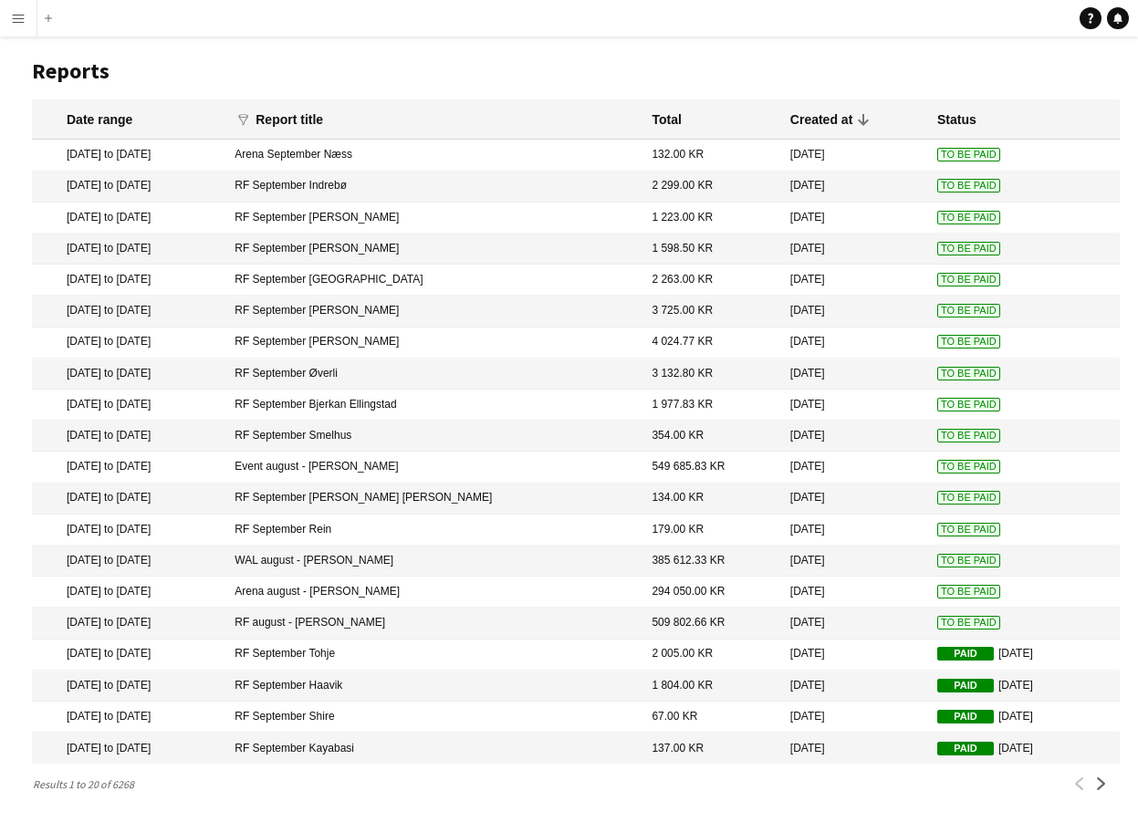
click at [812, 531] on mat-cell "[DATE]" at bounding box center [854, 529] width 147 height 31
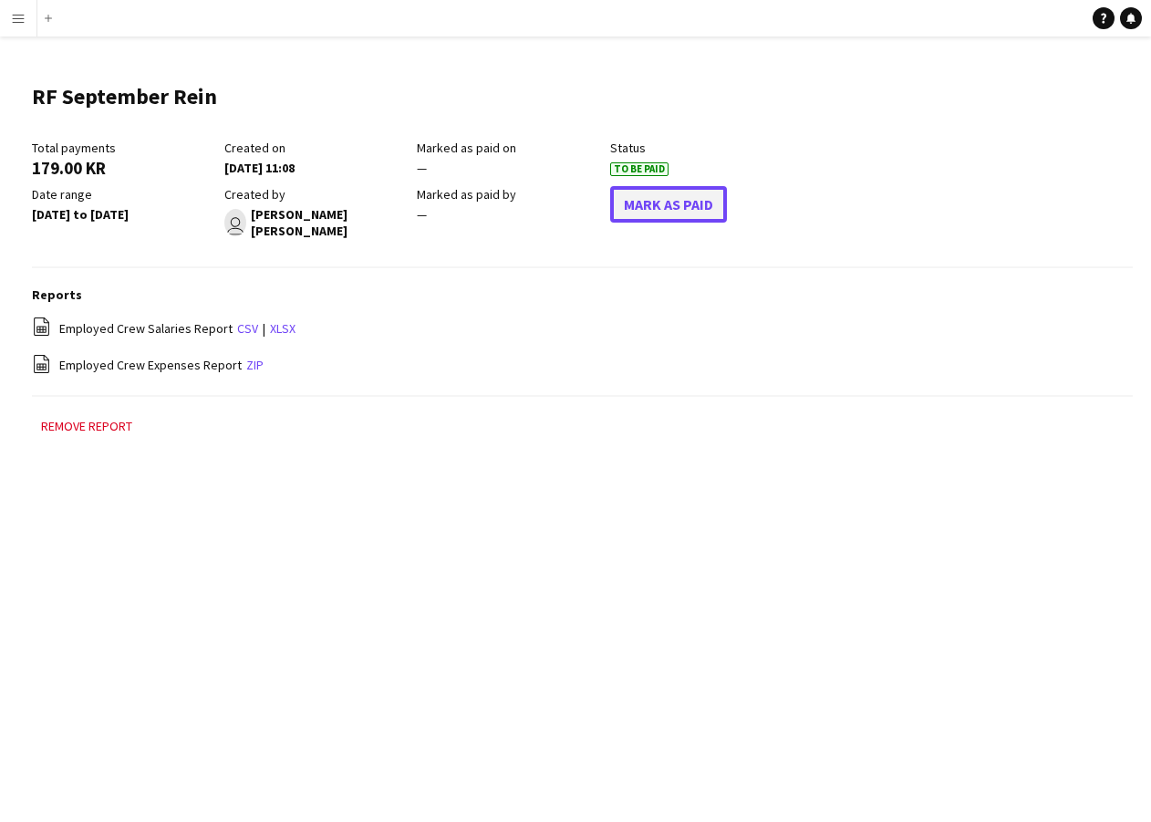
click at [658, 197] on button "Mark As Paid" at bounding box center [668, 204] width 117 height 36
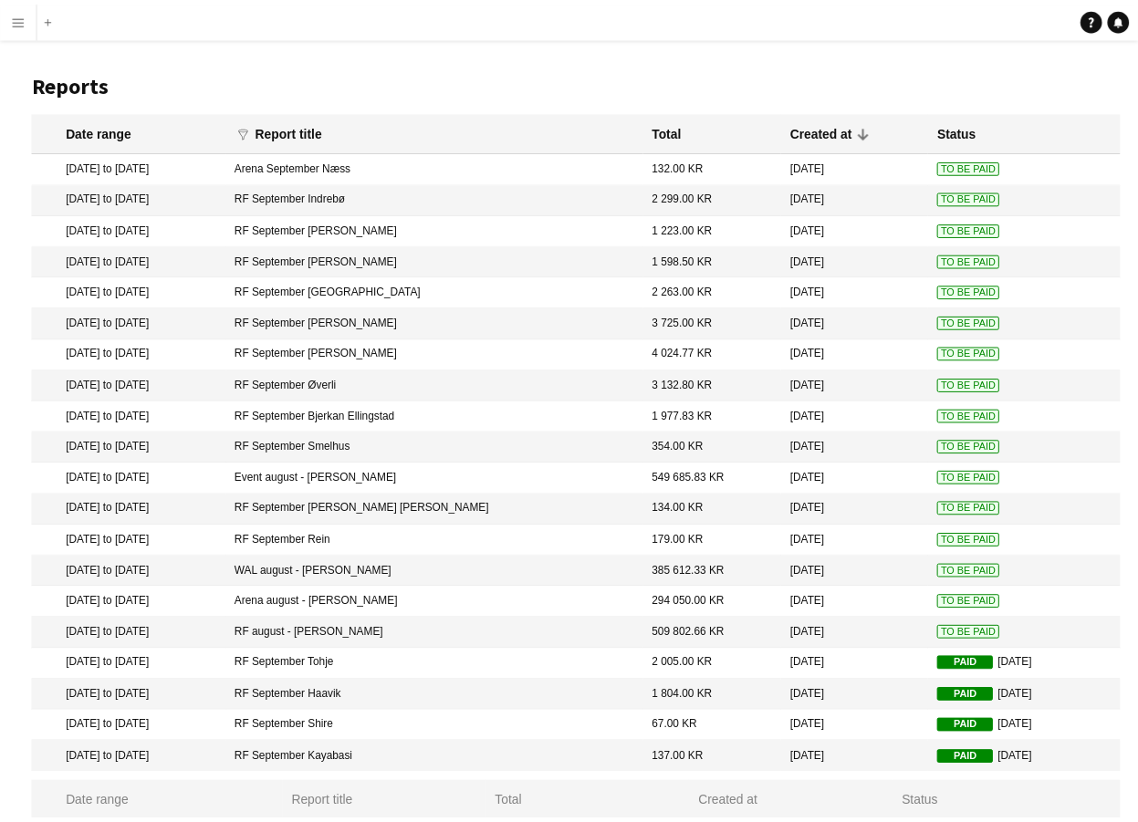
scroll to position [12, 0]
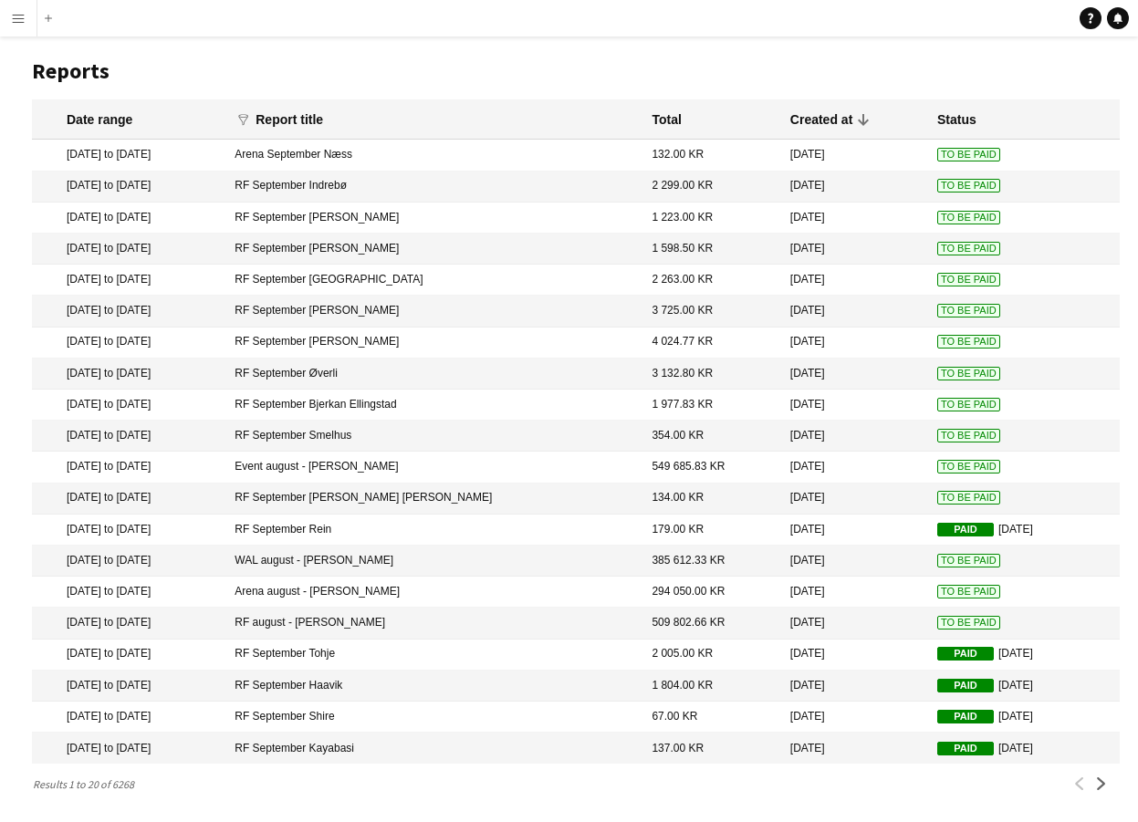
click at [963, 493] on mat-cell "To Be Paid" at bounding box center [1024, 498] width 192 height 31
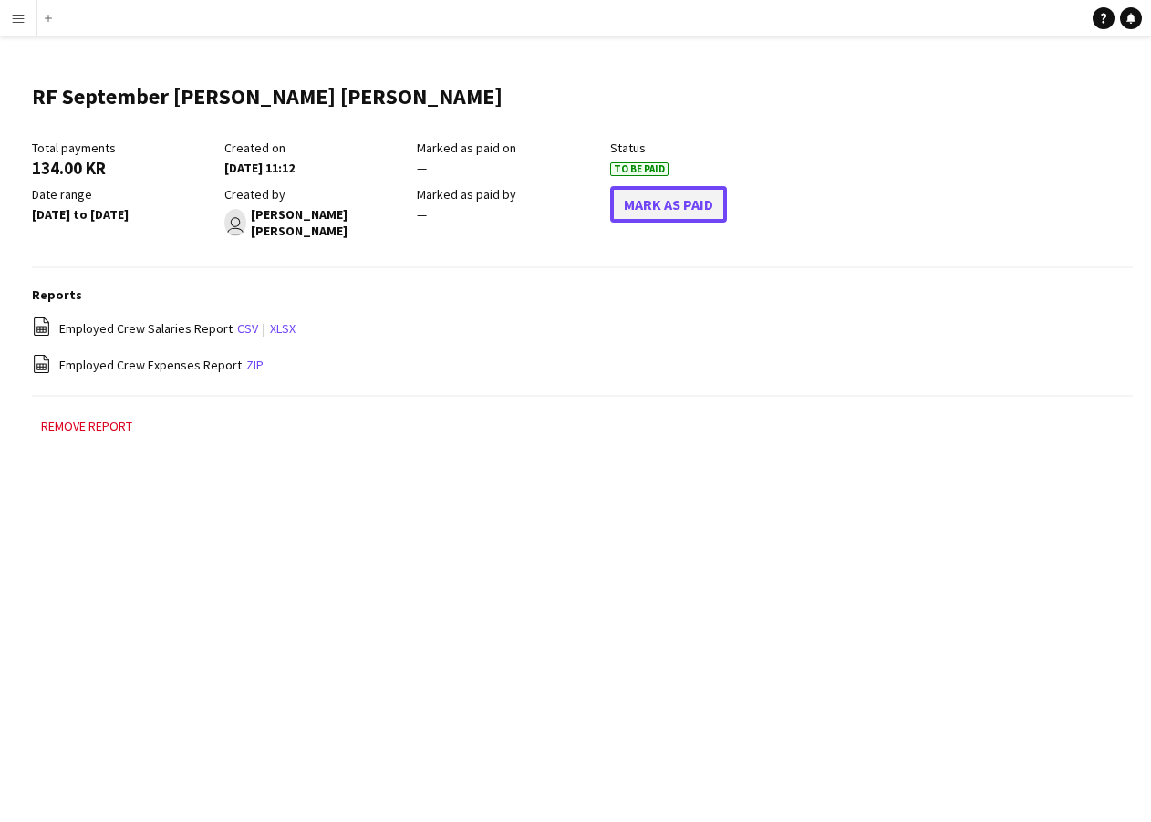
click at [631, 208] on button "Mark As Paid" at bounding box center [668, 204] width 117 height 36
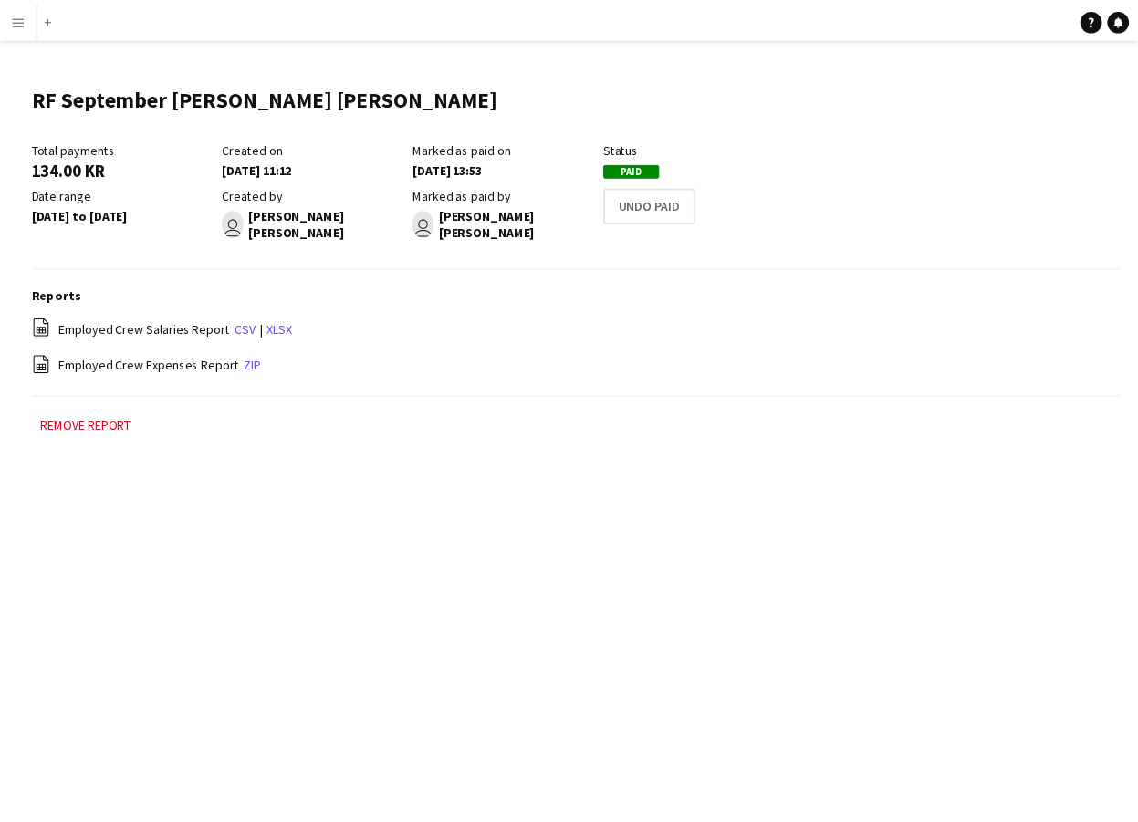
scroll to position [12, 0]
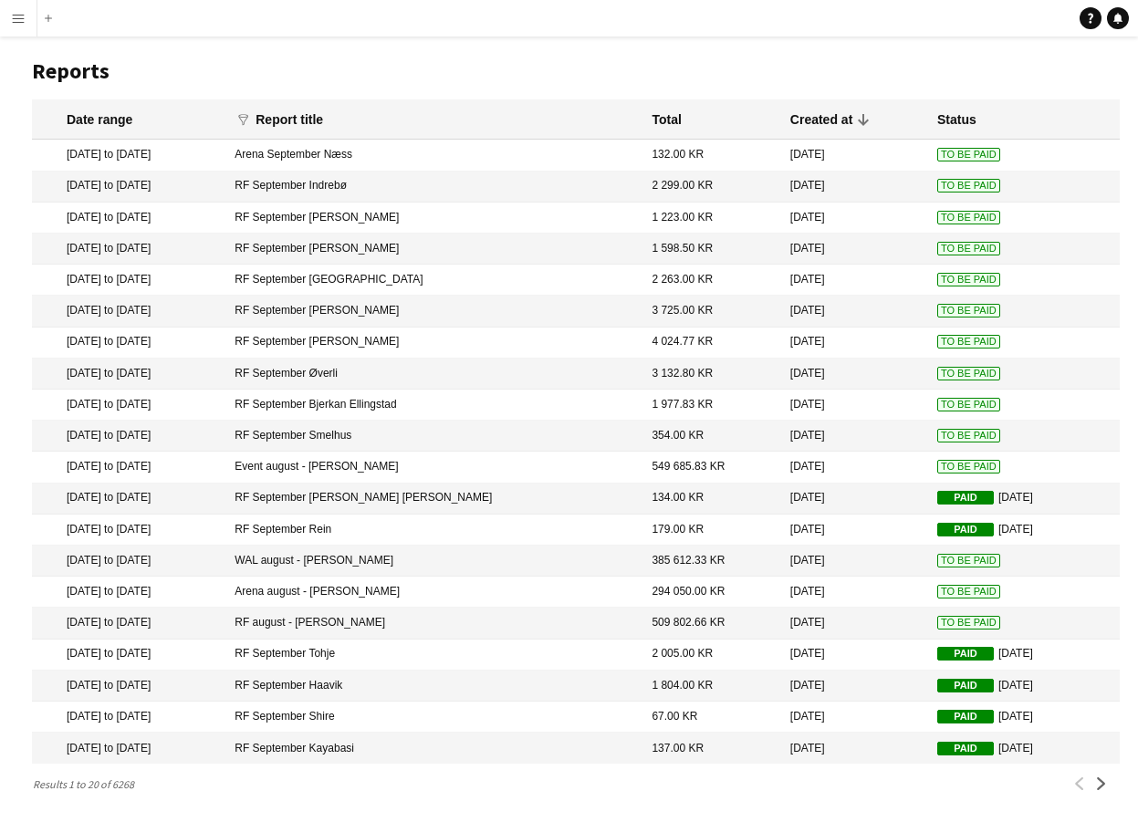
click at [937, 435] on span "To Be Paid" at bounding box center [968, 436] width 63 height 14
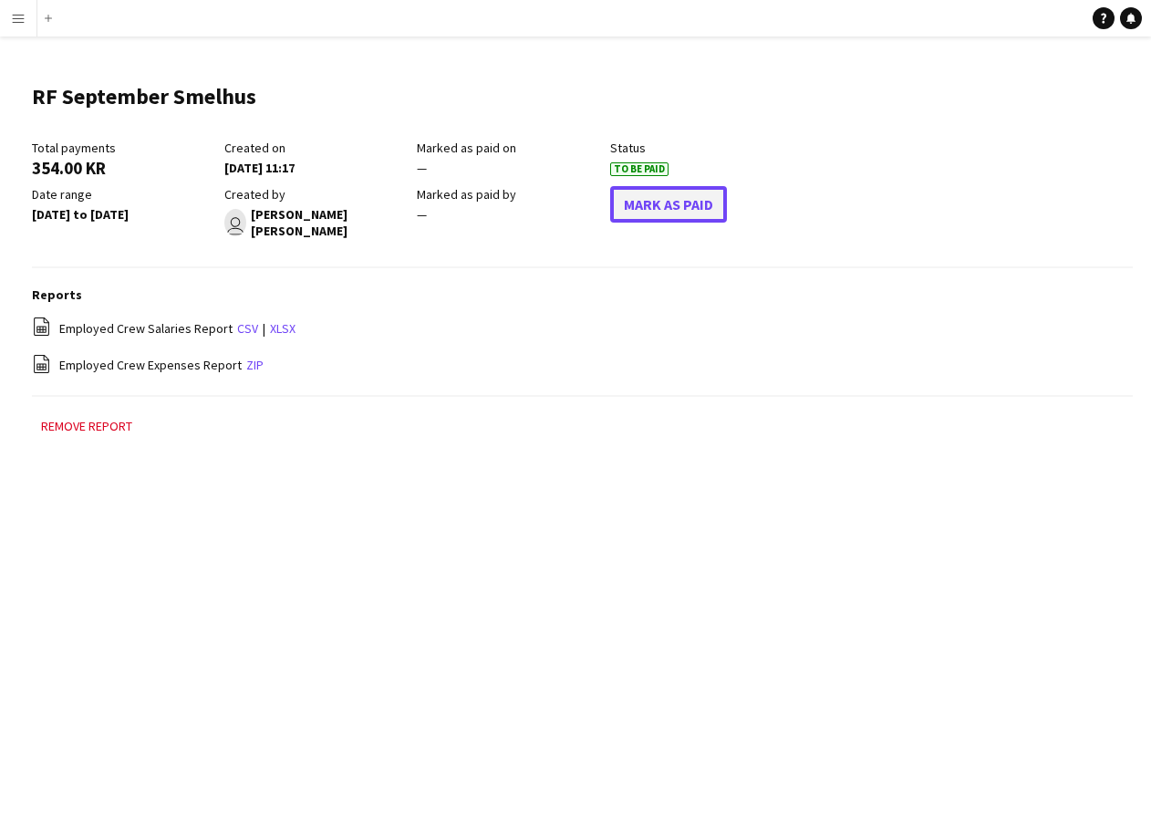
click at [663, 208] on button "Mark As Paid" at bounding box center [668, 204] width 117 height 36
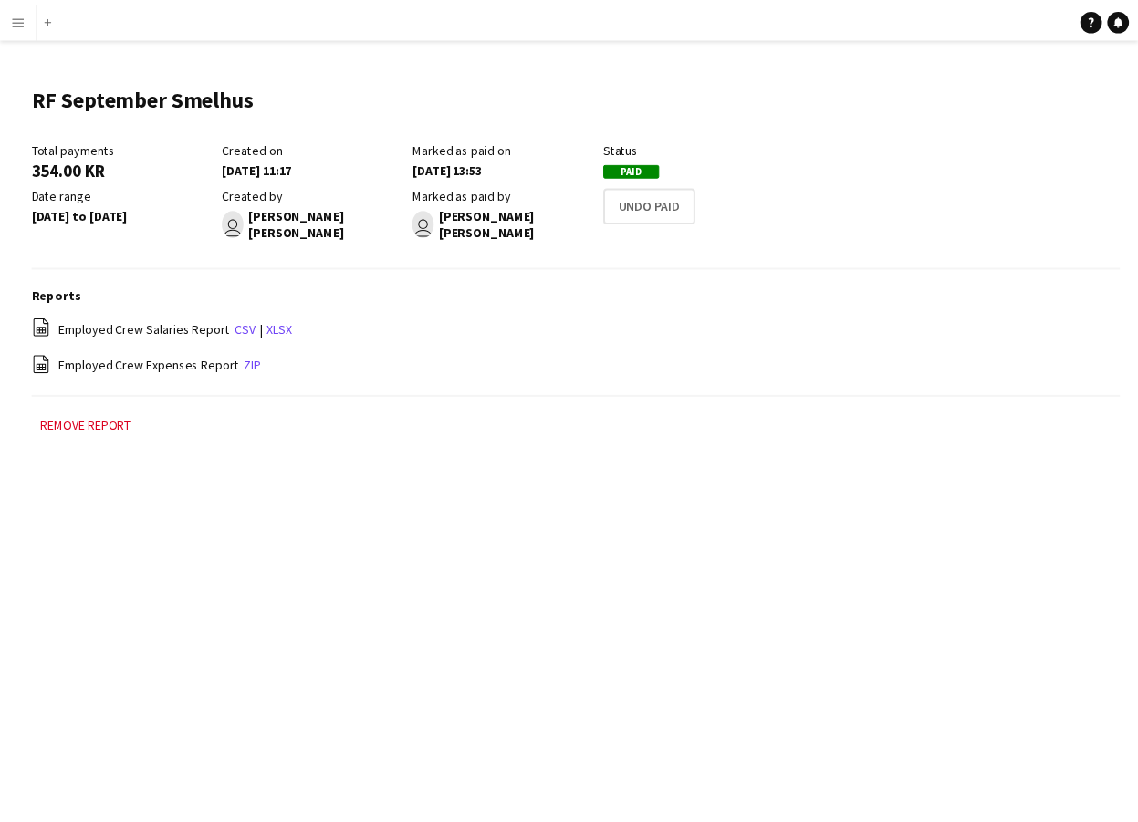
scroll to position [12, 0]
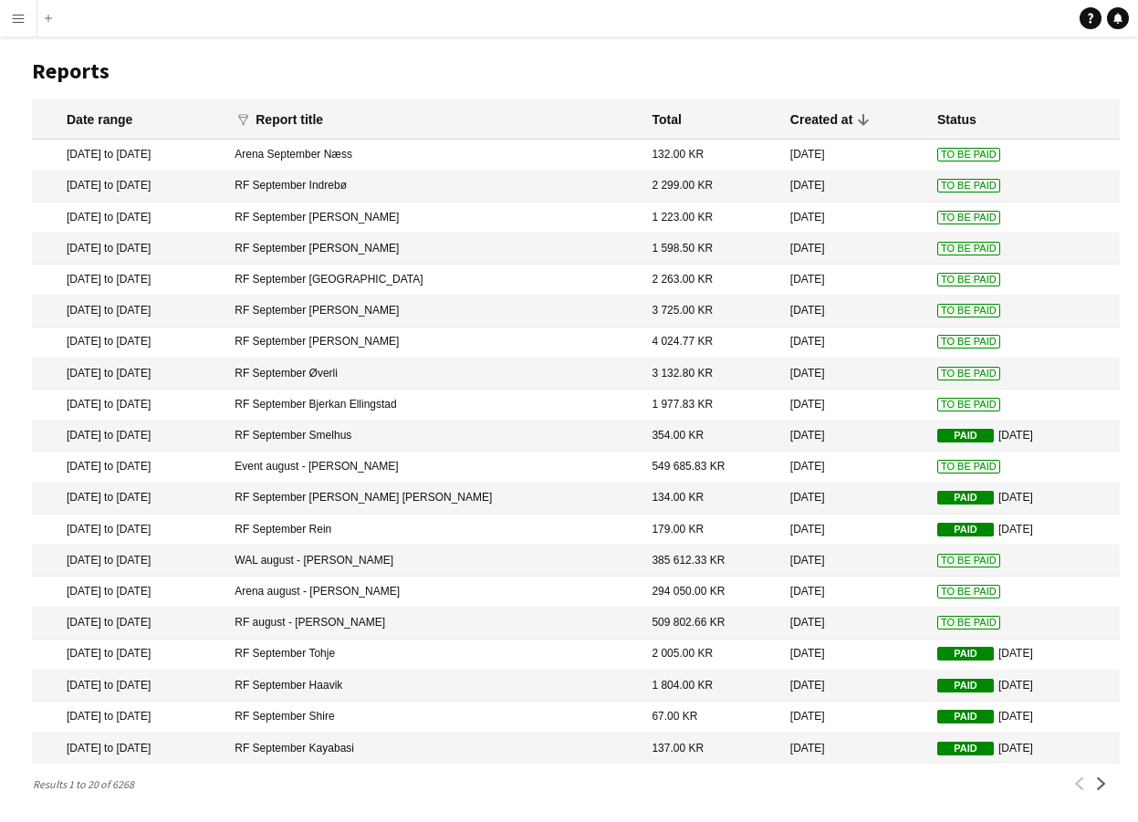
click at [937, 400] on span "To Be Paid" at bounding box center [968, 405] width 63 height 14
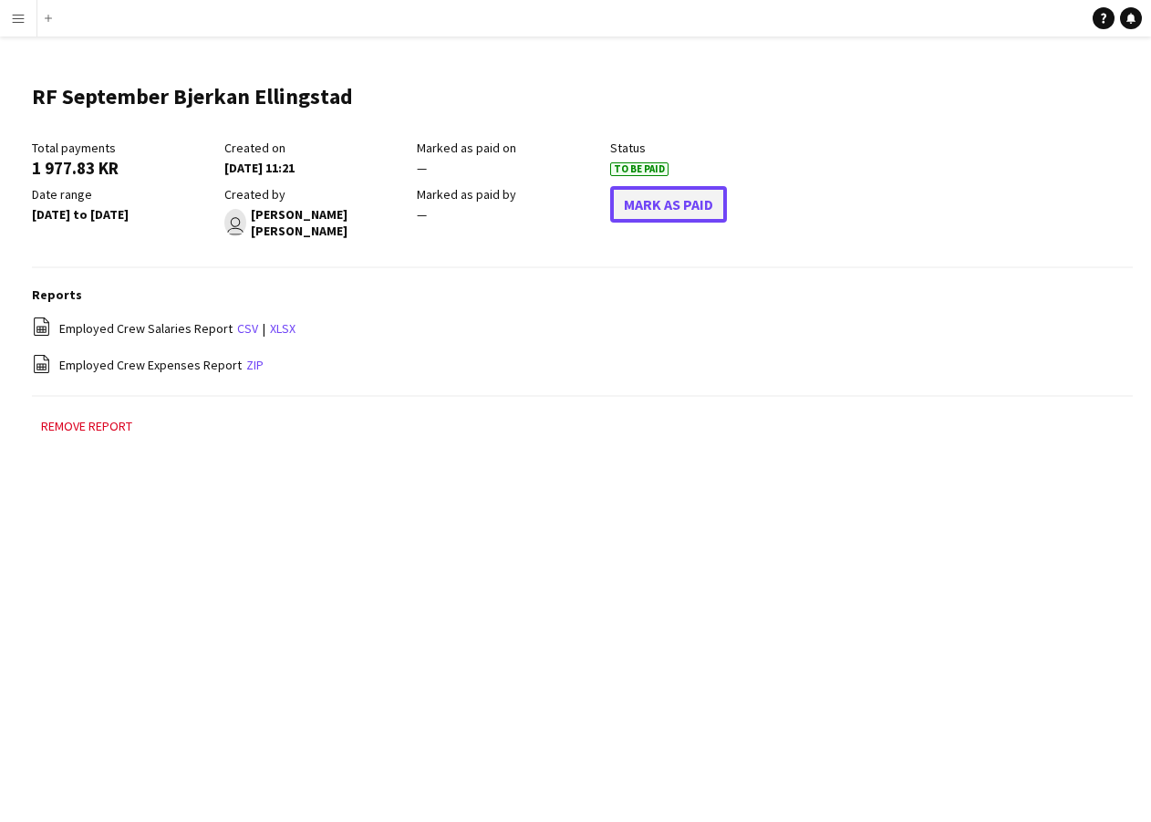
click at [641, 203] on button "Mark As Paid" at bounding box center [668, 204] width 117 height 36
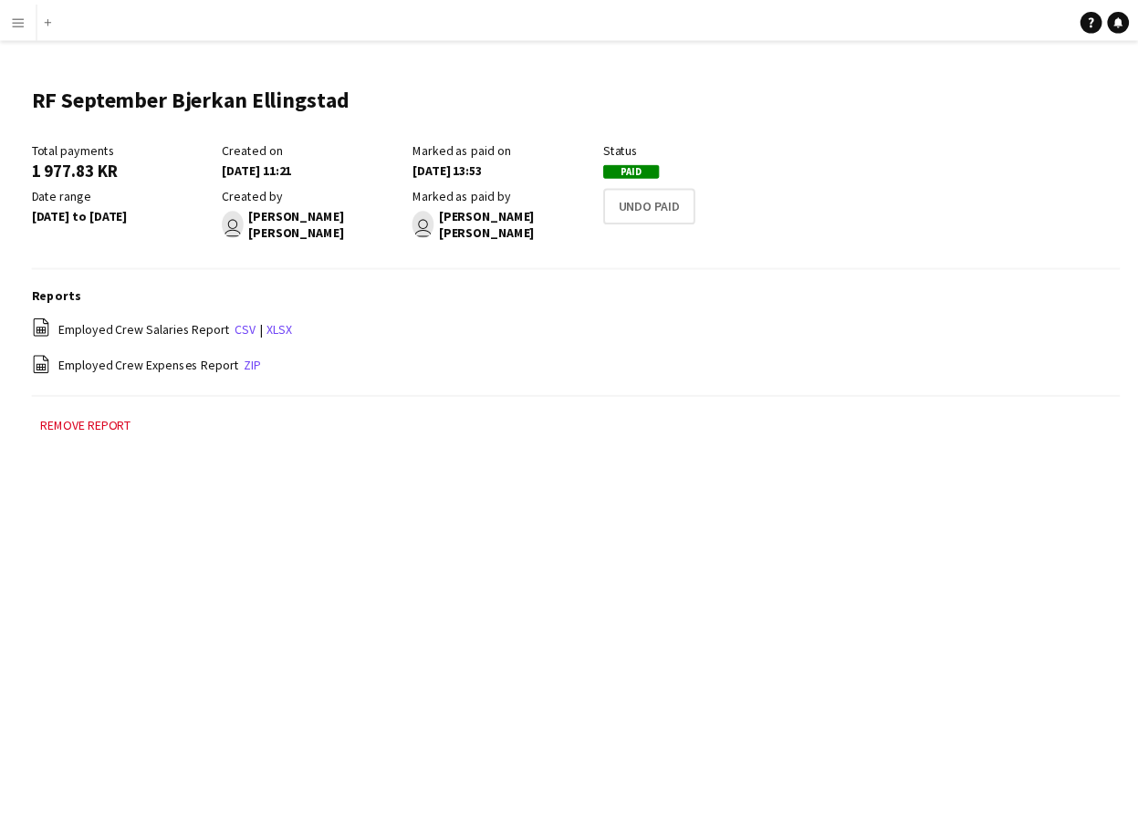
scroll to position [12, 0]
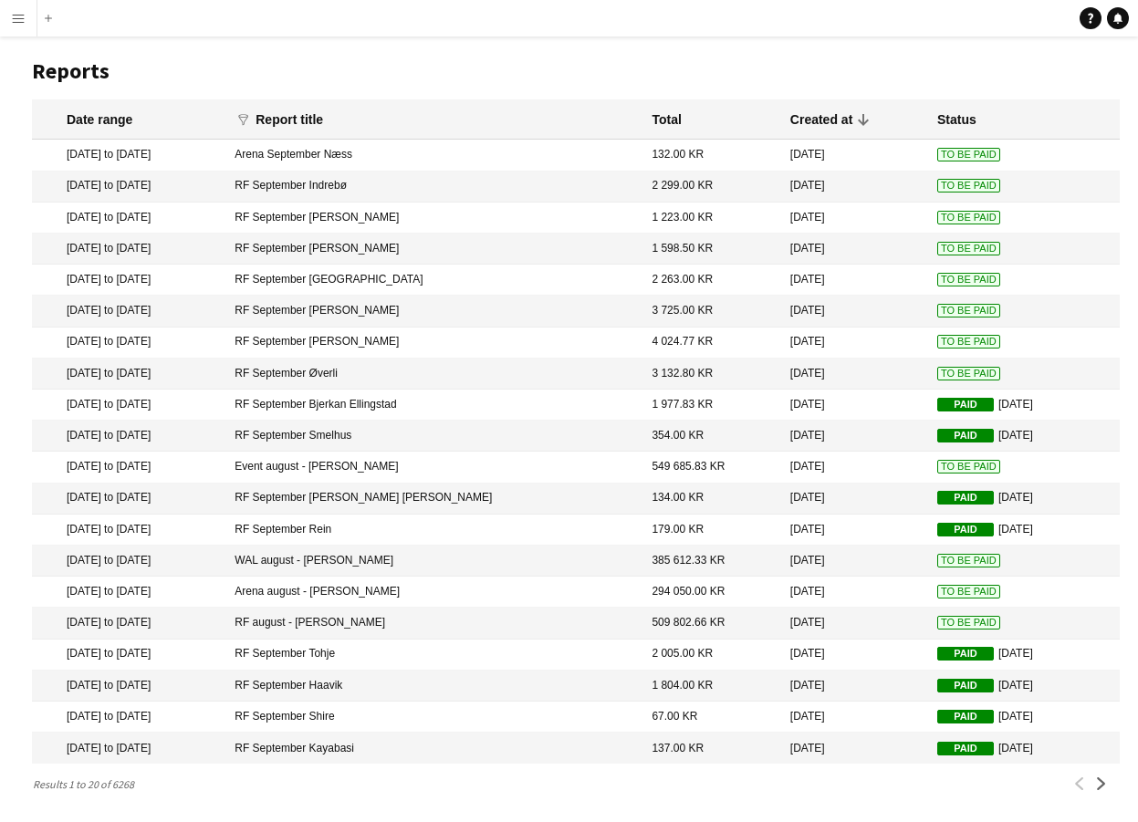
click at [716, 375] on mat-cell "3 132.80 KR" at bounding box center [711, 373] width 138 height 31
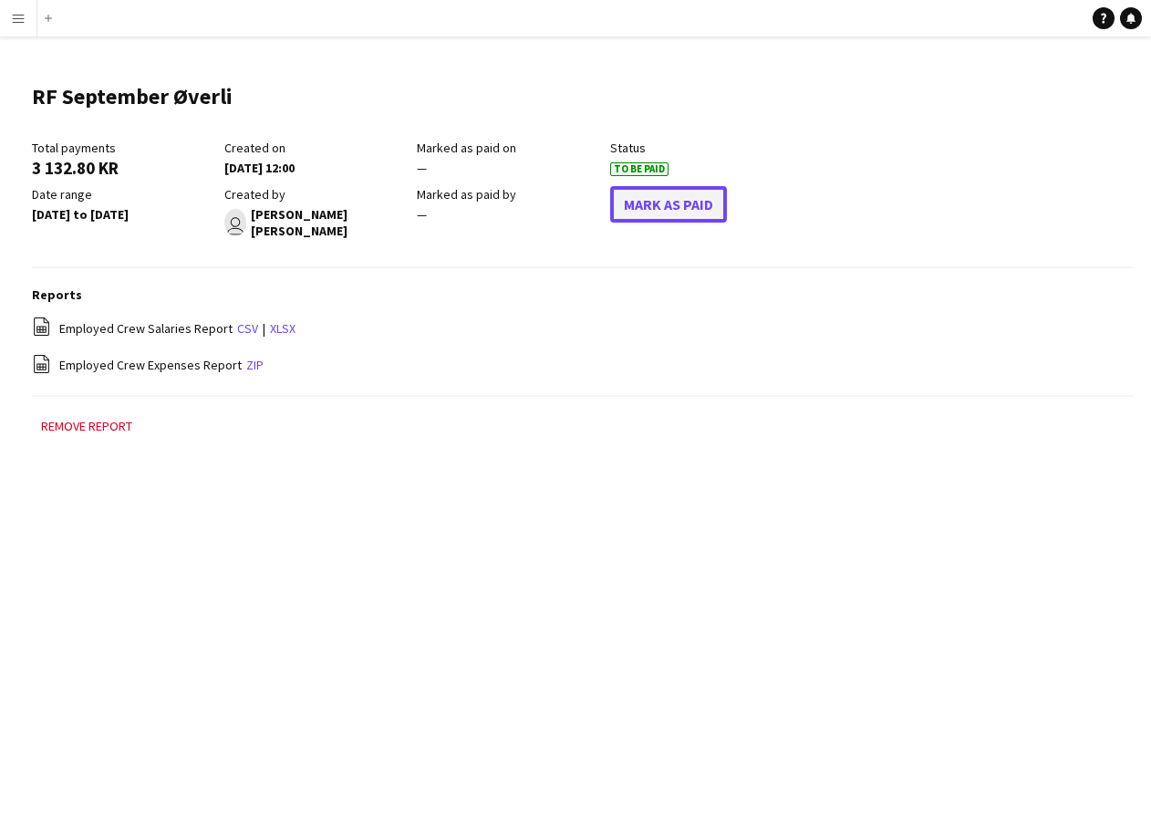
click at [650, 189] on button "Mark As Paid" at bounding box center [668, 204] width 117 height 36
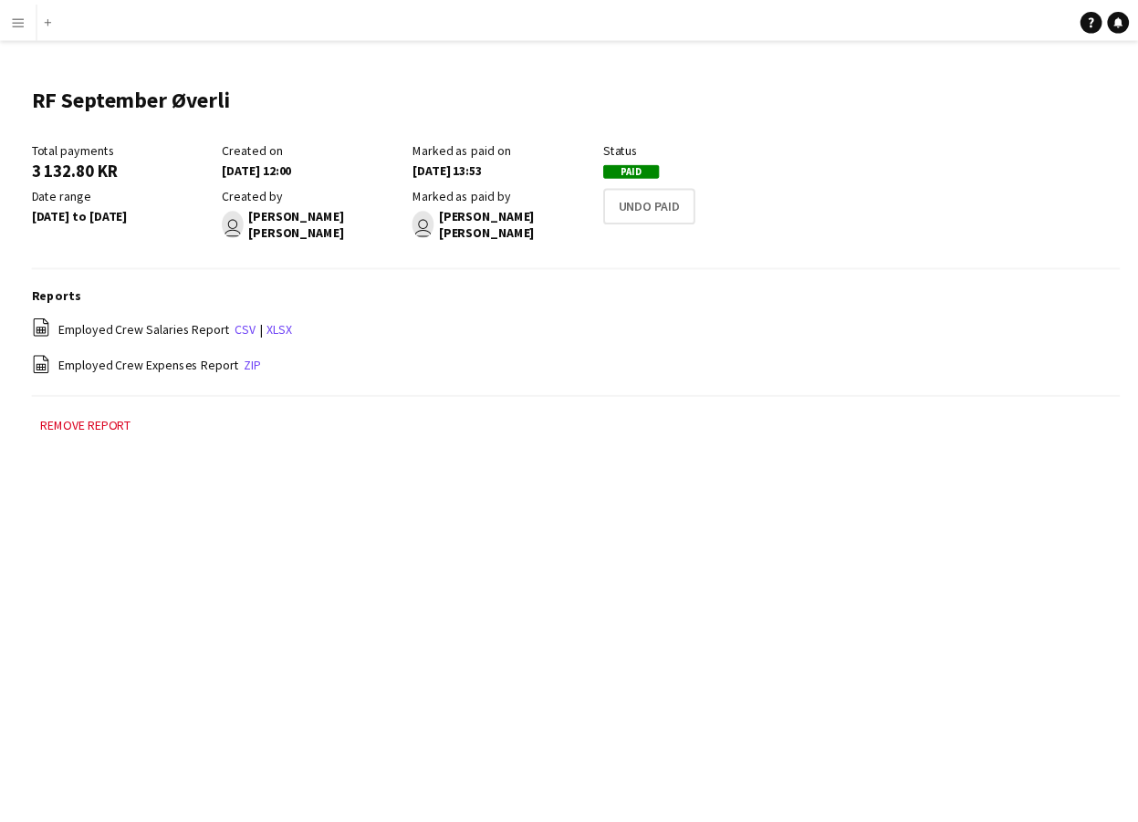
scroll to position [12, 0]
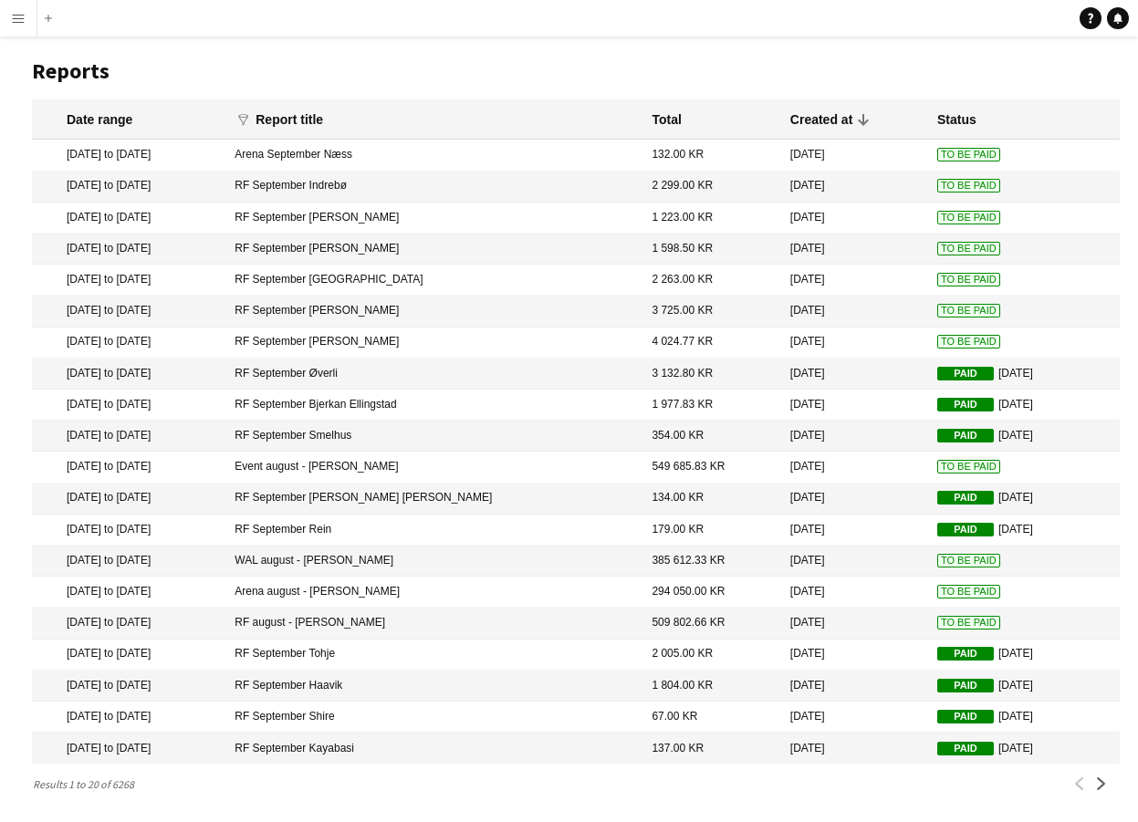
click at [937, 338] on span "To Be Paid" at bounding box center [968, 342] width 63 height 14
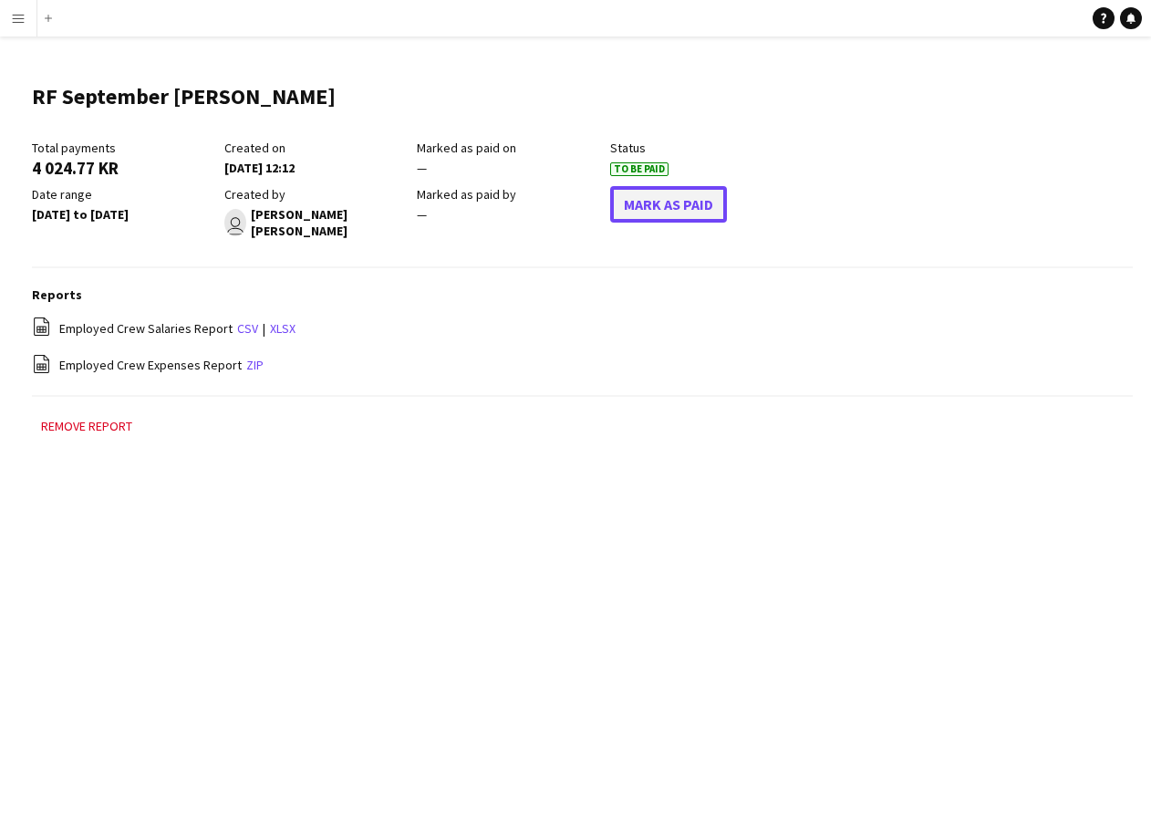
click at [652, 211] on button "Mark As Paid" at bounding box center [668, 204] width 117 height 36
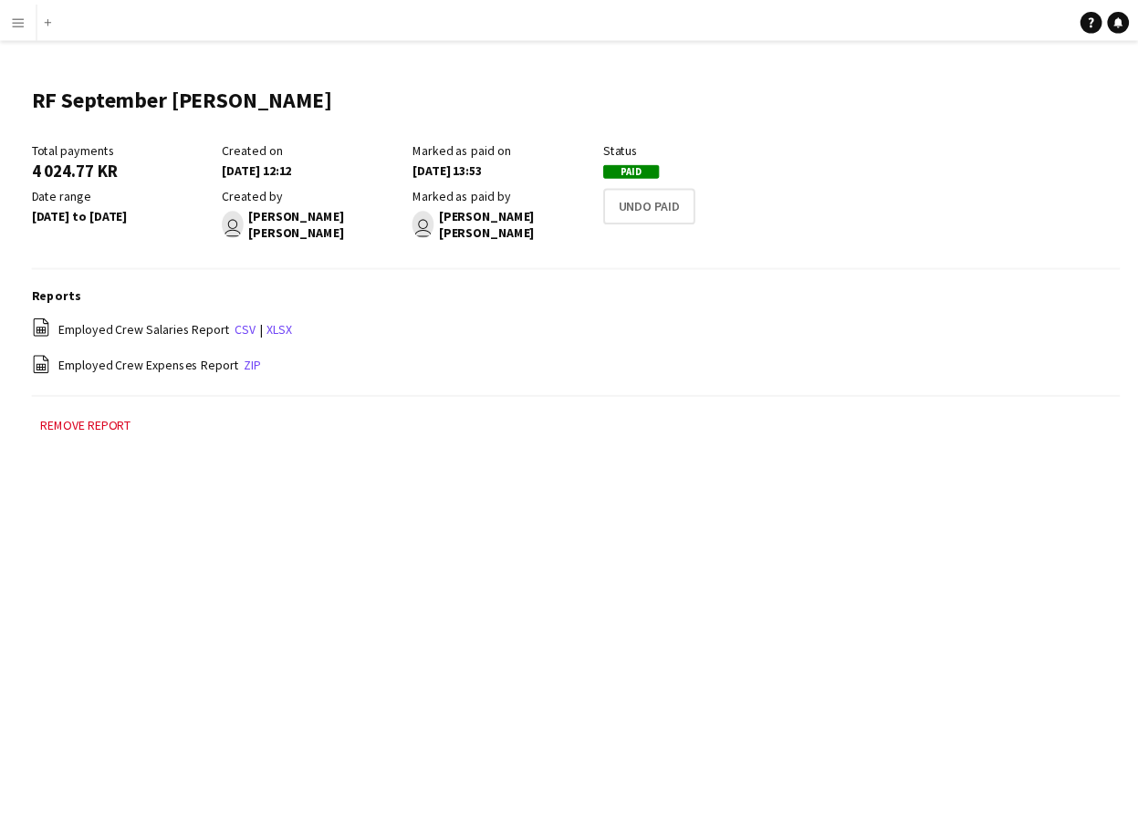
scroll to position [12, 0]
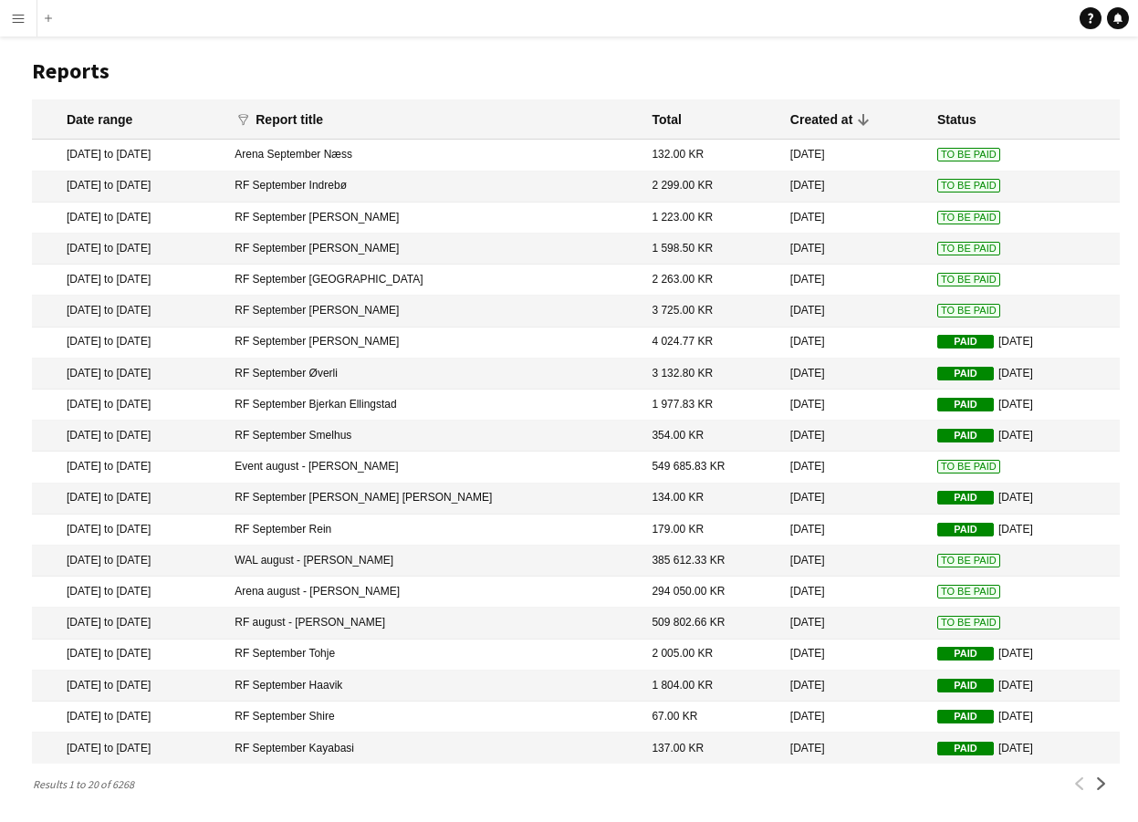
click at [951, 302] on mat-cell "To Be Paid" at bounding box center [1024, 311] width 192 height 31
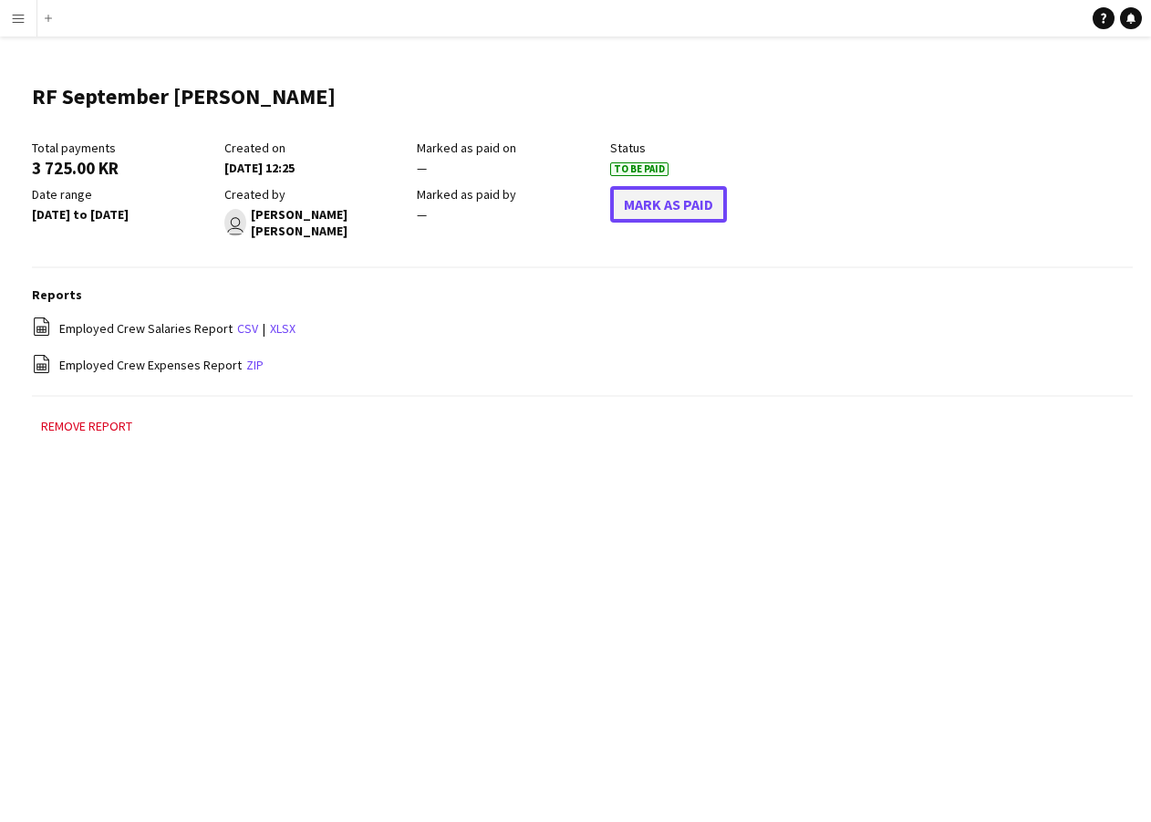
click at [639, 205] on button "Mark As Paid" at bounding box center [668, 204] width 117 height 36
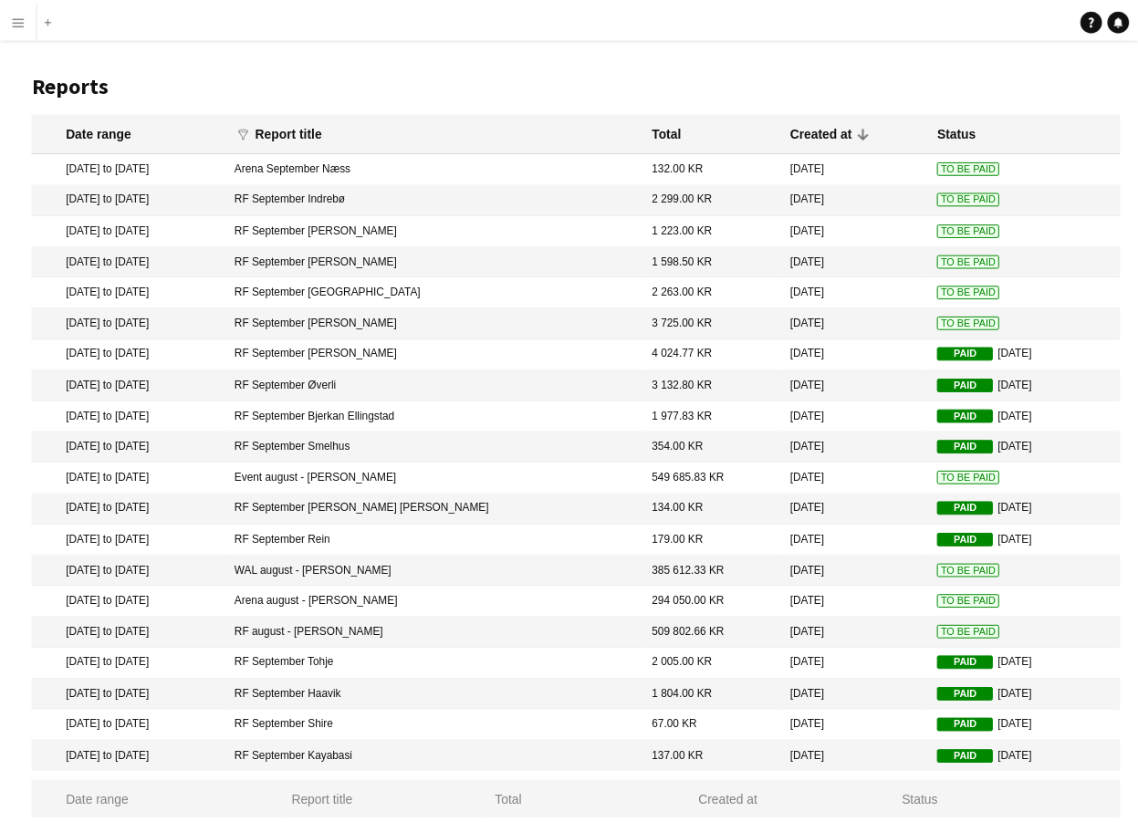
scroll to position [12, 0]
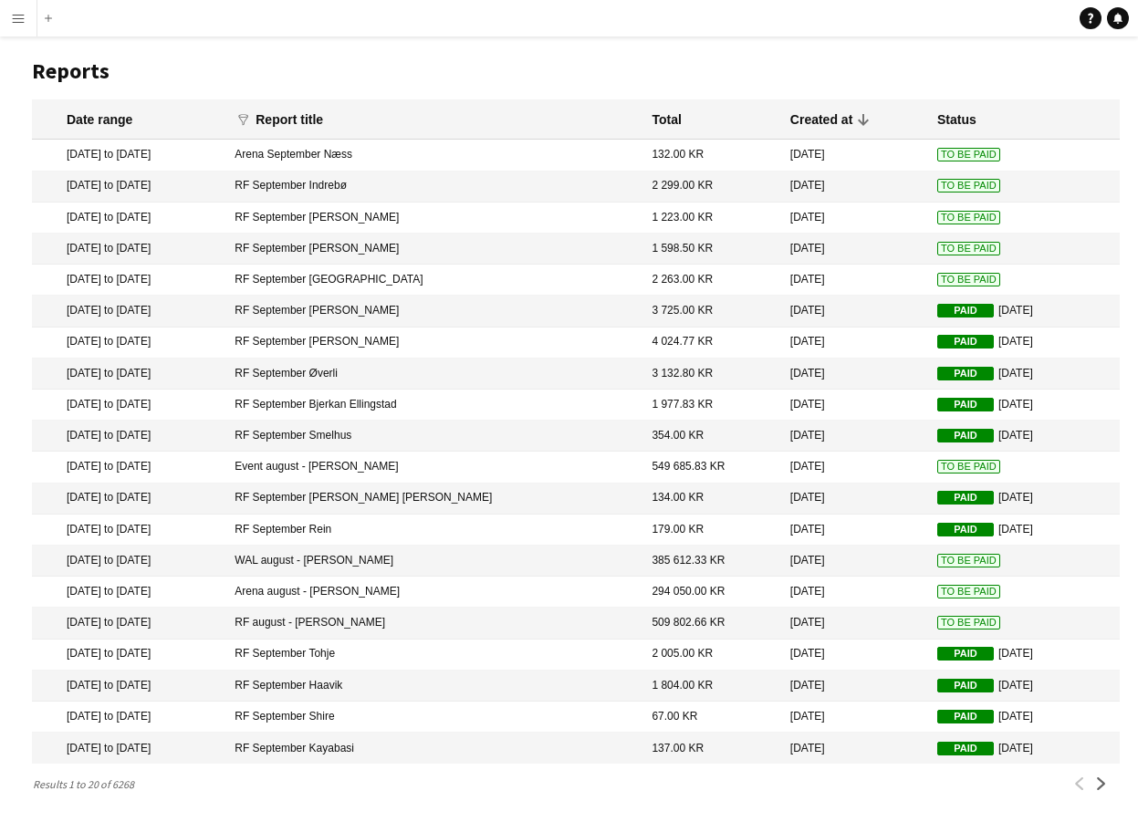
click at [939, 269] on mat-cell "To Be Paid" at bounding box center [1024, 280] width 192 height 31
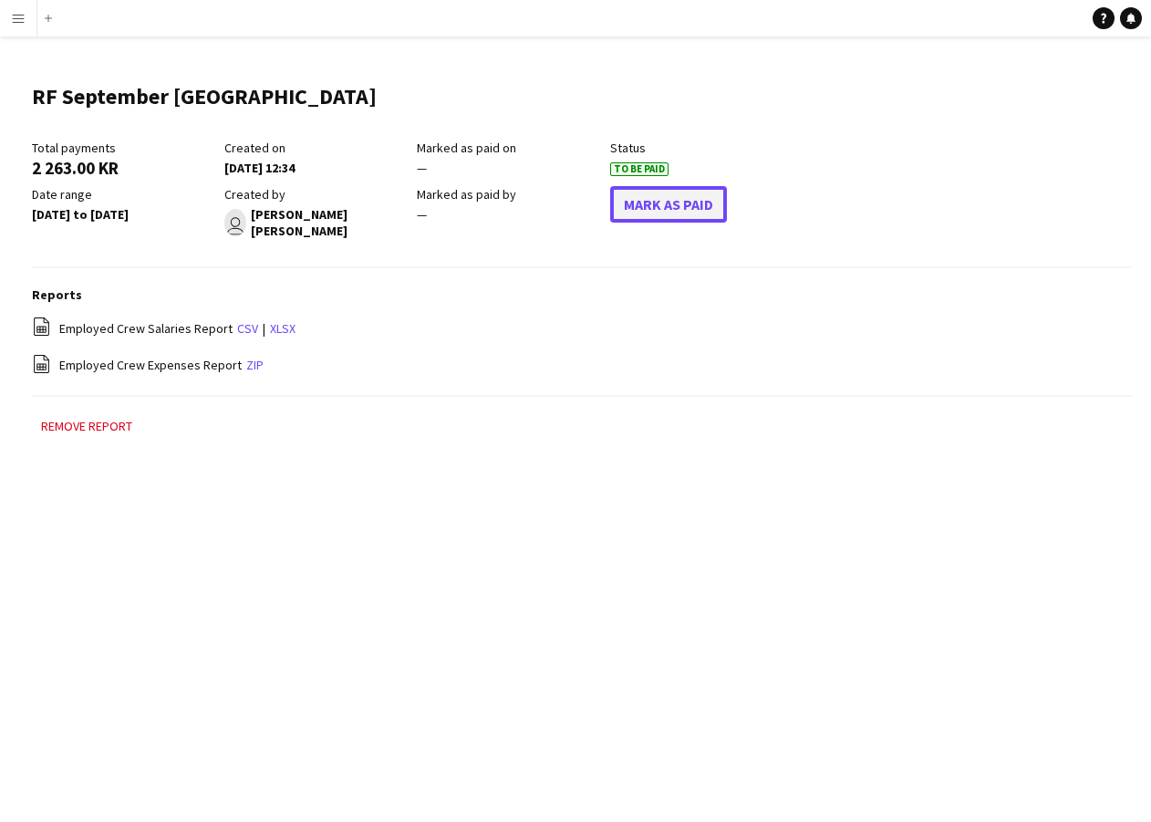
click at [651, 202] on button "Mark As Paid" at bounding box center [668, 204] width 117 height 36
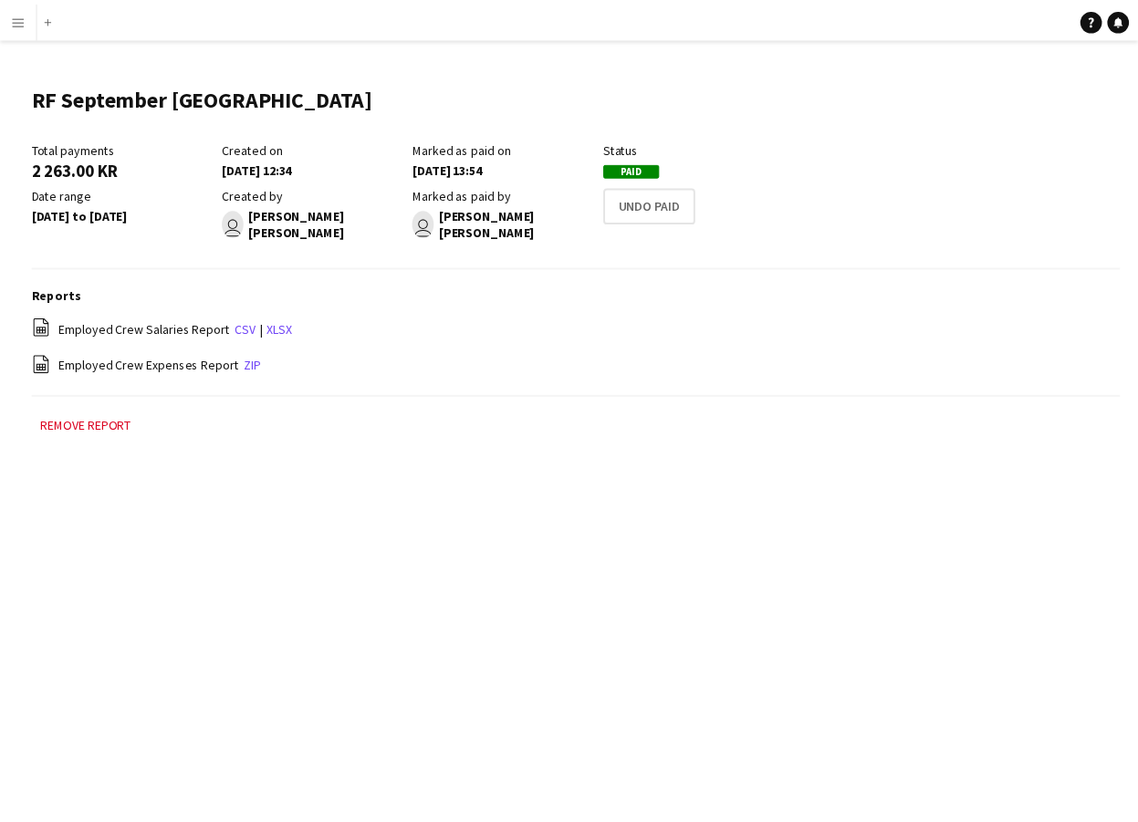
scroll to position [12, 0]
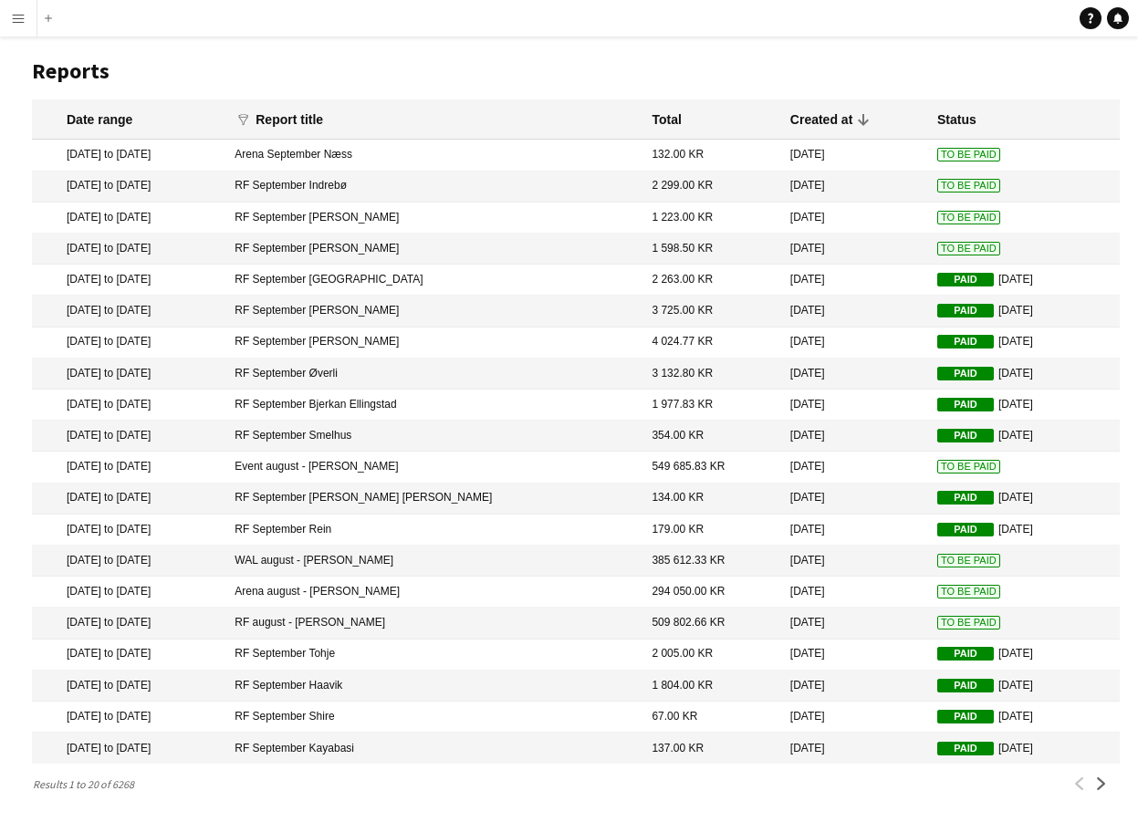
click at [930, 239] on mat-cell "To Be Paid" at bounding box center [1024, 249] width 192 height 31
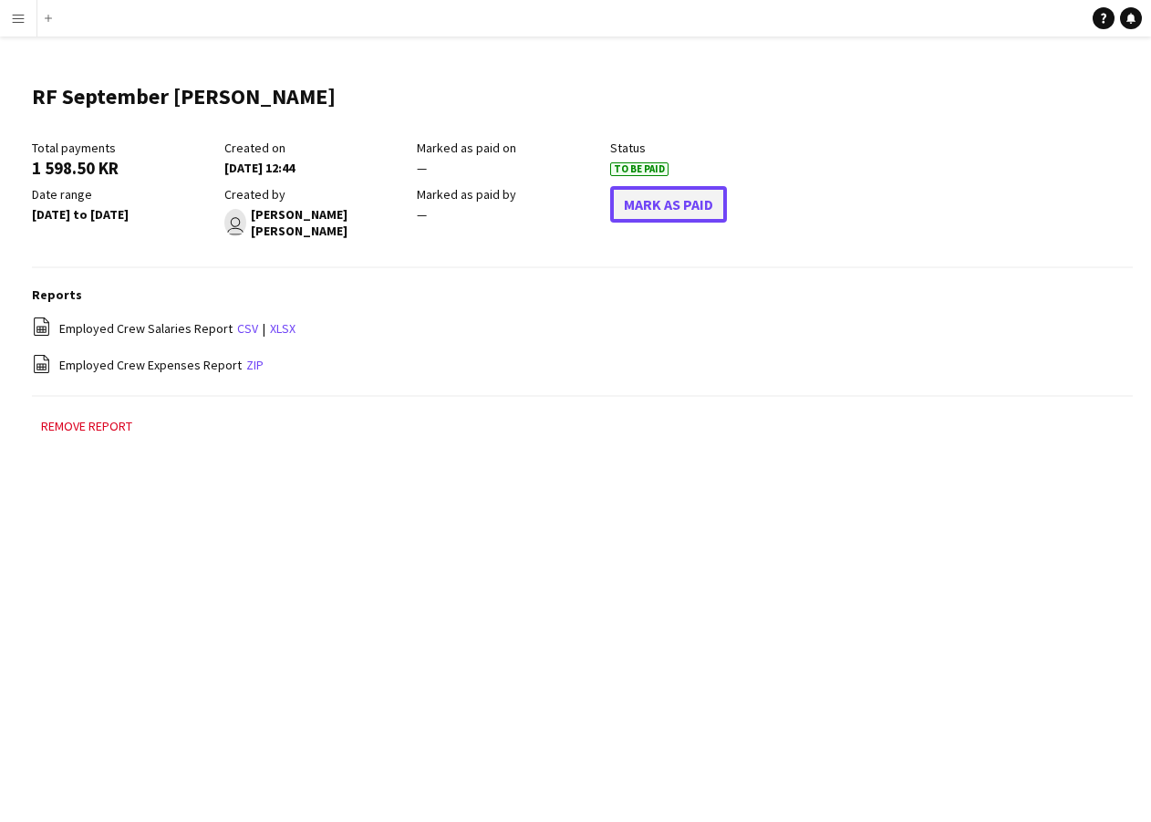
click at [656, 189] on button "Mark As Paid" at bounding box center [668, 204] width 117 height 36
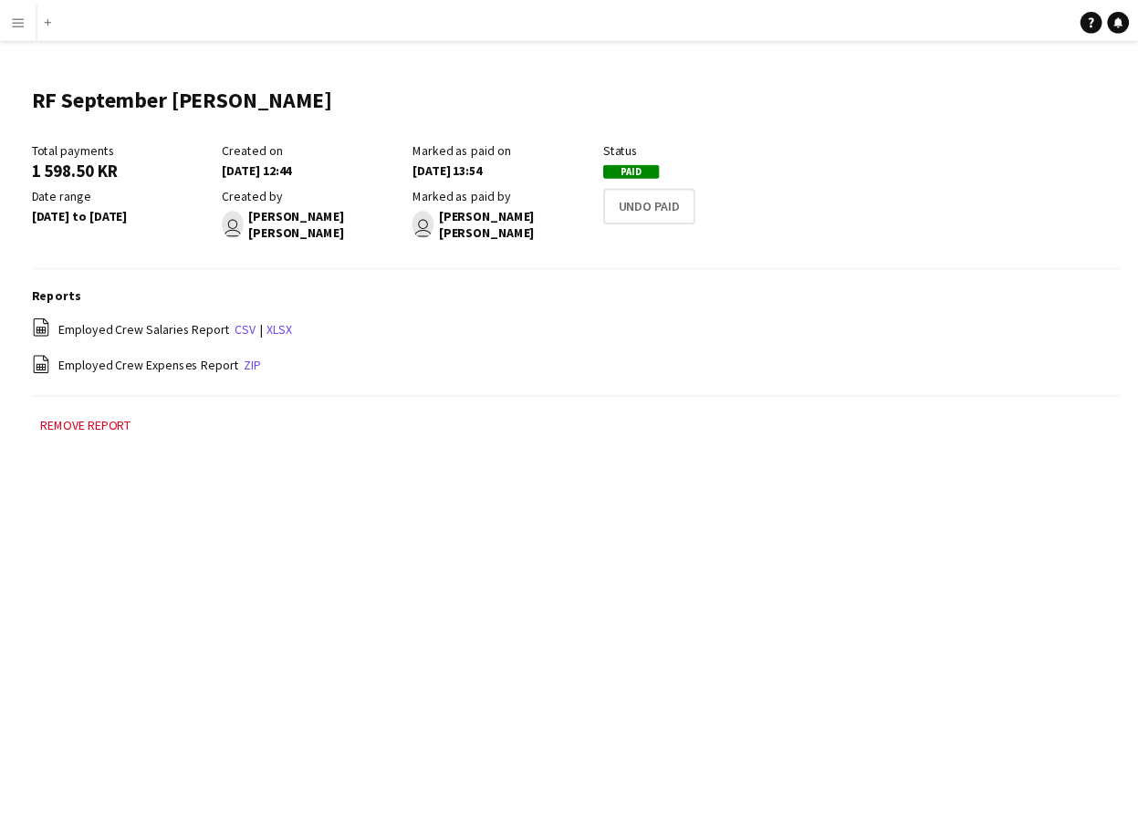
scroll to position [12, 0]
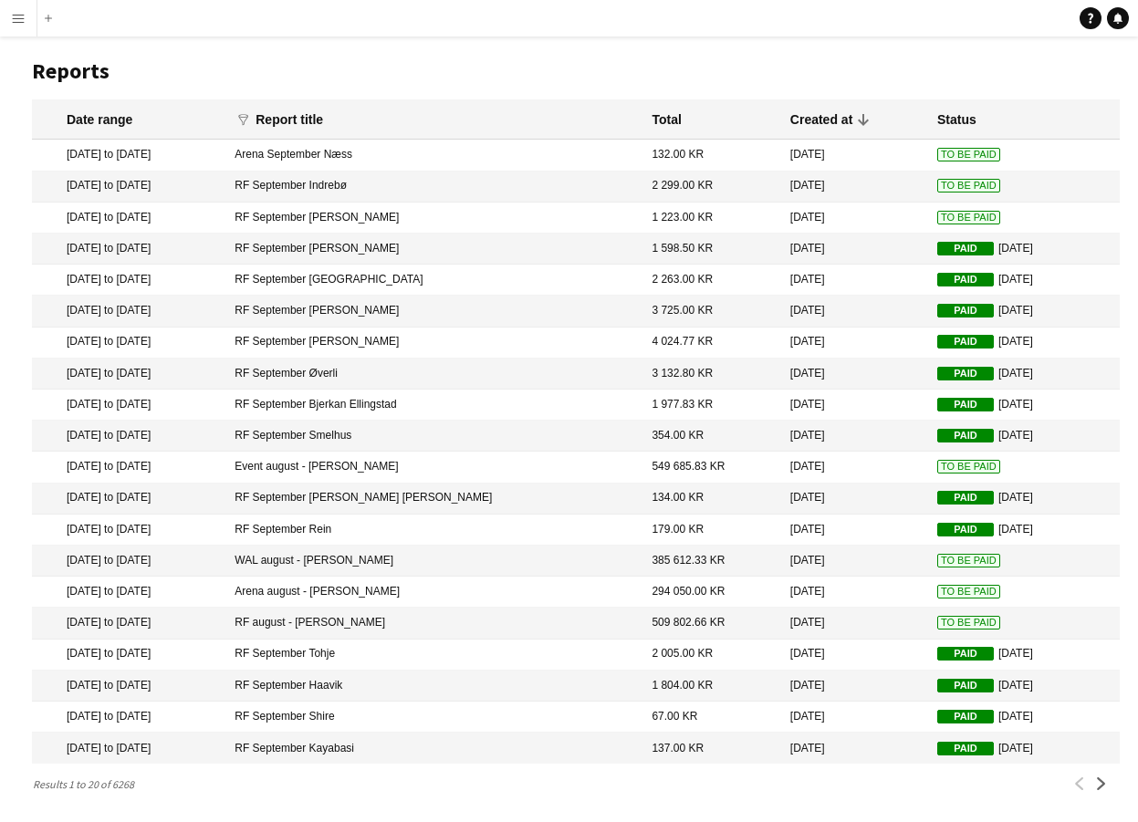
click at [937, 213] on span "To Be Paid" at bounding box center [968, 218] width 63 height 14
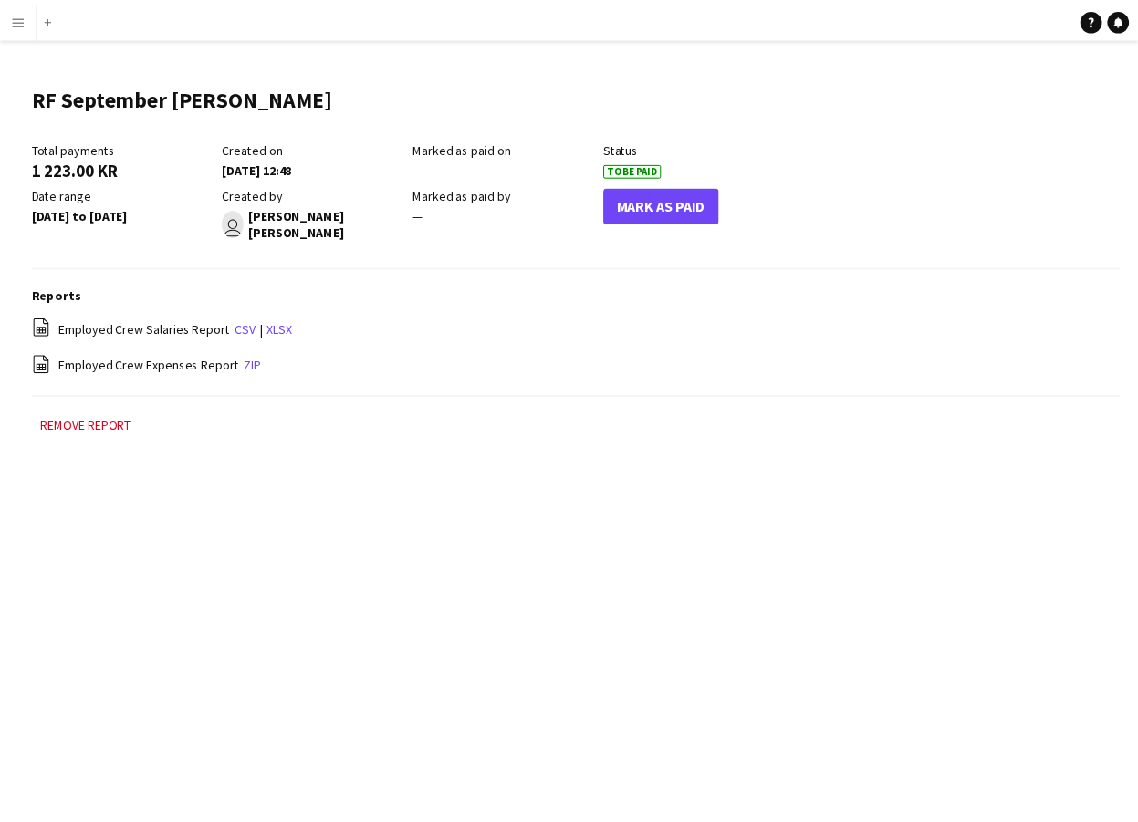
scroll to position [12, 0]
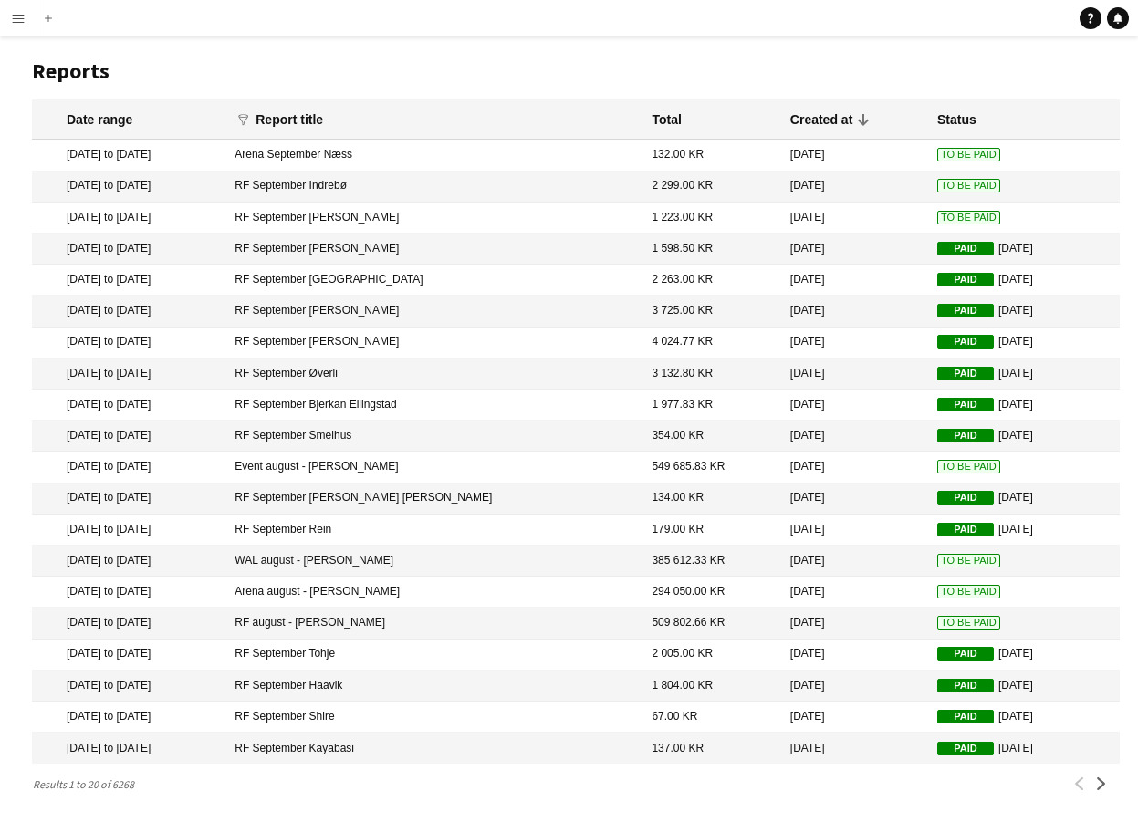
click at [446, 189] on mat-cell "RF September Indrebø" at bounding box center [433, 186] width 417 height 31
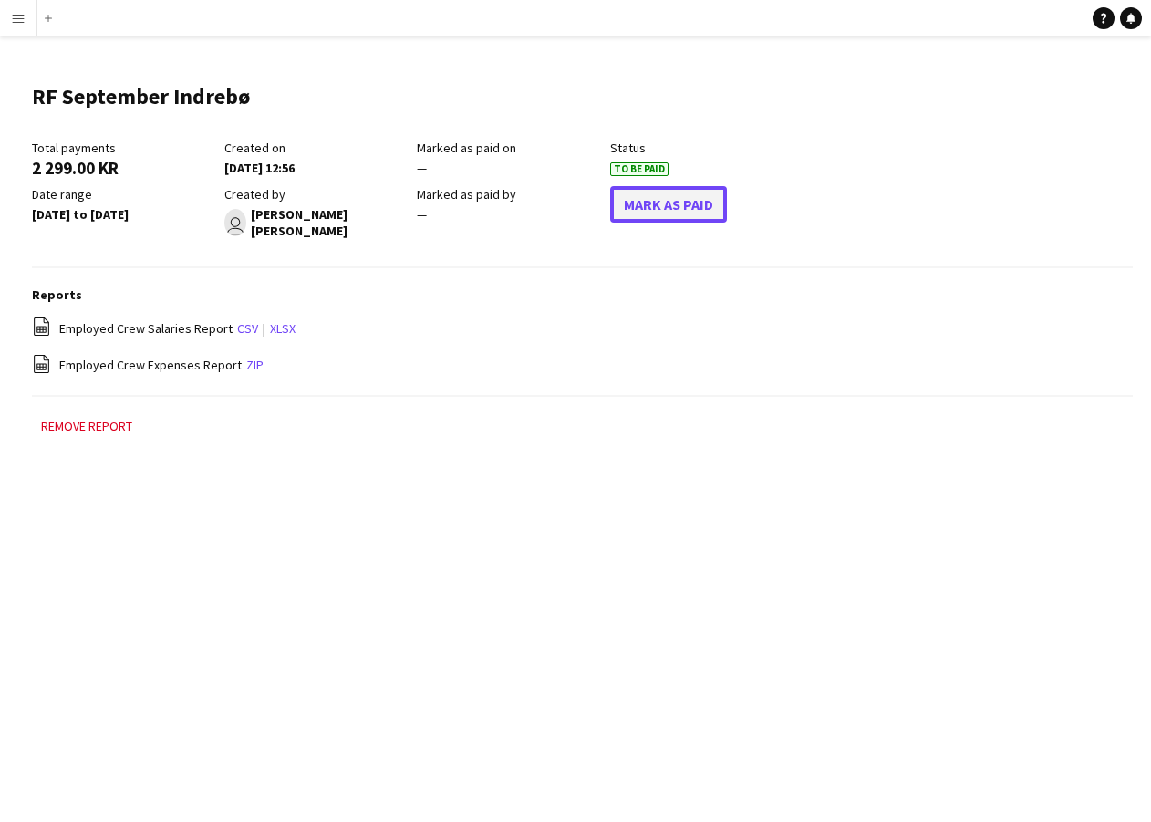
click at [672, 200] on button "Mark As Paid" at bounding box center [668, 204] width 117 height 36
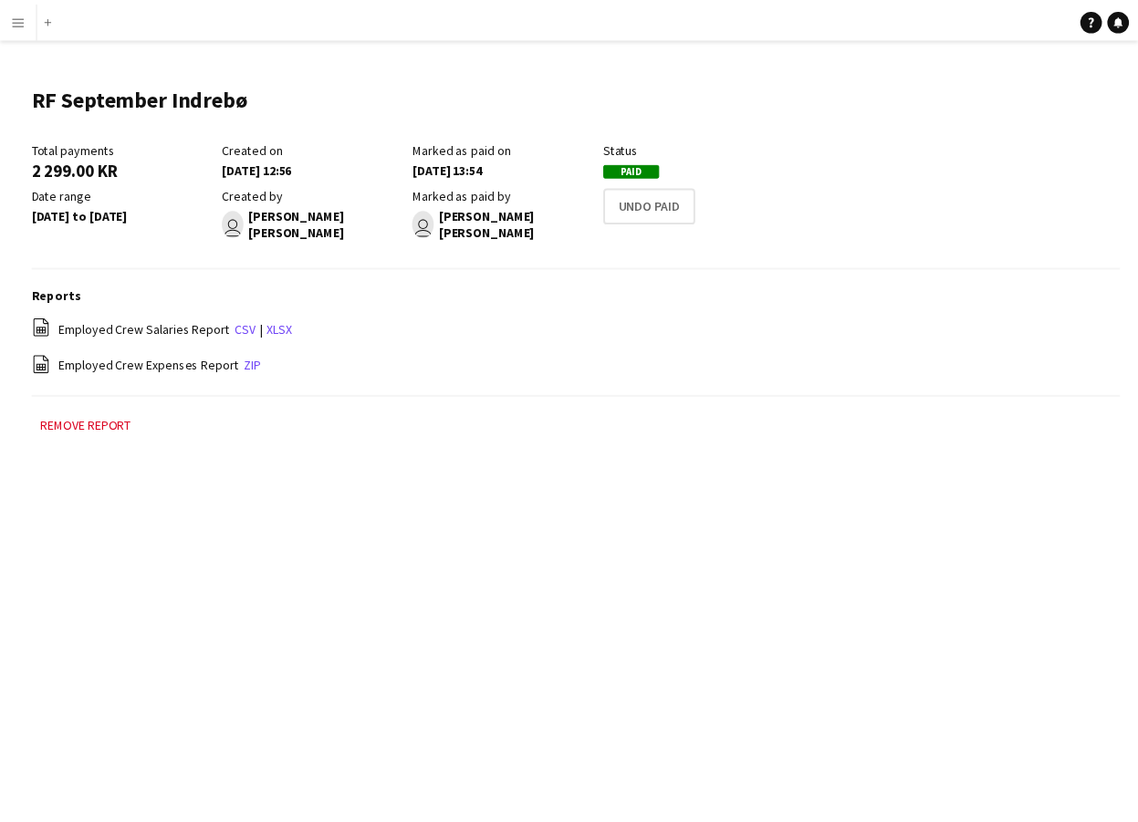
scroll to position [12, 0]
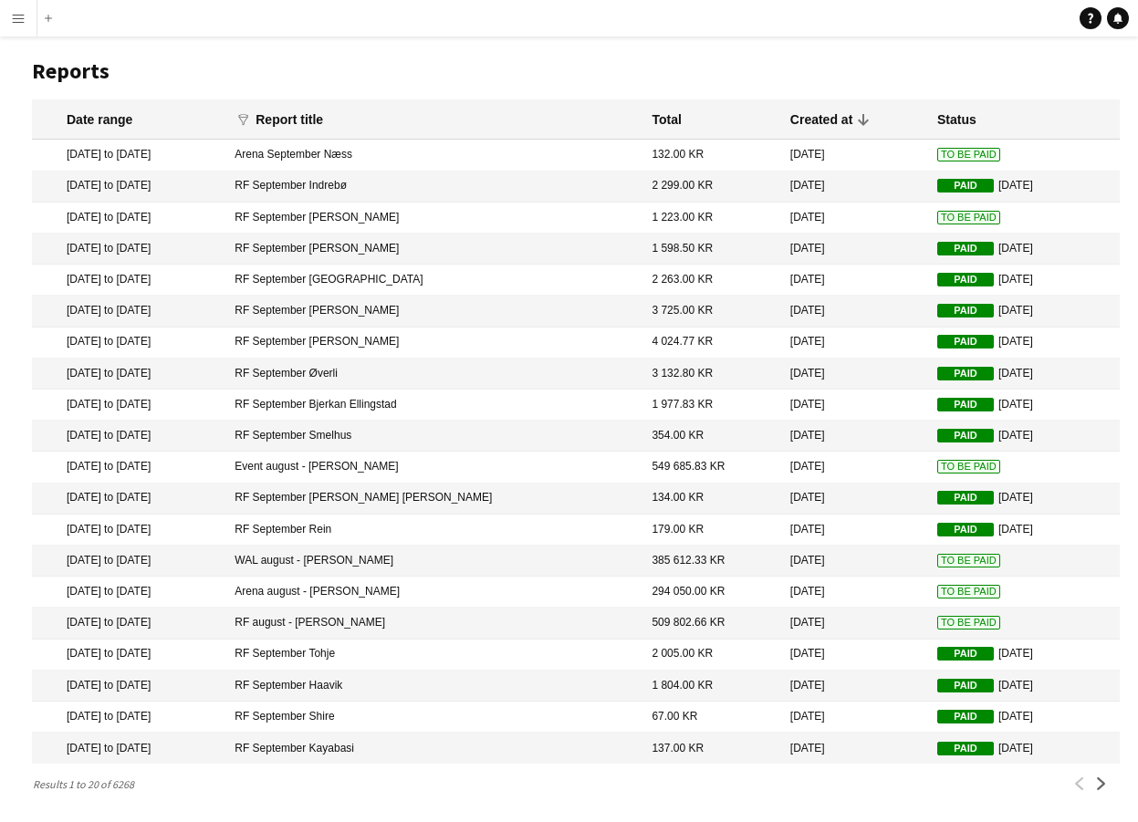
click at [838, 151] on mat-cell "[DATE]" at bounding box center [854, 155] width 147 height 31
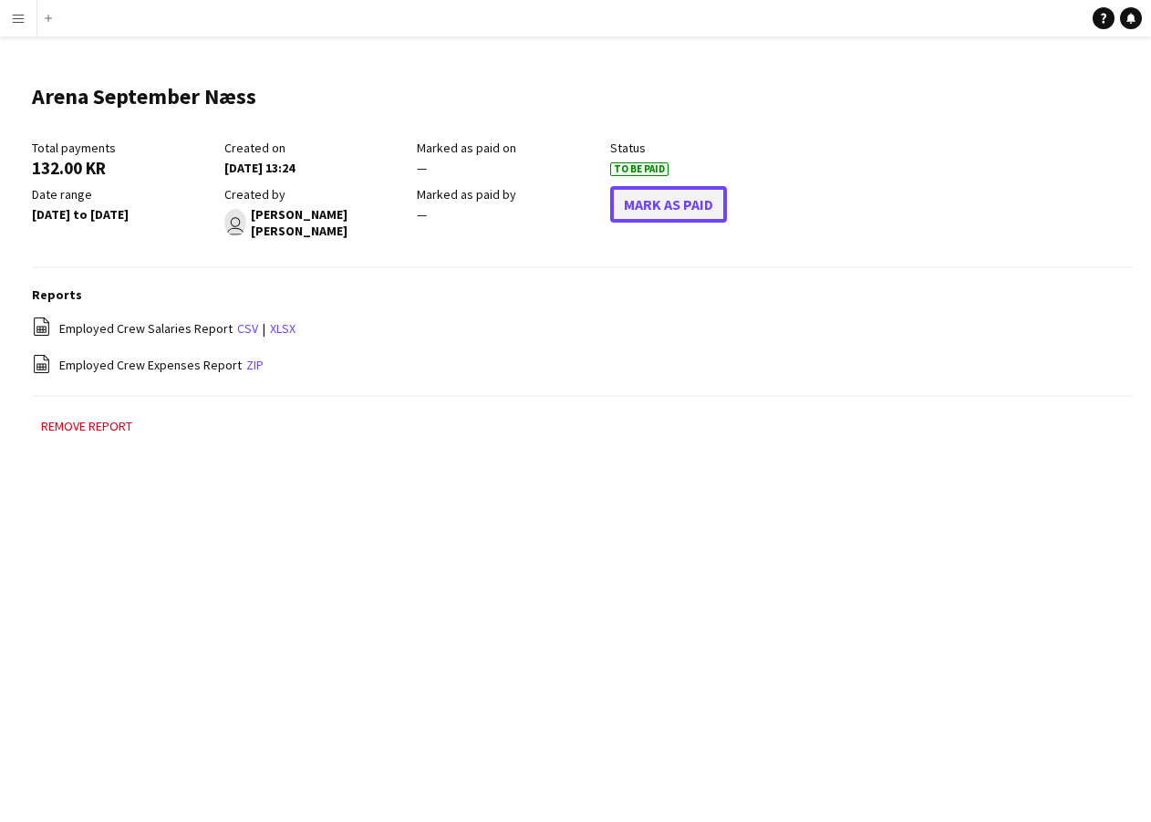
click at [689, 202] on button "Mark As Paid" at bounding box center [668, 204] width 117 height 36
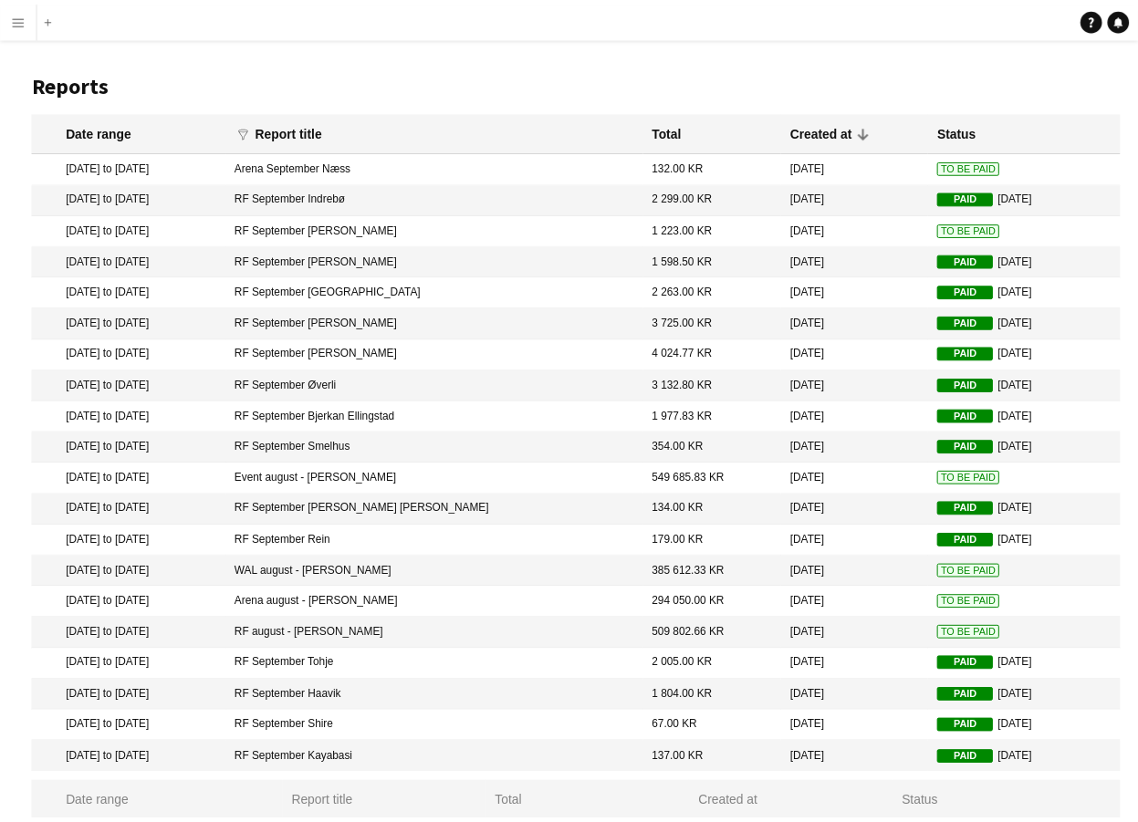
scroll to position [12, 0]
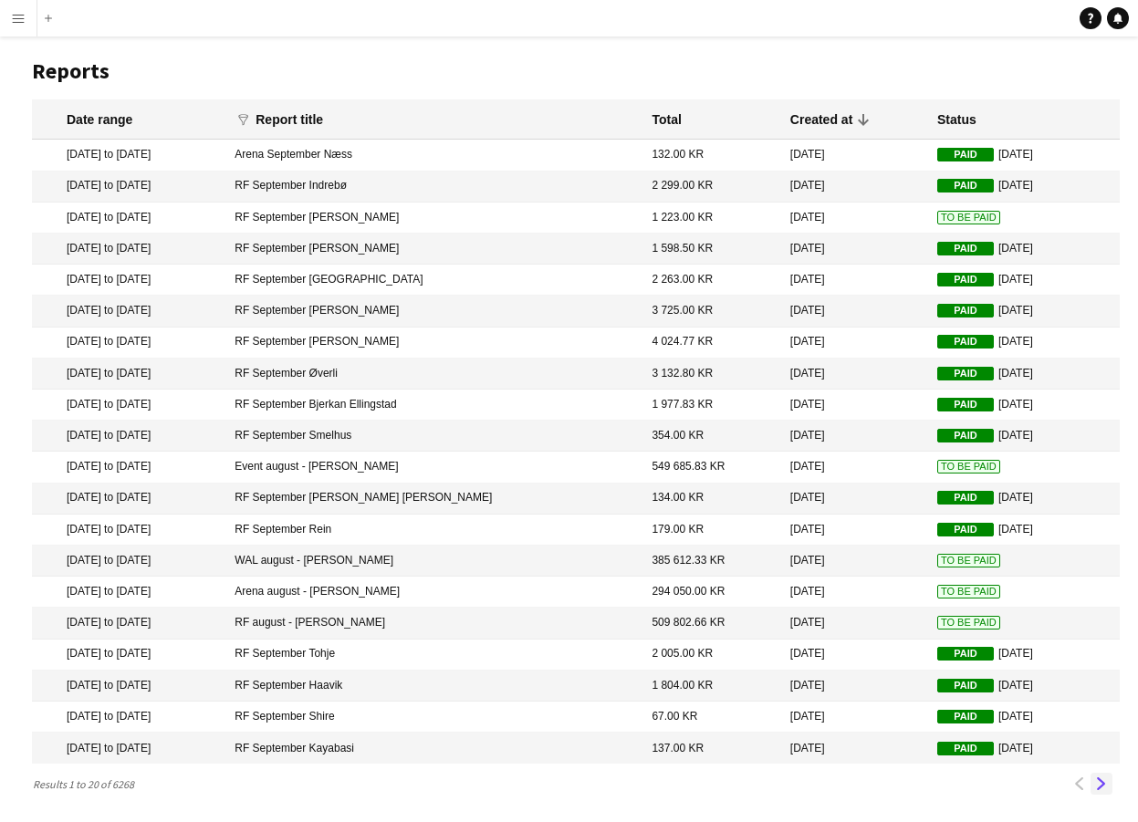
click at [1109, 788] on button "Next" at bounding box center [1101, 784] width 22 height 22
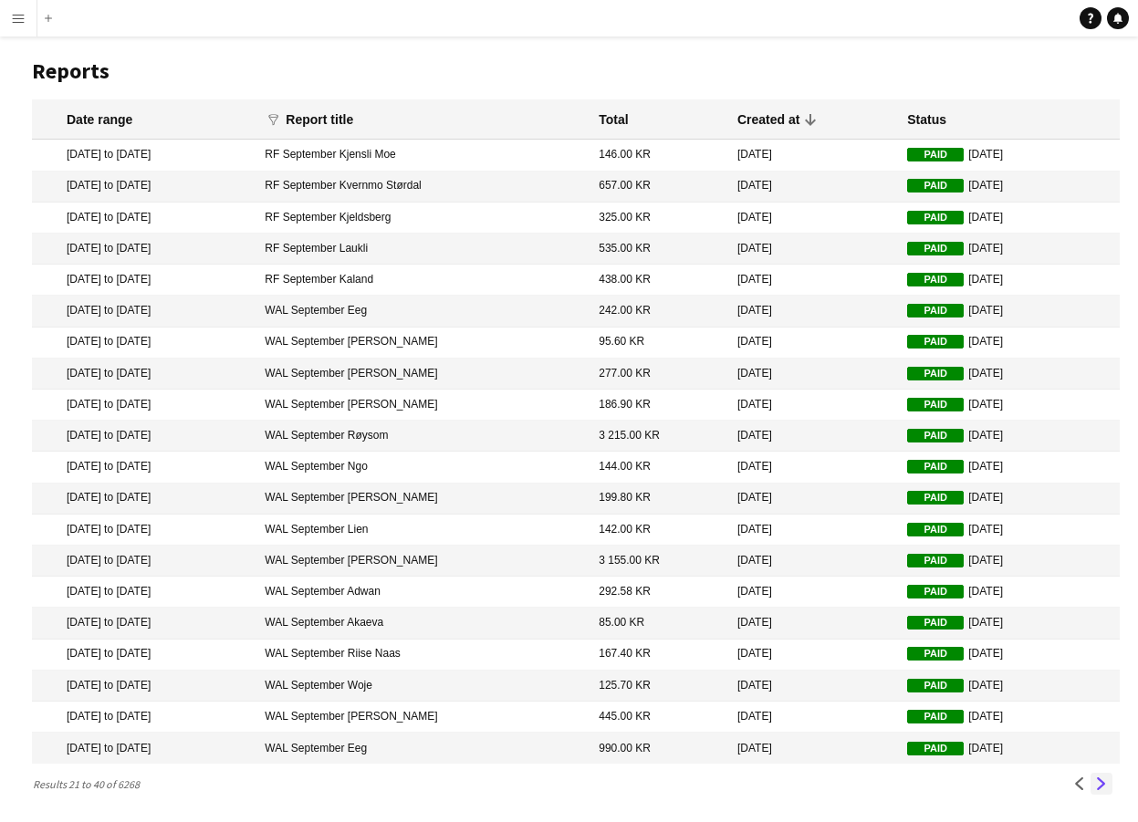
click at [1105, 785] on app-icon "Next" at bounding box center [1101, 783] width 13 height 13
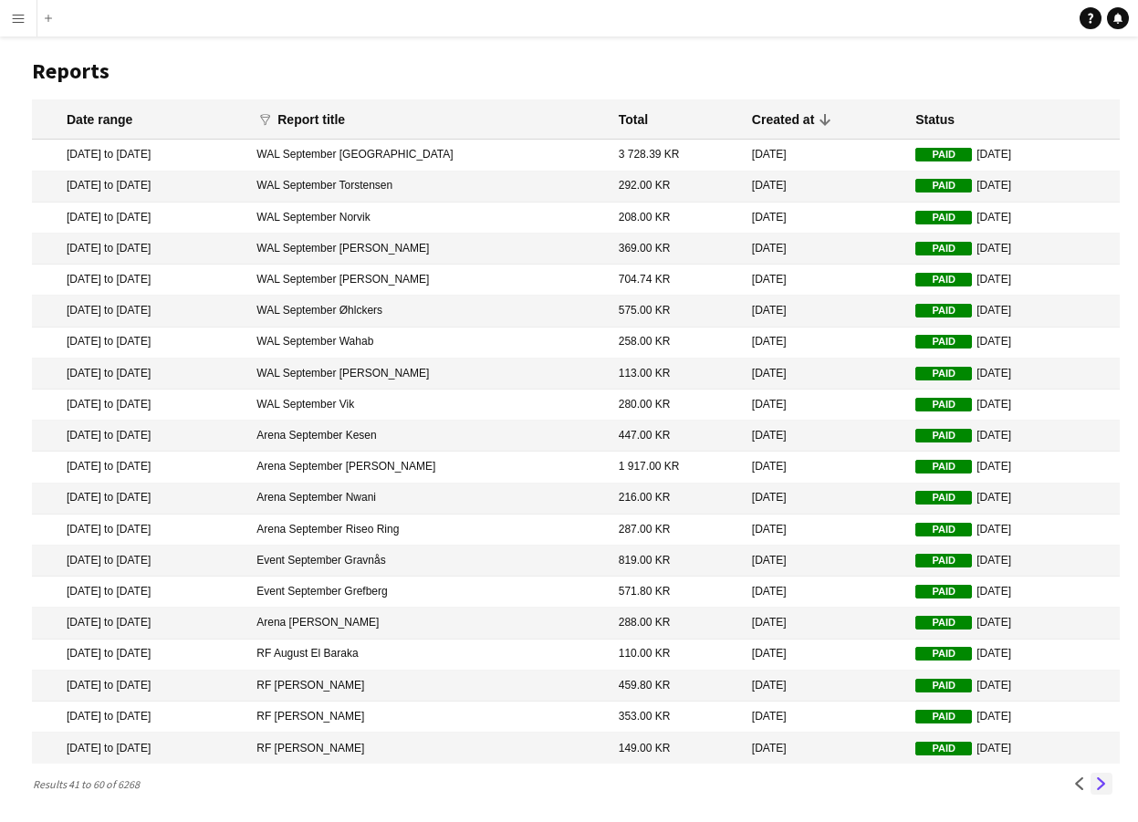
click at [1104, 784] on app-icon "Next" at bounding box center [1101, 783] width 13 height 13
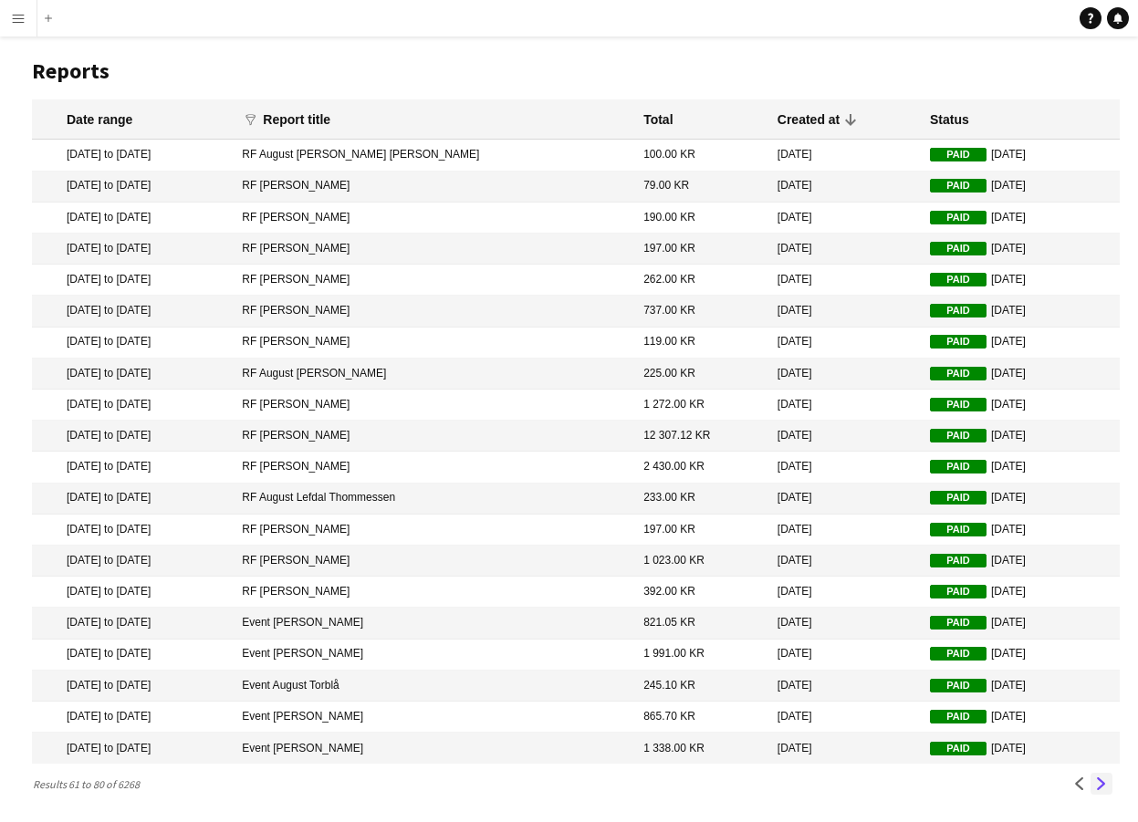
click at [1104, 784] on app-icon "Next" at bounding box center [1101, 783] width 13 height 13
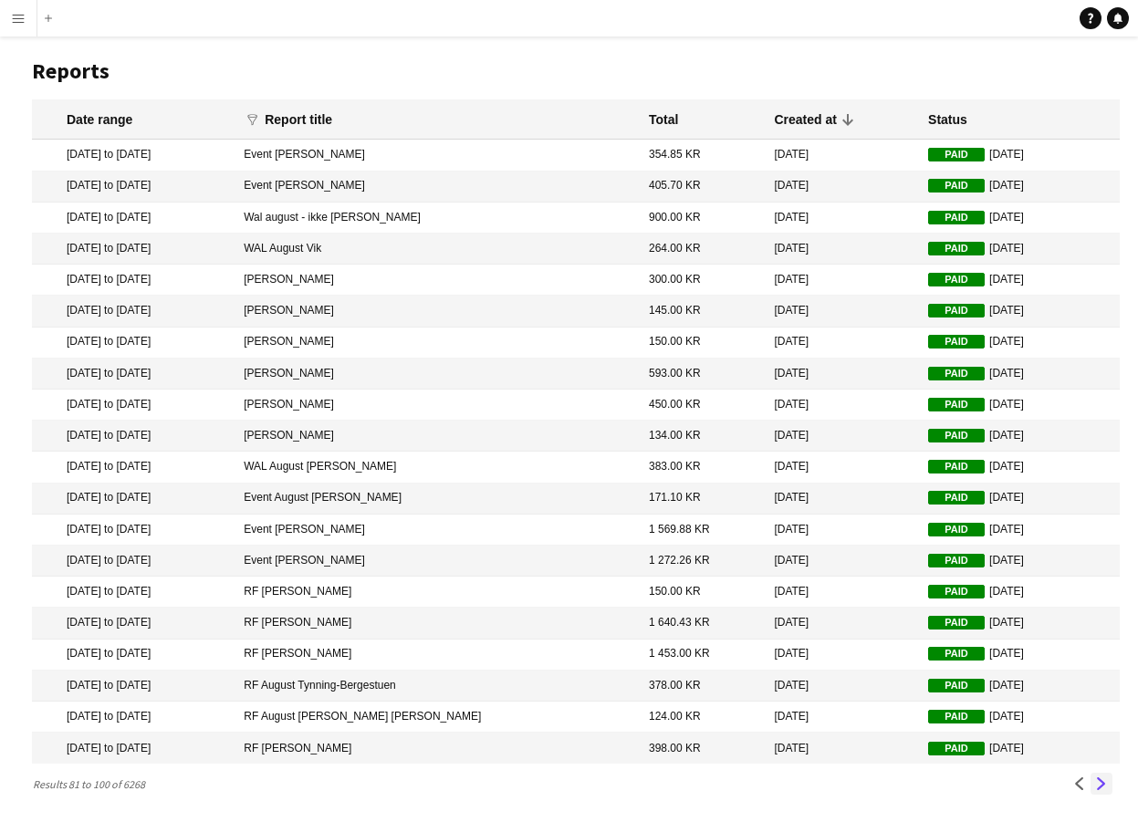
click at [1104, 784] on app-icon "Next" at bounding box center [1101, 783] width 13 height 13
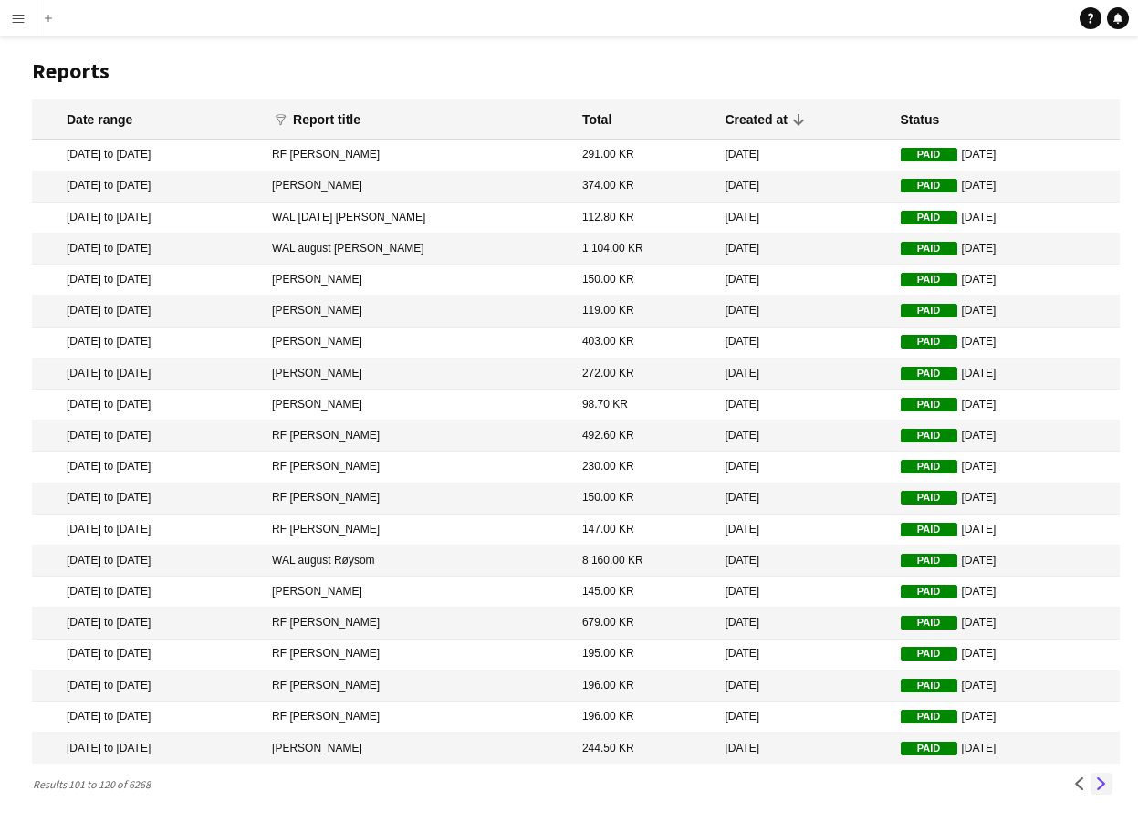
click at [1104, 784] on app-icon "Next" at bounding box center [1101, 783] width 13 height 13
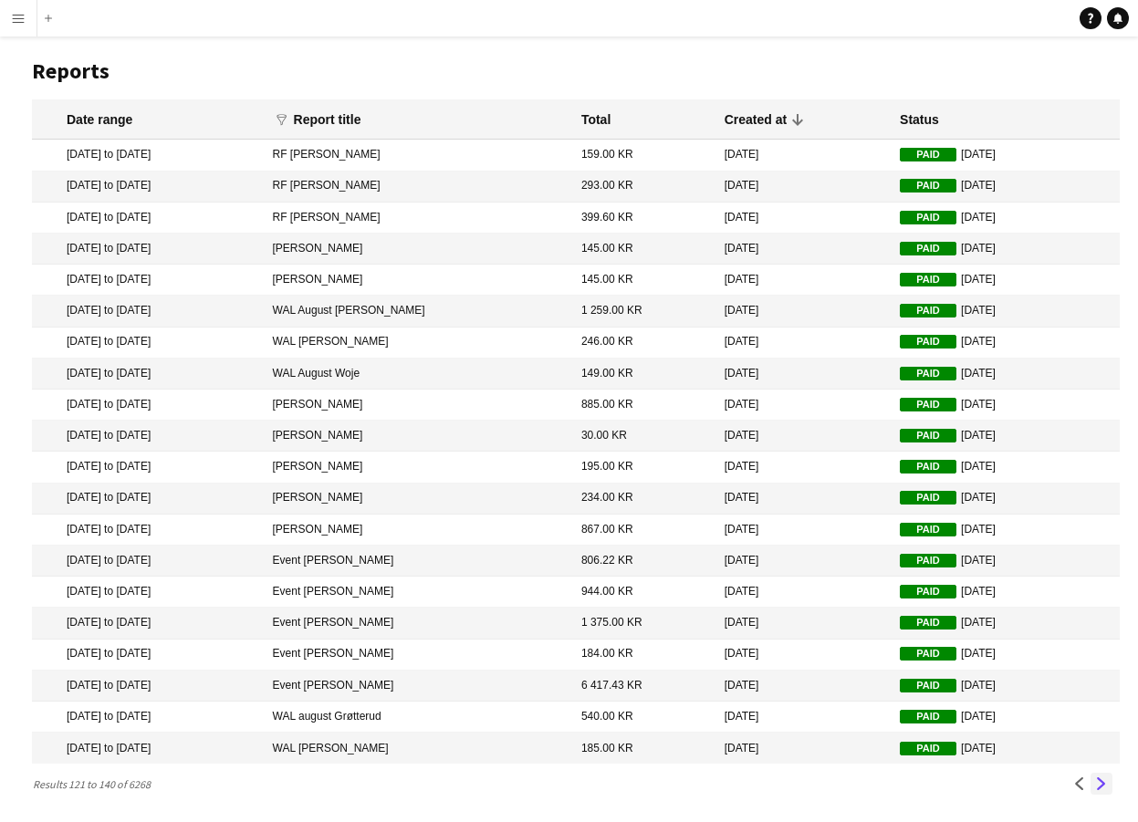
click at [1104, 784] on app-icon "Next" at bounding box center [1101, 783] width 13 height 13
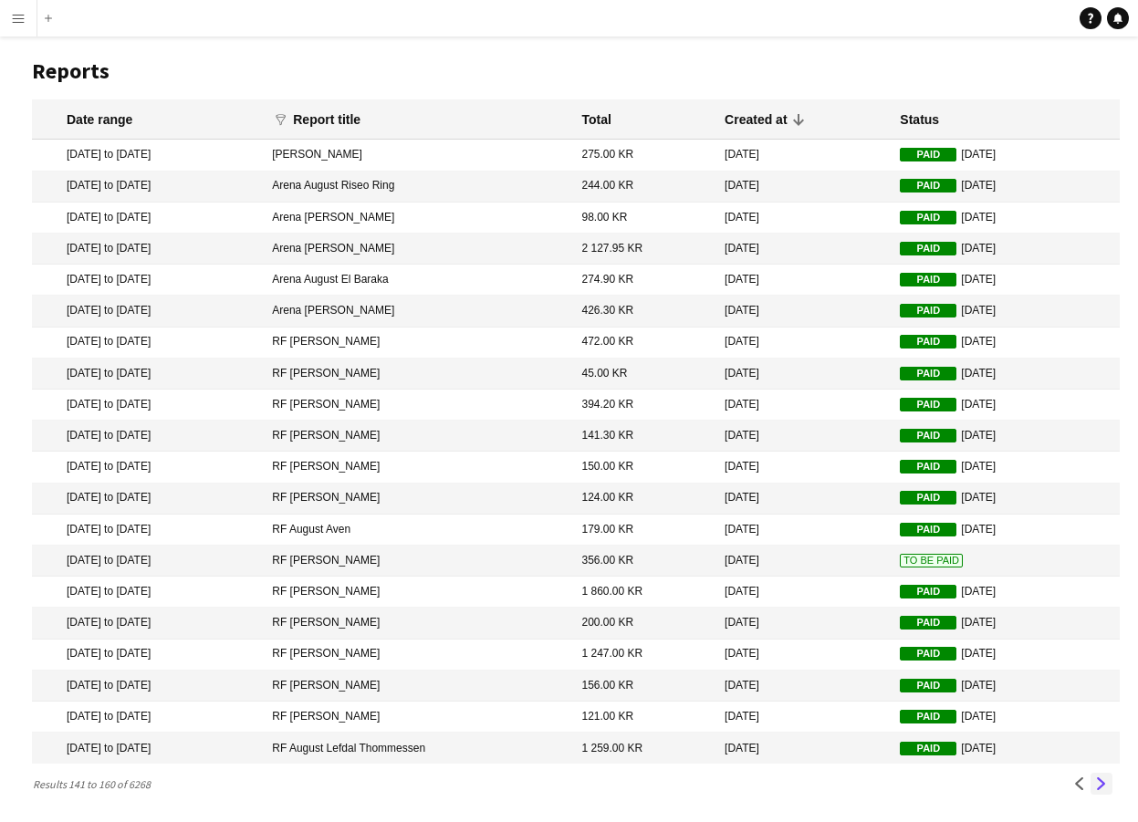
click at [1104, 784] on app-icon "Next" at bounding box center [1101, 783] width 13 height 13
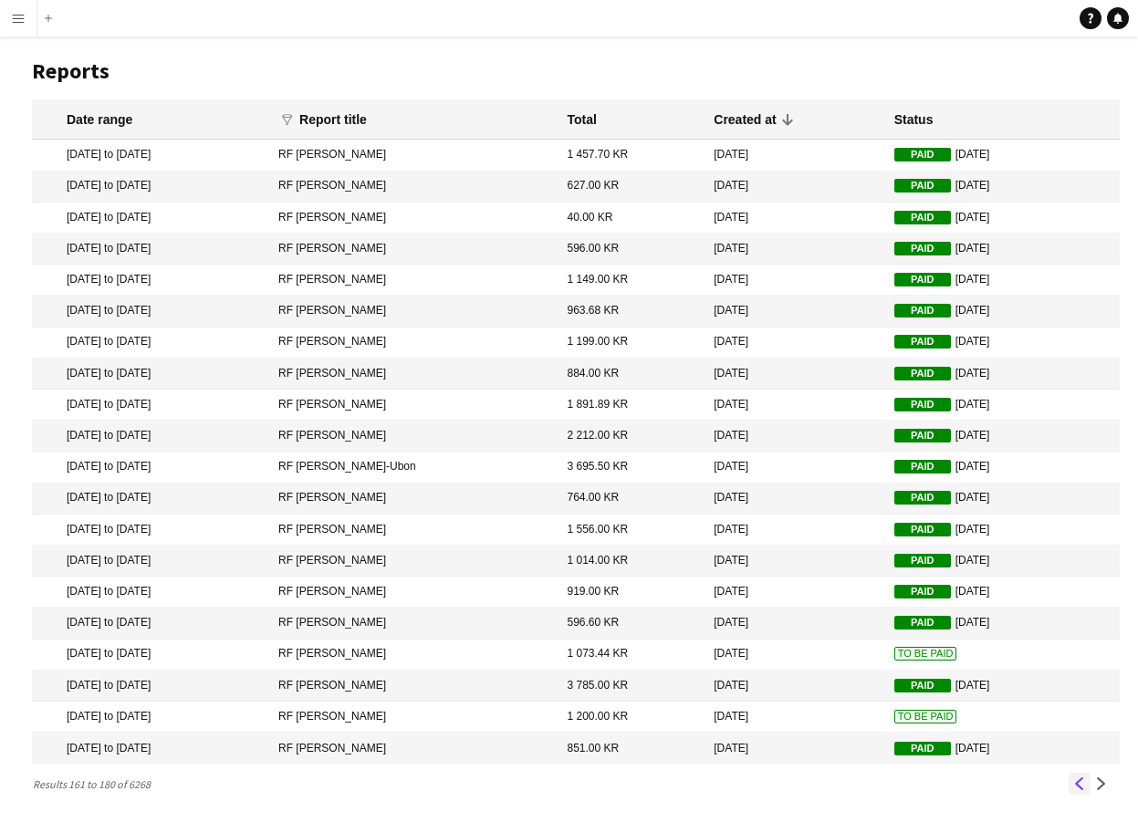
click at [1081, 778] on app-icon "Previous" at bounding box center [1079, 783] width 13 height 13
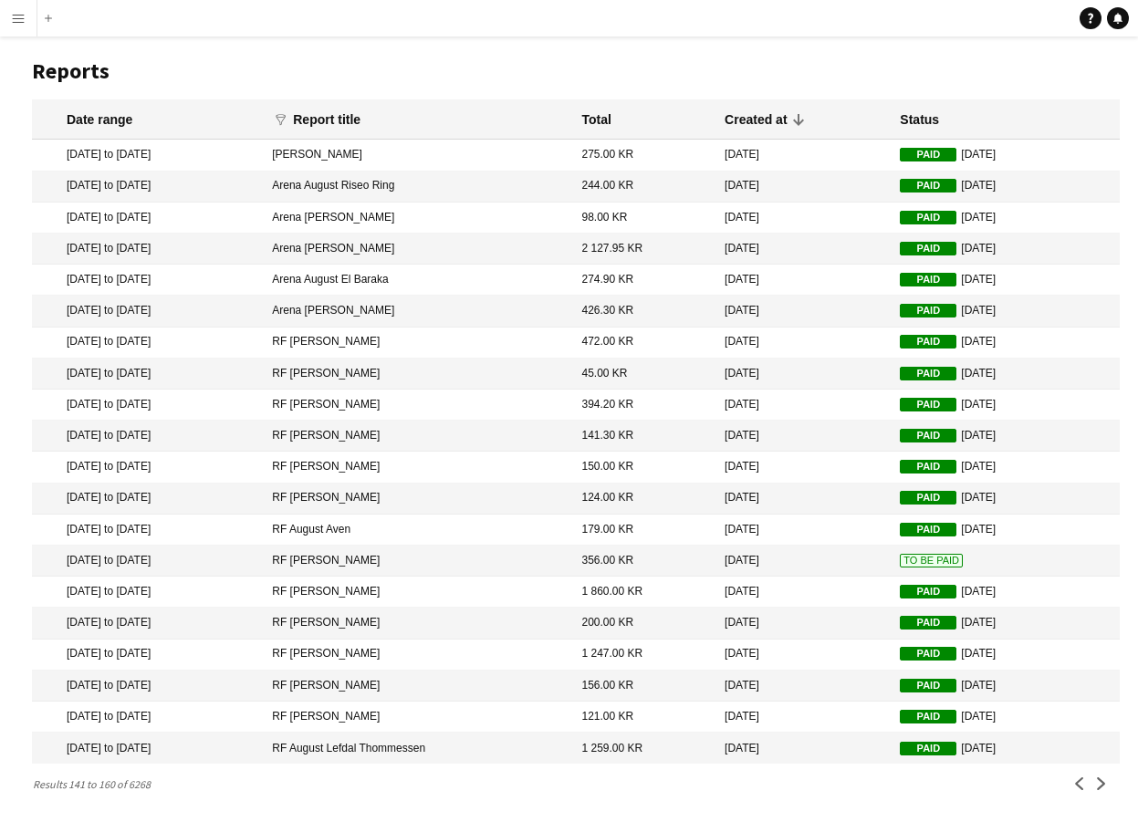
click at [615, 558] on mat-cell "356.00 KR" at bounding box center [644, 561] width 143 height 31
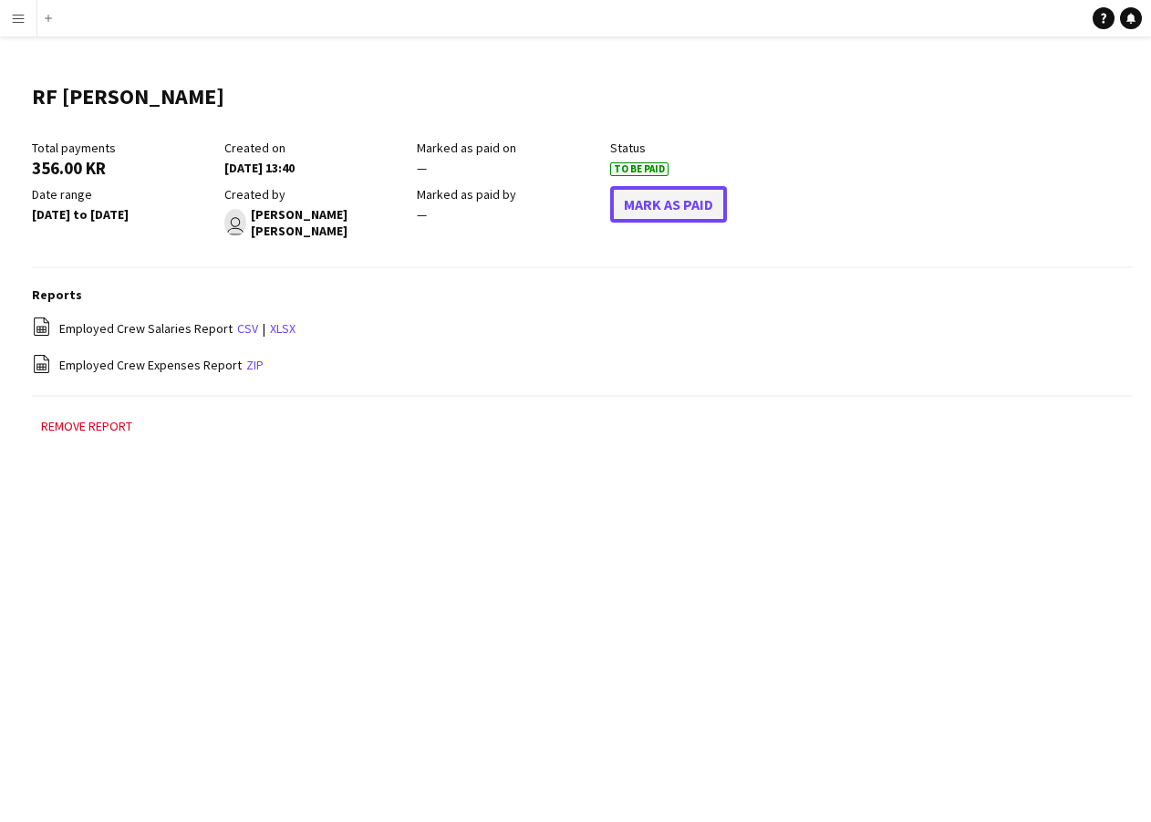
click at [670, 204] on button "Mark As Paid" at bounding box center [668, 204] width 117 height 36
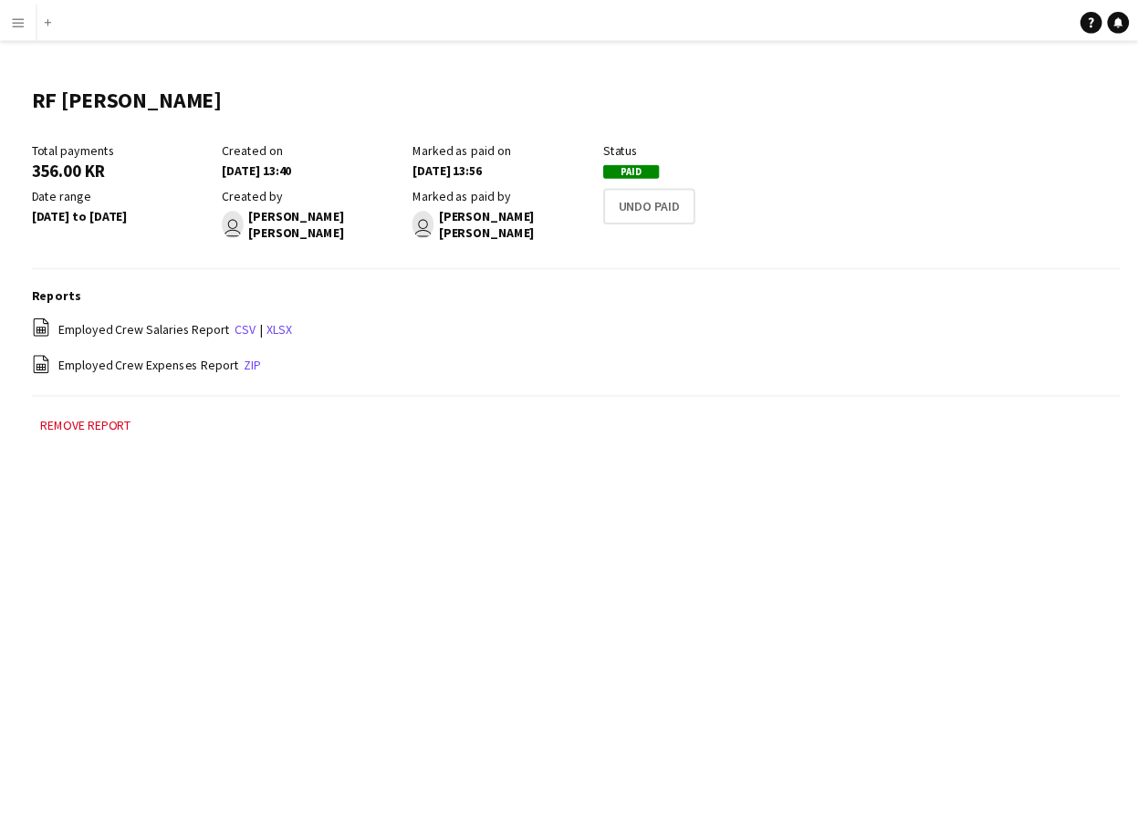
scroll to position [12, 0]
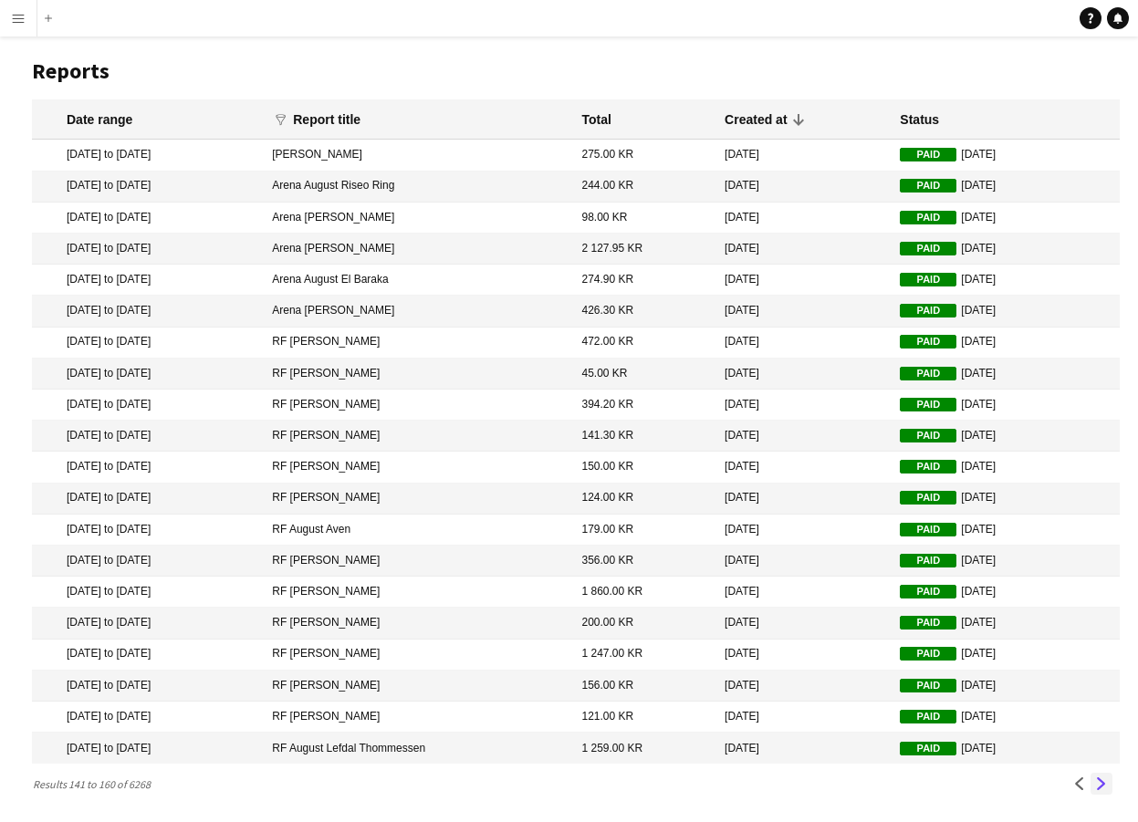
click at [1102, 779] on app-icon "Next" at bounding box center [1101, 783] width 13 height 13
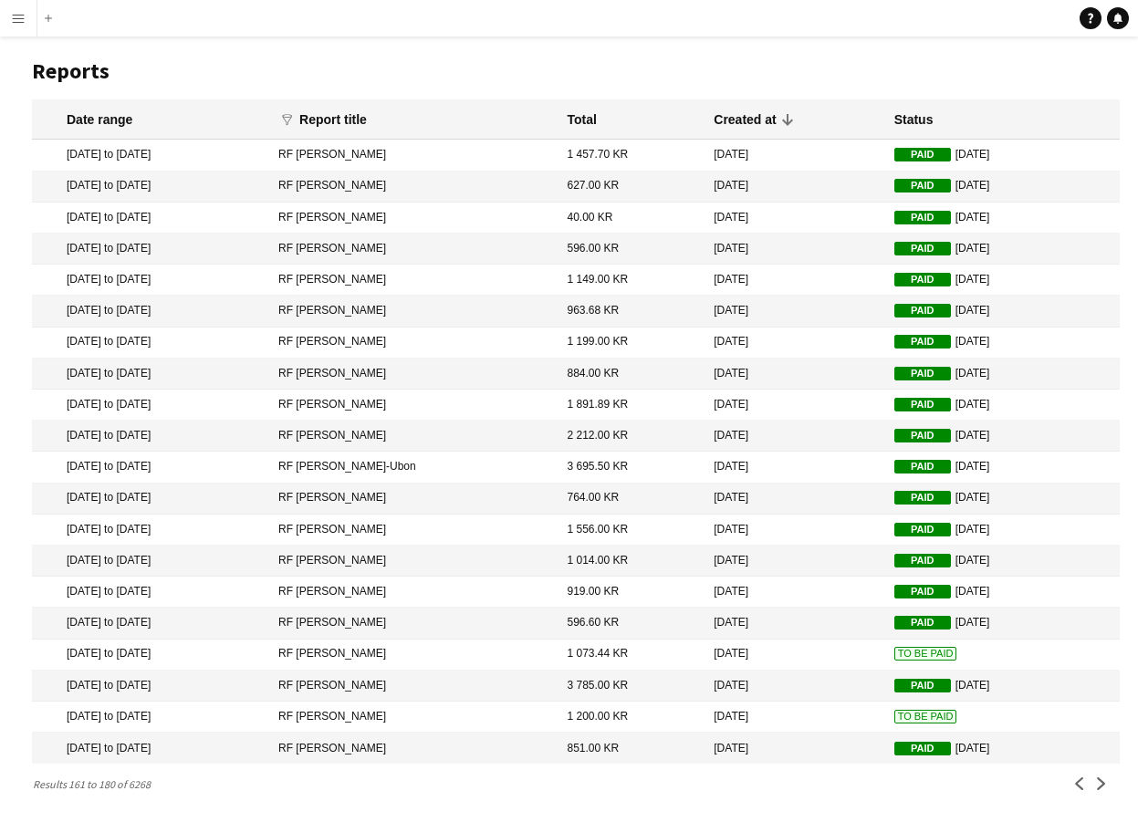
click at [642, 654] on mat-cell "1 073.44 KR" at bounding box center [631, 654] width 147 height 31
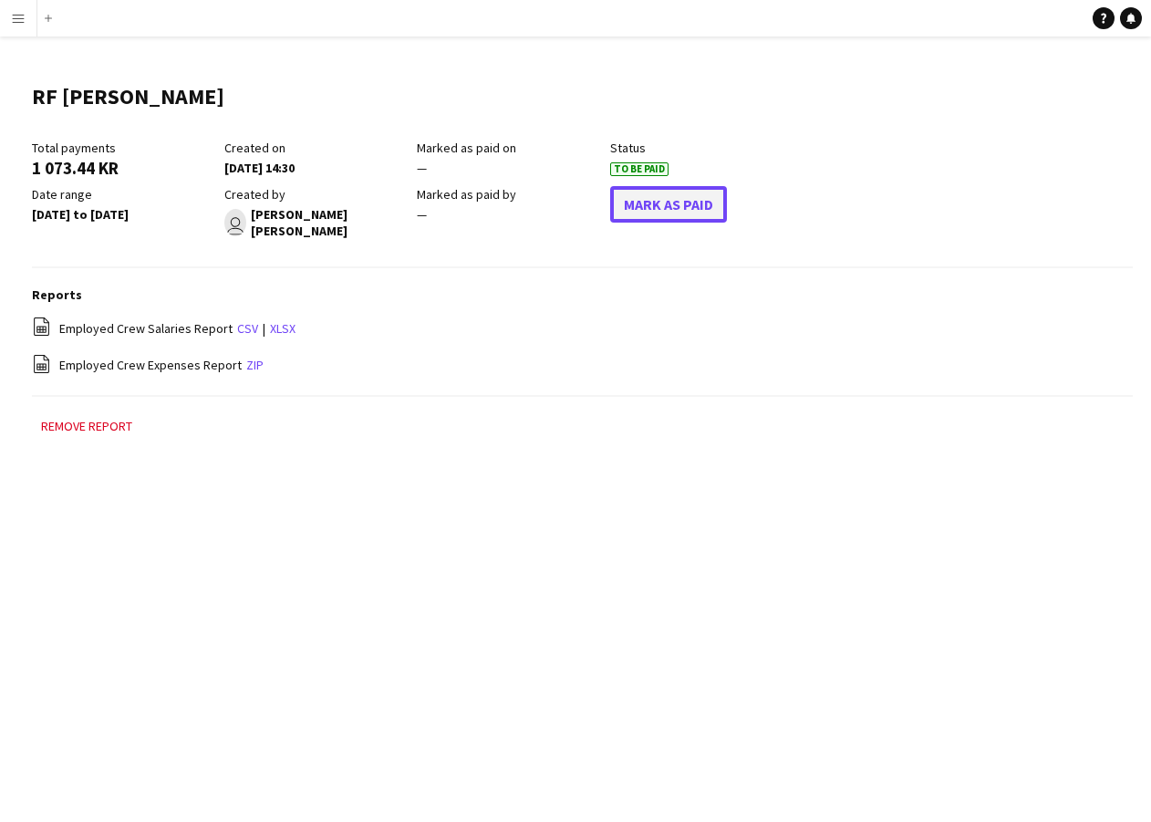
click at [656, 213] on button "Mark As Paid" at bounding box center [668, 204] width 117 height 36
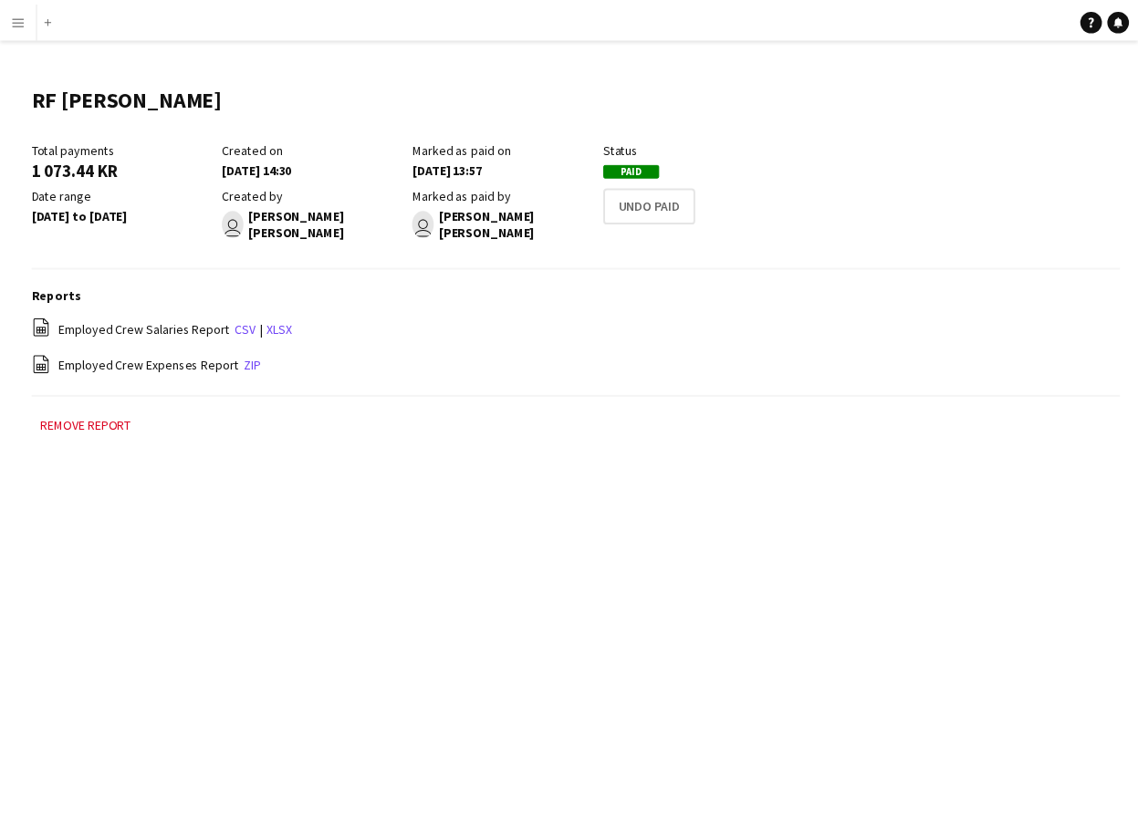
scroll to position [12, 0]
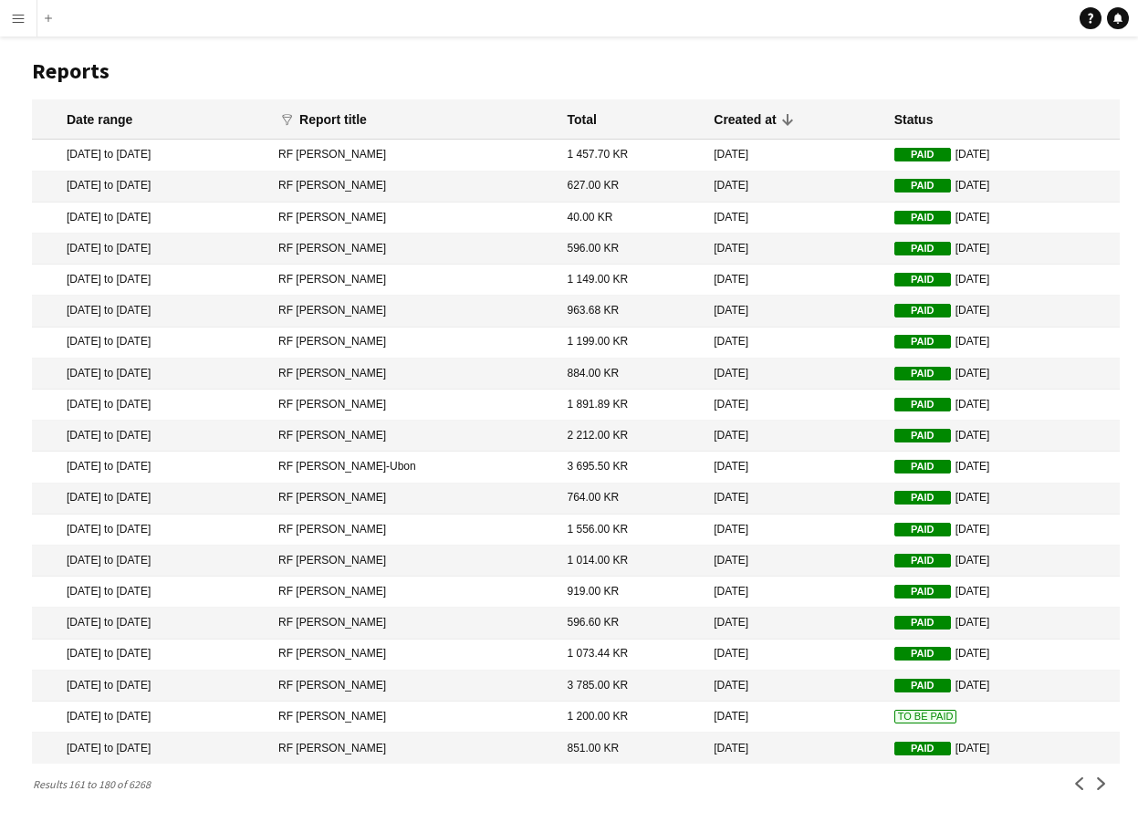
click at [894, 721] on span "To Be Paid" at bounding box center [925, 717] width 63 height 14
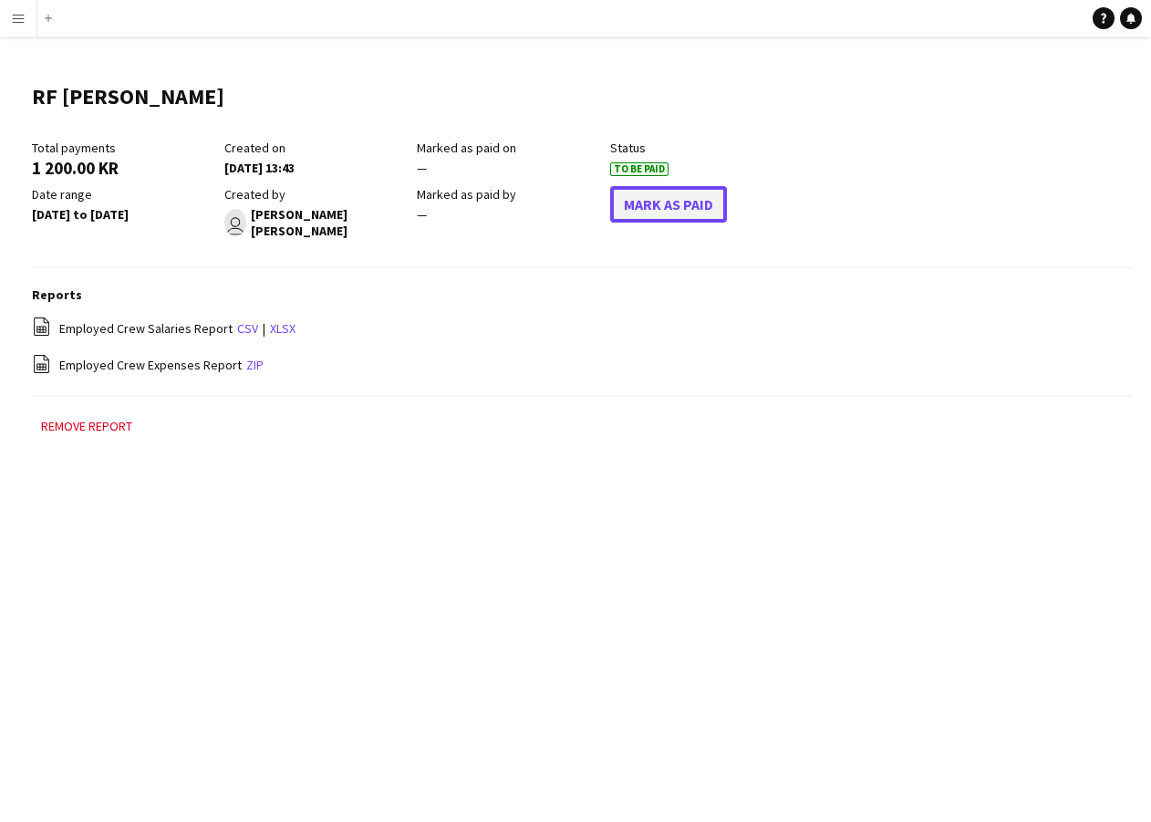
click at [707, 190] on button "Mark As Paid" at bounding box center [668, 204] width 117 height 36
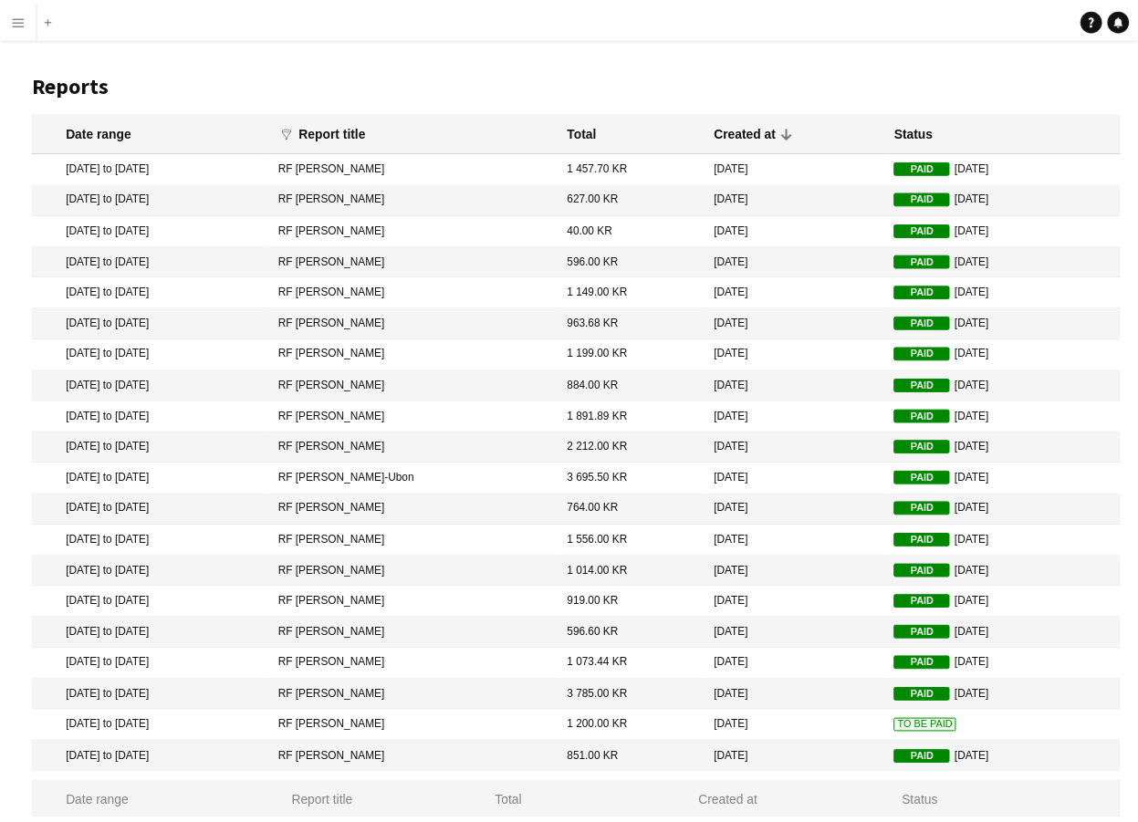
scroll to position [12, 0]
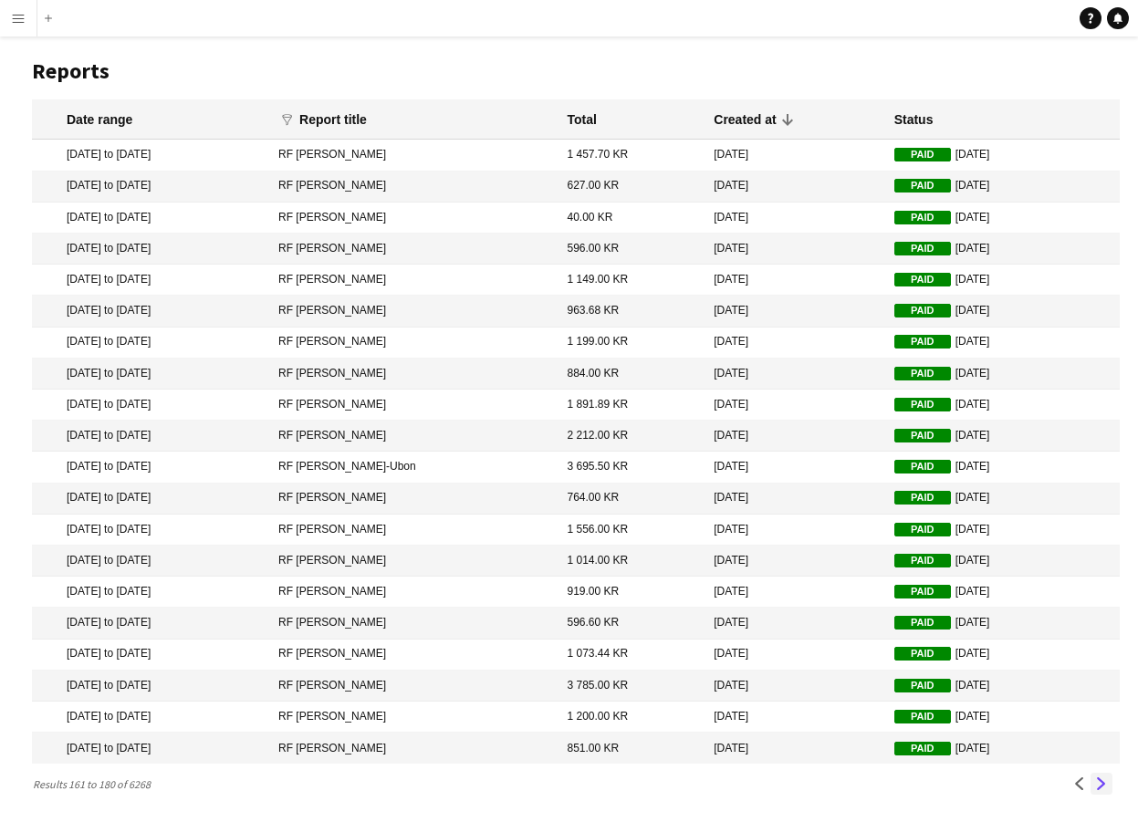
click at [1098, 783] on app-icon "Next" at bounding box center [1101, 783] width 13 height 13
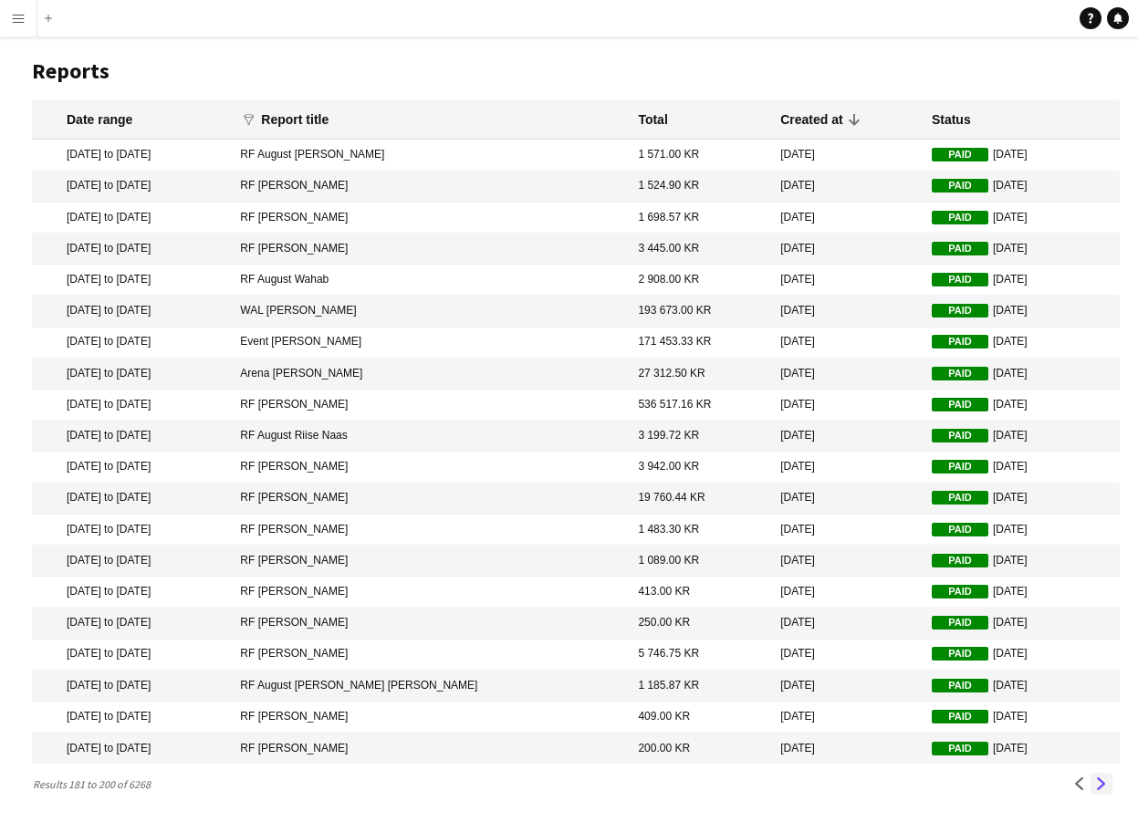
click at [1098, 783] on app-icon "Next" at bounding box center [1101, 783] width 13 height 13
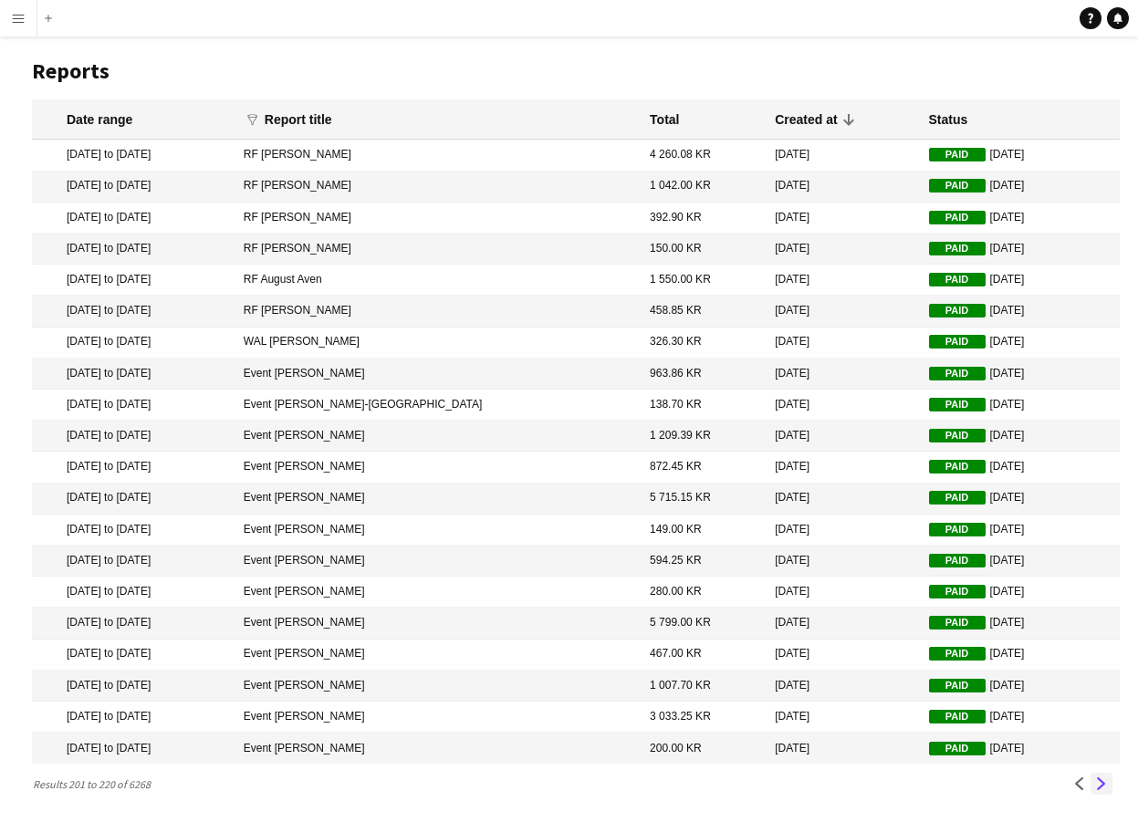
click at [1098, 783] on app-icon "Next" at bounding box center [1101, 783] width 13 height 13
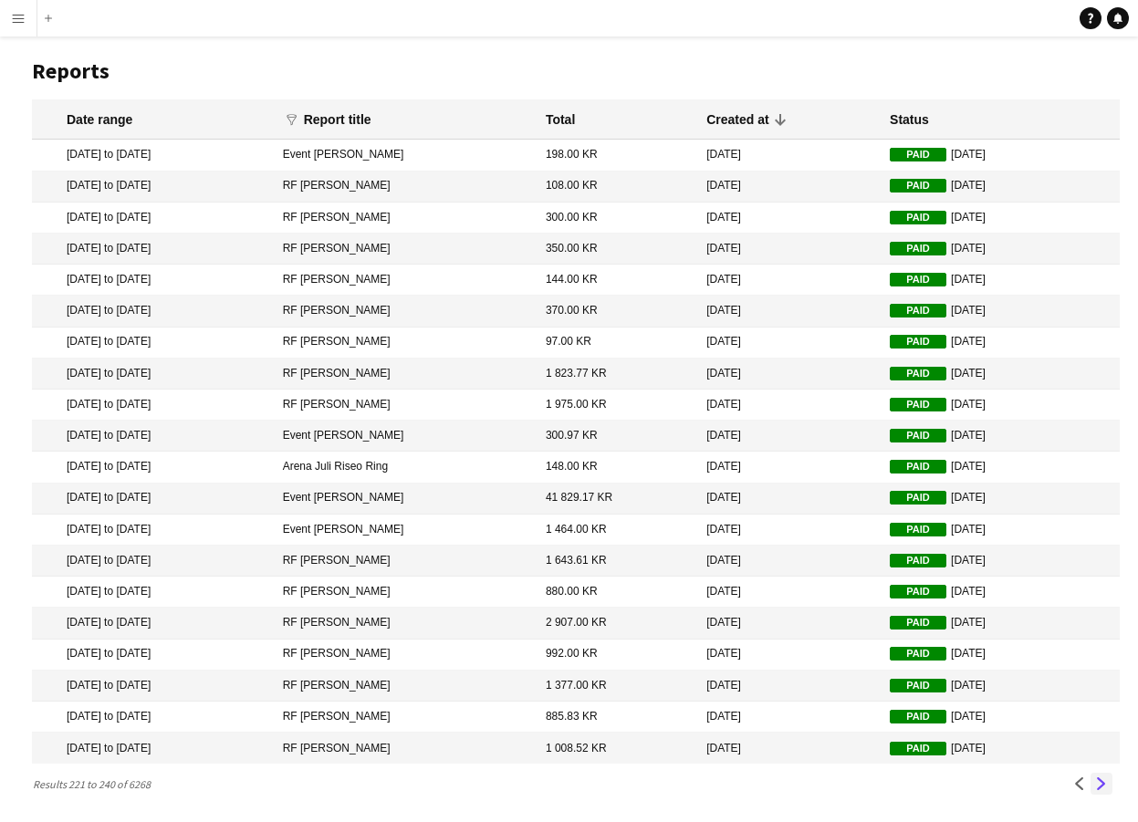
click at [1098, 783] on app-icon "Next" at bounding box center [1101, 783] width 13 height 13
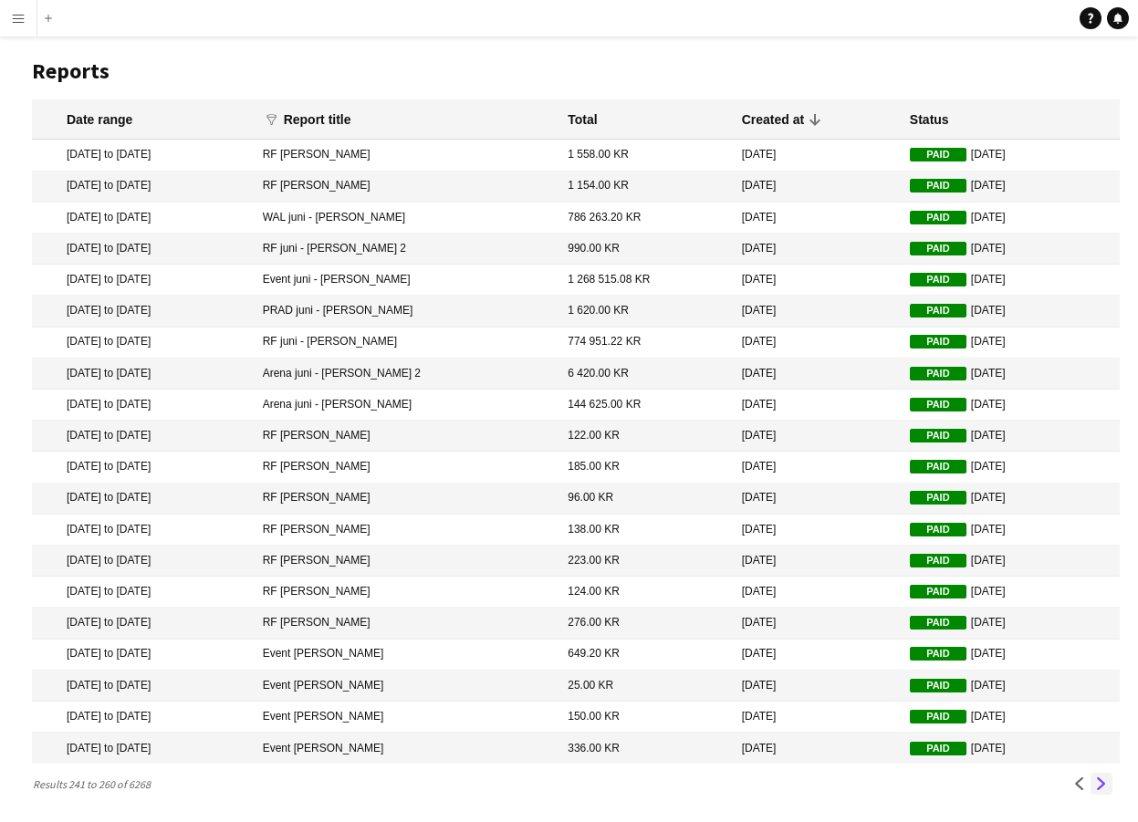
click at [1098, 783] on app-icon "Next" at bounding box center [1101, 783] width 13 height 13
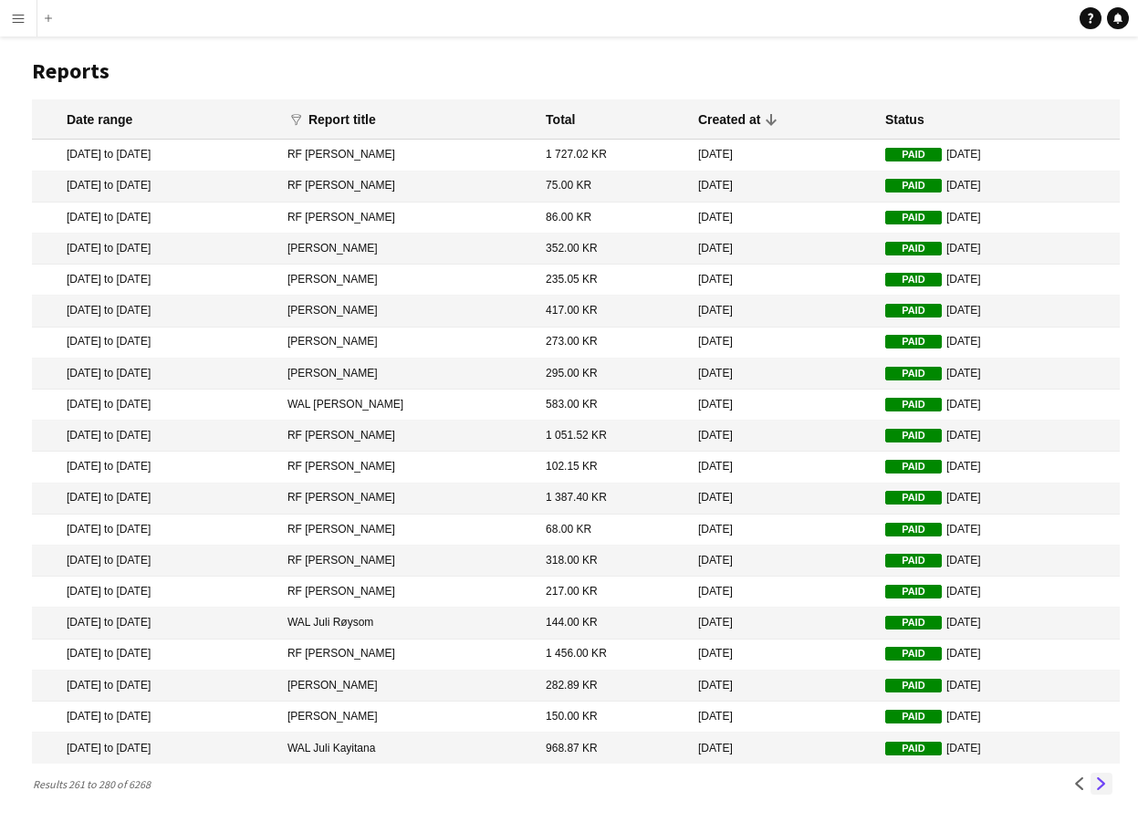
click at [1098, 783] on app-icon "Next" at bounding box center [1101, 783] width 13 height 13
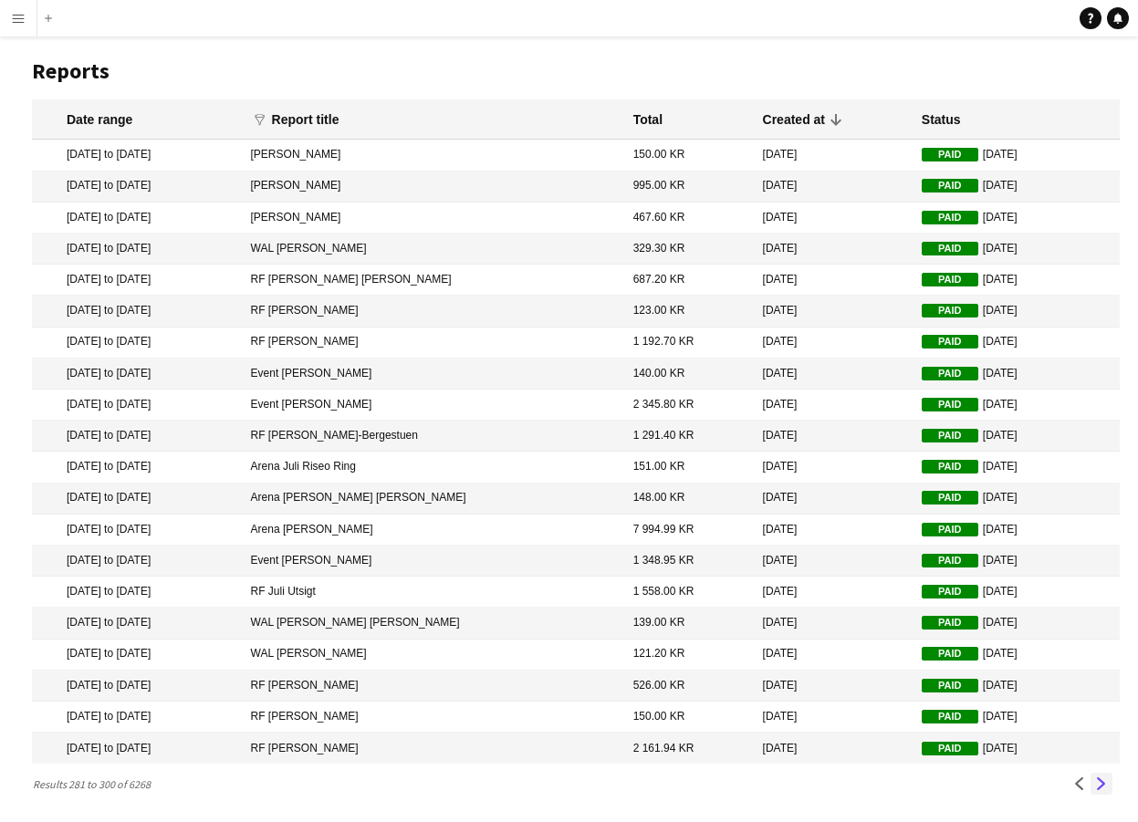
click at [1098, 783] on app-icon "Next" at bounding box center [1101, 783] width 13 height 13
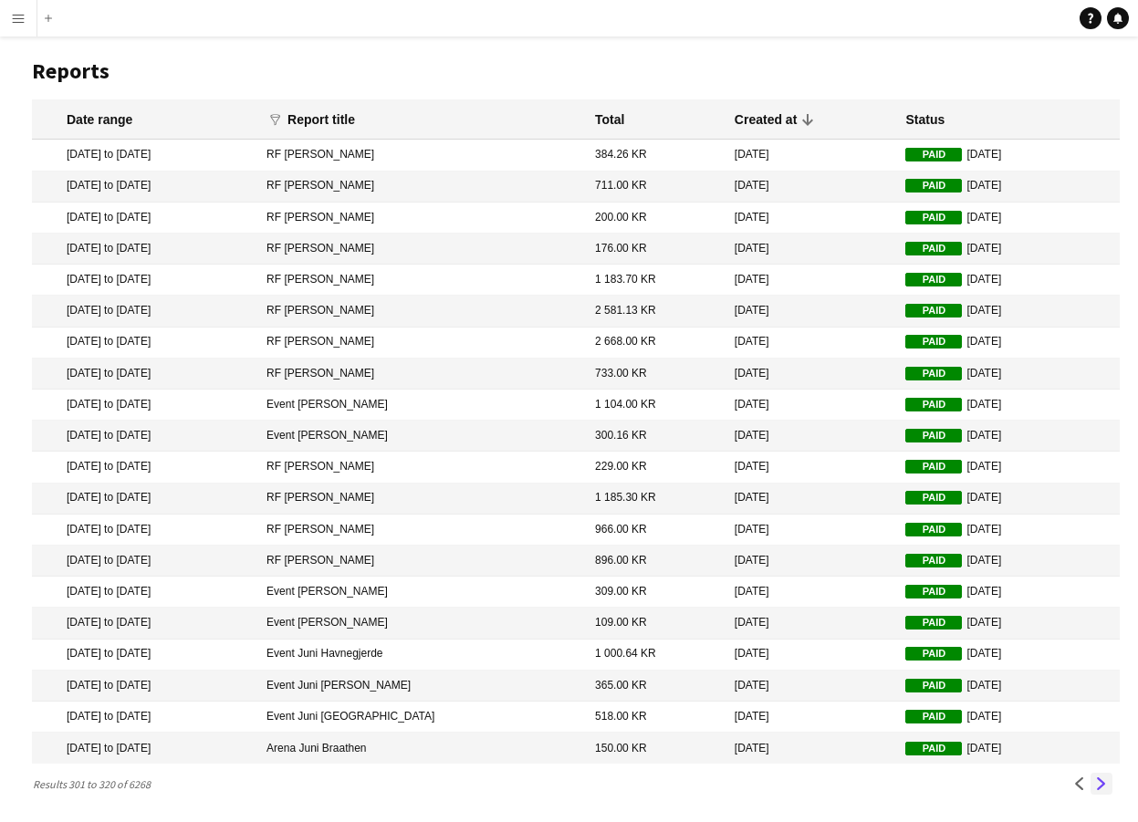
click at [1098, 783] on app-icon "Next" at bounding box center [1101, 783] width 13 height 13
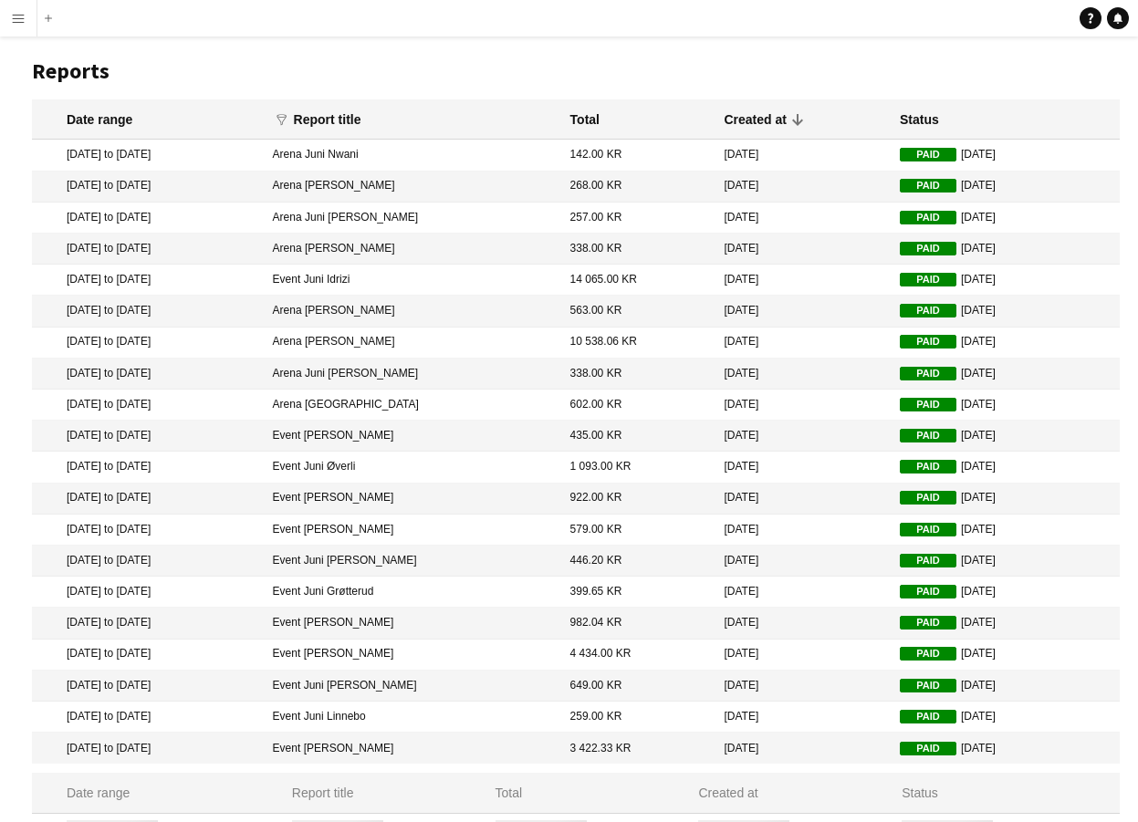
click at [1098, 783] on mat-header-cell "Status" at bounding box center [1005, 793] width 227 height 40
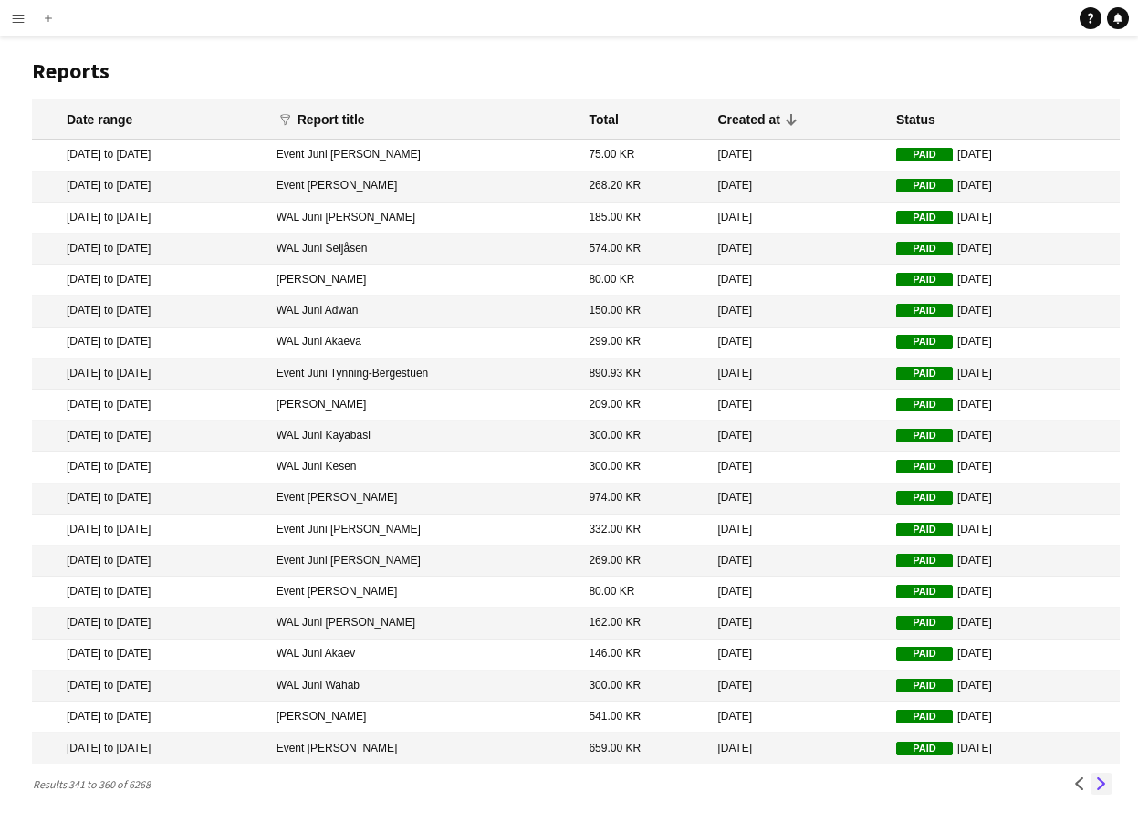
click at [1100, 784] on app-icon "Next" at bounding box center [1101, 783] width 13 height 13
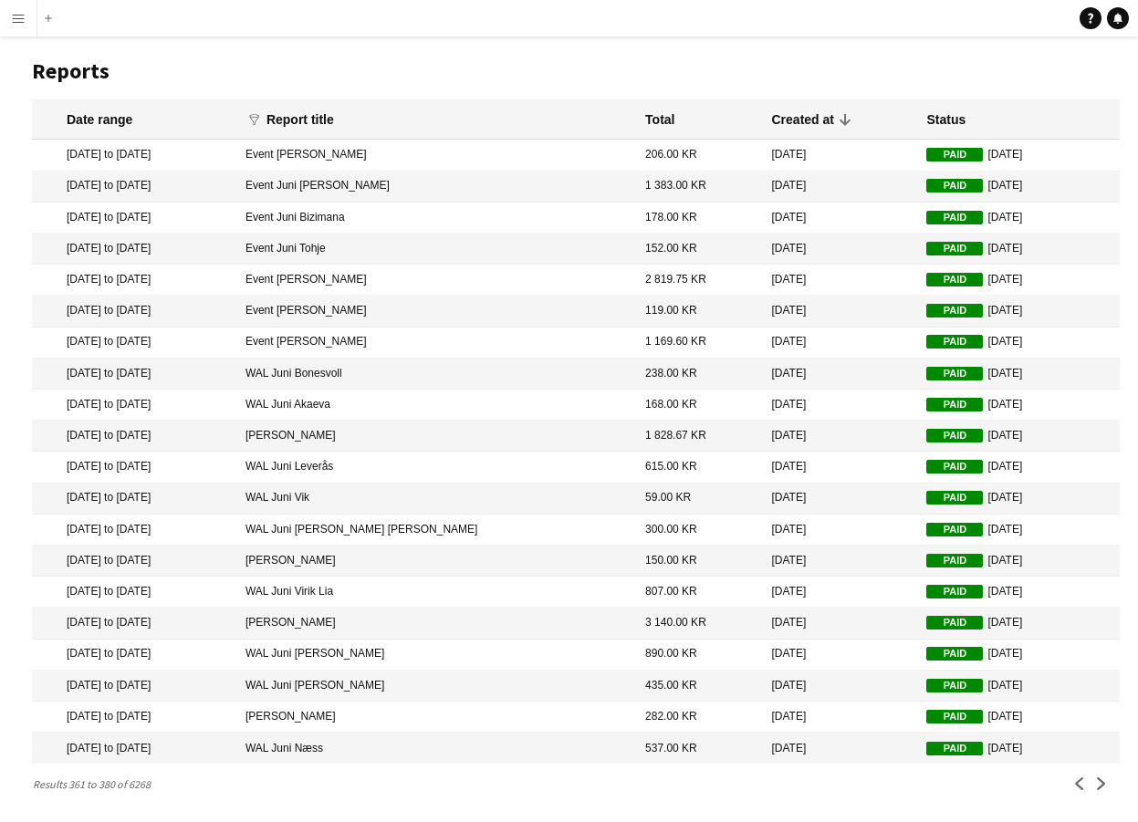
click at [1101, 784] on app-icon "Next" at bounding box center [1101, 783] width 13 height 13
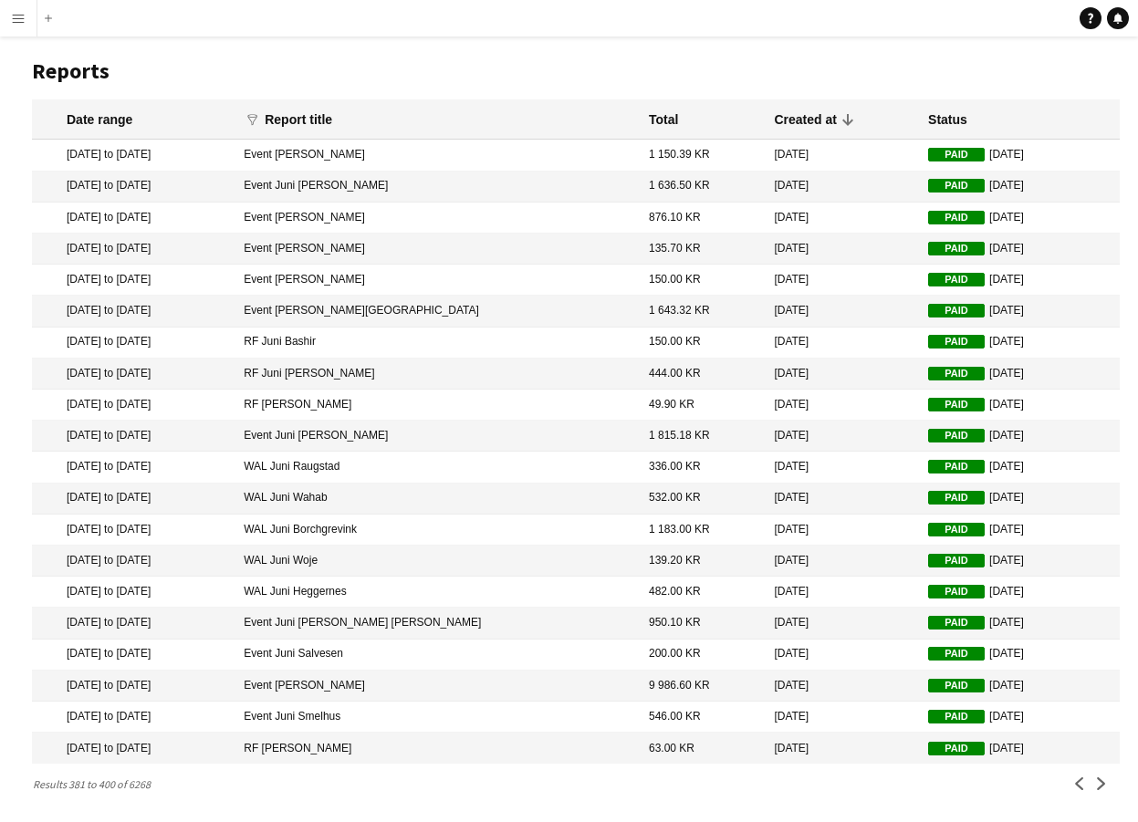
click at [1101, 784] on app-icon "Next" at bounding box center [1101, 783] width 13 height 13
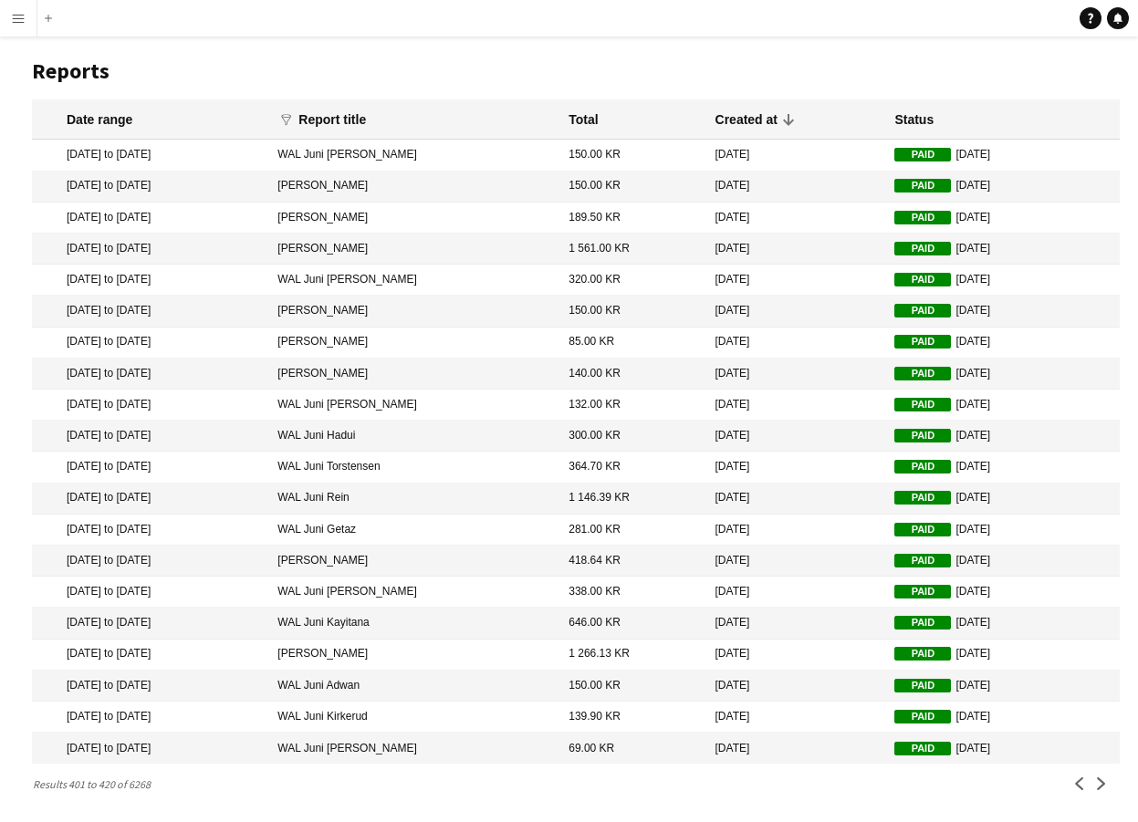
click at [1101, 784] on app-icon "Next" at bounding box center [1101, 783] width 13 height 13
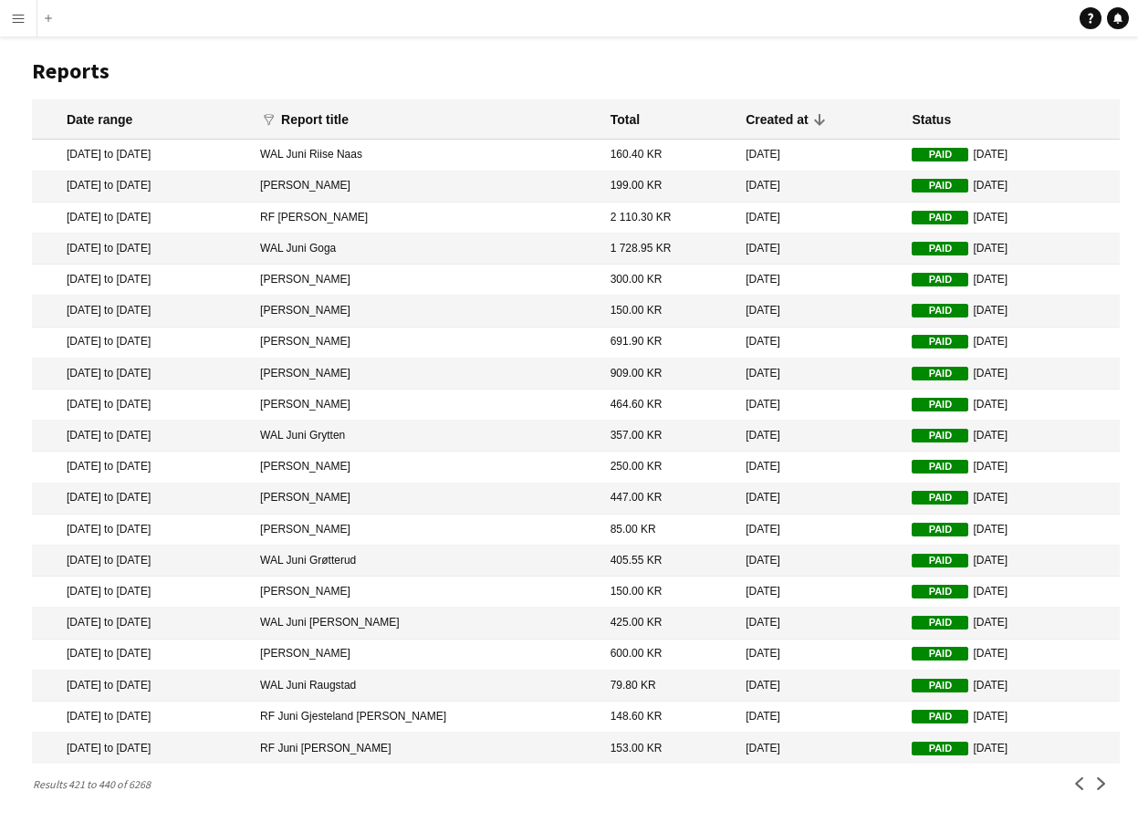
click at [1101, 784] on app-icon "Next" at bounding box center [1101, 783] width 13 height 13
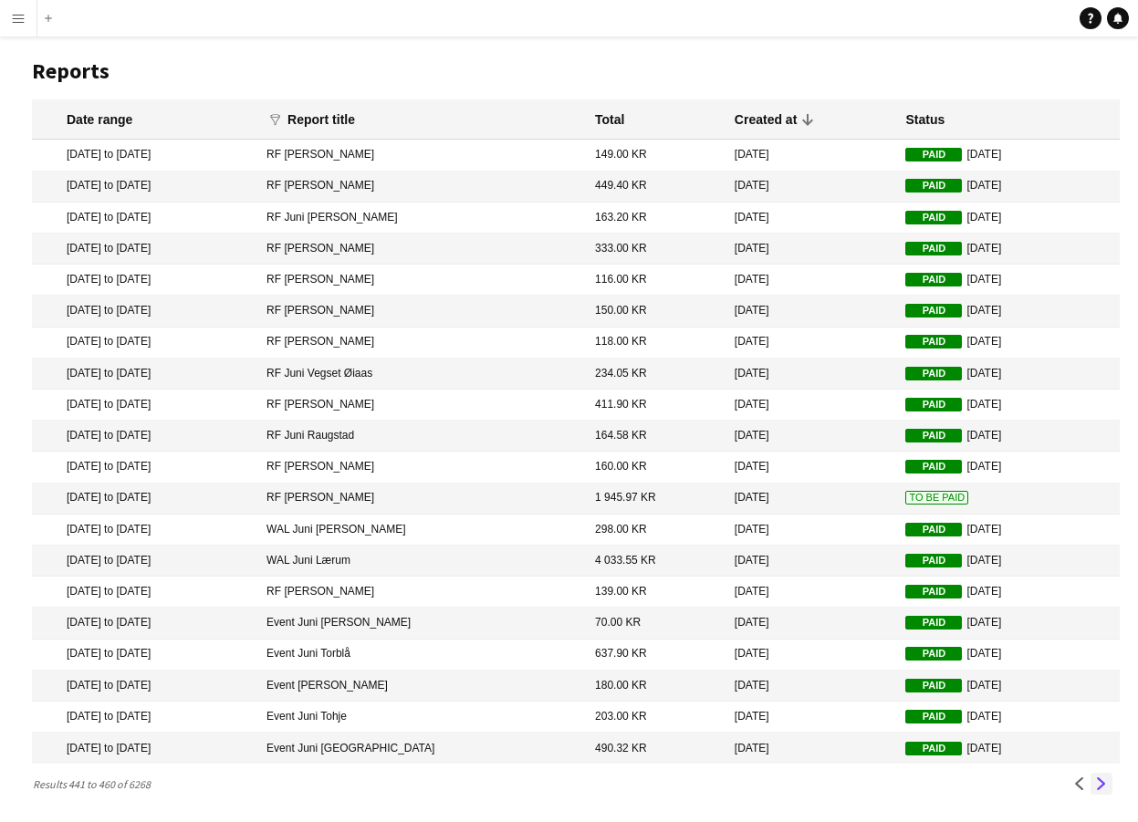
click at [1107, 785] on app-icon "Next" at bounding box center [1101, 783] width 13 height 13
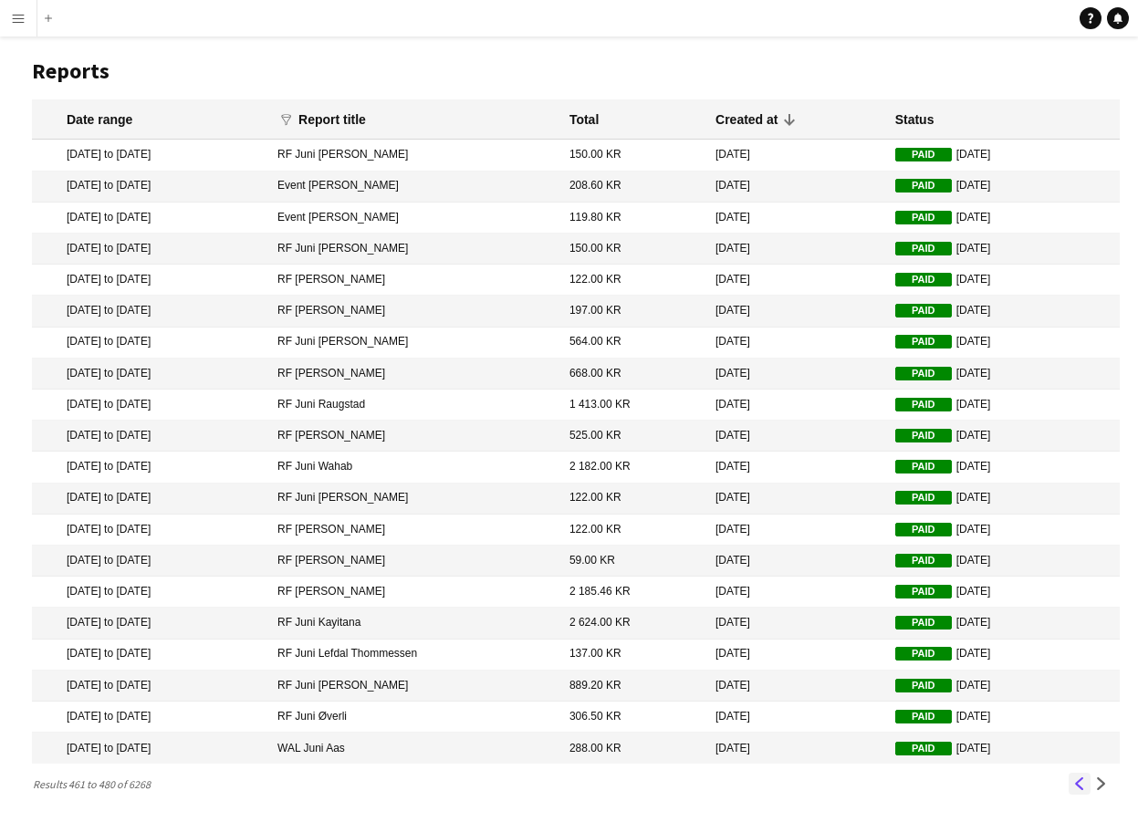
click at [1075, 783] on app-icon "Previous" at bounding box center [1079, 783] width 13 height 13
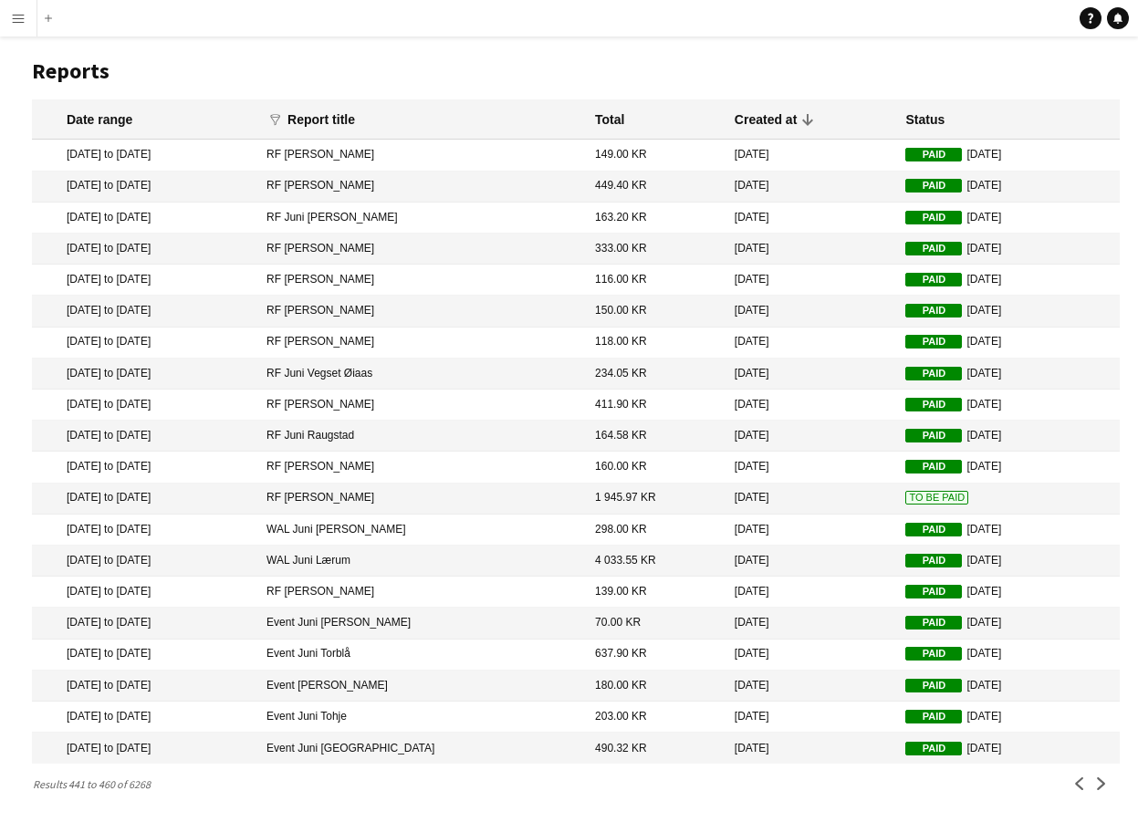
click at [520, 498] on mat-cell "RF [PERSON_NAME]" at bounding box center [421, 498] width 328 height 31
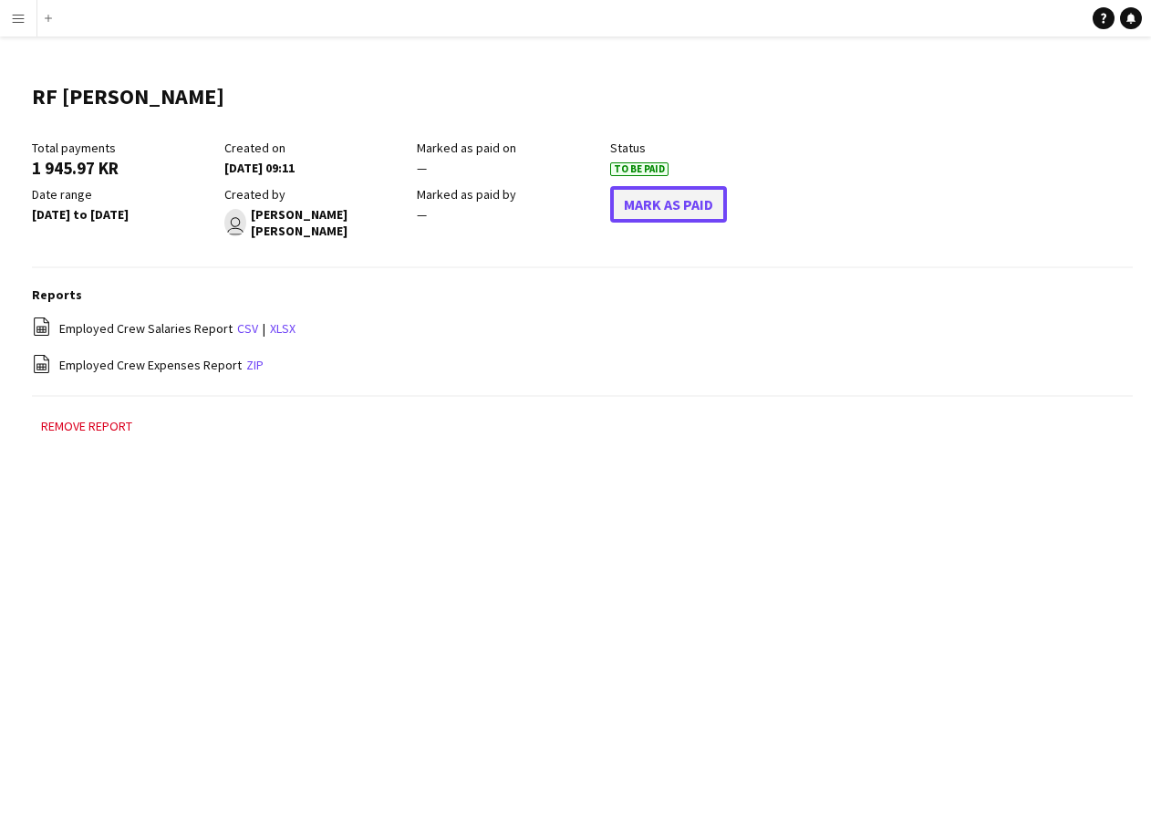
click at [681, 195] on button "Mark As Paid" at bounding box center [668, 204] width 117 height 36
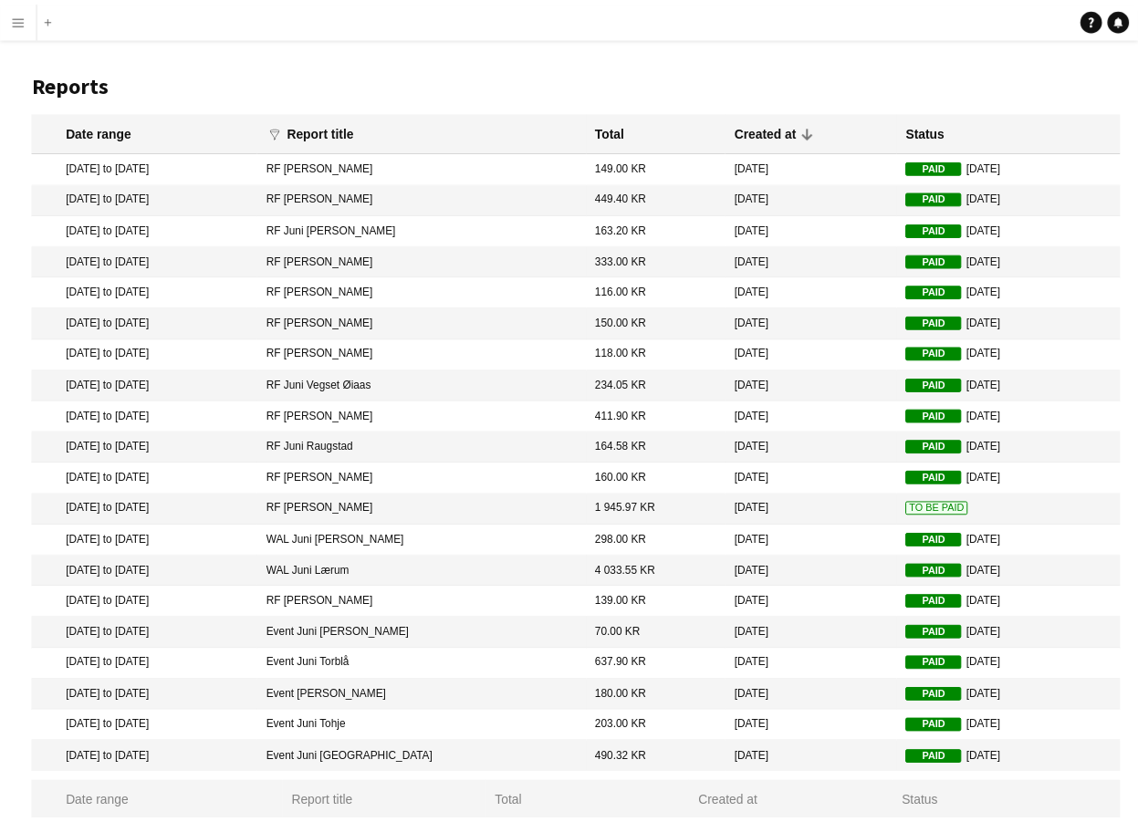
scroll to position [12, 0]
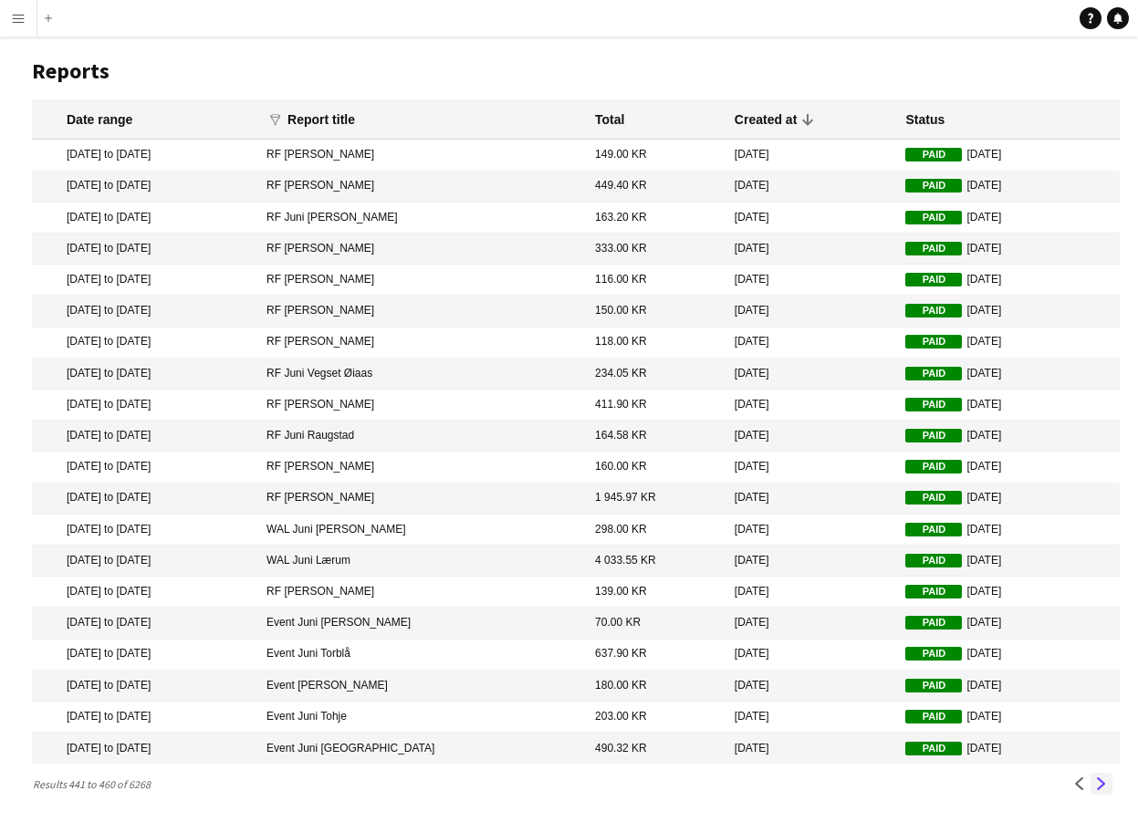
click at [1099, 780] on app-icon "Next" at bounding box center [1101, 783] width 13 height 13
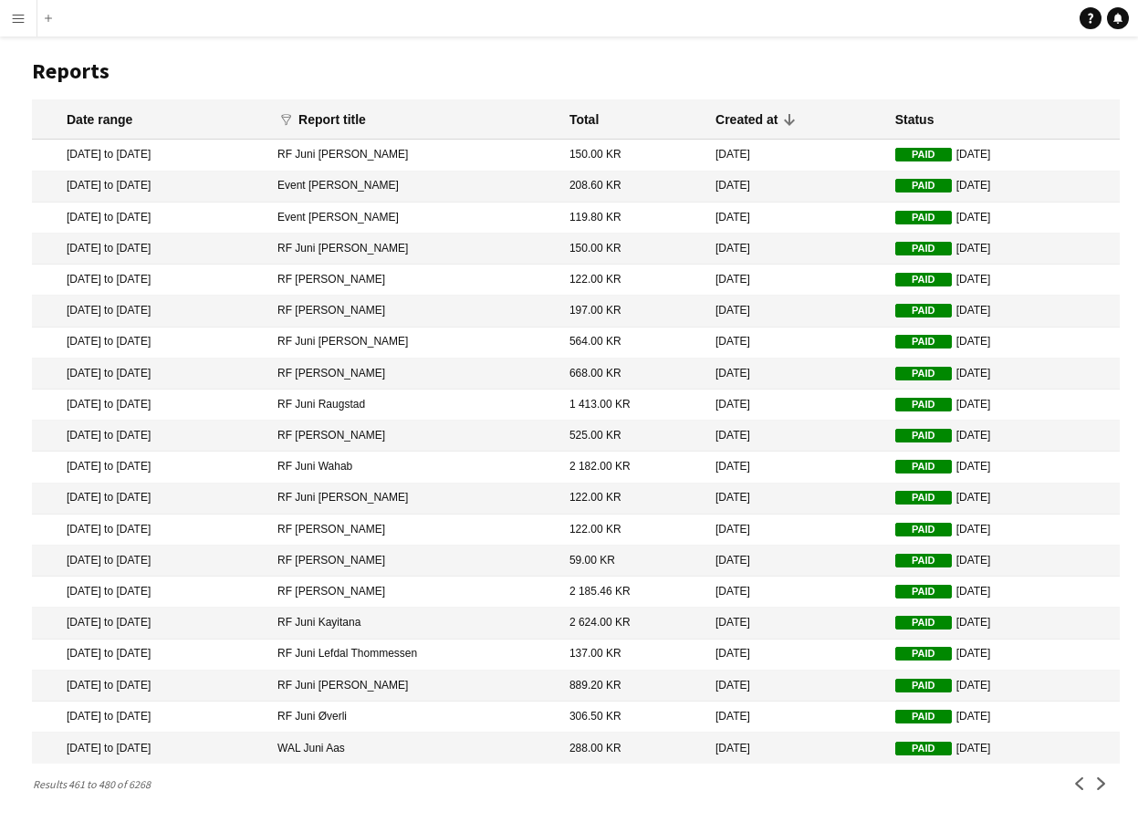
click at [1092, 771] on main "Reports Date range funnel Filter magnifier Clear View Results Report title Tota…" at bounding box center [569, 423] width 1138 height 797
click at [1096, 778] on app-icon "Next" at bounding box center [1101, 783] width 13 height 13
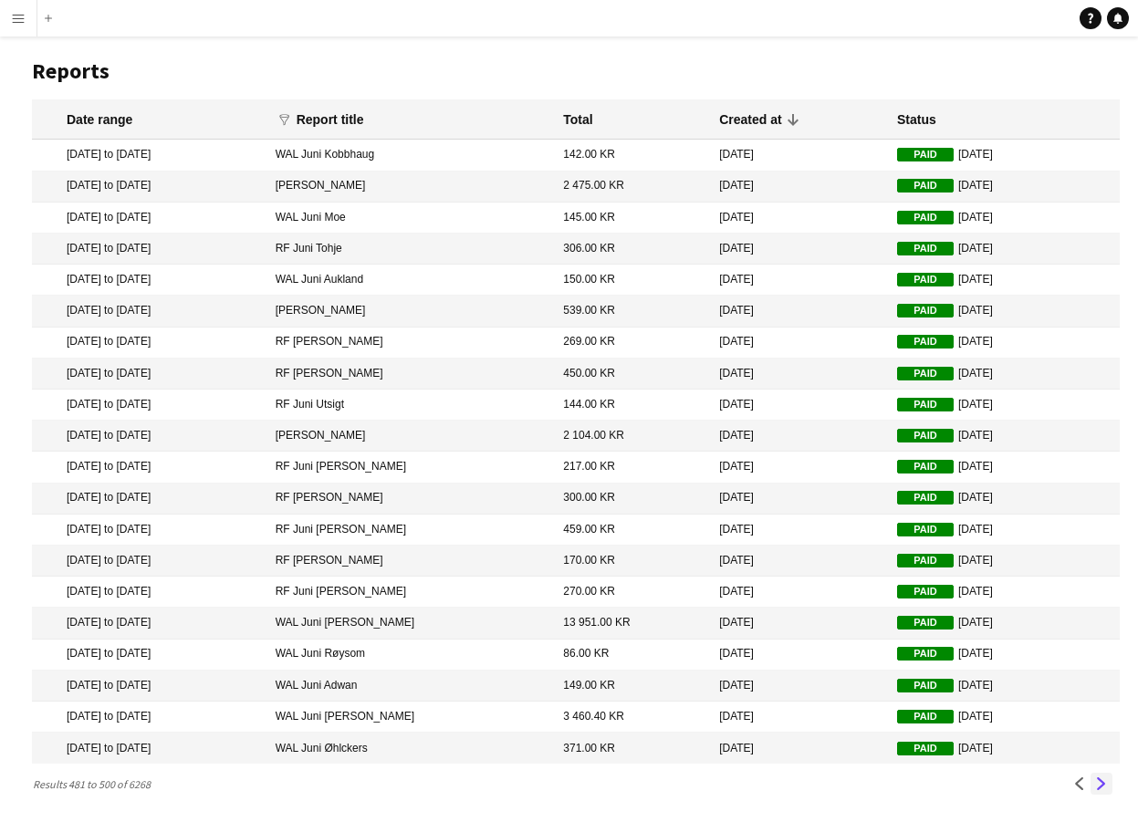
click at [1100, 785] on app-icon "Next" at bounding box center [1101, 783] width 13 height 13
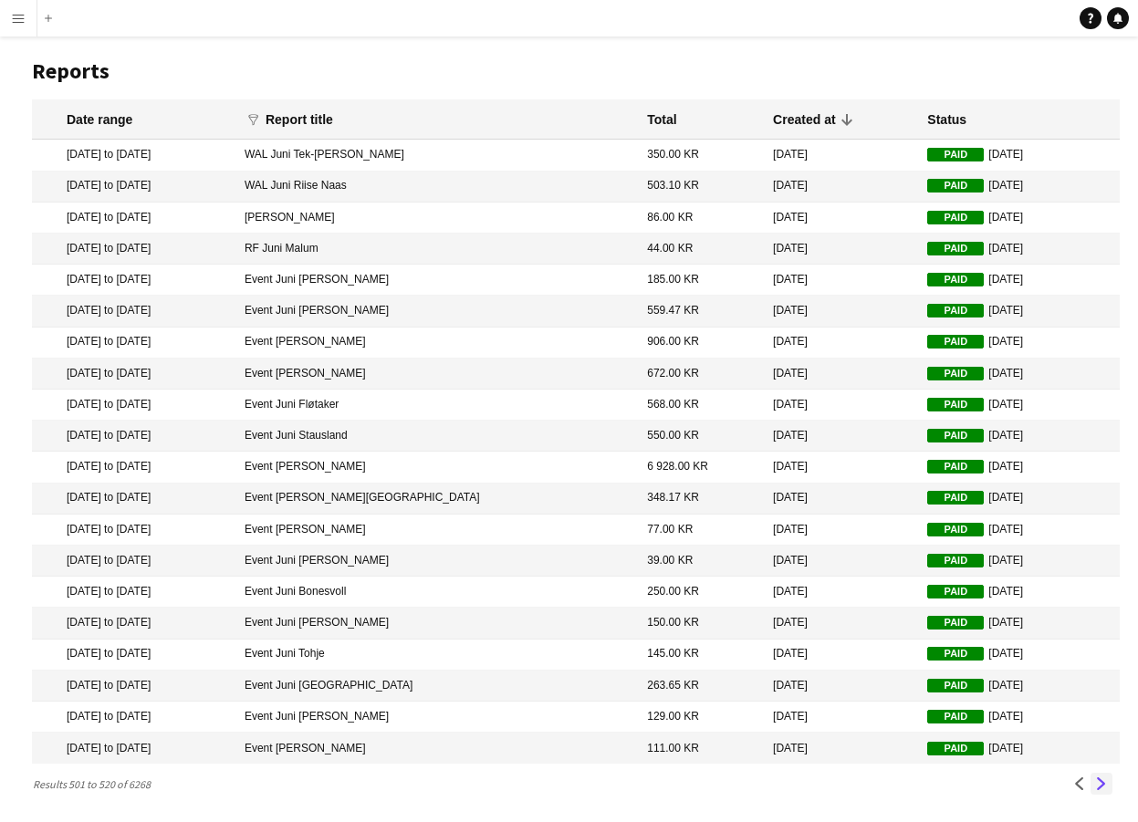
click at [1099, 783] on app-icon "Next" at bounding box center [1101, 783] width 13 height 13
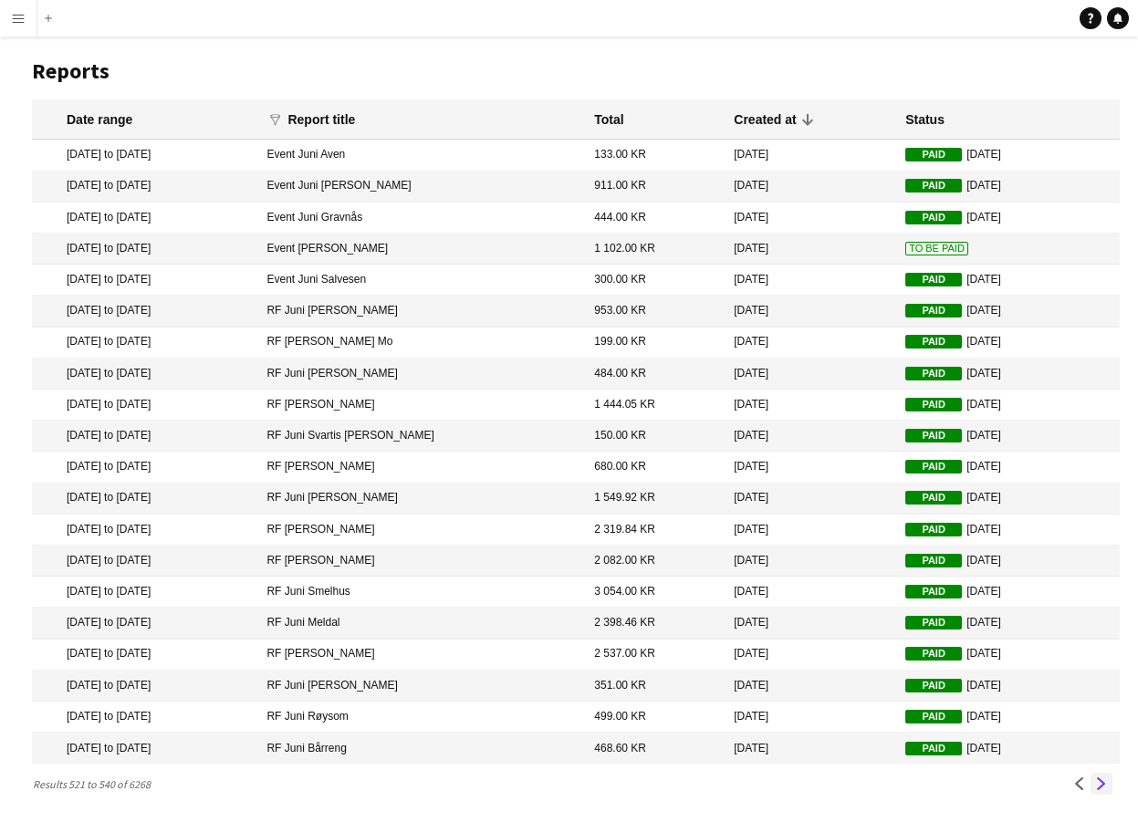
click at [1102, 784] on app-icon "Next" at bounding box center [1101, 783] width 13 height 13
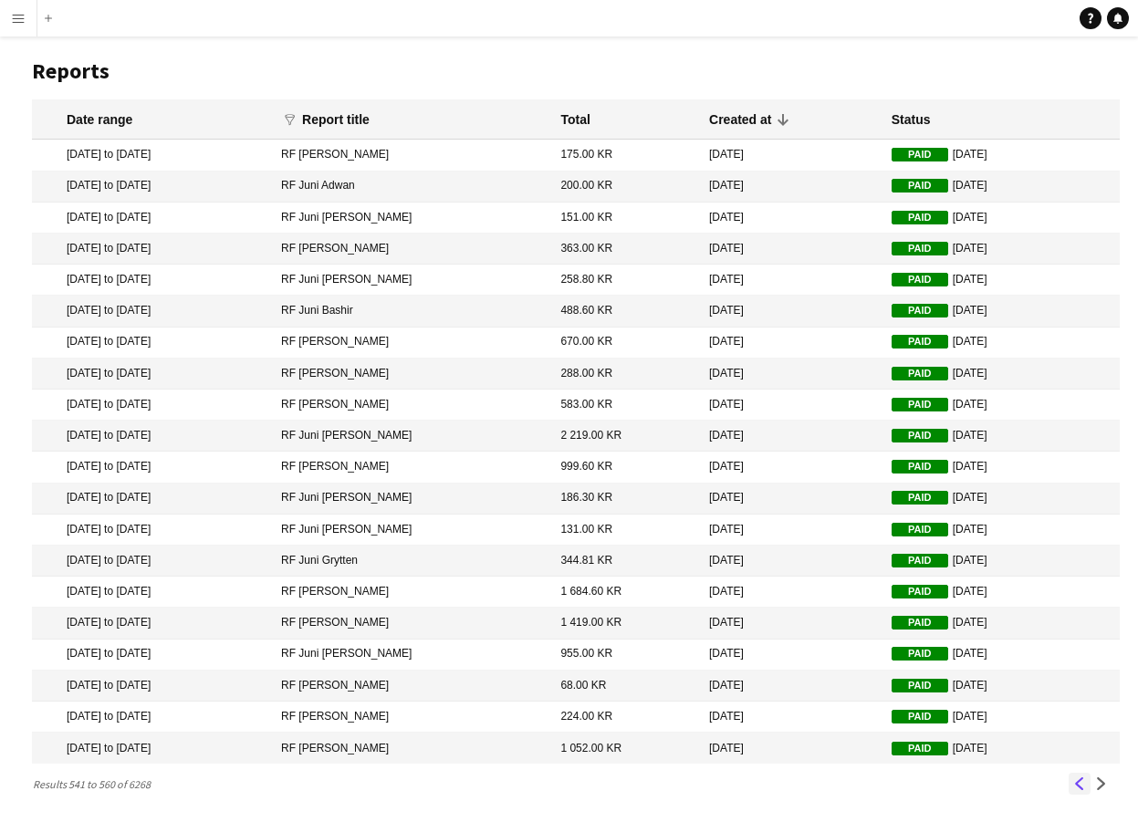
click at [1075, 784] on app-icon "Previous" at bounding box center [1079, 783] width 13 height 13
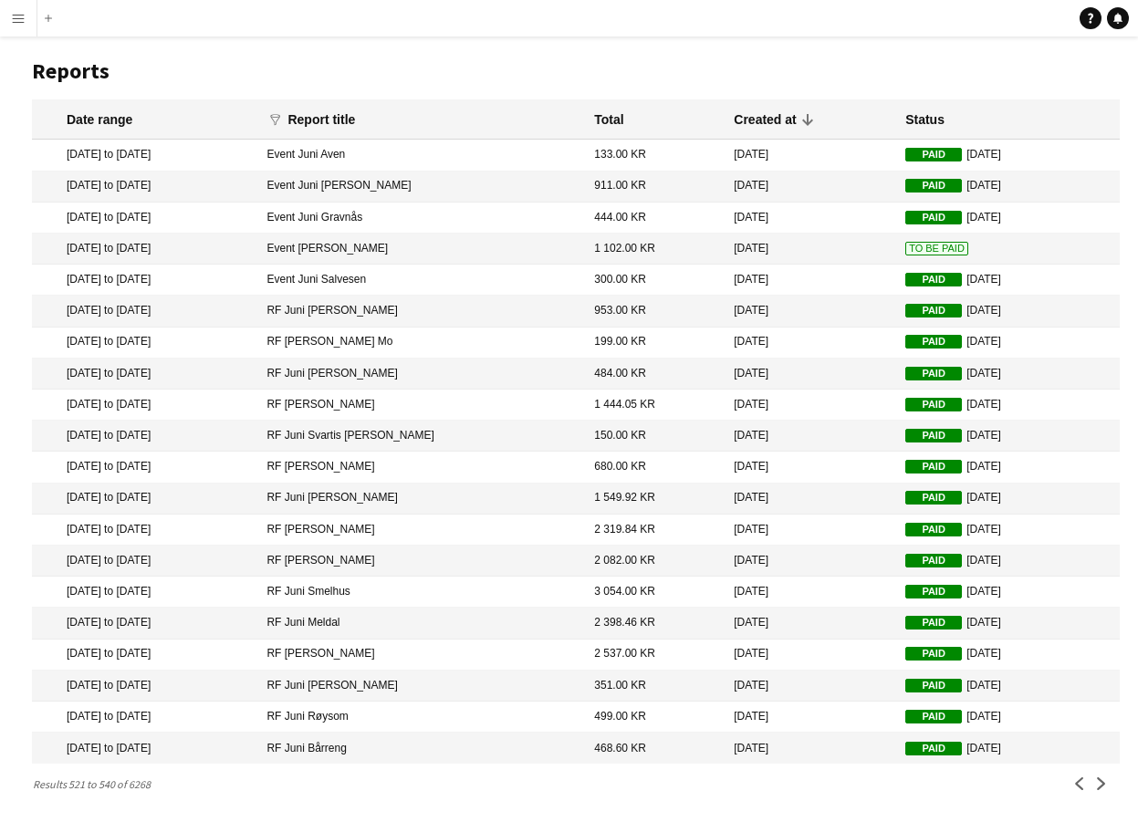
click at [905, 249] on span "To Be Paid" at bounding box center [936, 249] width 63 height 14
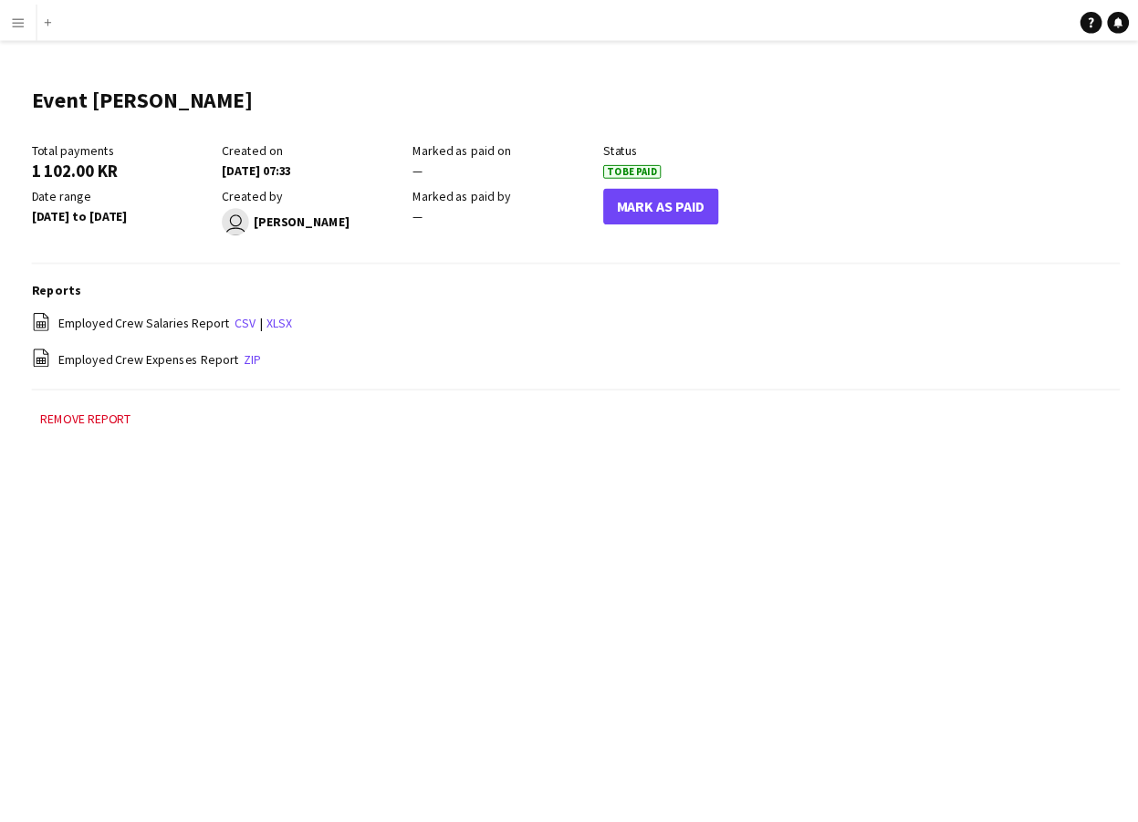
scroll to position [12, 0]
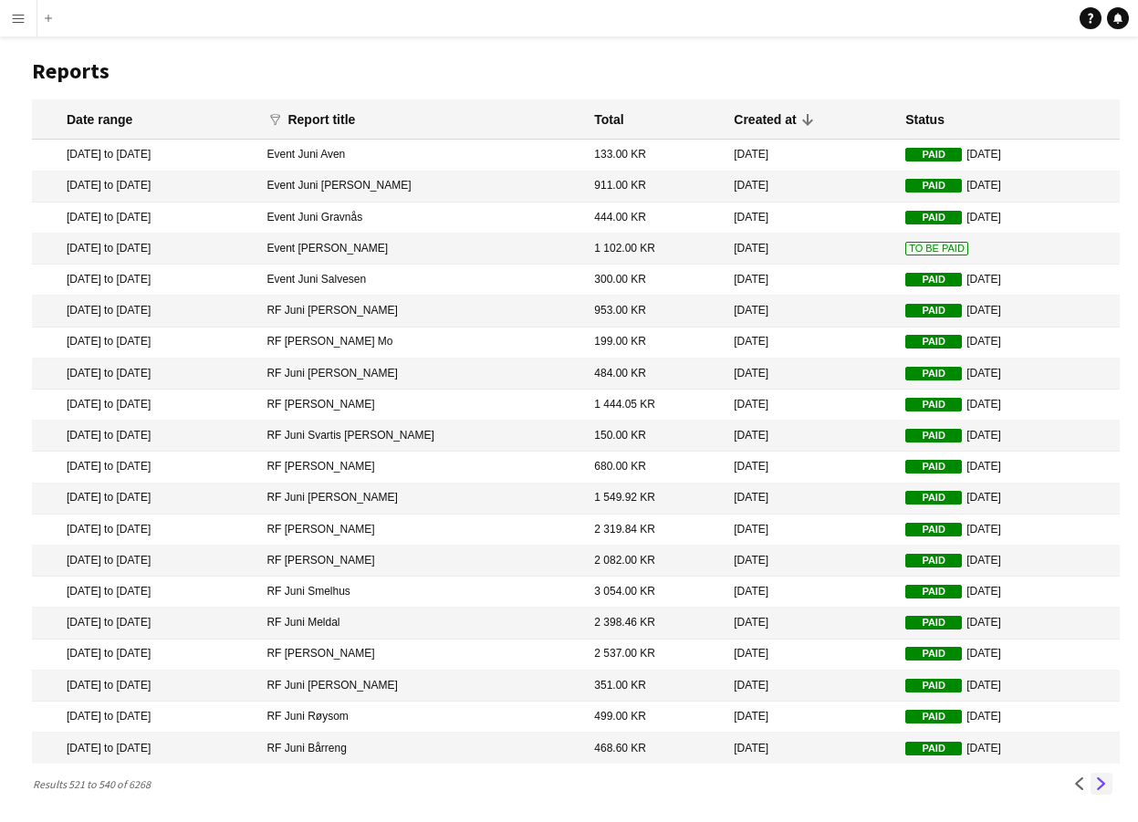
click at [1096, 782] on app-icon "Next" at bounding box center [1101, 783] width 13 height 13
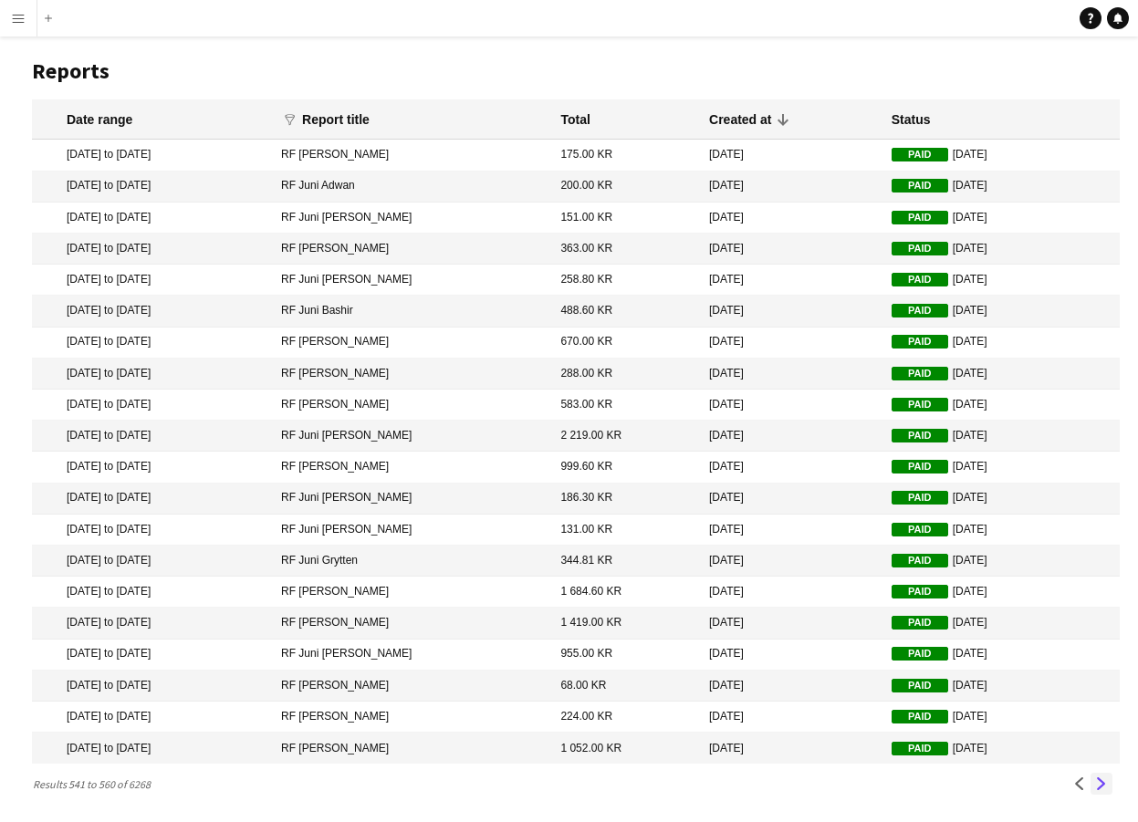
click at [1096, 782] on app-icon "Next" at bounding box center [1101, 783] width 13 height 13
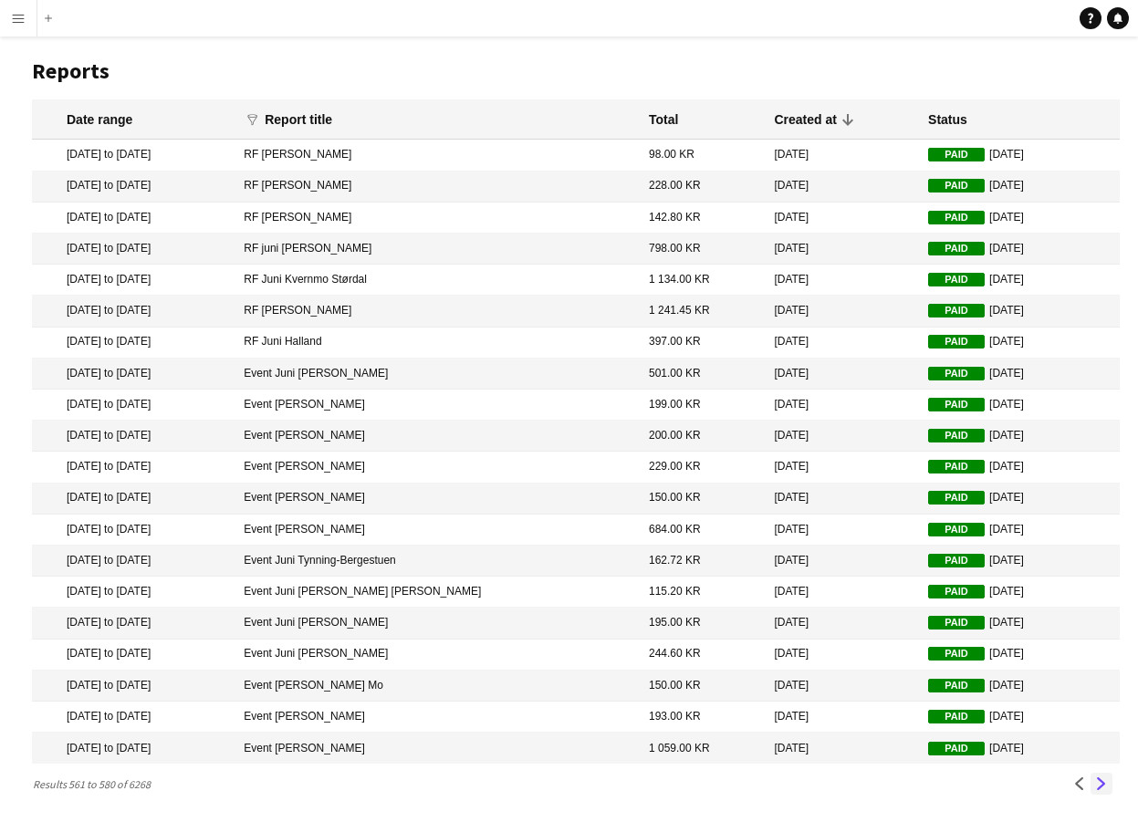
click at [1096, 782] on app-icon "Next" at bounding box center [1101, 783] width 13 height 13
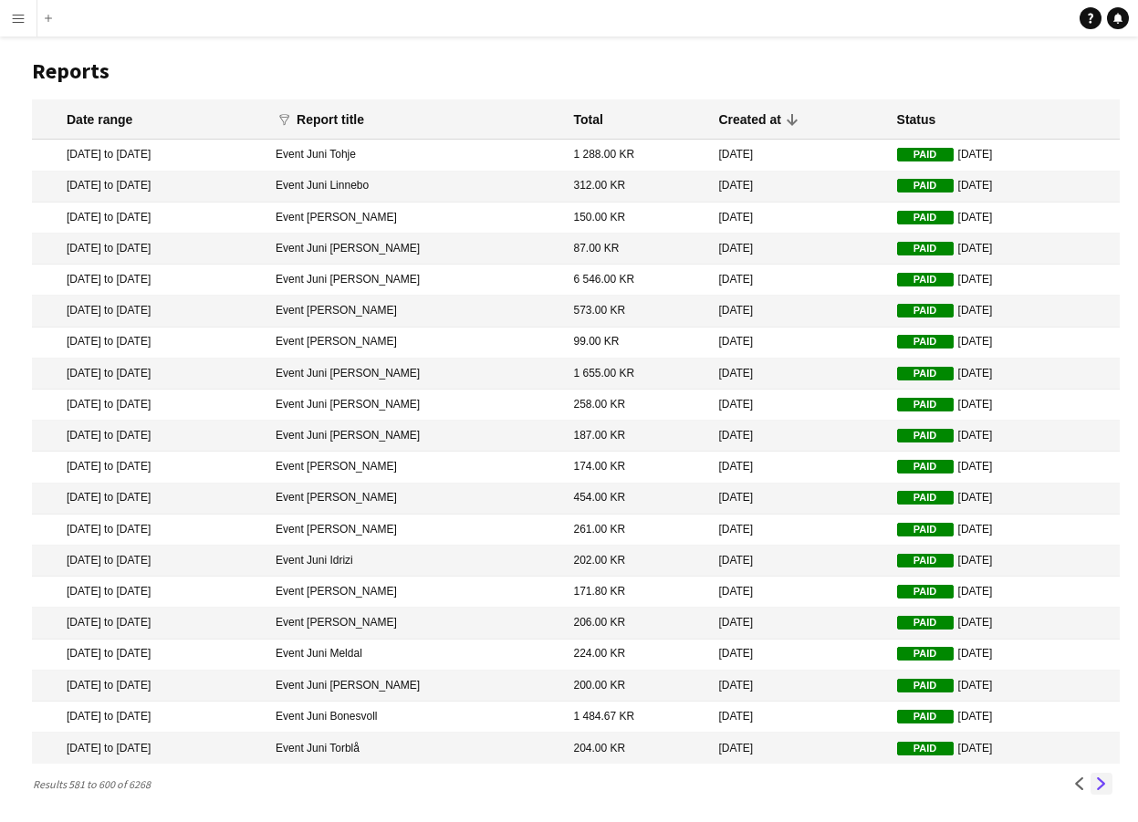
click at [1096, 782] on app-icon "Next" at bounding box center [1101, 783] width 13 height 13
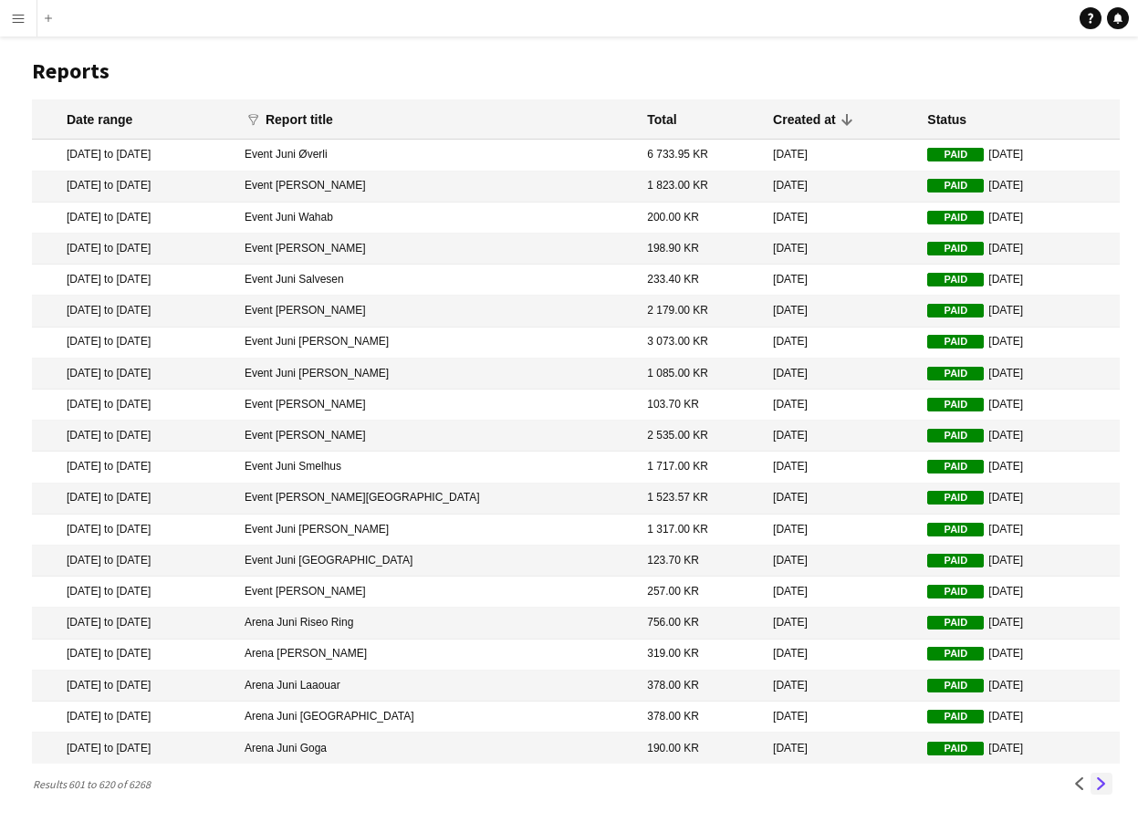
click at [1096, 782] on app-icon "Next" at bounding box center [1101, 783] width 13 height 13
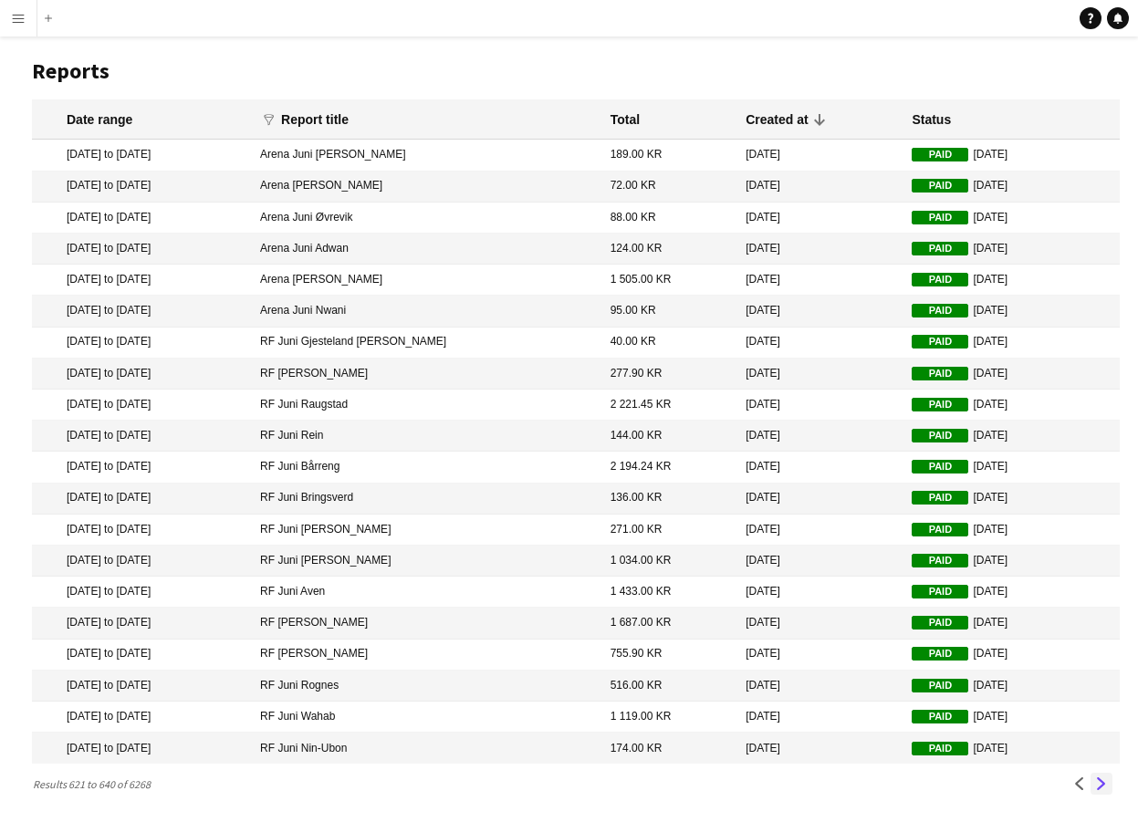
click at [1096, 782] on app-icon "Next" at bounding box center [1101, 783] width 13 height 13
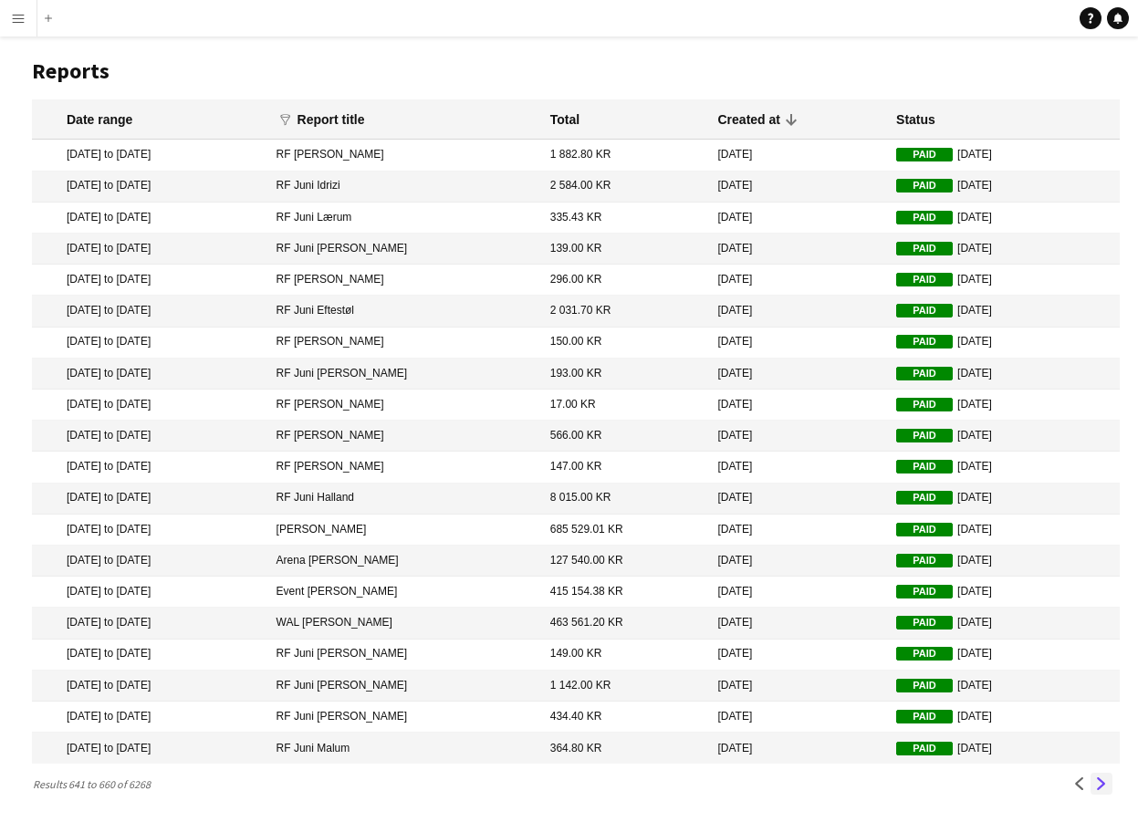
click at [1096, 782] on app-icon "Next" at bounding box center [1101, 783] width 13 height 13
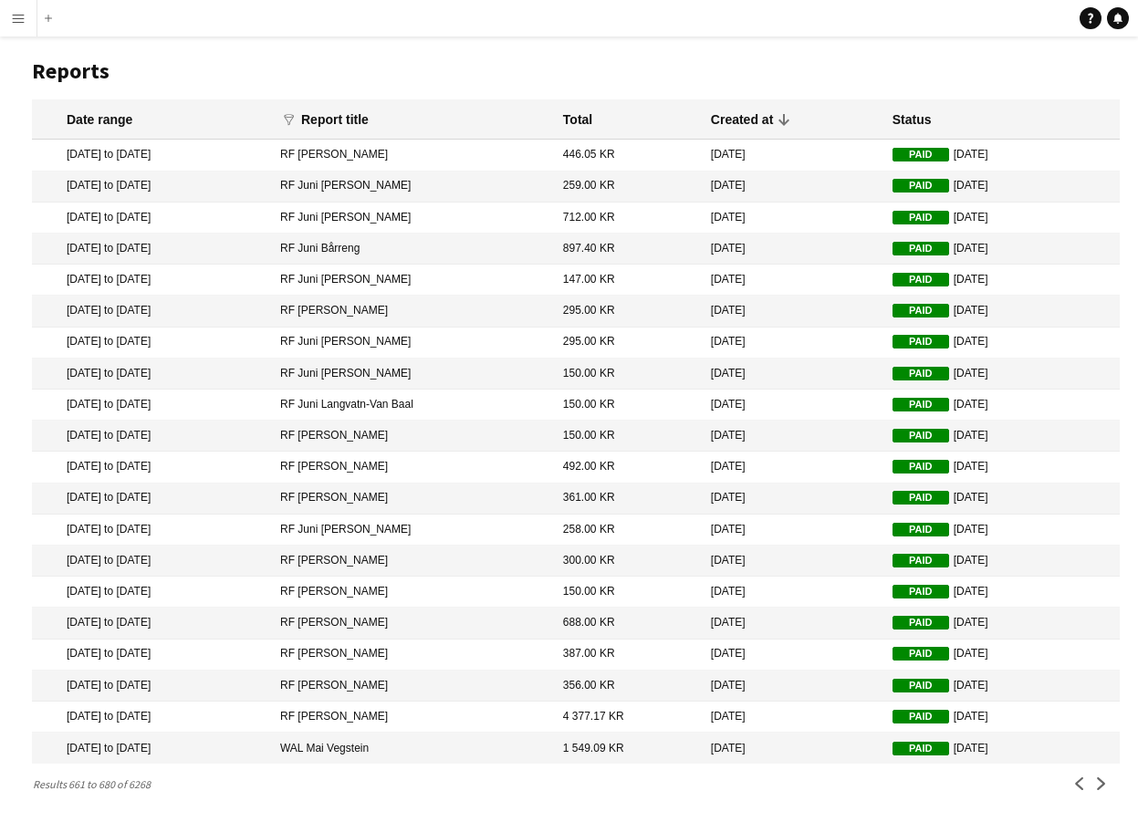
click at [24, 20] on app-icon "Menu" at bounding box center [18, 18] width 15 height 15
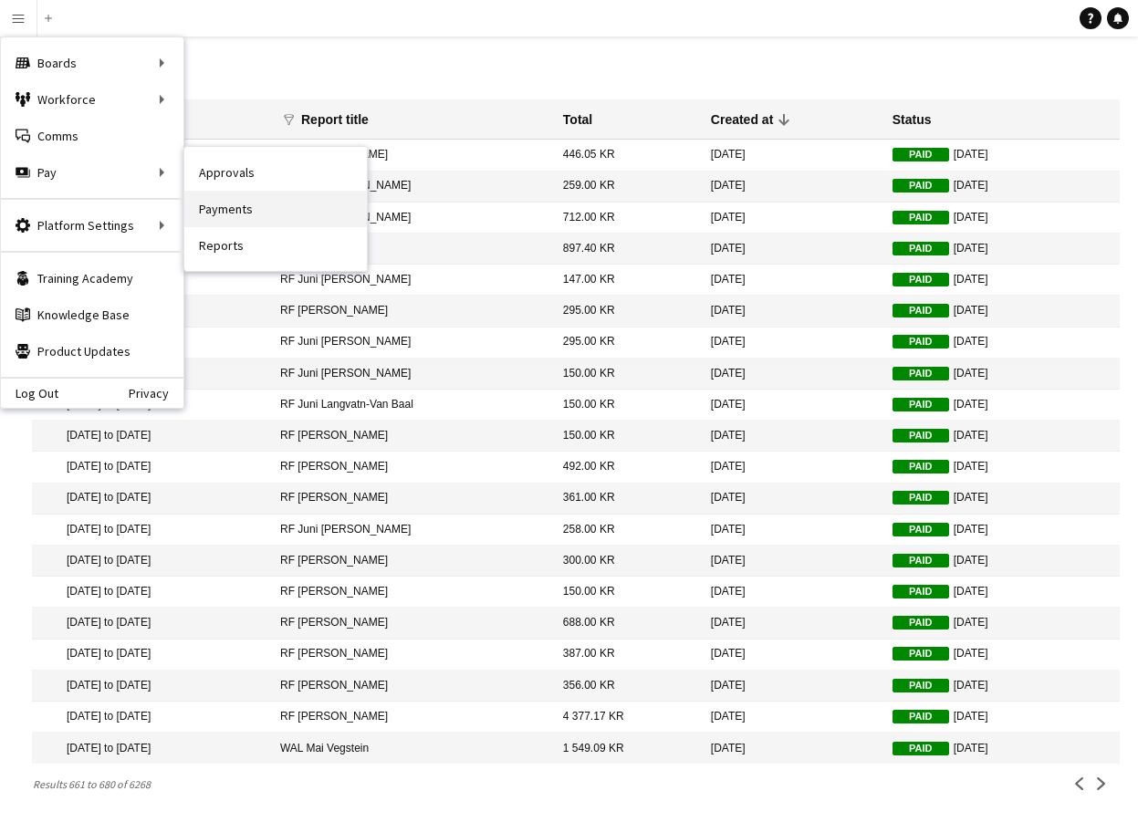
click at [234, 201] on link "Payments" at bounding box center [275, 209] width 182 height 36
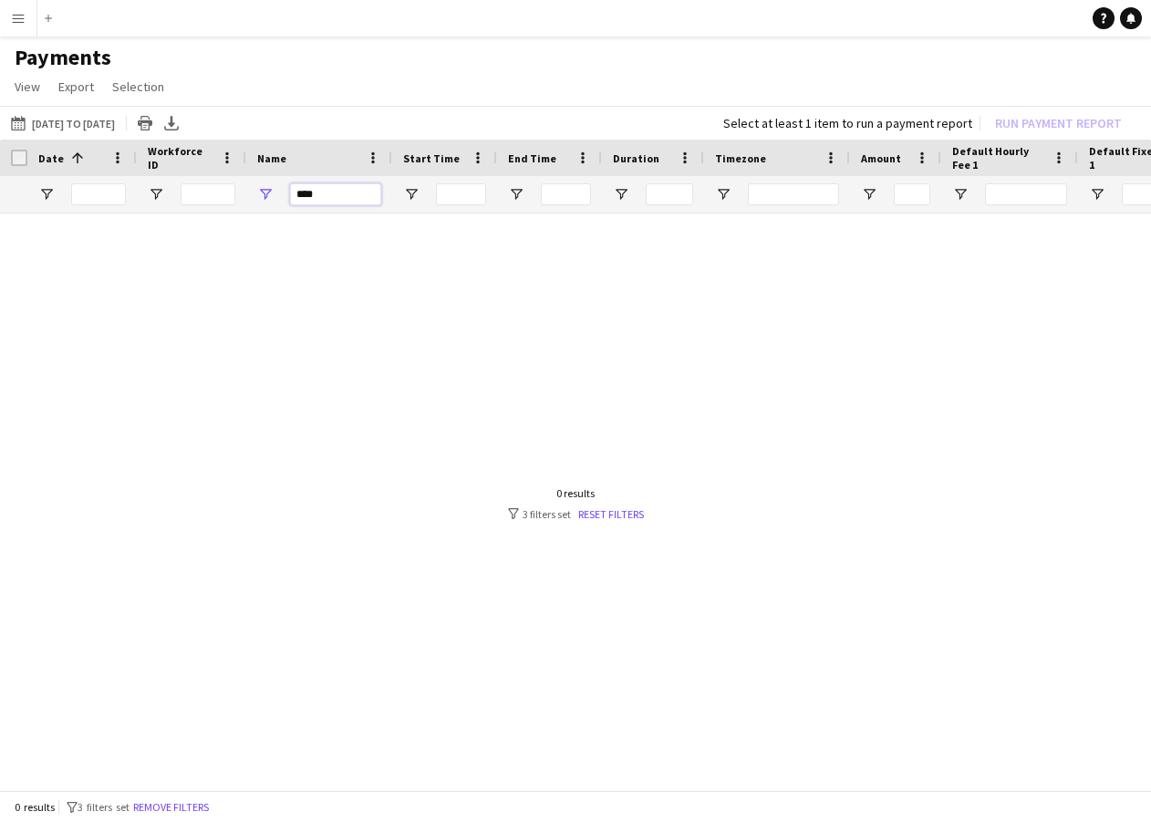
click at [311, 190] on input "****" at bounding box center [335, 194] width 91 height 22
type input "*"
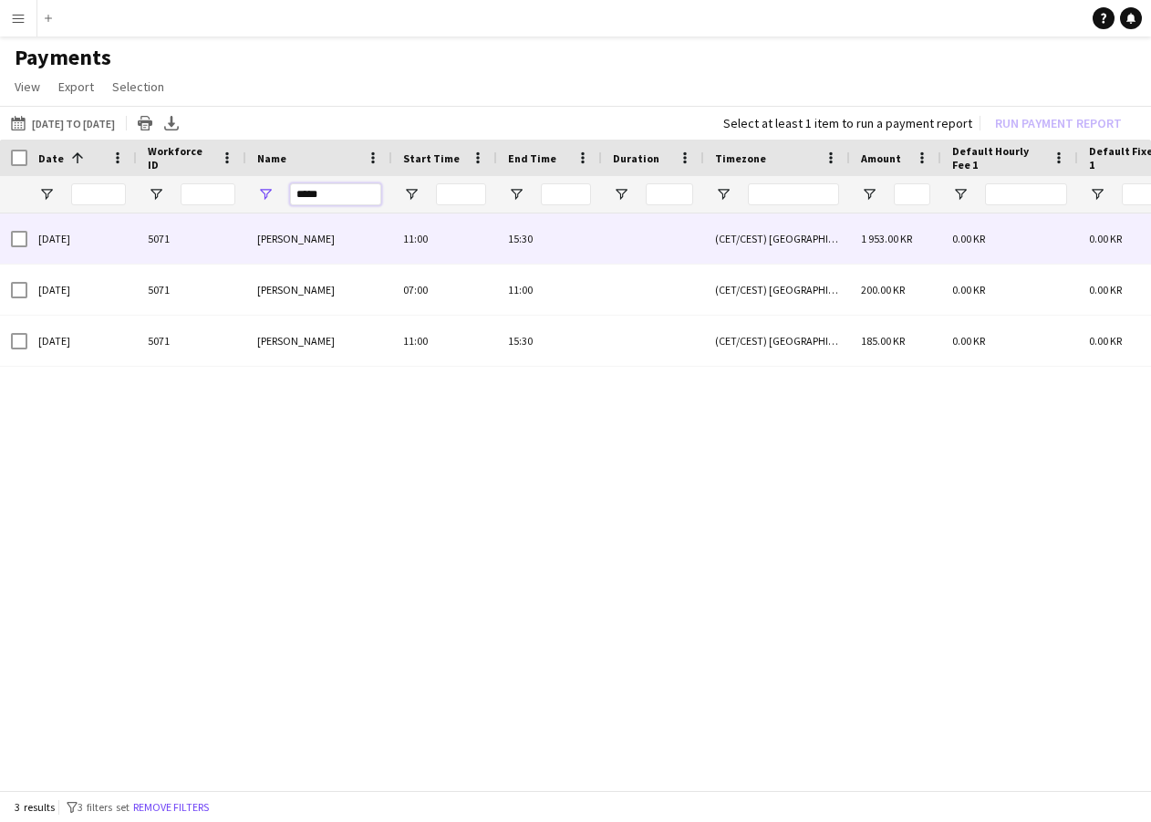
type input "*****"
click at [6, 241] on div at bounding box center [13, 238] width 27 height 50
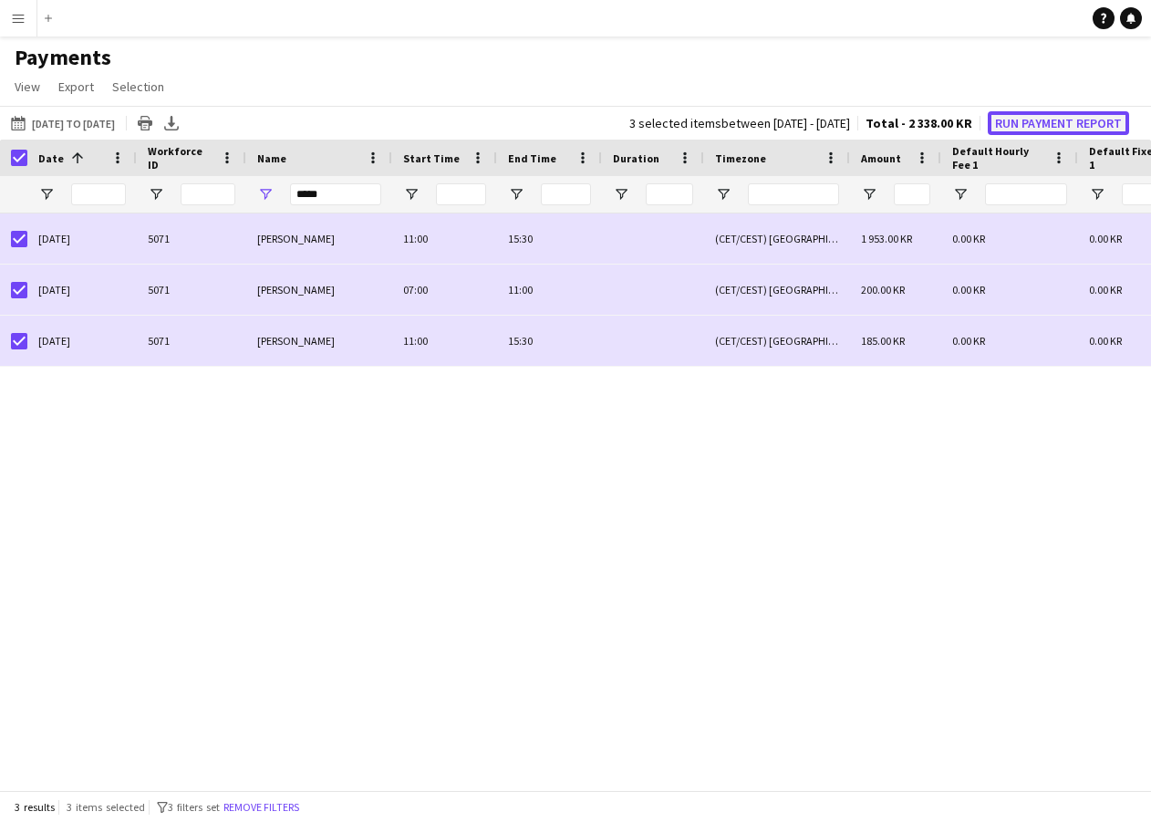
click at [1027, 123] on button "Run Payment Report" at bounding box center [1058, 123] width 141 height 24
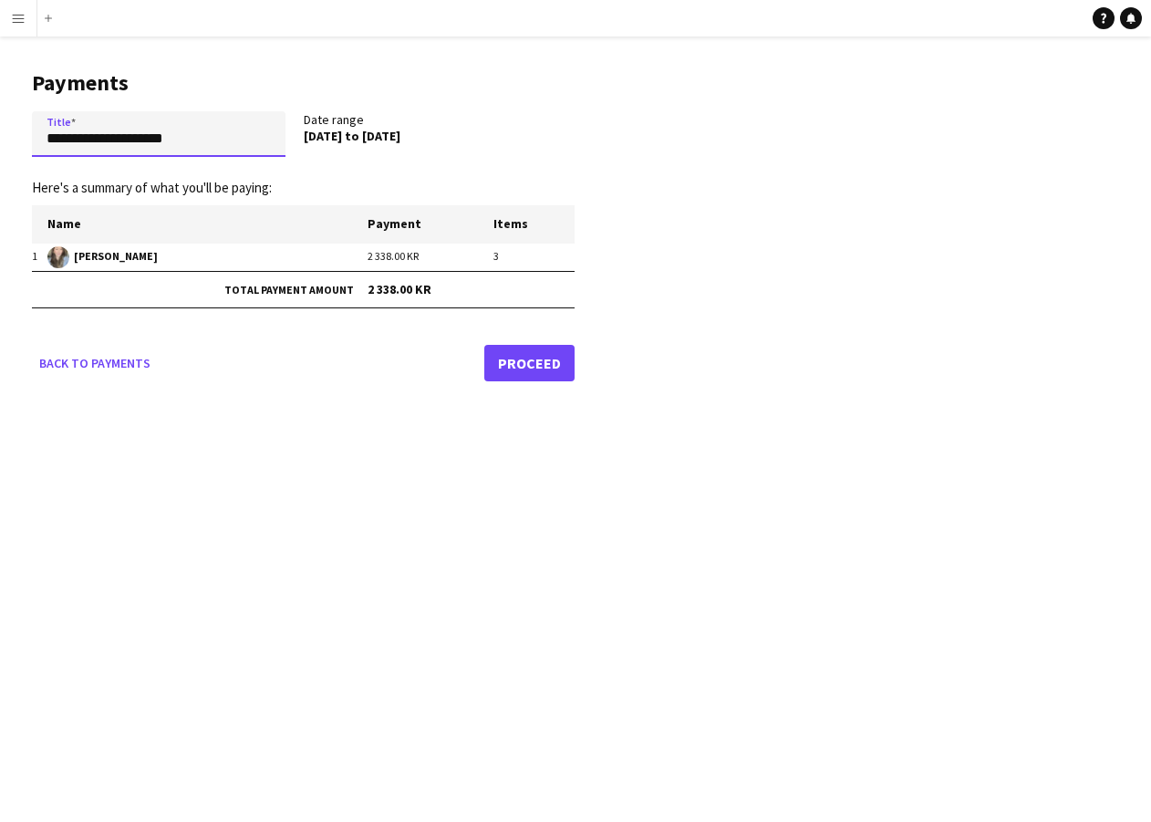
drag, startPoint x: 202, startPoint y: 134, endPoint x: -10, endPoint y: 111, distance: 212.9
click at [0, 111] on html "**********" at bounding box center [575, 411] width 1151 height 822
type input "**********"
click at [534, 355] on link "Proceed" at bounding box center [529, 363] width 90 height 36
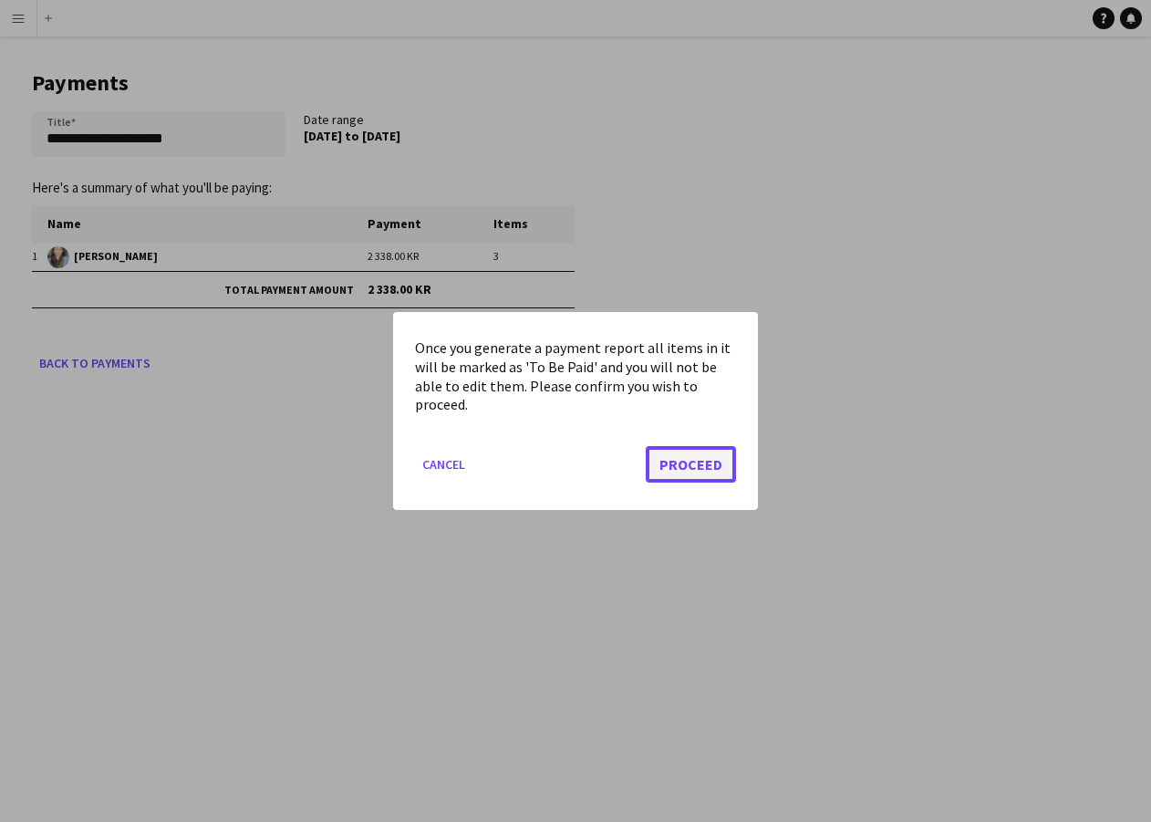
click at [711, 459] on button "Proceed" at bounding box center [691, 464] width 90 height 36
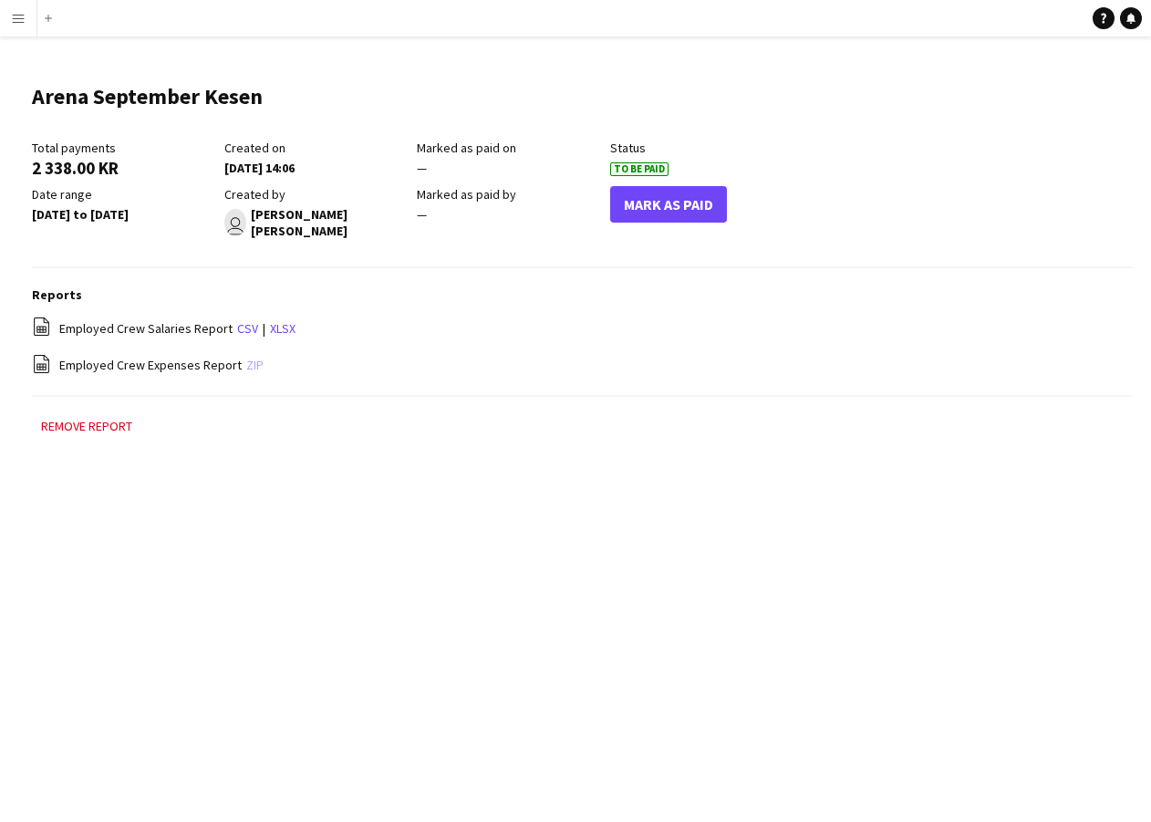
click at [250, 357] on link "zip" at bounding box center [254, 365] width 17 height 16
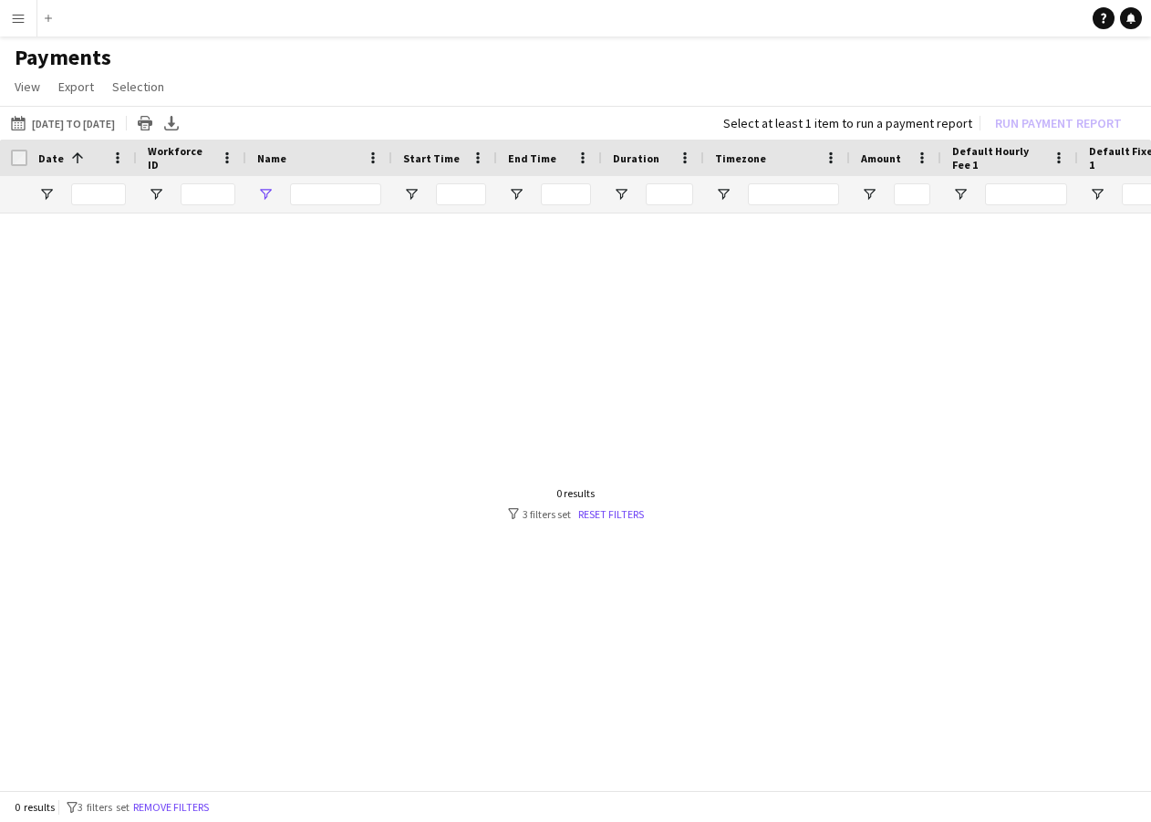
type input "*****"
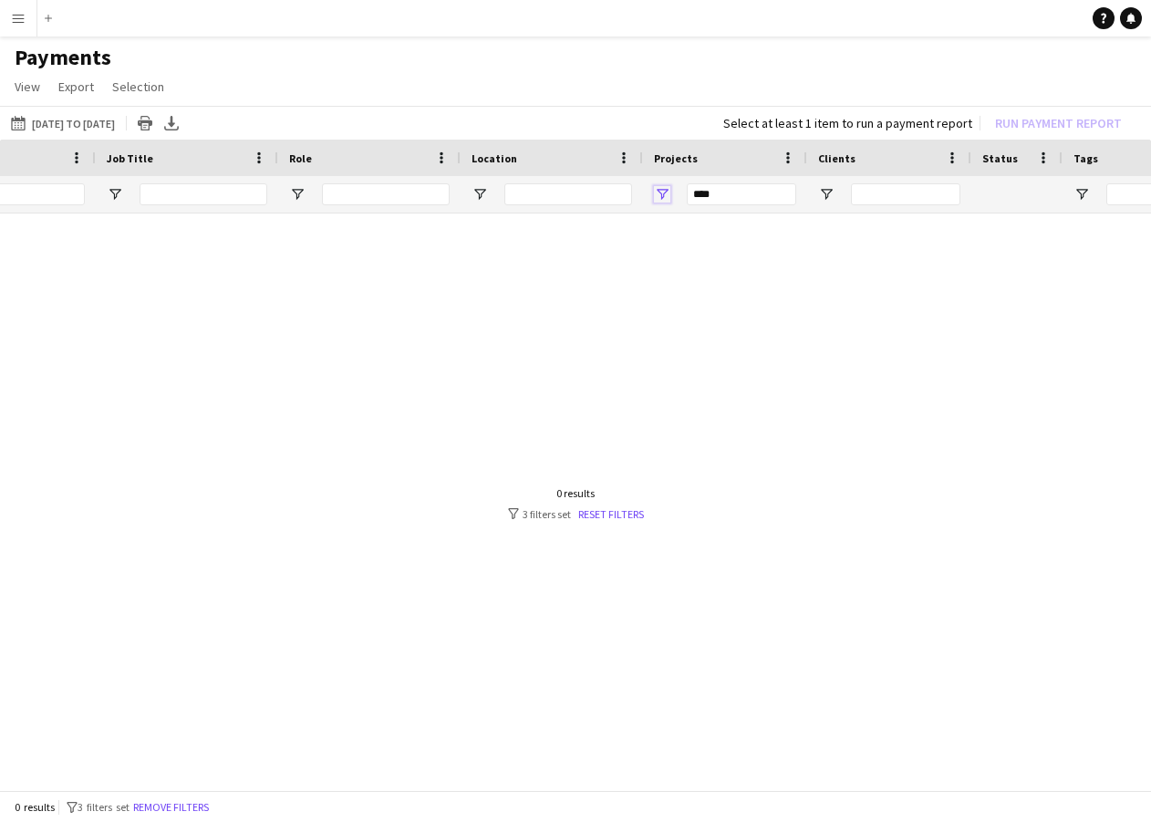
click at [657, 198] on span "Open Filter Menu" at bounding box center [662, 194] width 16 height 16
click at [556, 266] on div at bounding box center [575, 496] width 1151 height 566
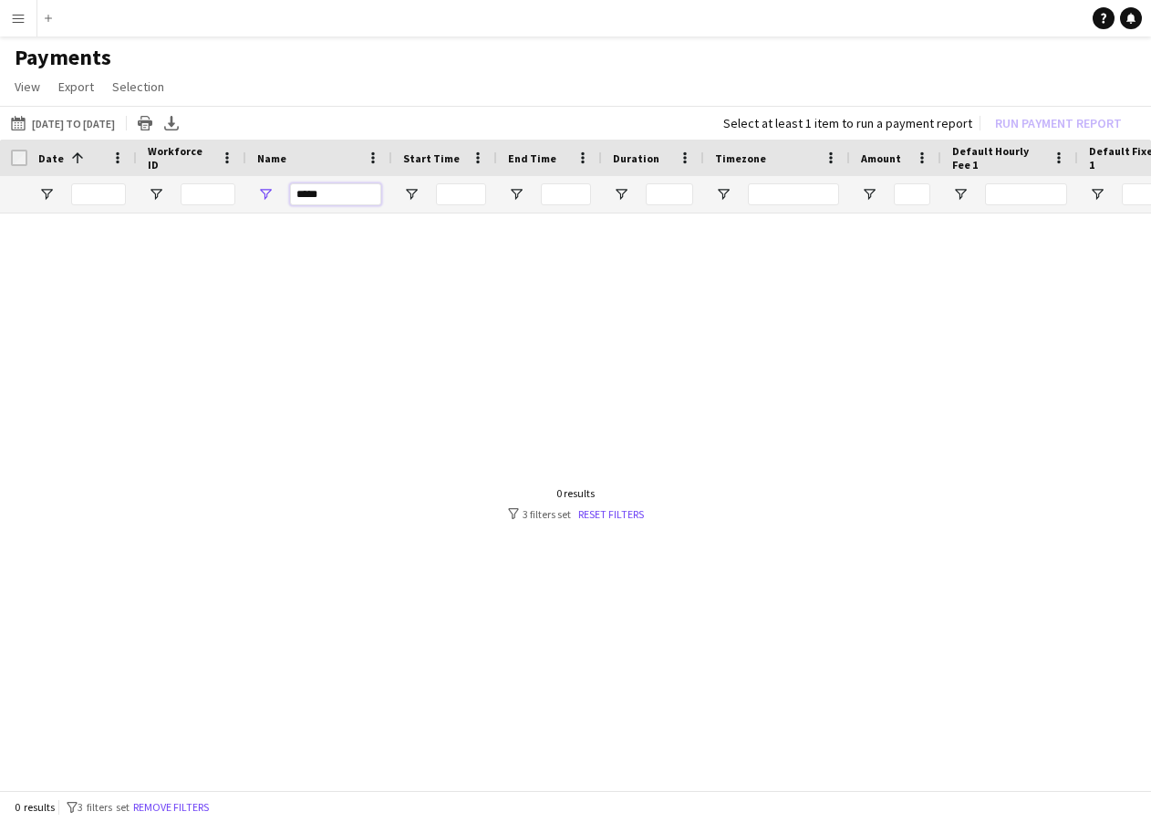
drag, startPoint x: 330, startPoint y: 195, endPoint x: 285, endPoint y: 195, distance: 45.6
click at [285, 195] on div "*****" at bounding box center [319, 194] width 146 height 36
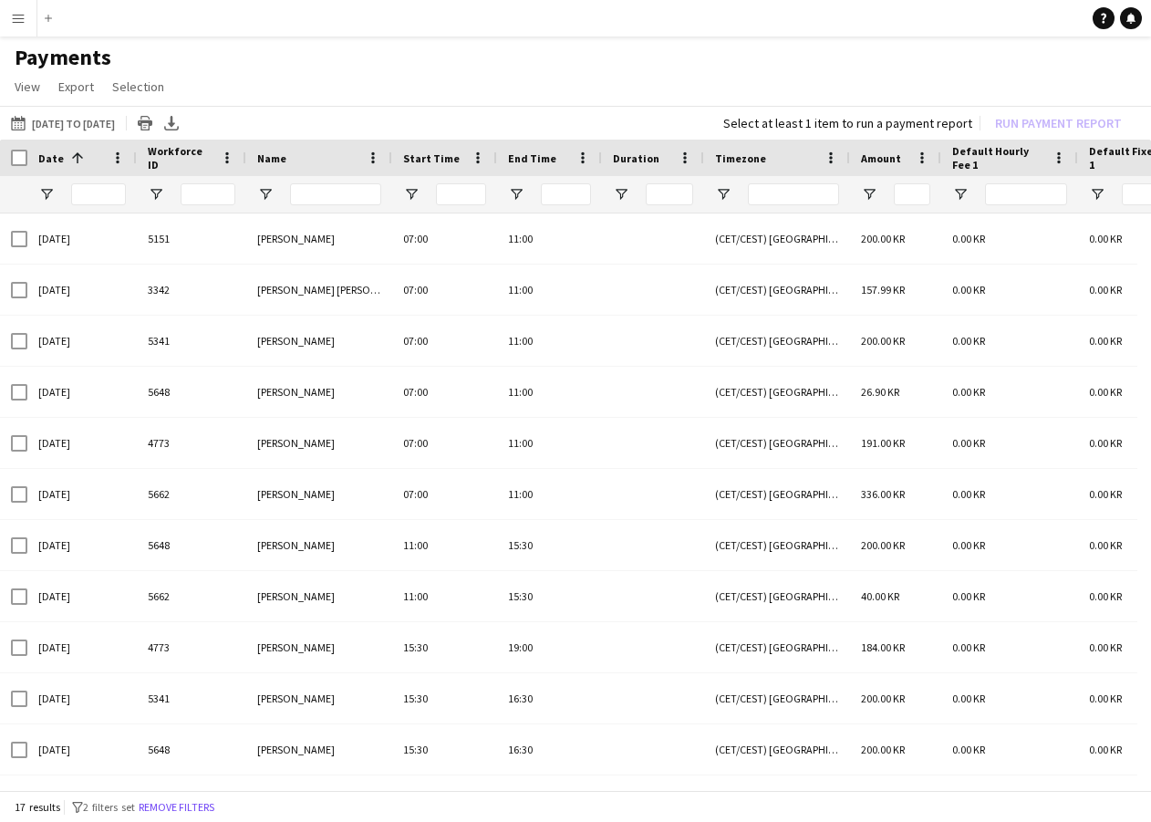
click at [396, 110] on div "[DATE] to [DATE] [DATE] to [DATE] [DATE] This Week This Month [DATE] Last Week …" at bounding box center [575, 123] width 1151 height 34
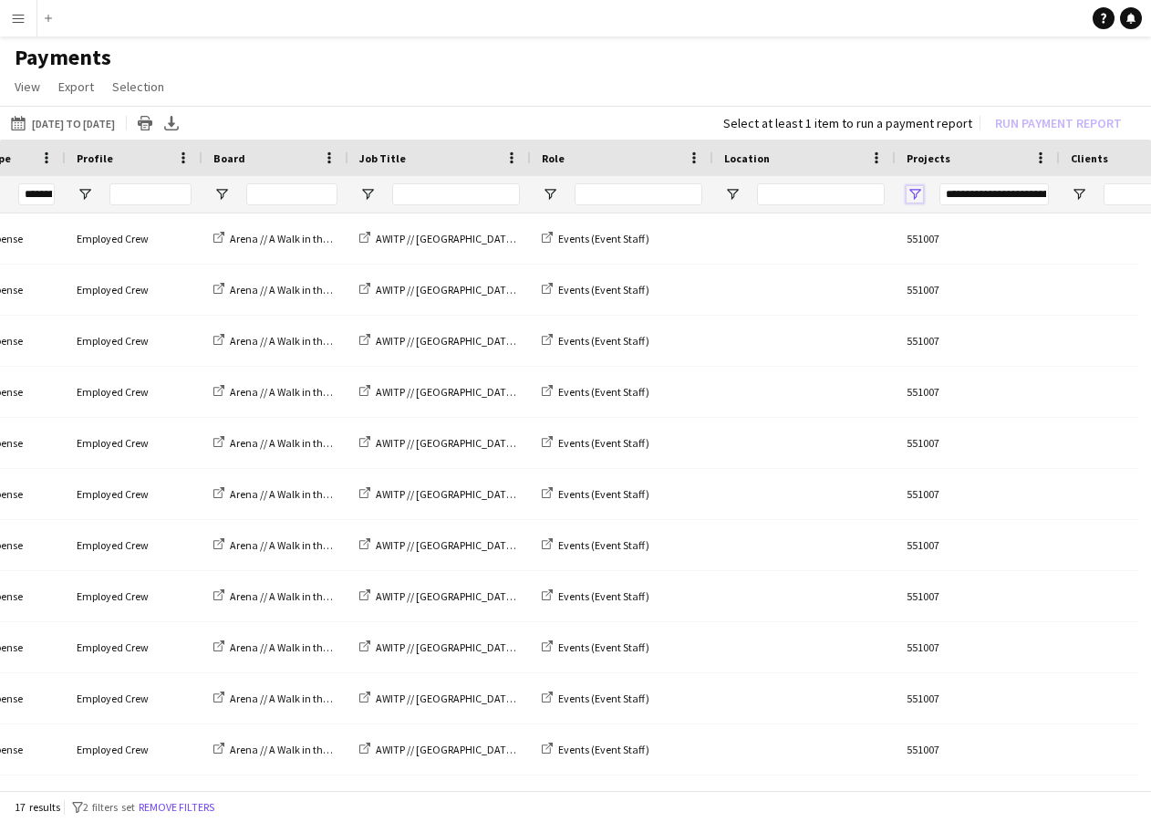
click at [920, 196] on span "Open Filter Menu" at bounding box center [915, 194] width 16 height 16
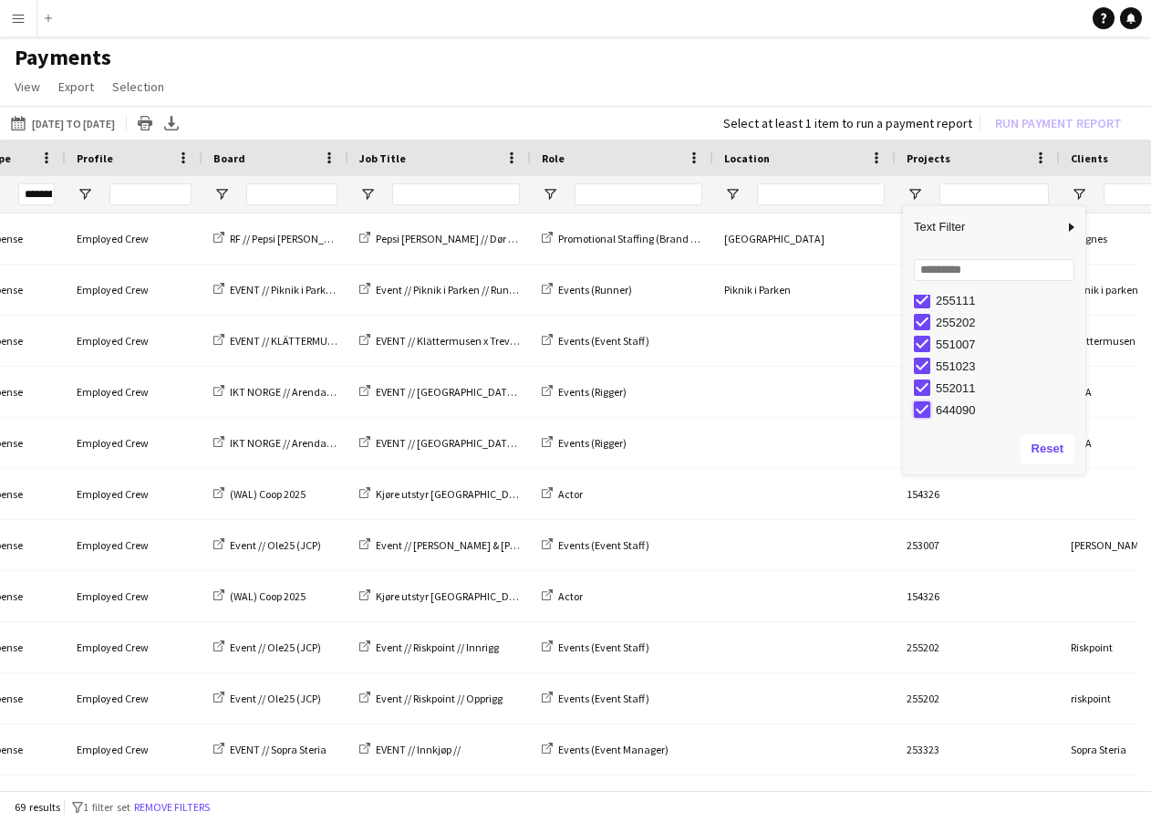
type input "**********"
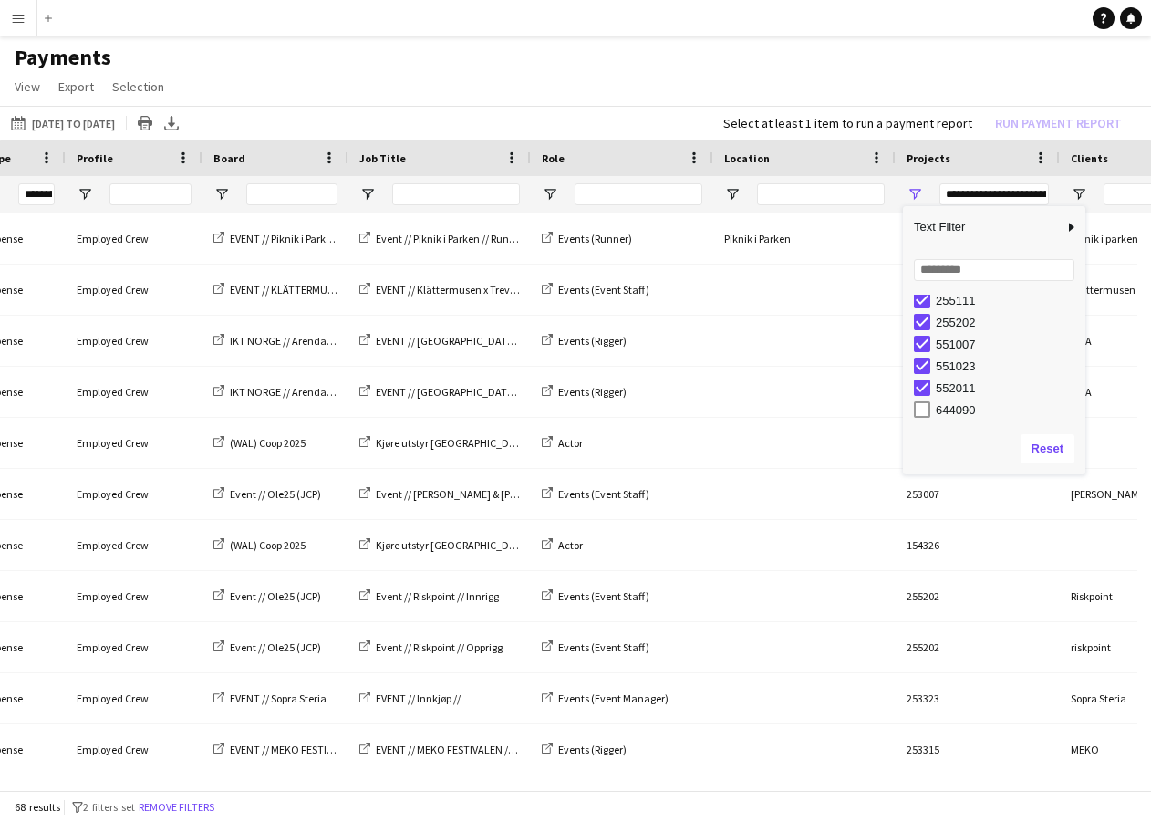
click at [1081, 407] on div "Column Filter" at bounding box center [1083, 340] width 5 height 259
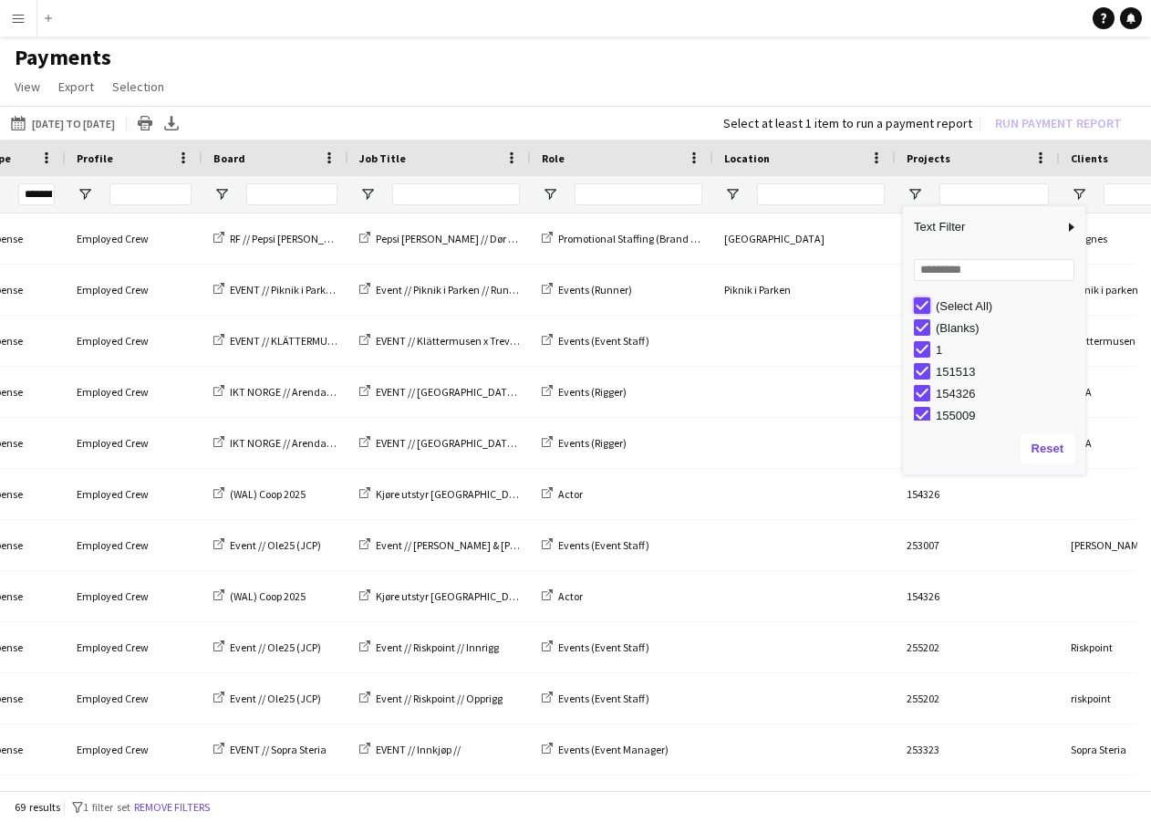
type input "***"
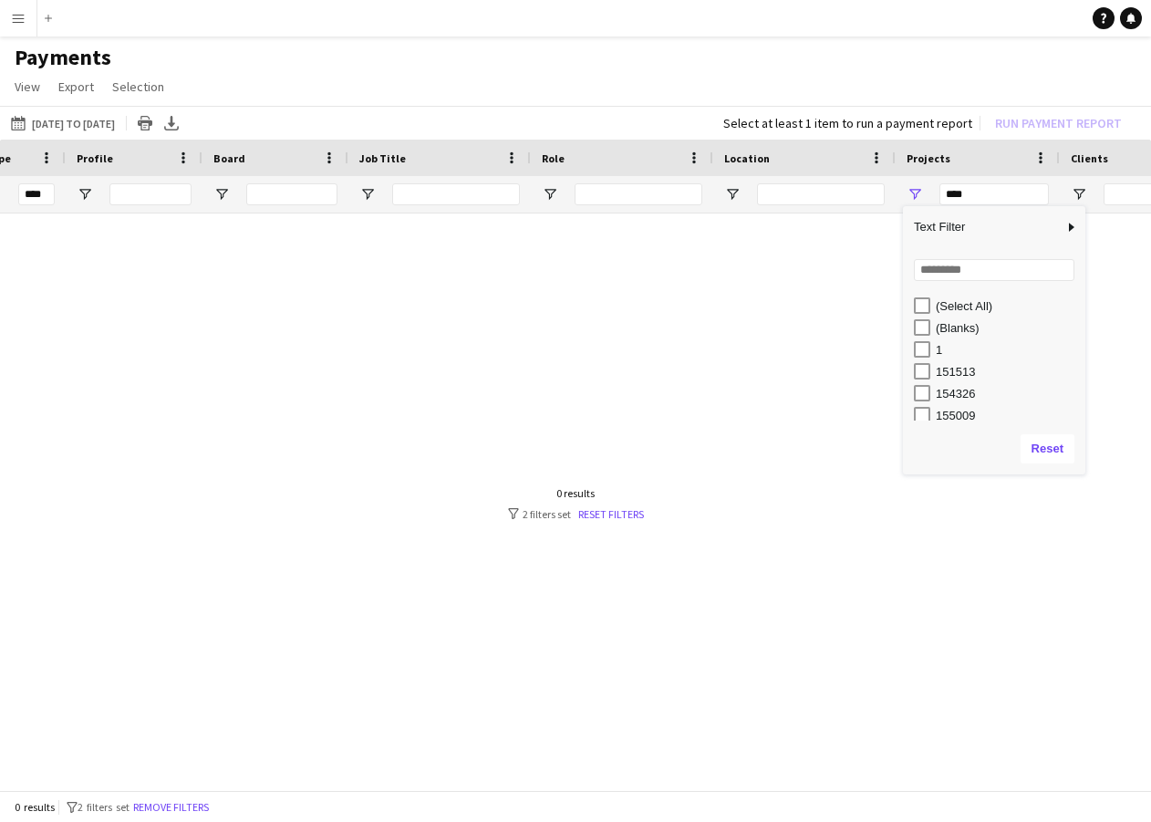
scroll to position [378, 0]
click at [863, 105] on app-page-menu "View Customise view Customise filters Reset Filters Reset View Reset All Export…" at bounding box center [575, 88] width 1151 height 35
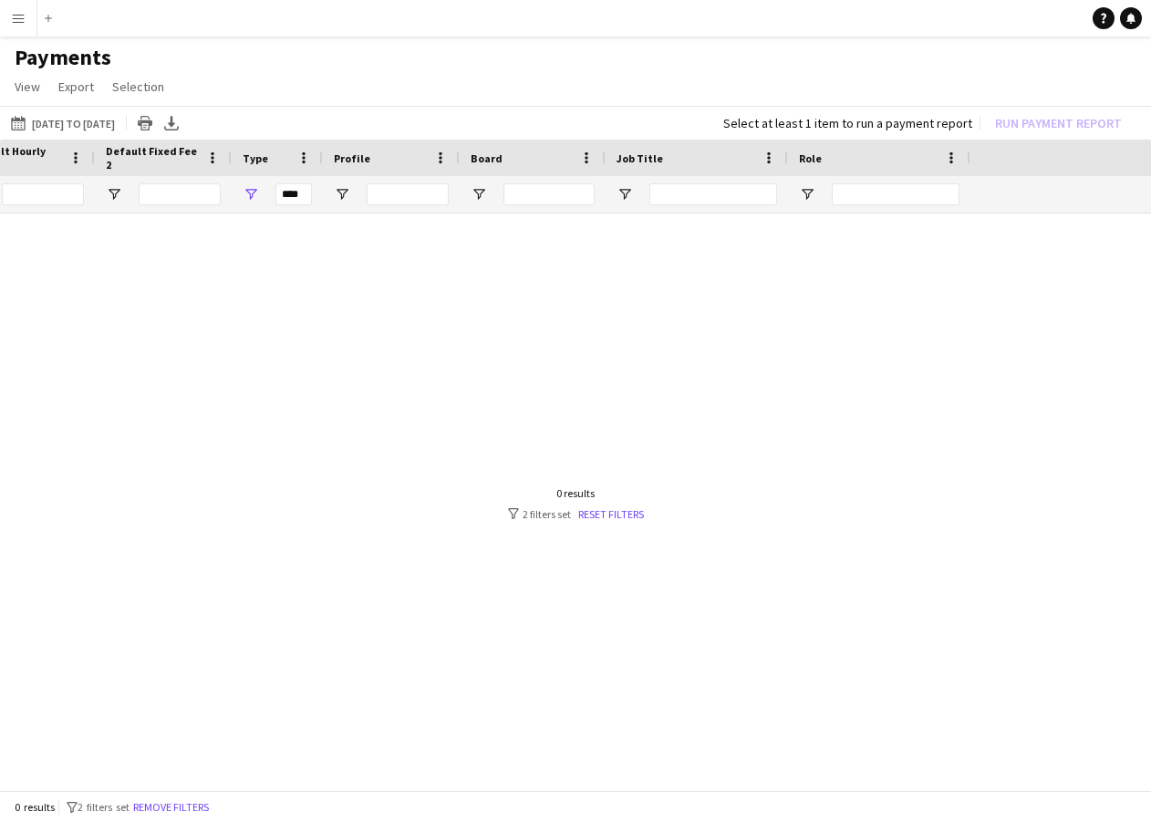
scroll to position [0, 1808]
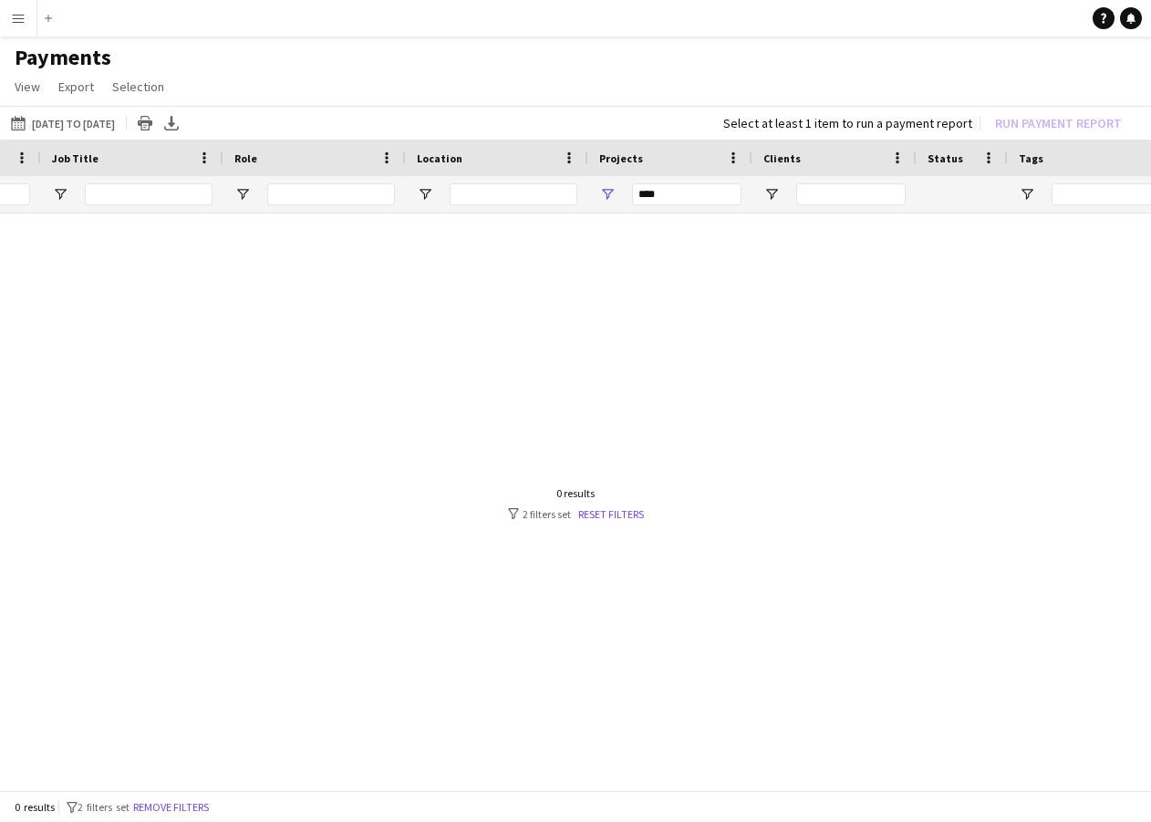
click at [603, 184] on div "***" at bounding box center [670, 194] width 164 height 36
click at [604, 191] on span "Open Filter Menu" at bounding box center [607, 194] width 16 height 16
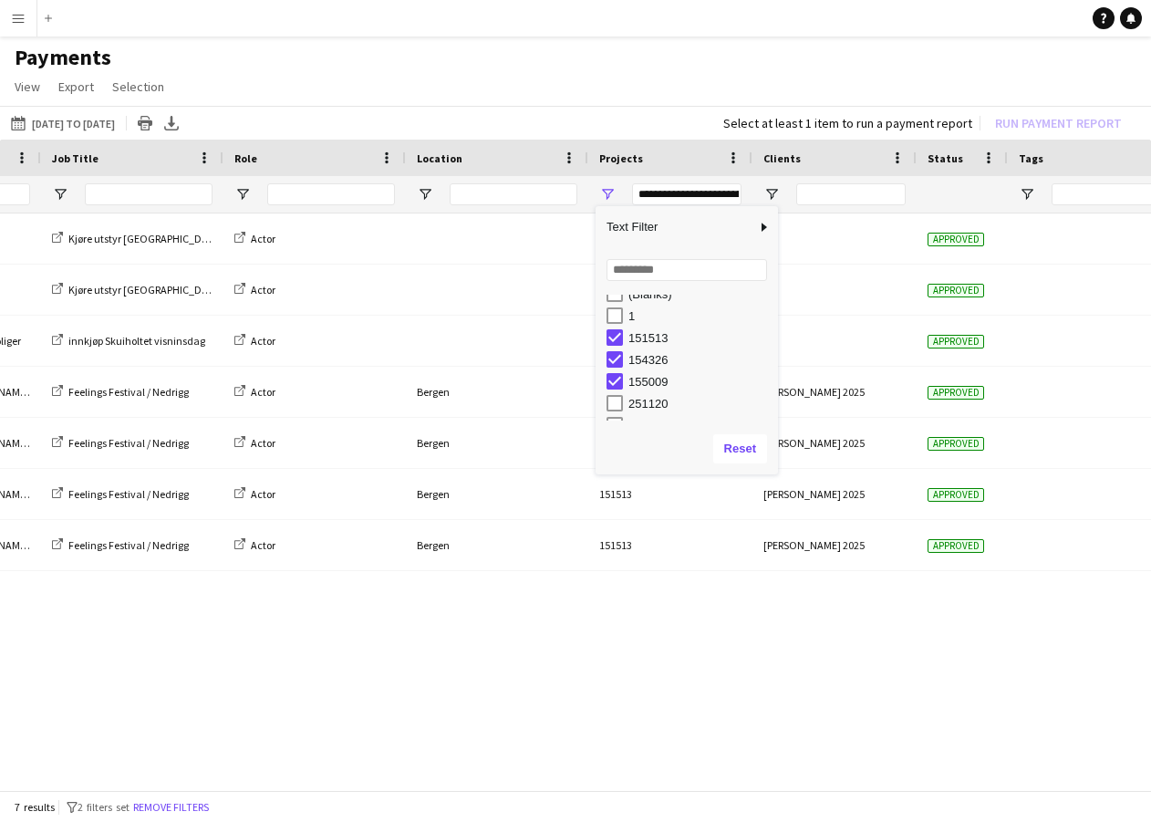
scroll to position [41, 0]
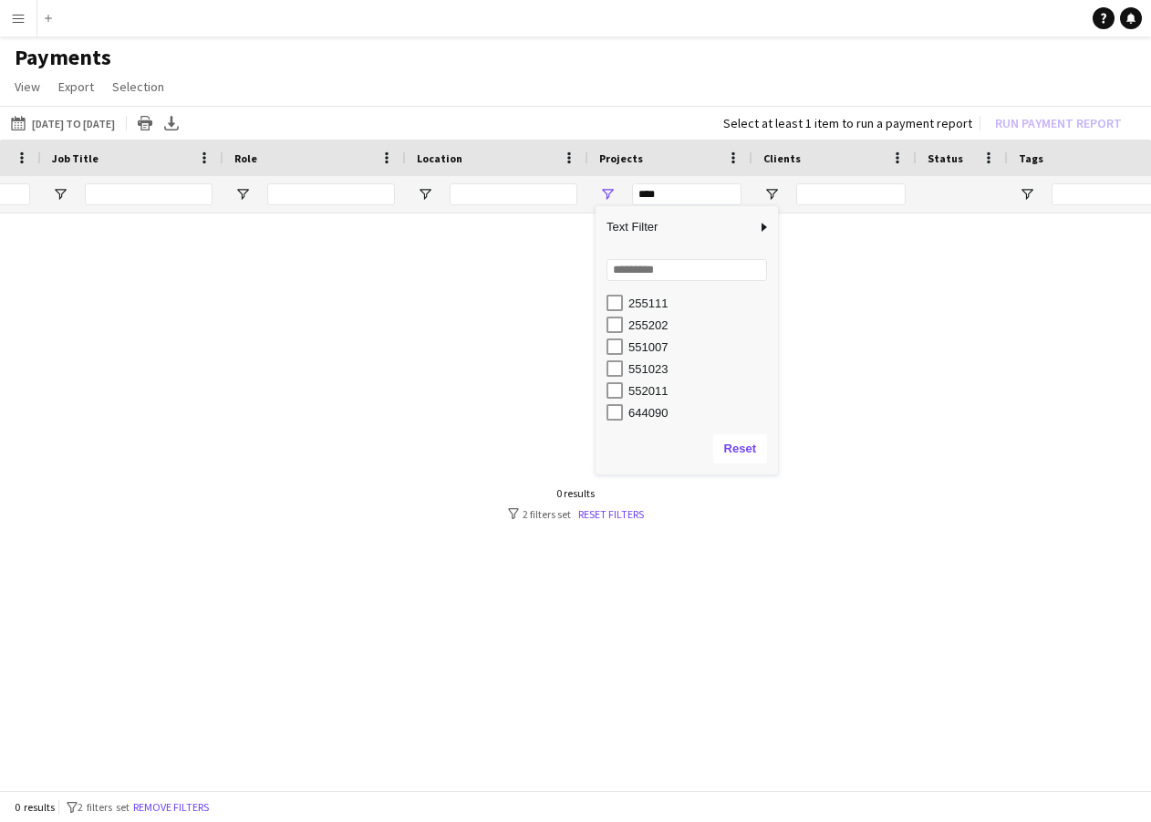
click at [625, 346] on div "551007" at bounding box center [692, 347] width 171 height 22
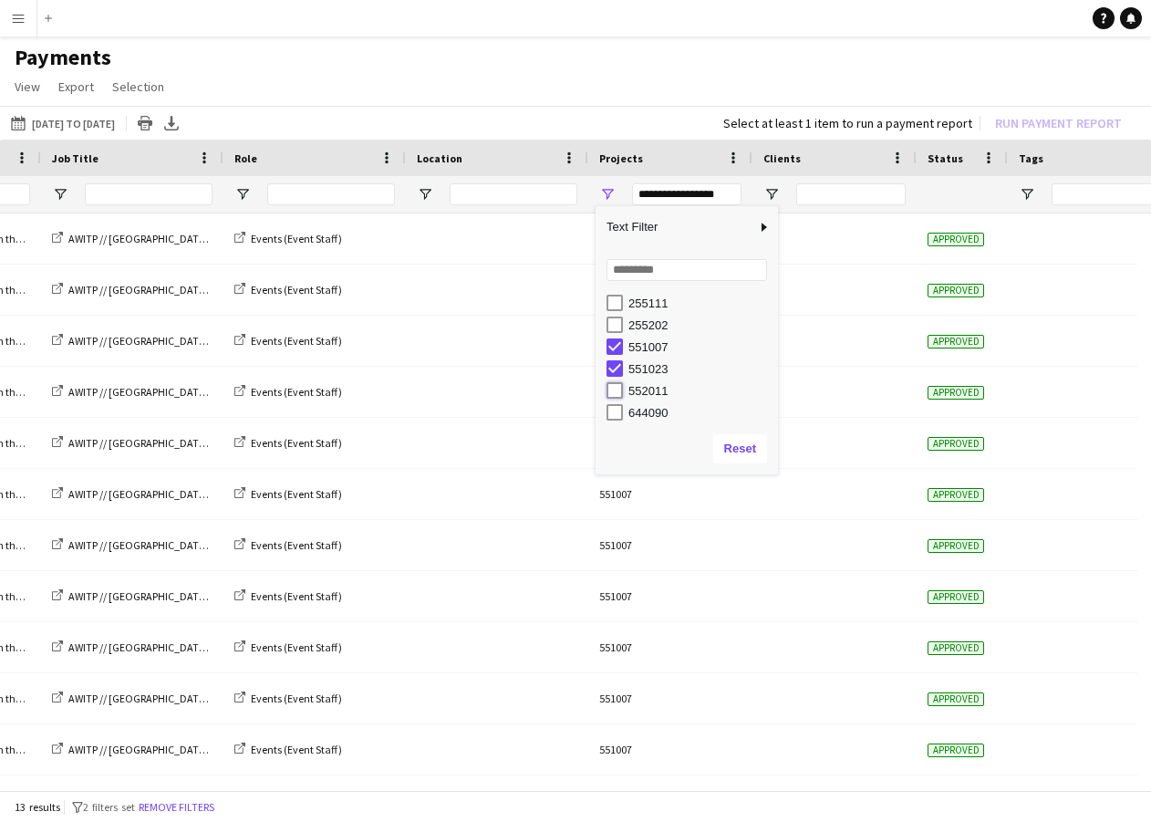
type input "**********"
click at [630, 47] on h1 "Payments" at bounding box center [575, 57] width 1151 height 27
